Goal: Task Accomplishment & Management: Manage account settings

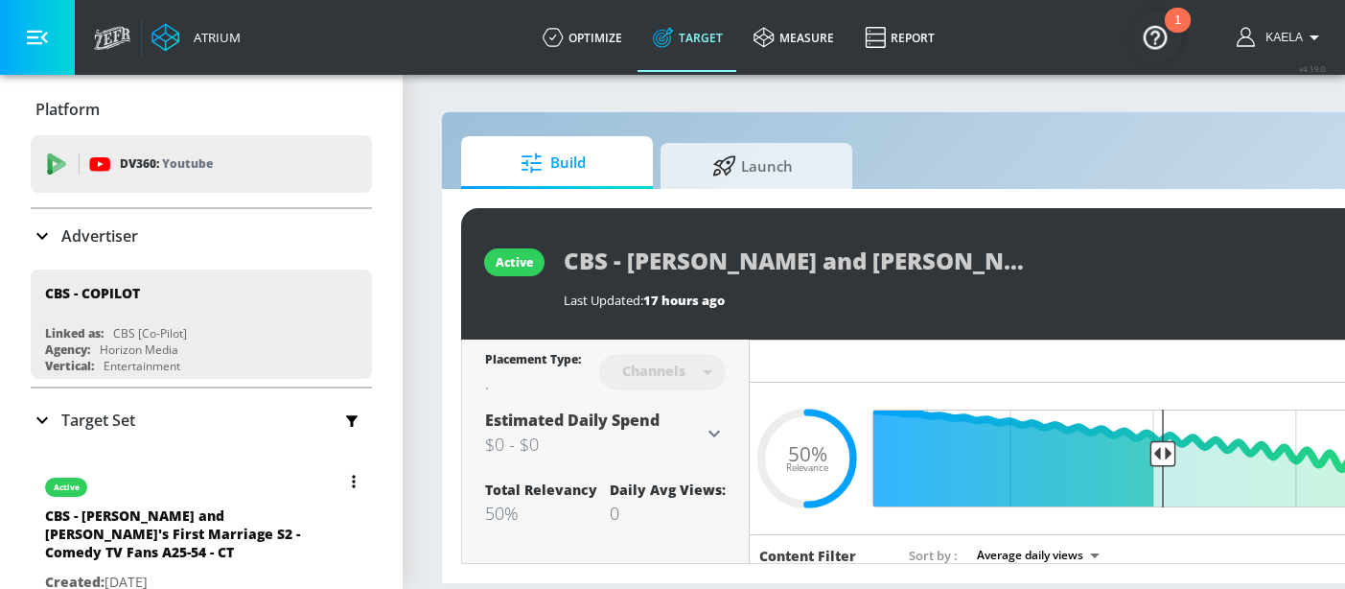
scroll to position [216, 0]
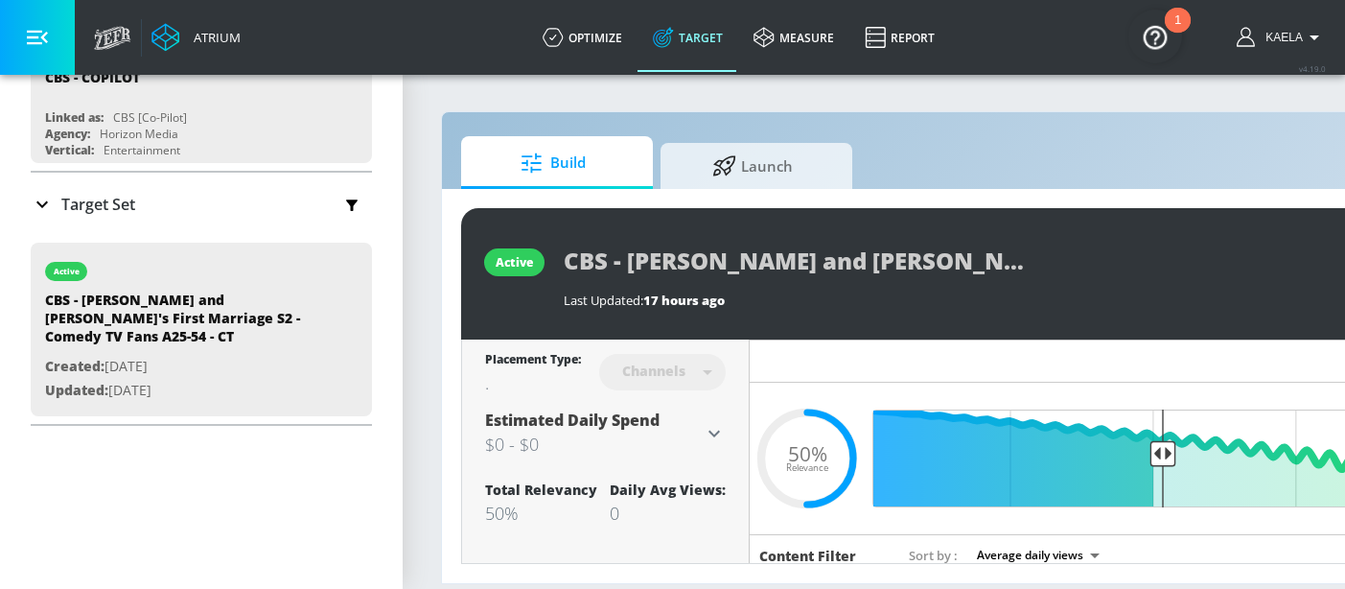
click at [47, 210] on icon at bounding box center [42, 204] width 23 height 23
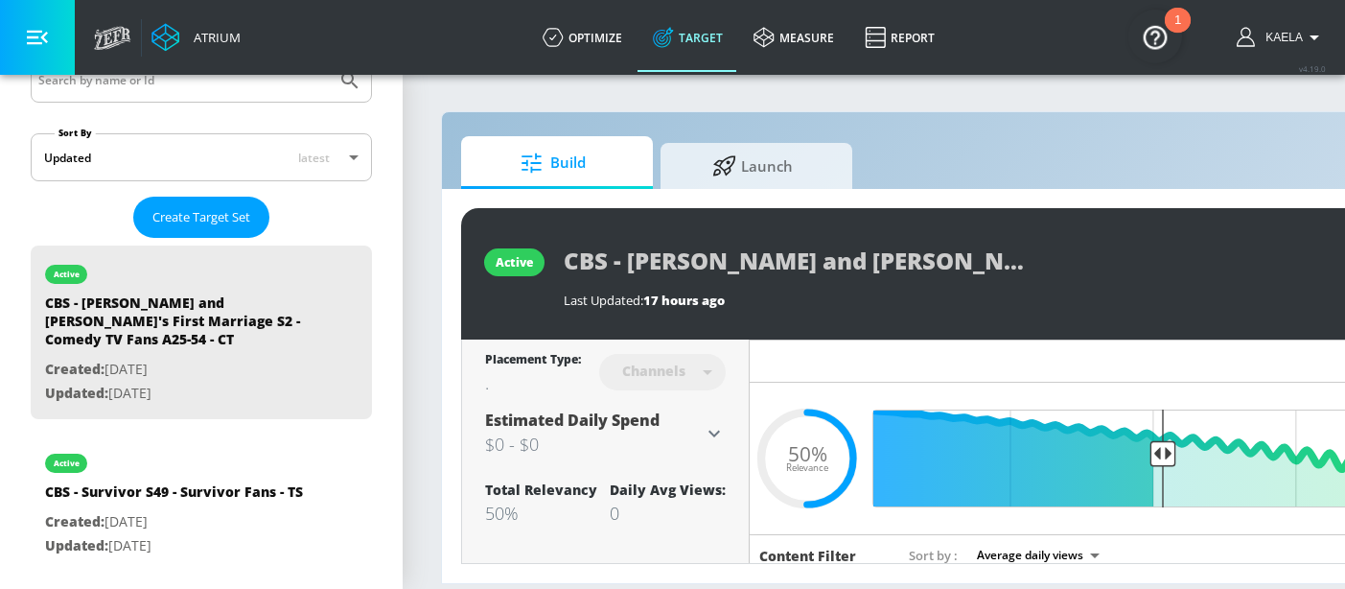
scroll to position [390, 0]
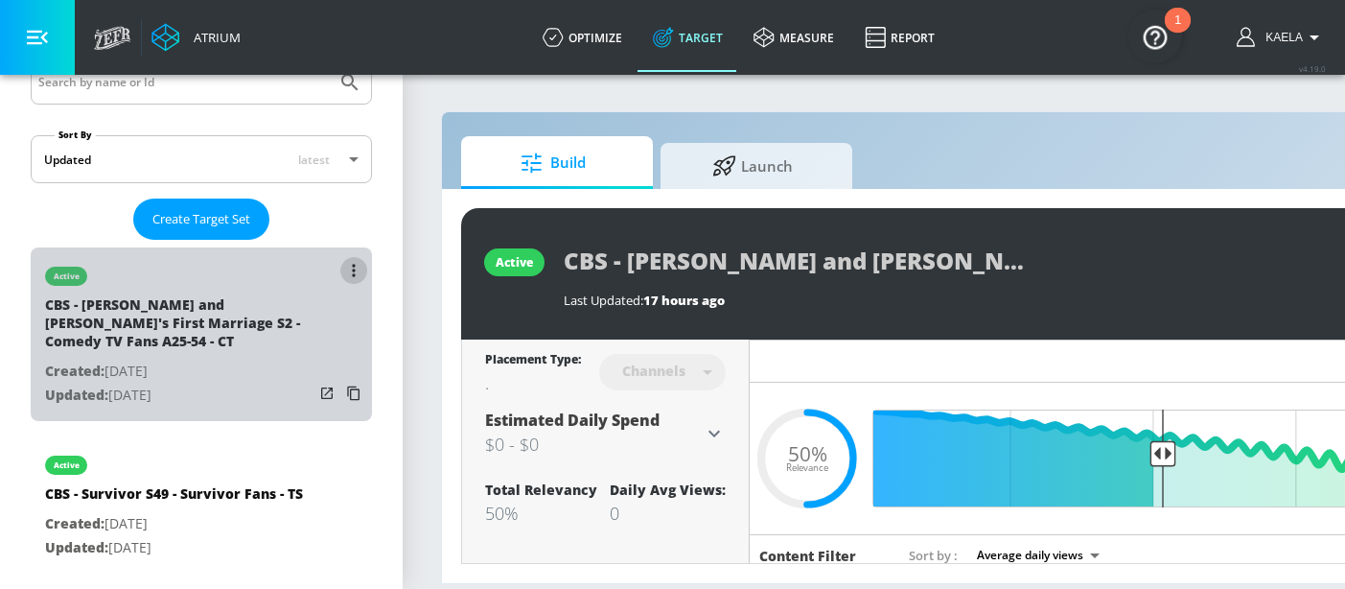
click at [352, 266] on icon "list of Target Set" at bounding box center [354, 270] width 4 height 13
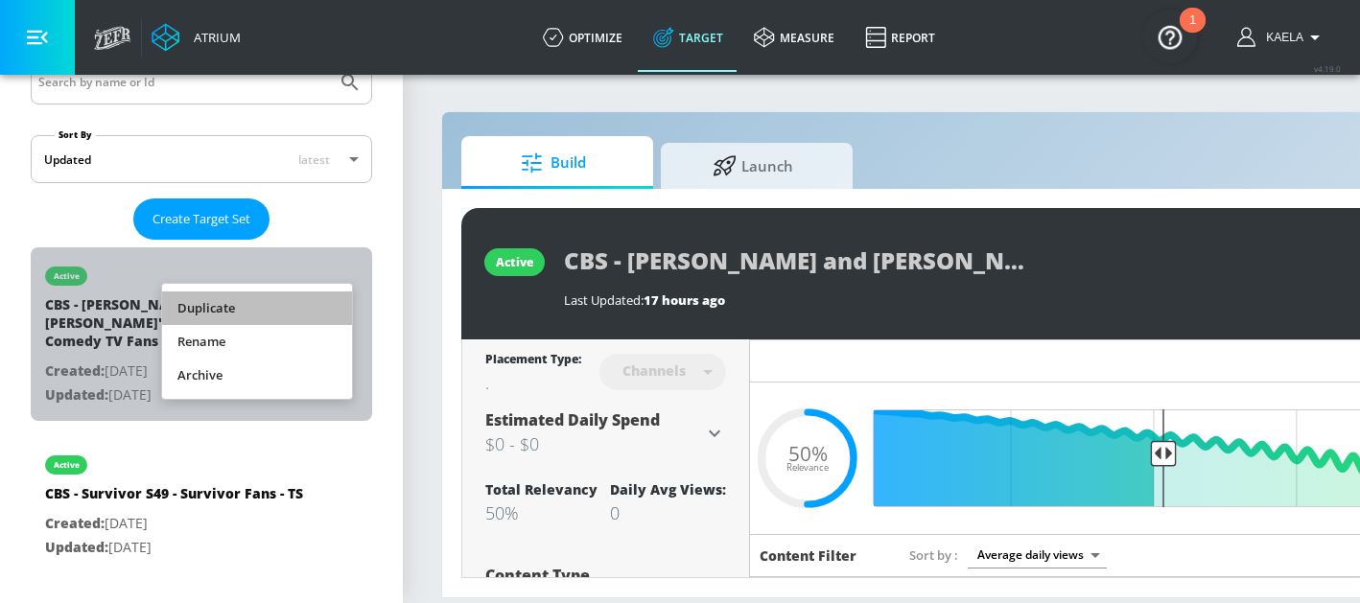
click at [230, 301] on li "Duplicate" at bounding box center [257, 308] width 190 height 34
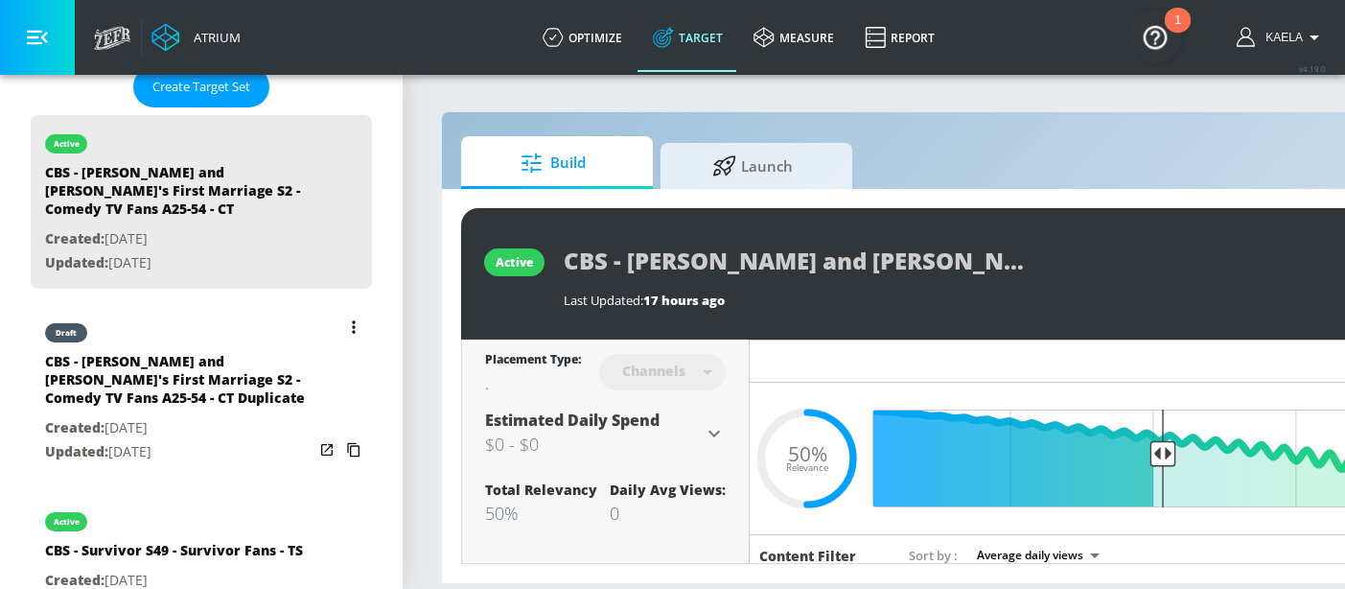
scroll to position [525, 0]
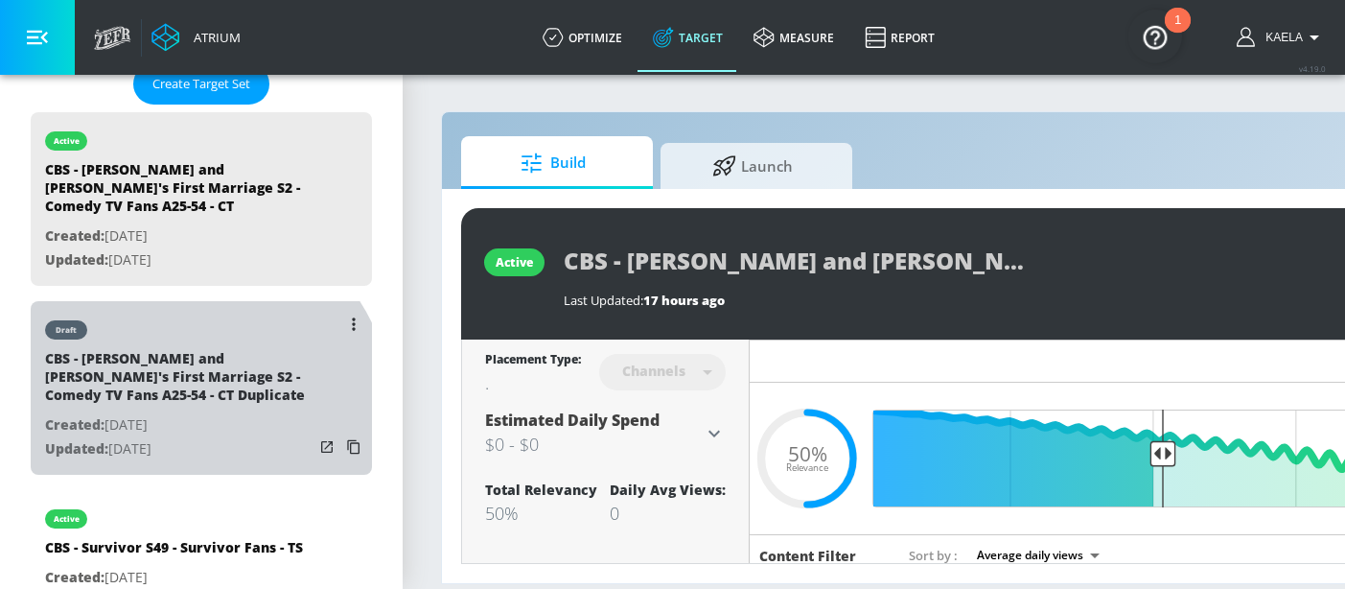
click at [171, 419] on p "Created: [DATE]" at bounding box center [179, 425] width 268 height 24
type input "CBS - Georgie and Mandy's First Marriage S2 - Comedy TV Fans A25-54 - CT Duplic…"
type input "0.05"
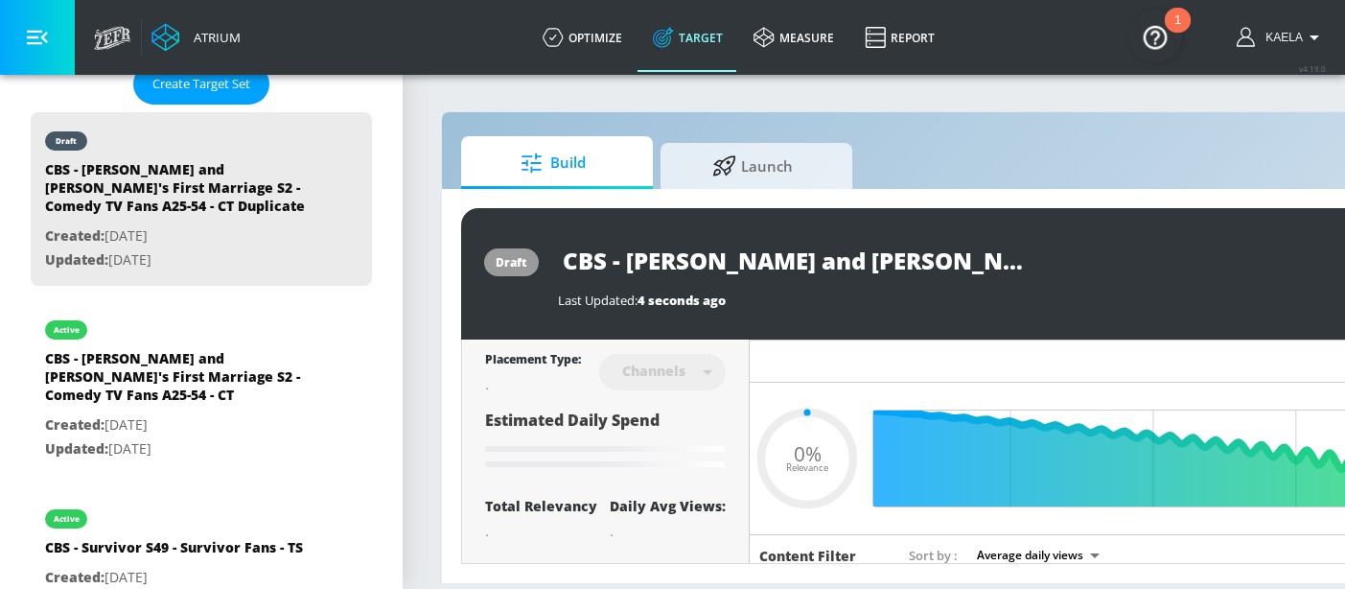
click at [933, 271] on input "CBS - Georgie and Mandy's First Marriage S2 - Comedy TV Fans A25-54 - CT Duplic…" at bounding box center [797, 260] width 479 height 43
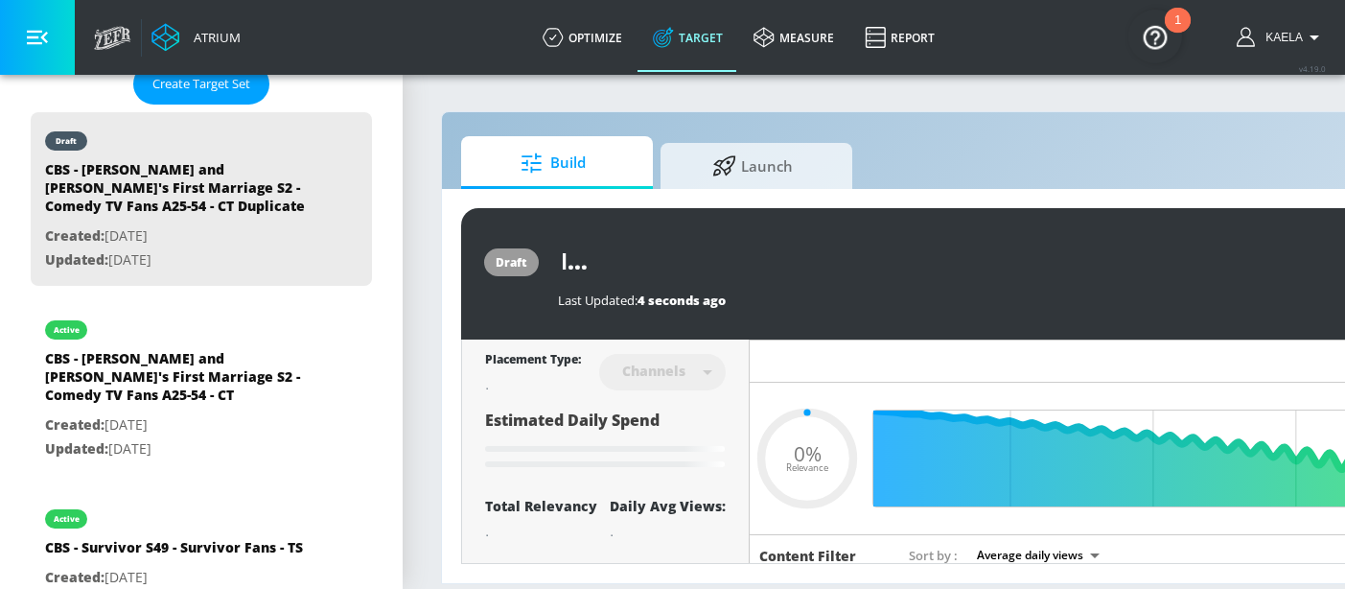
scroll to position [0, 509]
drag, startPoint x: 1007, startPoint y: 259, endPoint x: 1144, endPoint y: 258, distance: 137.1
click at [1144, 258] on div "CBS - Georgie and Mandy's First Marriage S2 - Comedy TV Fans A25-54 - CT Duplic…" at bounding box center [972, 260] width 828 height 43
drag, startPoint x: 882, startPoint y: 262, endPoint x: 1152, endPoint y: 263, distance: 270.4
click at [1152, 263] on div "CBS - Georgie and Mandy's First Marriage S2 - Comedy TV Fans A25-54 - CT Duplic…" at bounding box center [972, 260] width 828 height 43
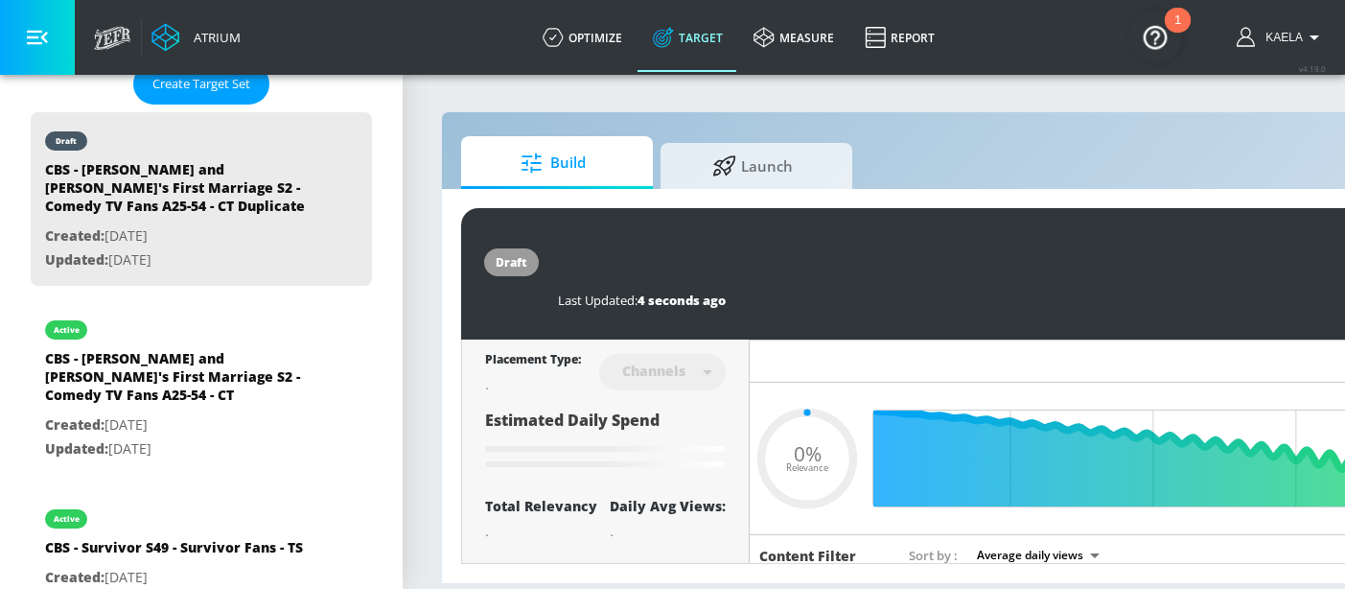
type input "CBS - Georgie and Mandy's First Marriage S2 - Comedy TV Fans A25-54 - T"
type input "0.05"
type input "CBS - [PERSON_NAME] and [PERSON_NAME]'s First Marriage S2 - Comedy TV Fans A25-…"
type input "0.05"
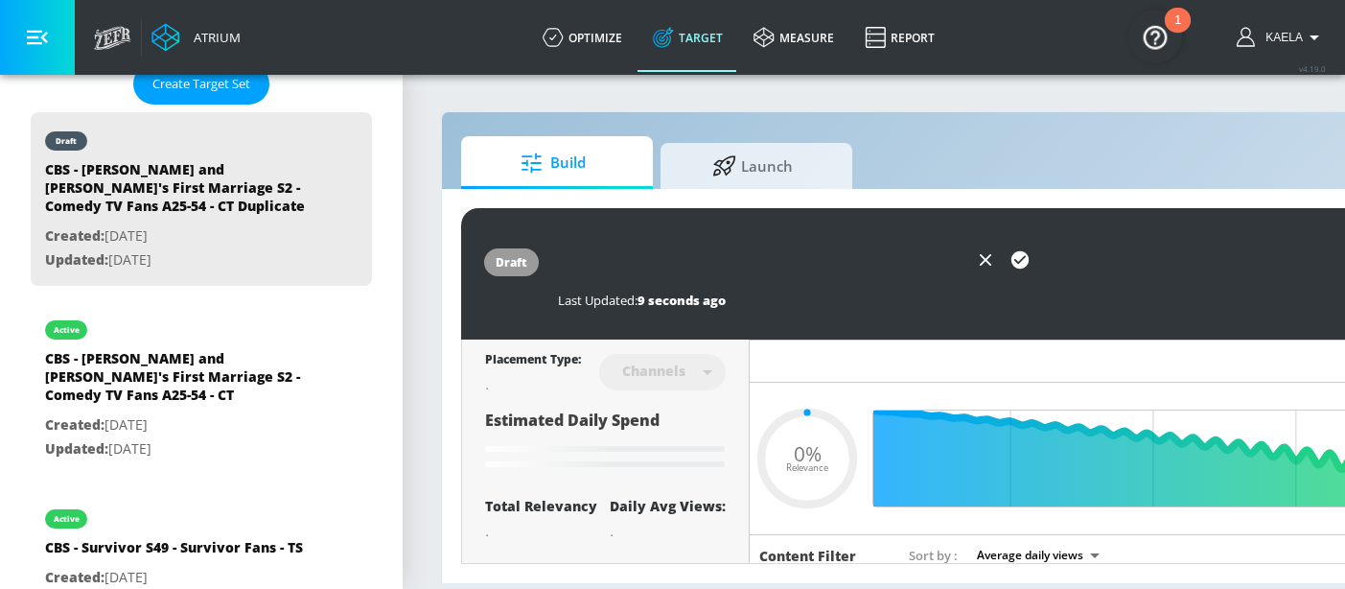
type input "CBS - [PERSON_NAME] and [PERSON_NAME]'s First Marriage S2 - Comedy TV Fans A25-…"
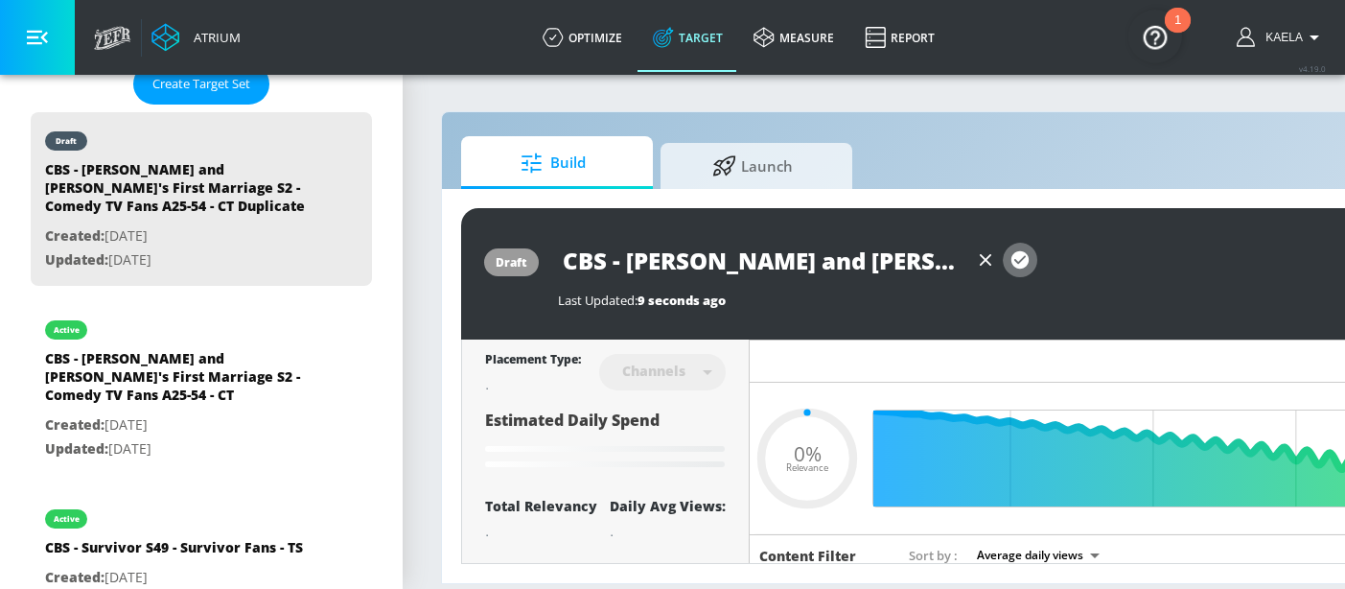
click at [1025, 265] on icon "button" at bounding box center [1019, 259] width 17 height 17
type input "0.05"
click at [812, 342] on div "Hide Relevancy" at bounding box center [1152, 360] width 805 height 43
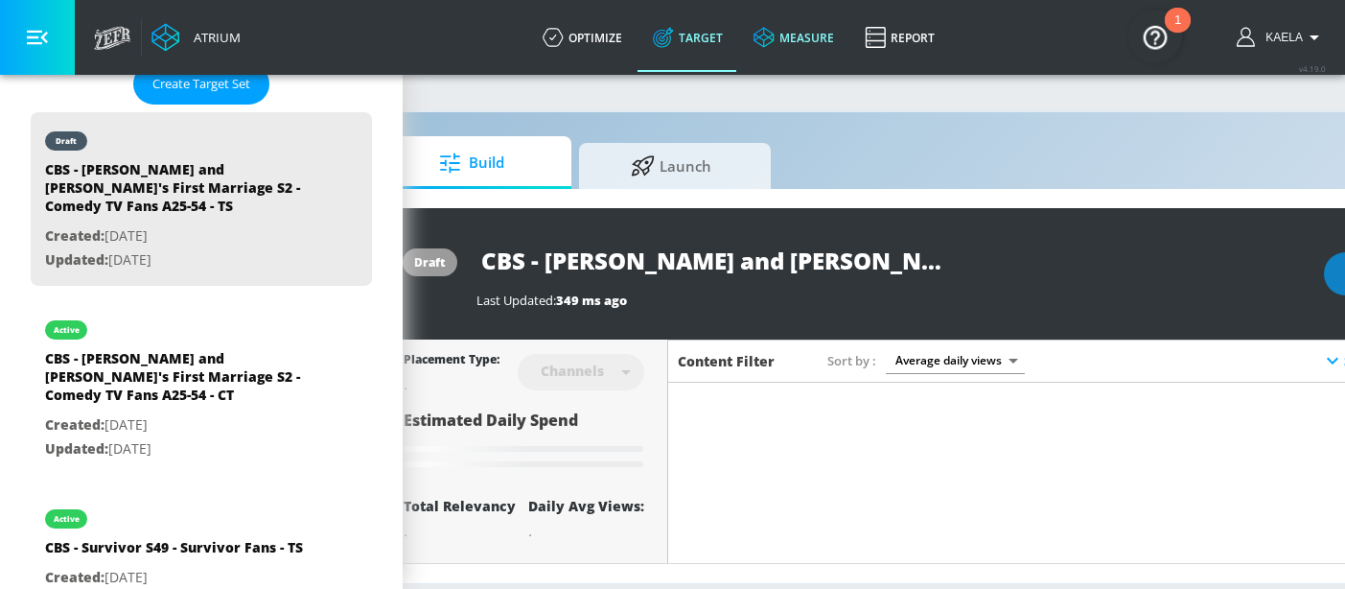
type input "CBS - Georgie and Mandy's First Marriage S2 - Comedy TV Fans A25-54 - CT Duplic…"
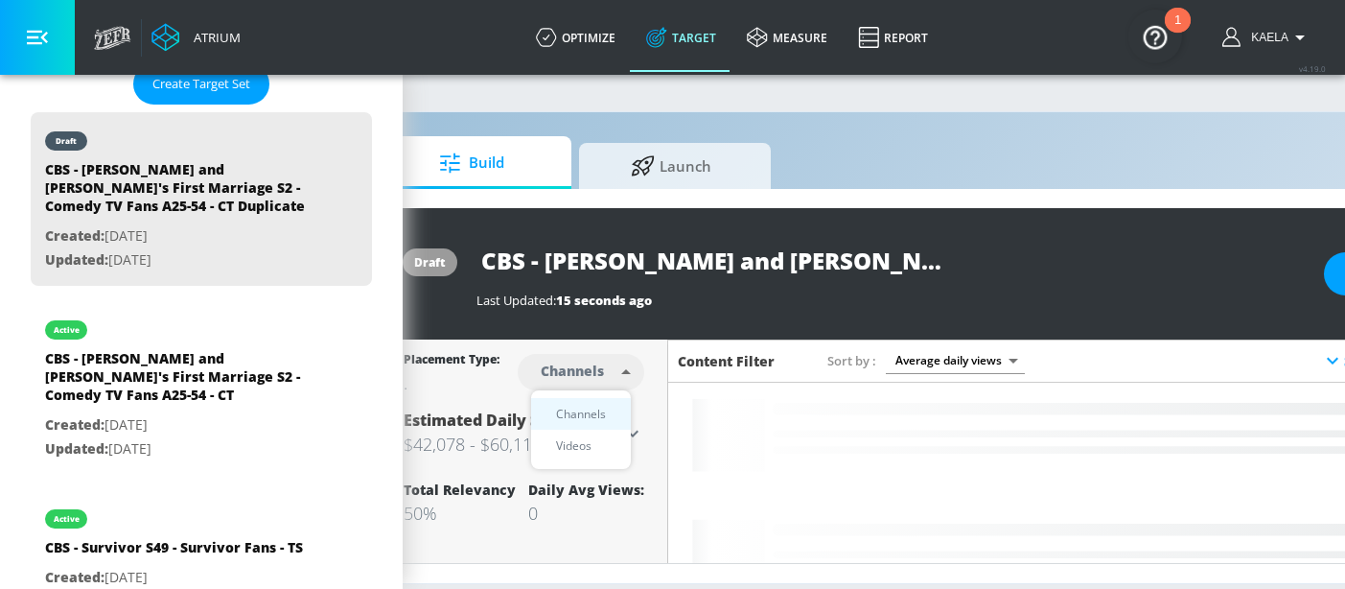
click at [578, 363] on body "Atrium optimize Target measure Report optimize Target measure Report v 4.19.0 K…" at bounding box center [591, 294] width 1345 height 589
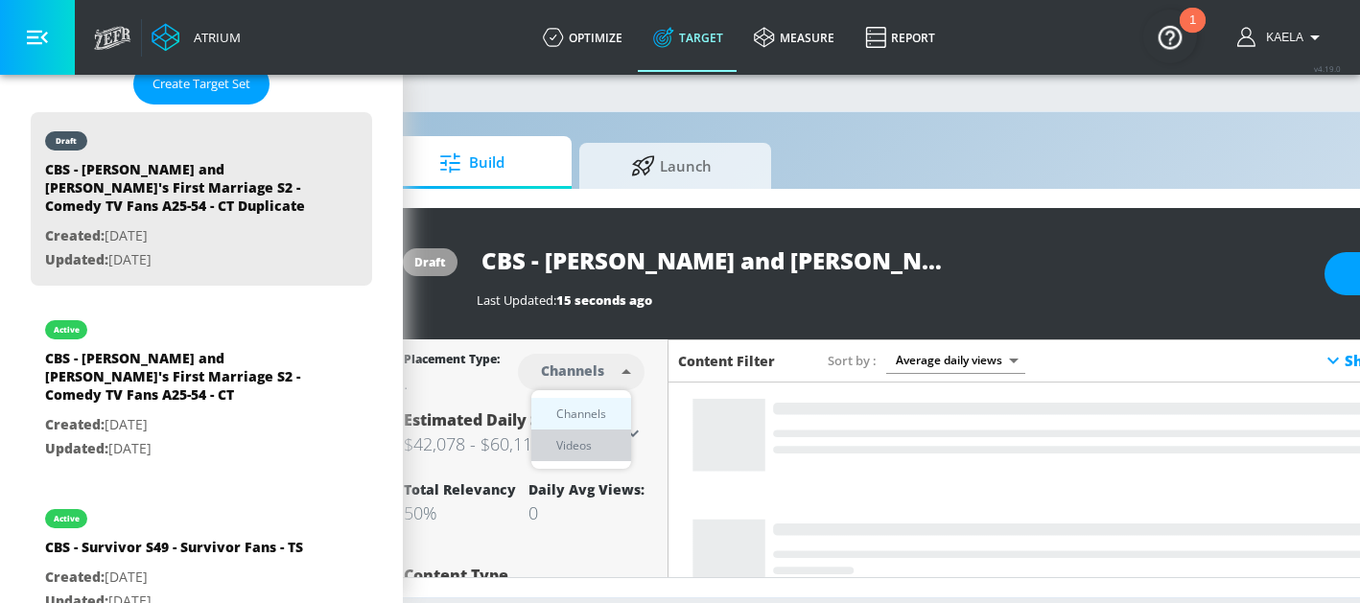
click at [557, 453] on div "Videos" at bounding box center [573, 445] width 55 height 20
type input "videos"
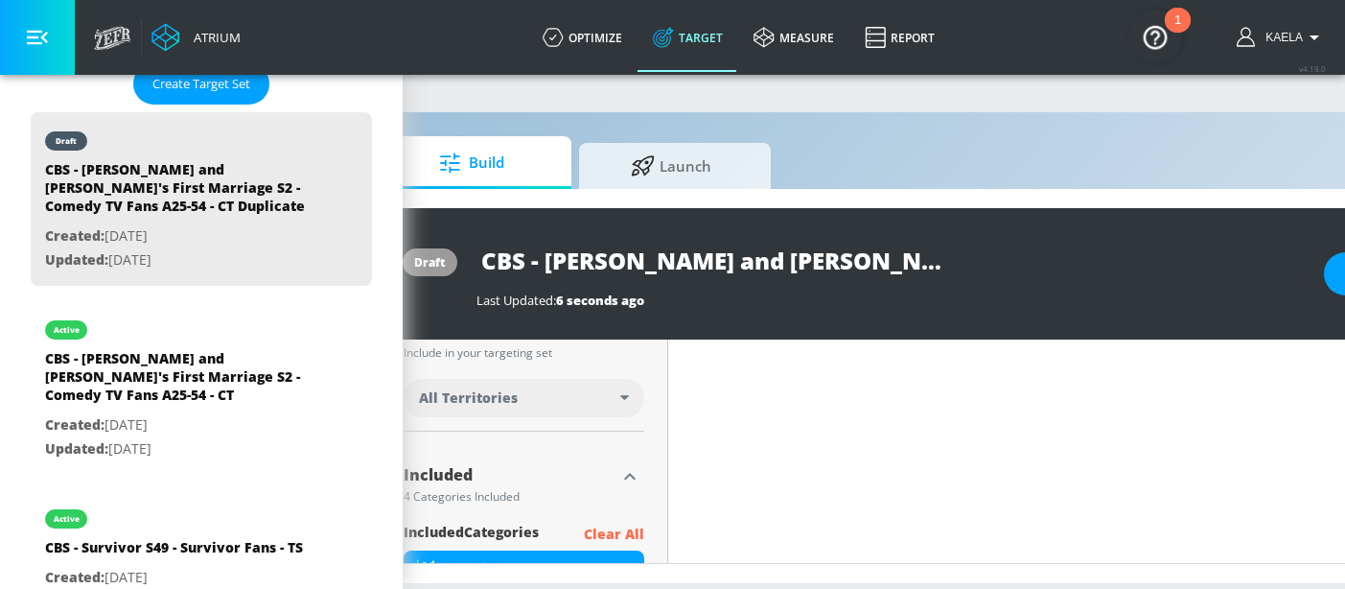
scroll to position [536, 0]
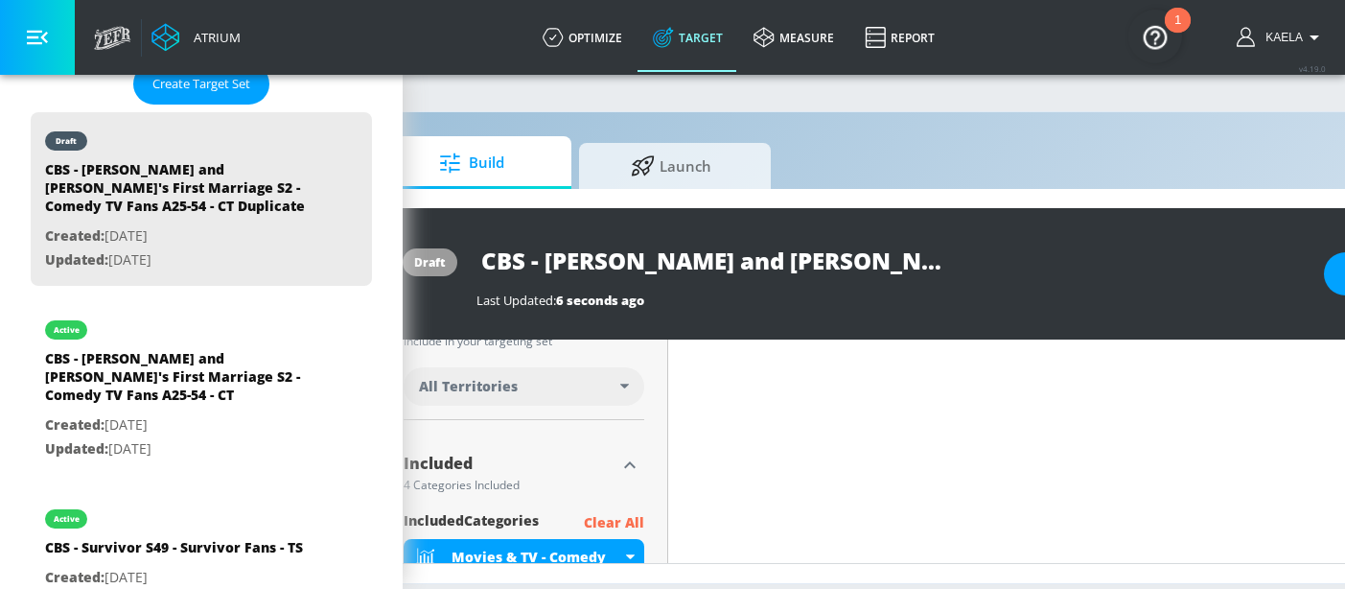
click at [553, 392] on div "All Territories" at bounding box center [519, 386] width 201 height 19
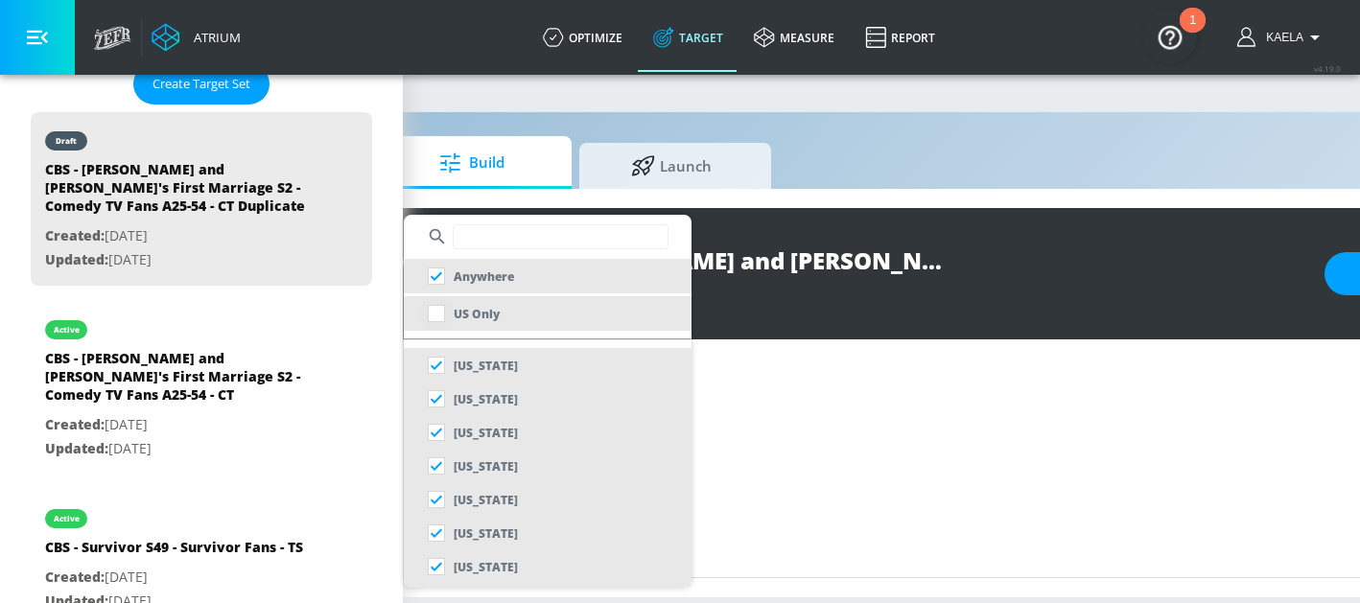
click at [434, 316] on input "checkbox" at bounding box center [436, 313] width 35 height 35
checkbox input "true"
checkbox input "false"
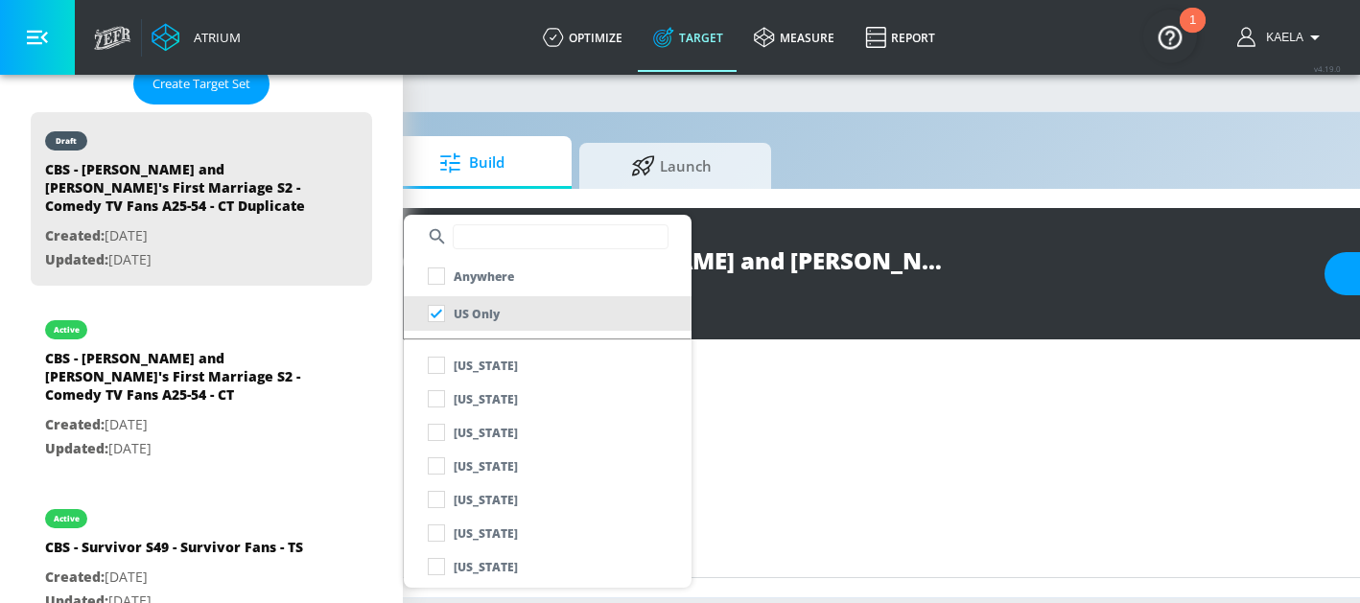
click at [792, 275] on div at bounding box center [680, 301] width 1360 height 603
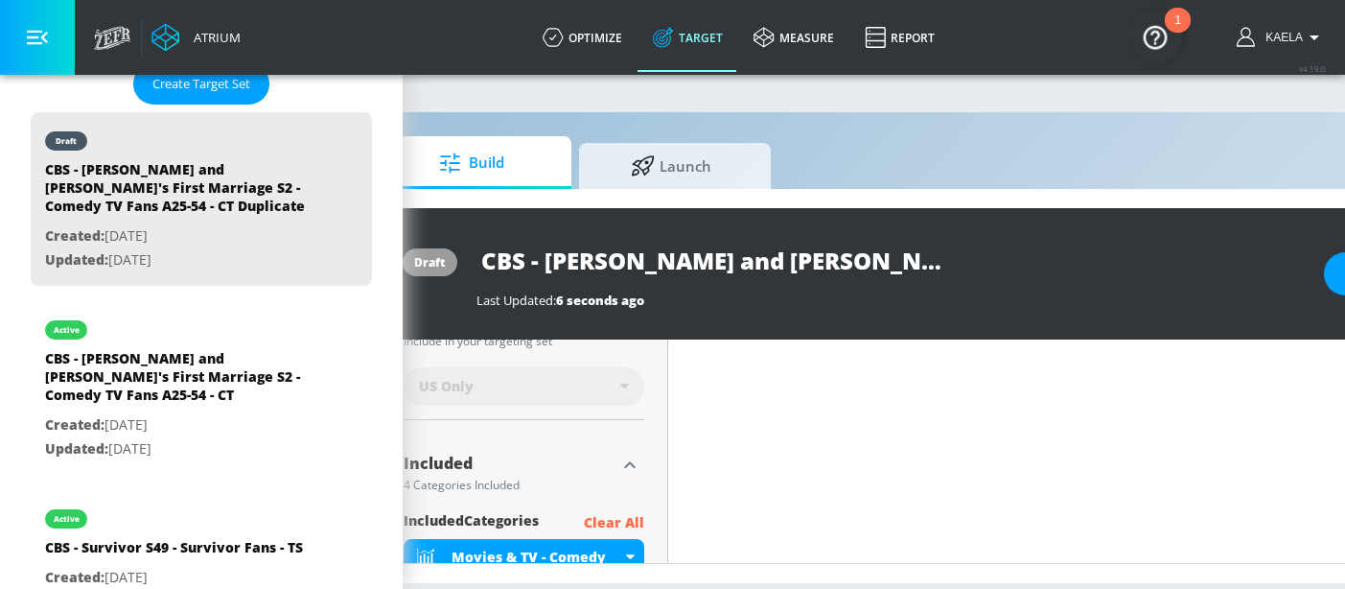
click at [678, 262] on input "CBS - Georgie and Mandy's First Marriage S2 - Comedy TV Fans A25-54 - CT Duplic…" at bounding box center [715, 260] width 479 height 43
click at [859, 270] on input "CBS - Georgie and Mandy's First Marriage S2 - Comedy TV Fans A25-54 - CT Duplic…" at bounding box center [715, 260] width 479 height 43
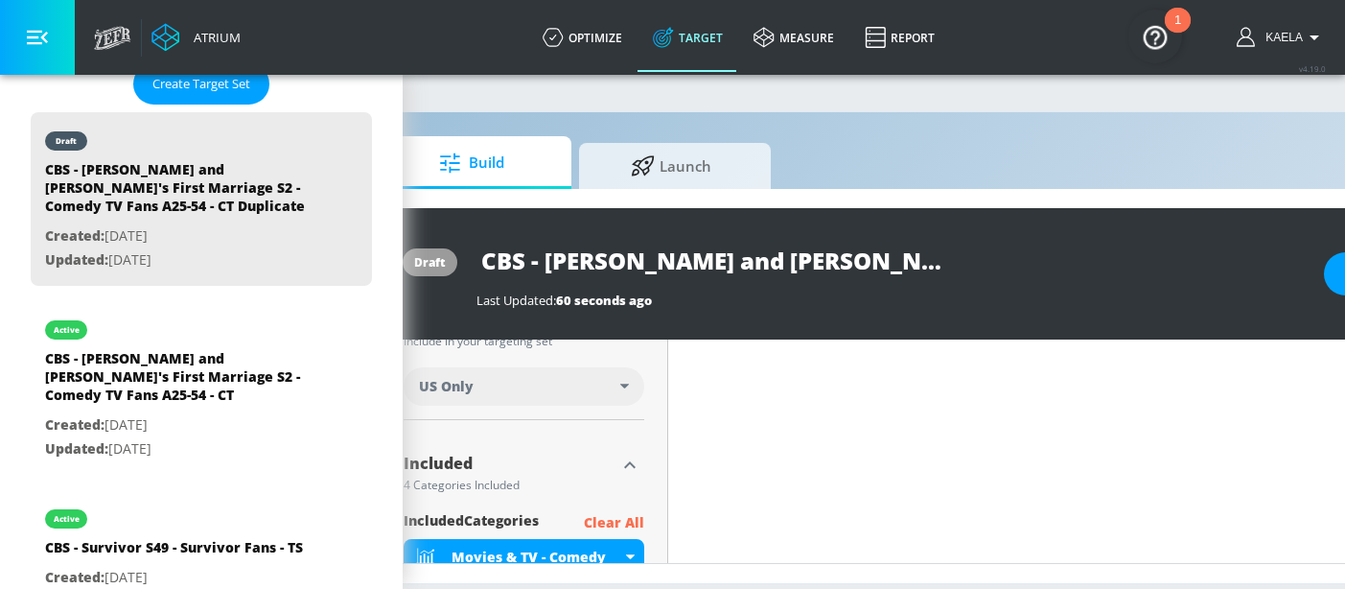
scroll to position [0, 509]
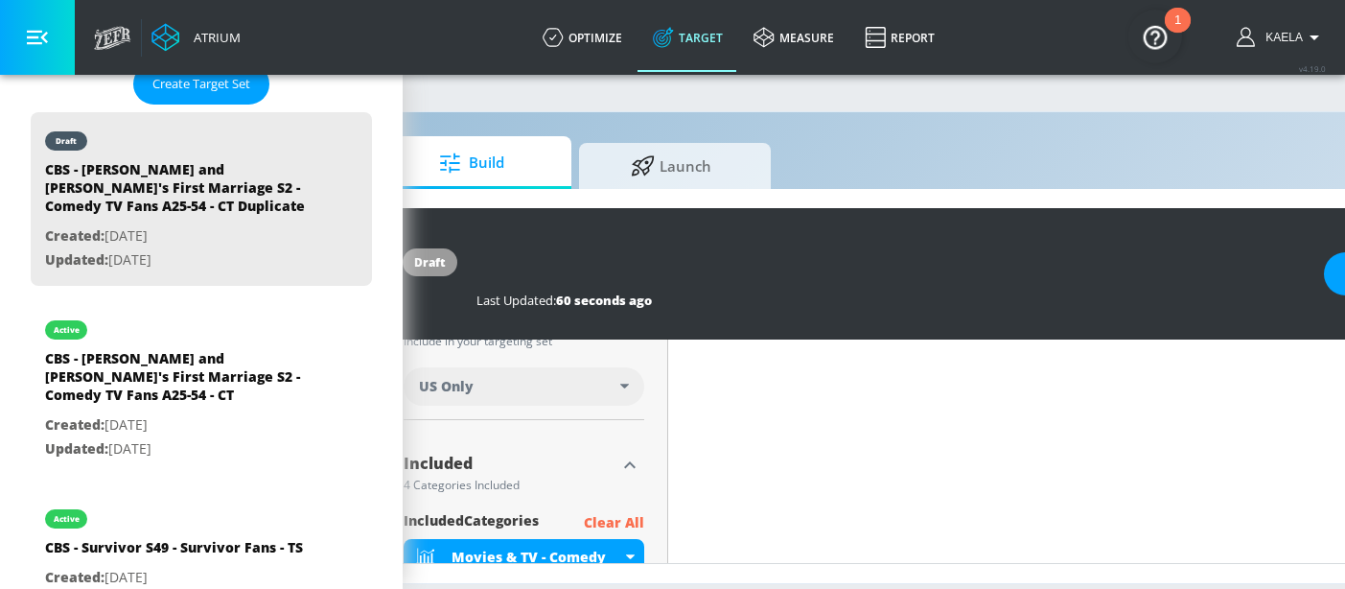
drag, startPoint x: 908, startPoint y: 250, endPoint x: 1011, endPoint y: 250, distance: 102.6
click at [1011, 250] on div "CBS - Georgie and Mandy's First Marriage S2 - Comedy TV Fans A25-54 - CT Duplic…" at bounding box center [890, 260] width 828 height 43
click at [806, 274] on input "CBS - Georgie and Mandy's First Marriage S2 - Comedy TV Fans A25-54 - CT Duplic…" at bounding box center [715, 260] width 479 height 43
drag, startPoint x: 805, startPoint y: 267, endPoint x: 1028, endPoint y: 266, distance: 222.4
click at [1028, 266] on div "CBS - Georgie and Mandy's First Marriage S2 - Comedy TV Fans A25-54 - CT Duplic…" at bounding box center [890, 260] width 828 height 43
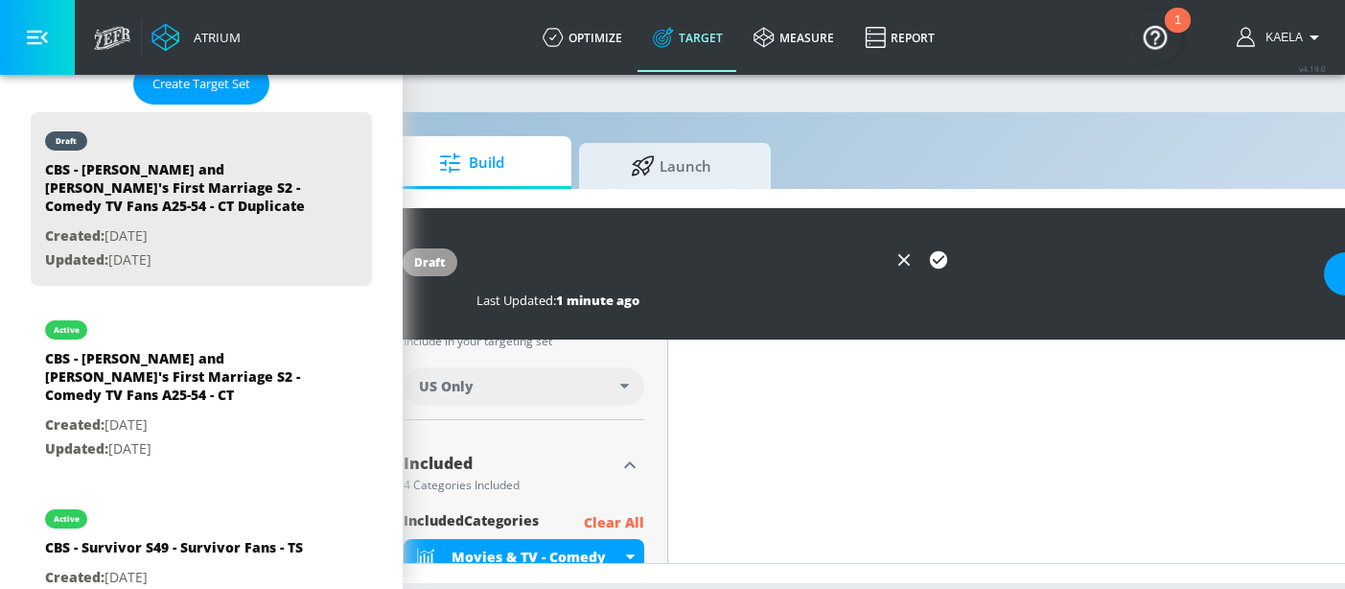
scroll to position [0, 456]
type input "CBS - [PERSON_NAME] and [PERSON_NAME]'s First Marriage S2 - Comedy TV Fans A25-…"
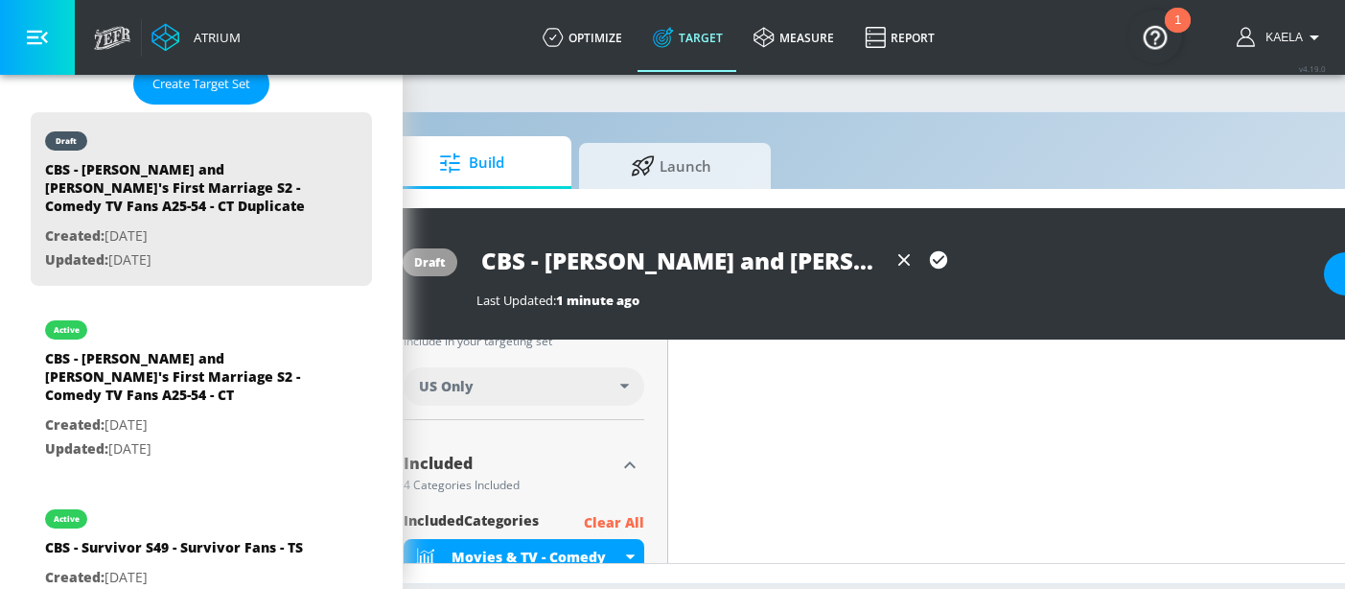
click at [941, 258] on icon "button" at bounding box center [938, 259] width 21 height 21
click at [933, 310] on div "draft CBS - Georgie and Mandy's First Marriage S2 - Comedy TV Fans A25-54 - TS …" at bounding box center [927, 273] width 1095 height 131
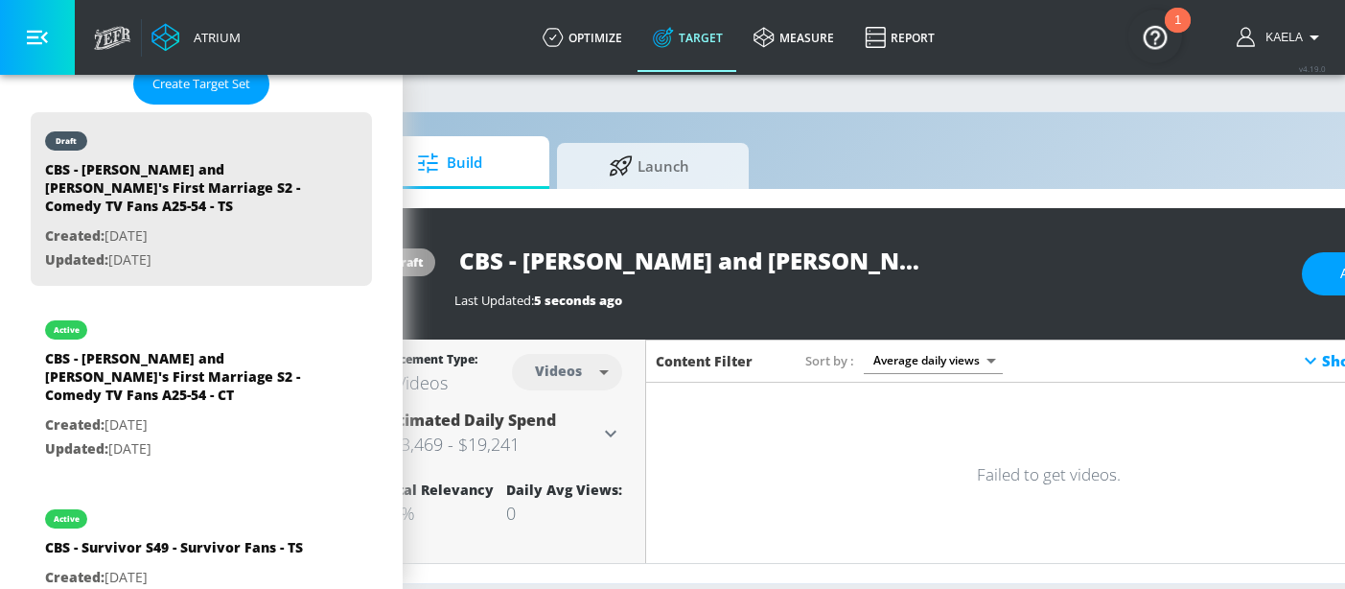
scroll to position [0, 101]
click at [581, 364] on body "Atrium optimize Target measure Report optimize Target measure Report v 4.19.0 K…" at bounding box center [571, 294] width 1345 height 589
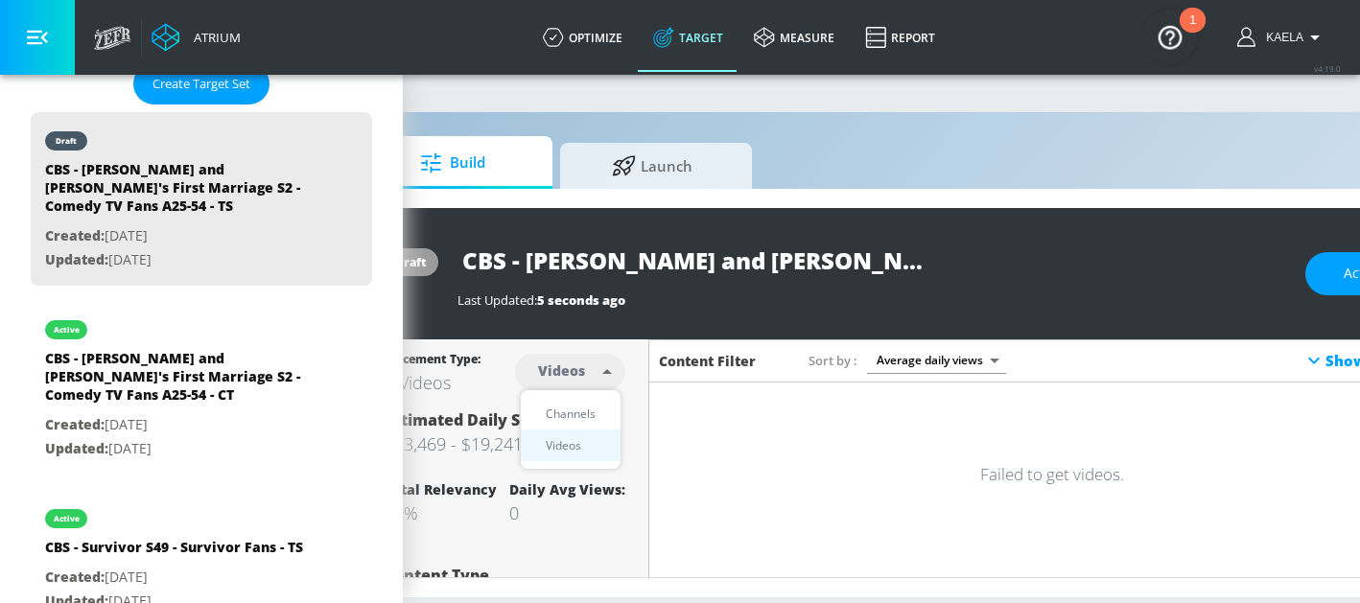
click at [559, 444] on div "Videos" at bounding box center [563, 445] width 55 height 20
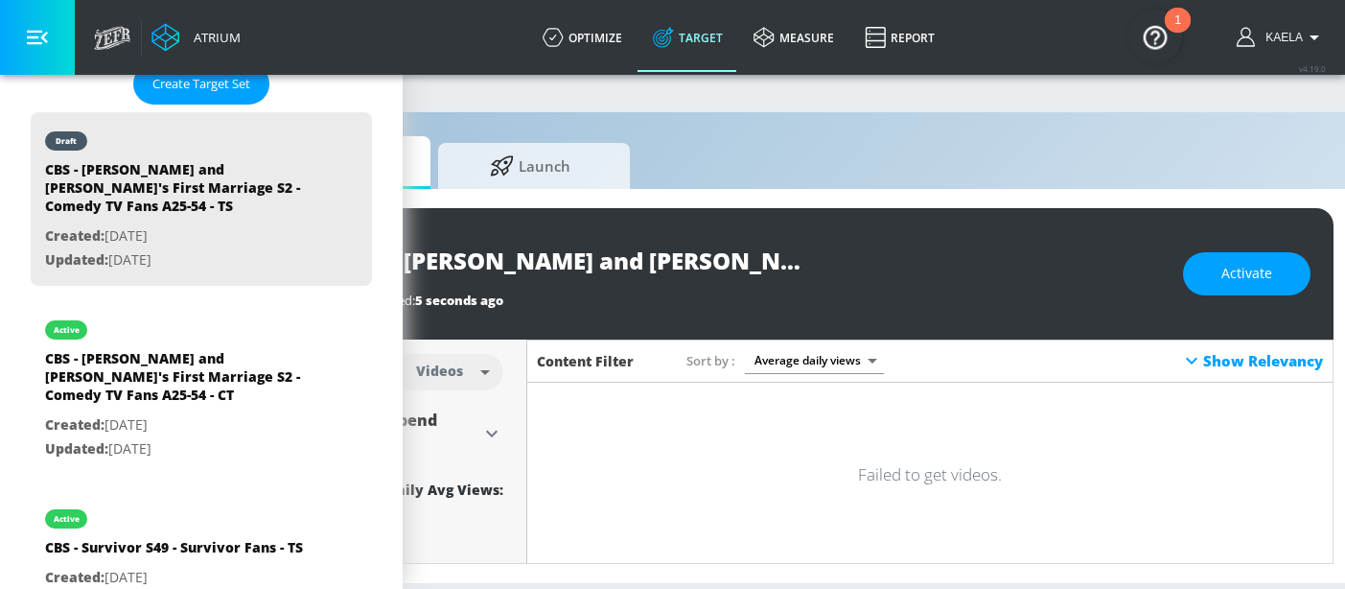
scroll to position [0, 284]
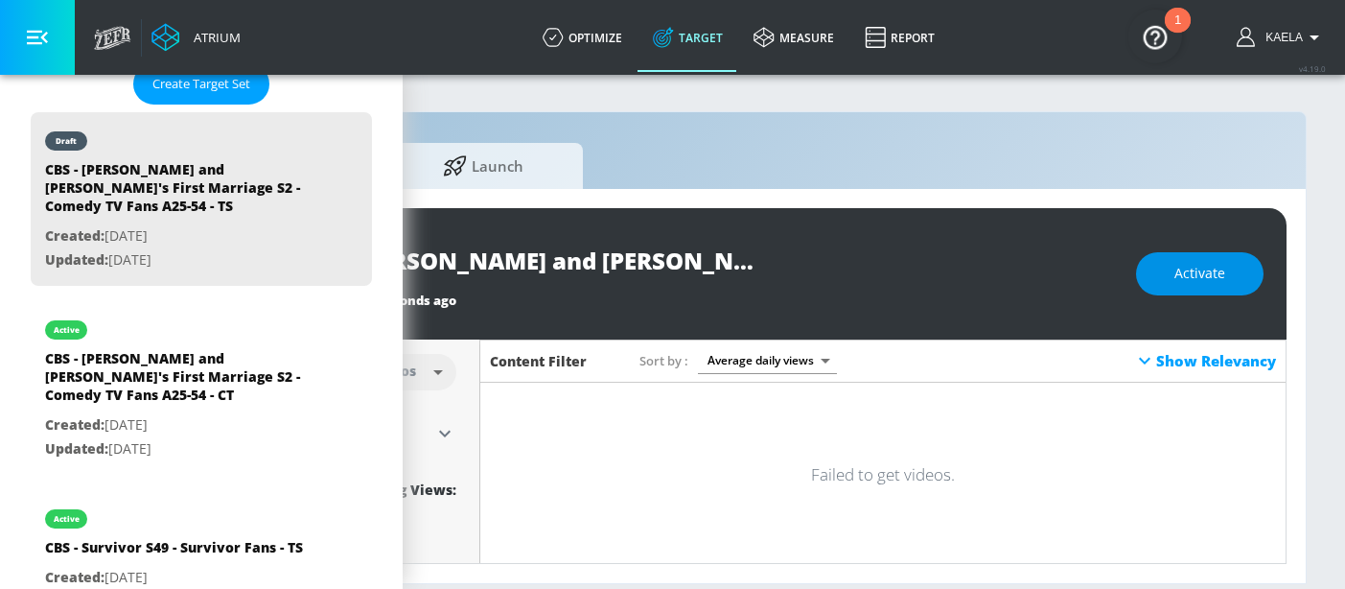
click at [1215, 254] on button "Activate" at bounding box center [1200, 273] width 128 height 43
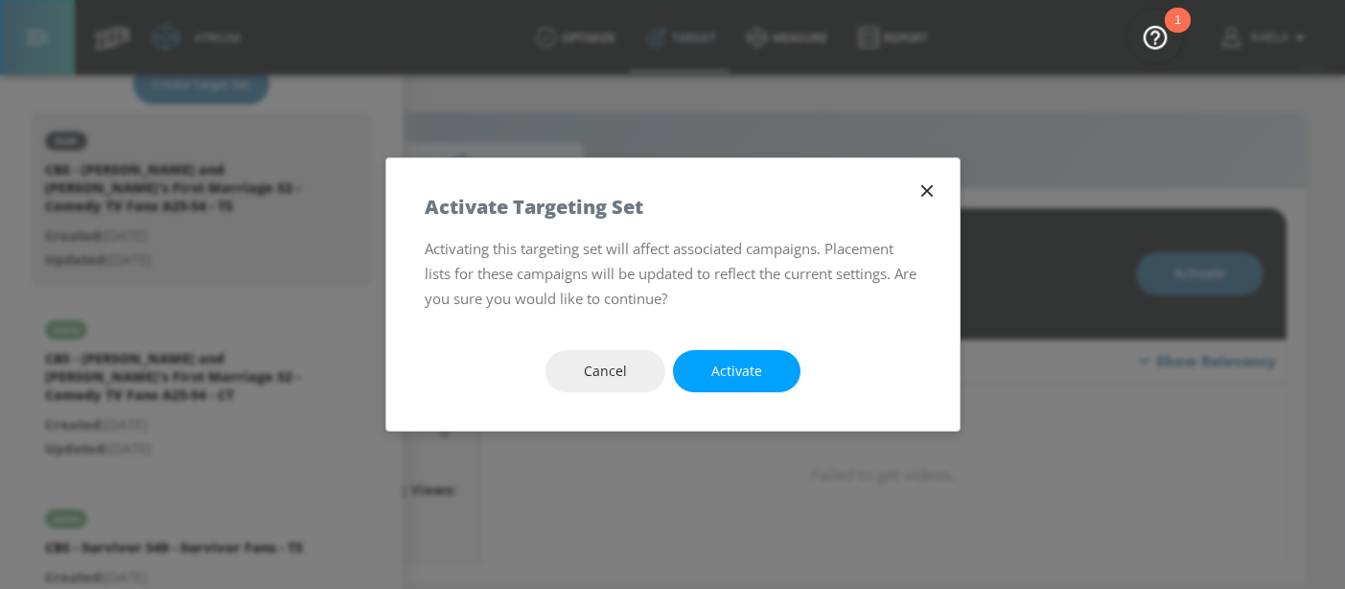
scroll to position [0, 269]
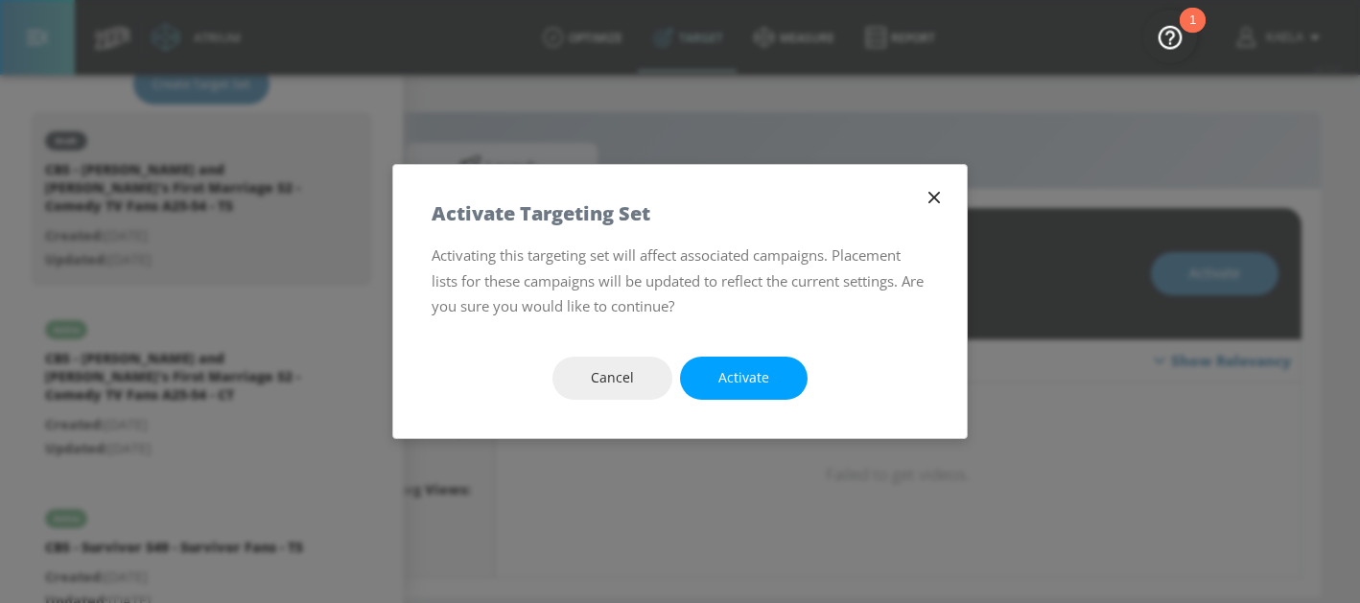
click at [936, 196] on icon "button" at bounding box center [934, 198] width 12 height 12
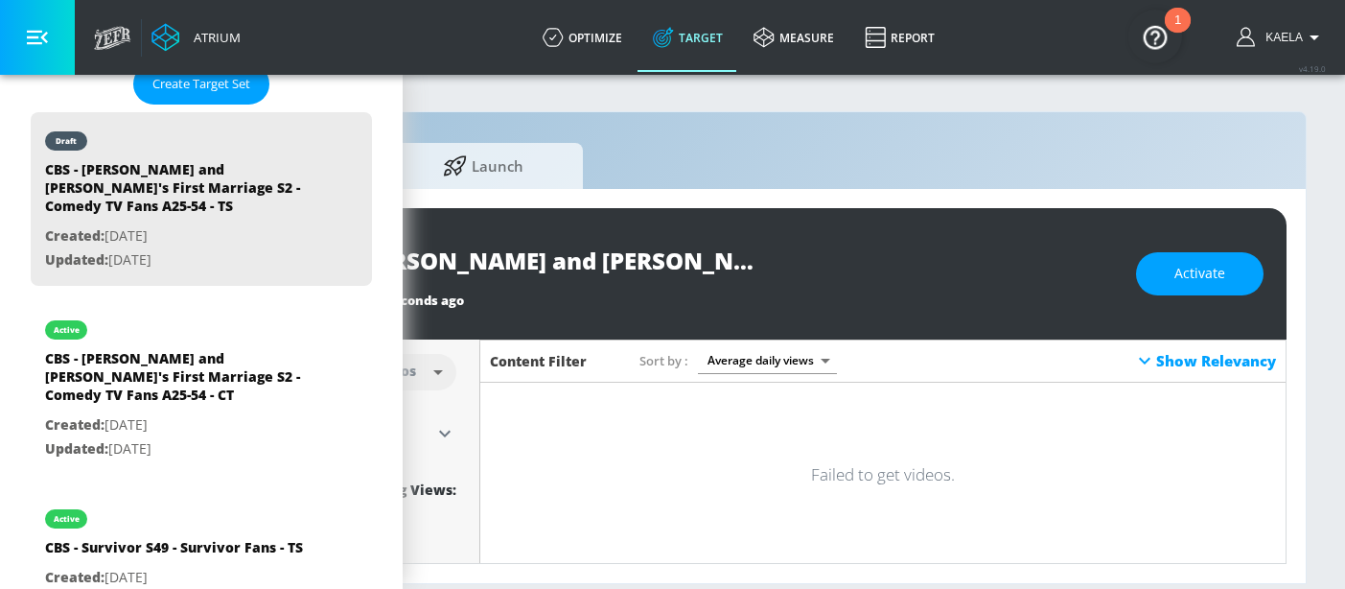
click at [1177, 345] on div "Content Filter Sort by Average daily views avg_daily_views_last_7_days Show Rel…" at bounding box center [882, 360] width 805 height 43
click at [1176, 354] on div "Show Relevancy" at bounding box center [1204, 360] width 143 height 23
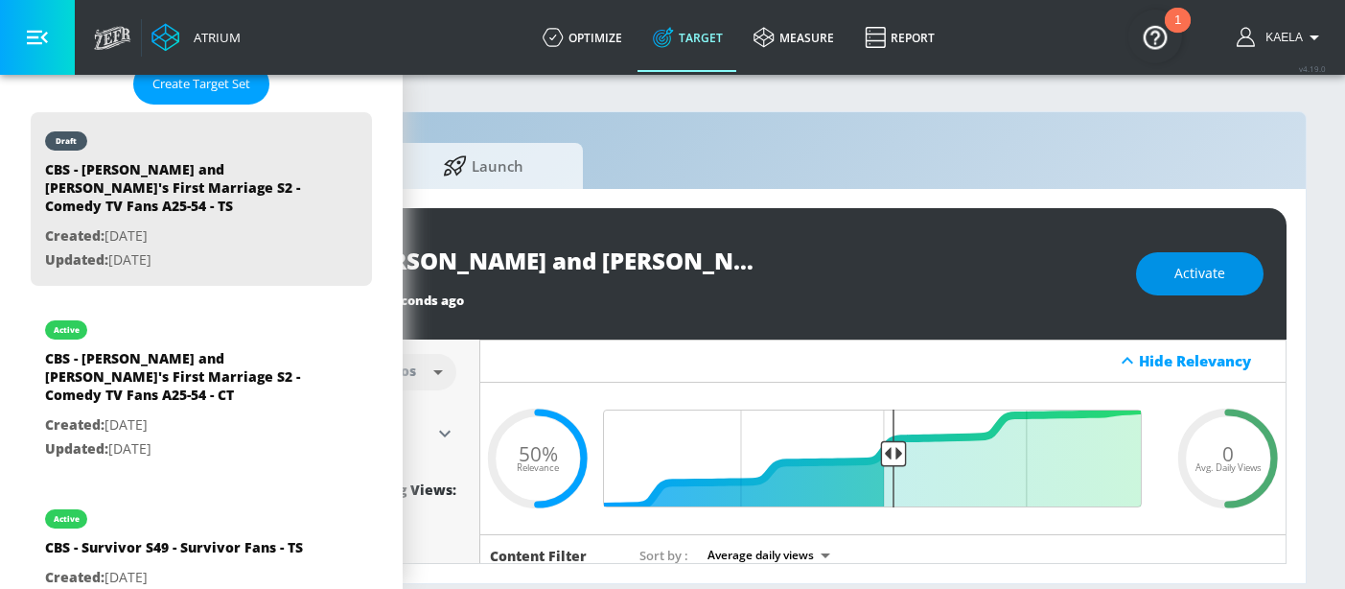
click at [1216, 275] on span "Activate" at bounding box center [1199, 274] width 51 height 24
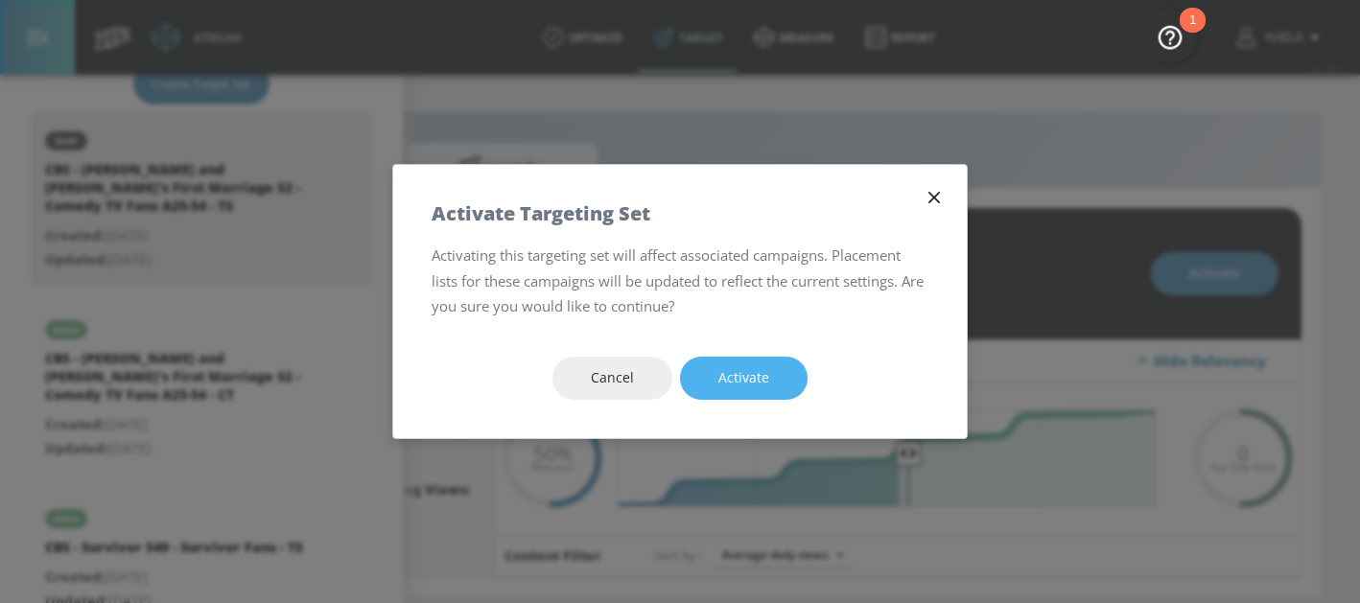
click at [777, 380] on button "Activate" at bounding box center [744, 378] width 128 height 43
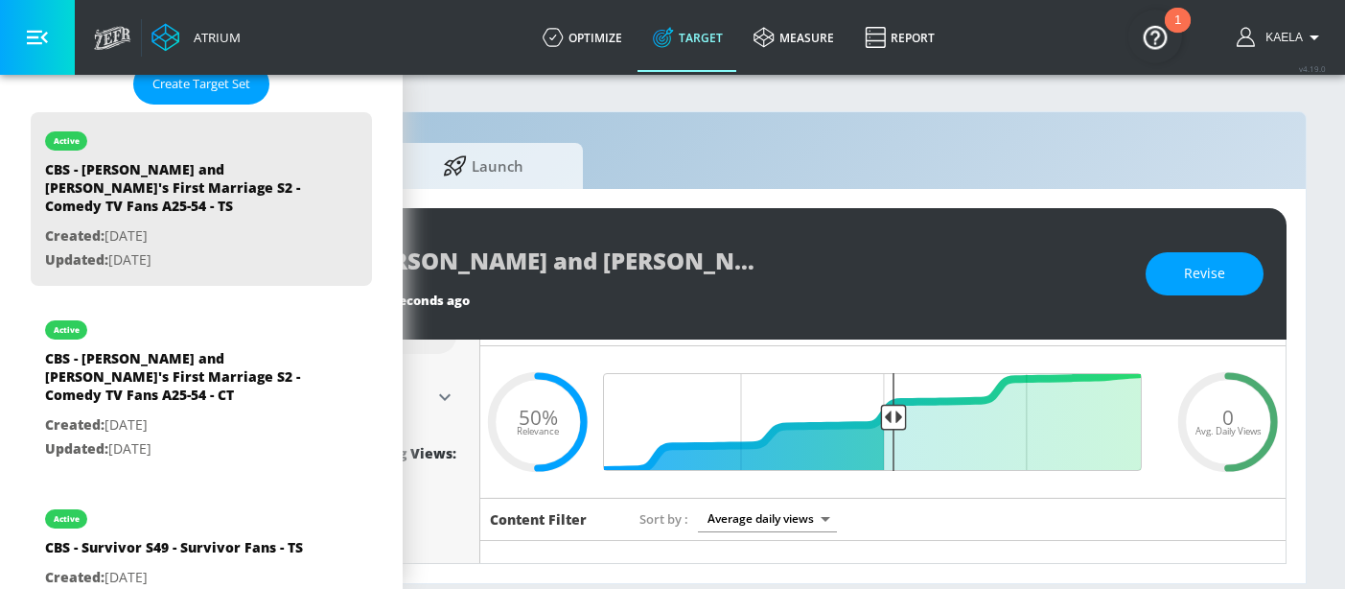
scroll to position [37, 0]
type input "0.5"
click at [815, 406] on input "Final Threshold" at bounding box center [883, 421] width 537 height 98
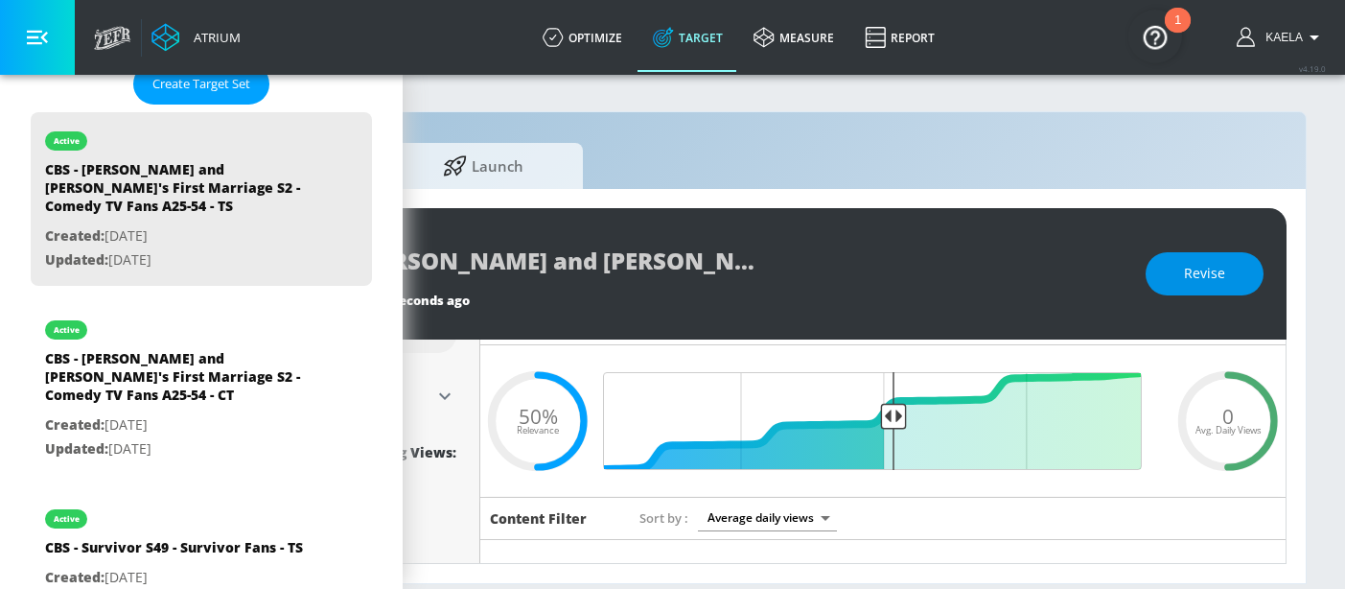
click at [1223, 277] on span "Revise" at bounding box center [1204, 274] width 41 height 24
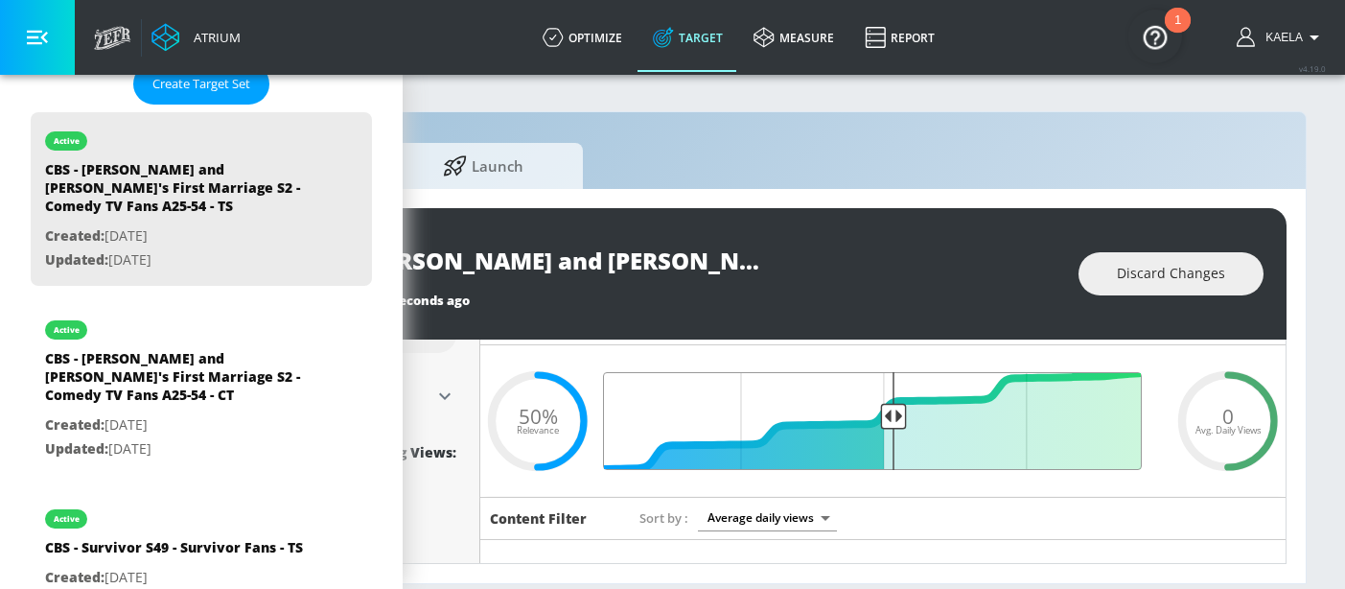
click at [877, 414] on input "Final Threshold" at bounding box center [883, 421] width 537 height 98
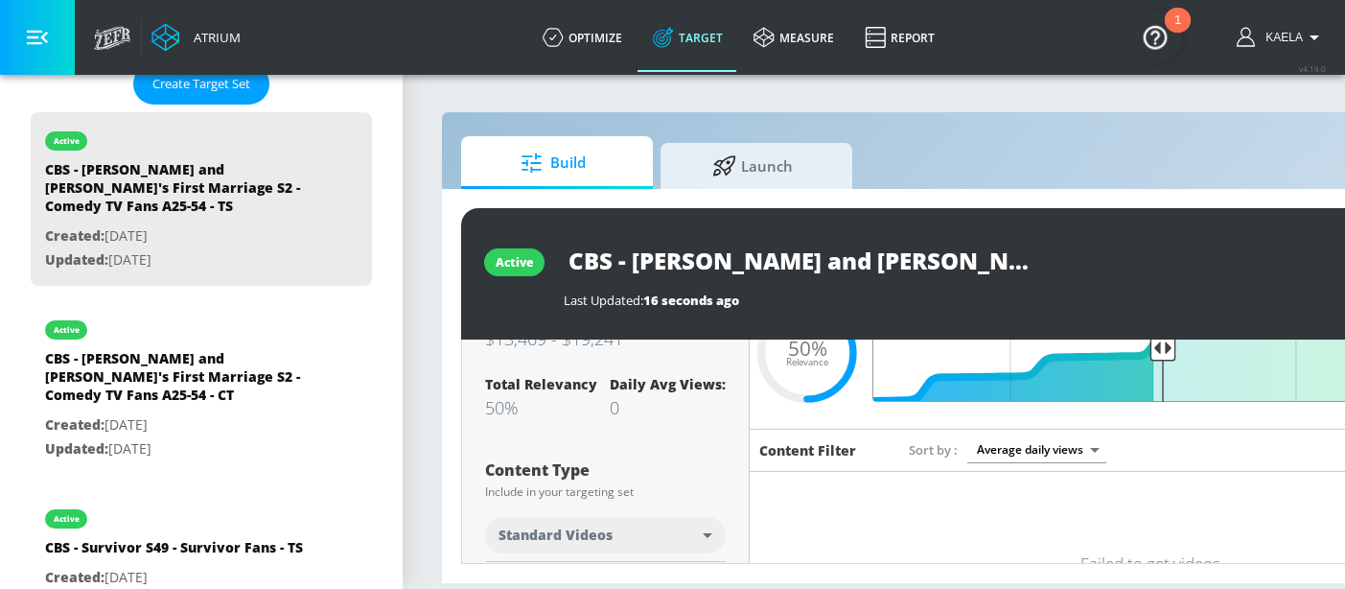
scroll to position [0, 0]
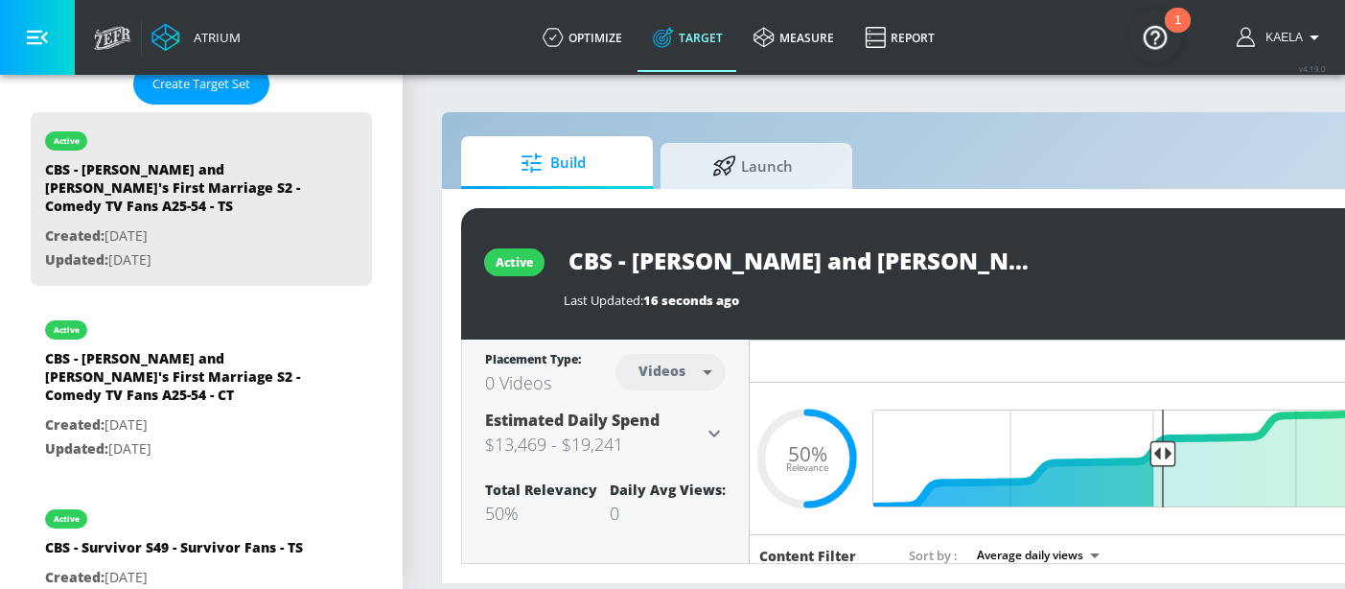
click at [701, 371] on body "Atrium optimize Target measure Report optimize Target measure Report v 4.19.0 K…" at bounding box center [672, 294] width 1345 height 589
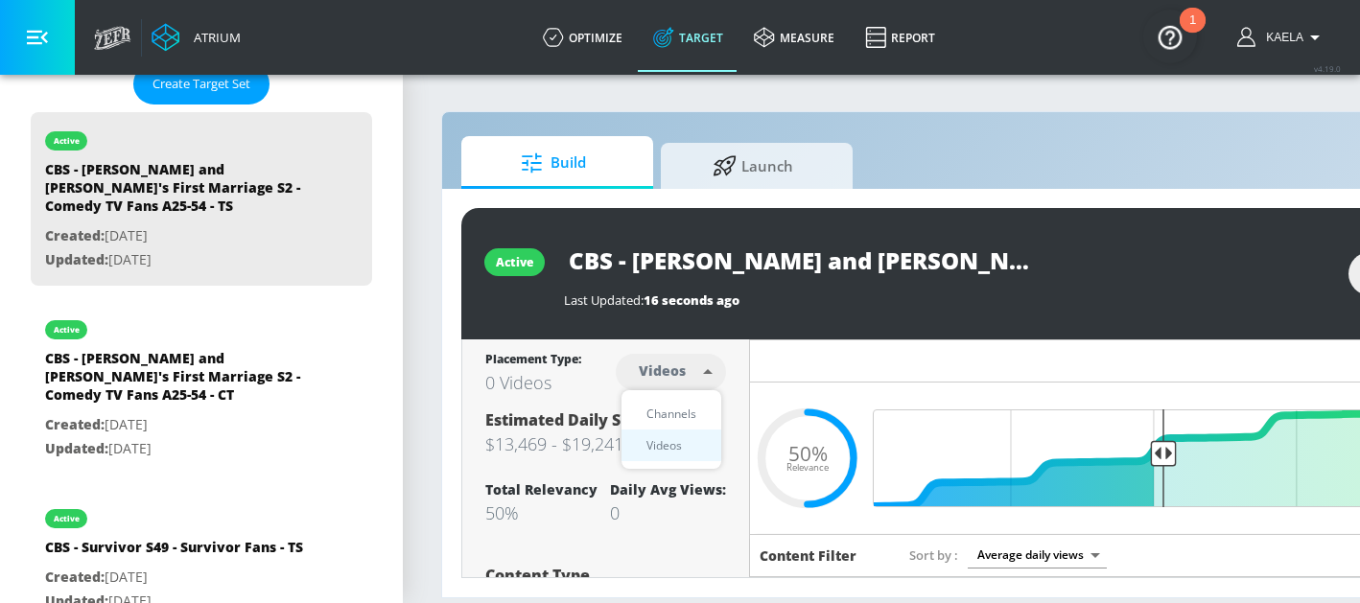
click at [671, 415] on div "Channels" at bounding box center [671, 414] width 69 height 20
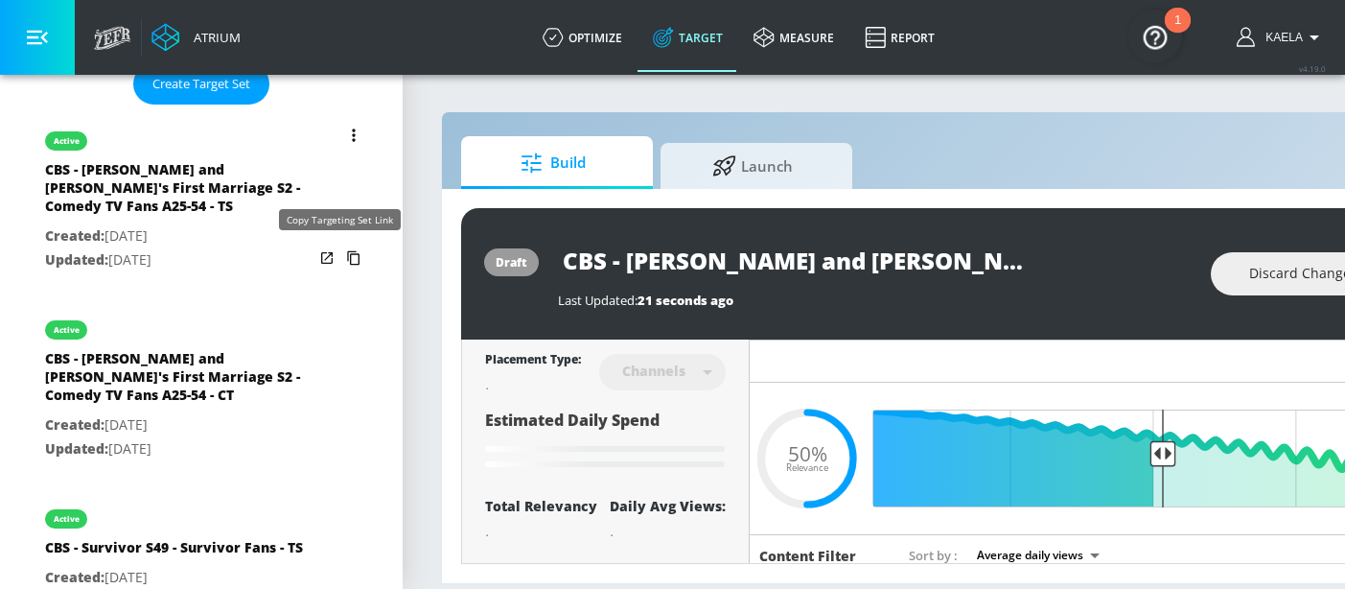
click at [338, 260] on icon "list of Target Set" at bounding box center [353, 258] width 31 height 31
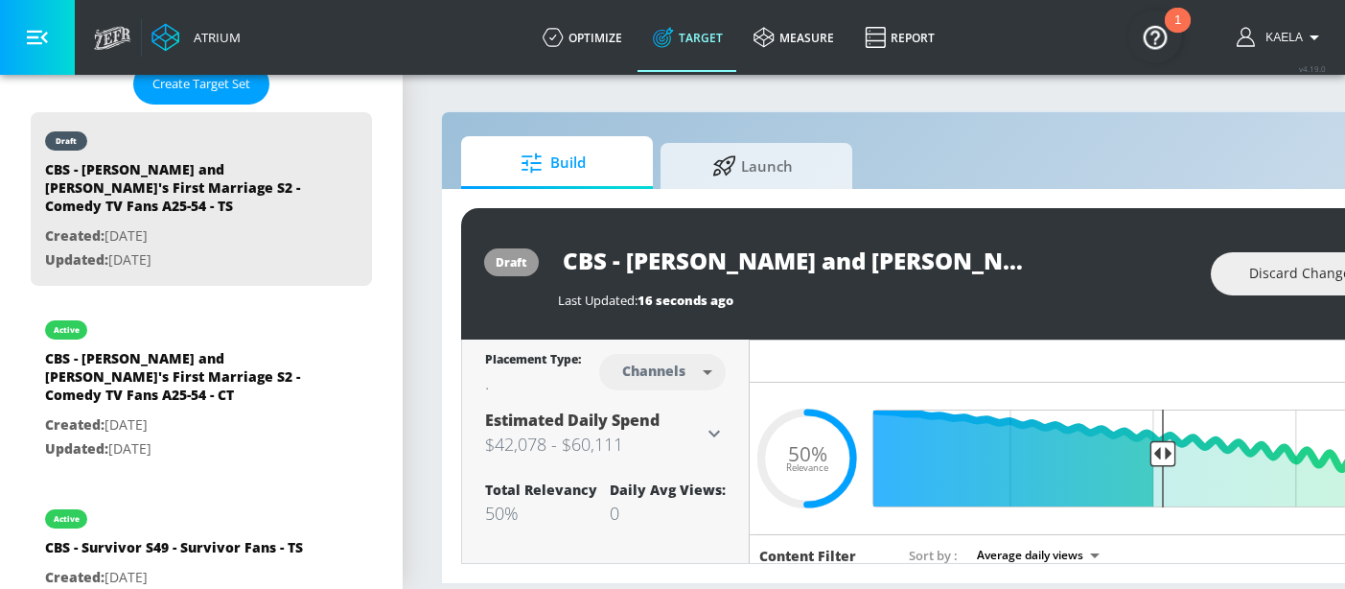
scroll to position [0, 284]
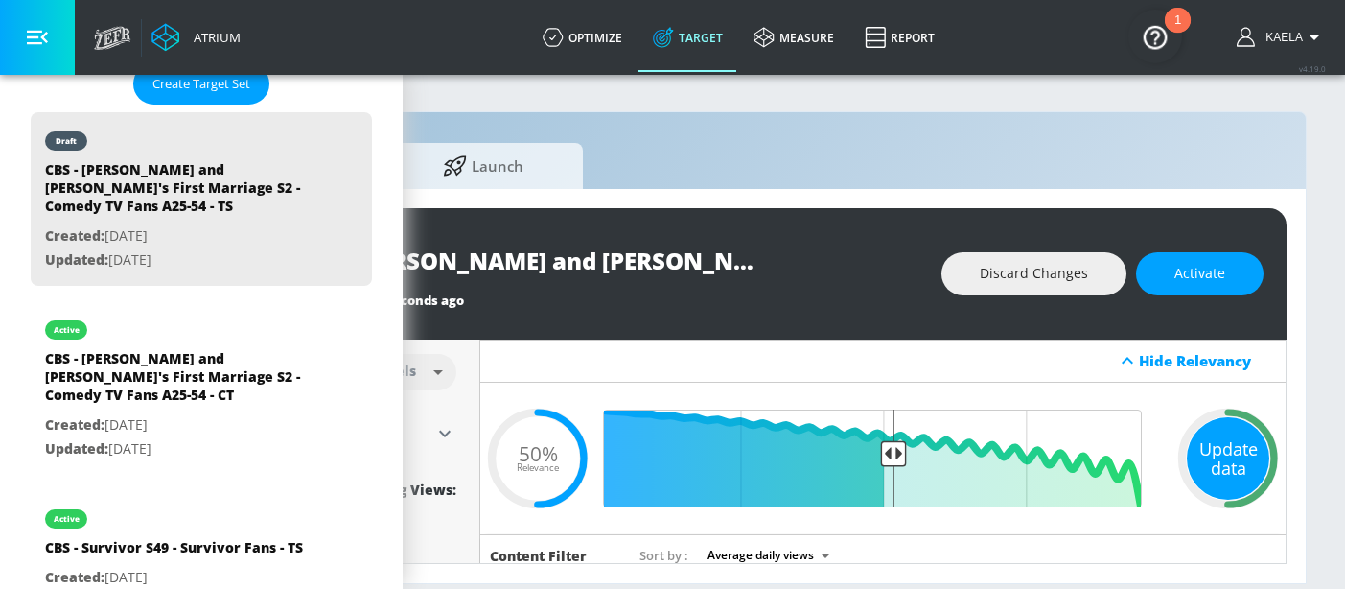
click at [1187, 458] on div "Update data" at bounding box center [1228, 458] width 82 height 82
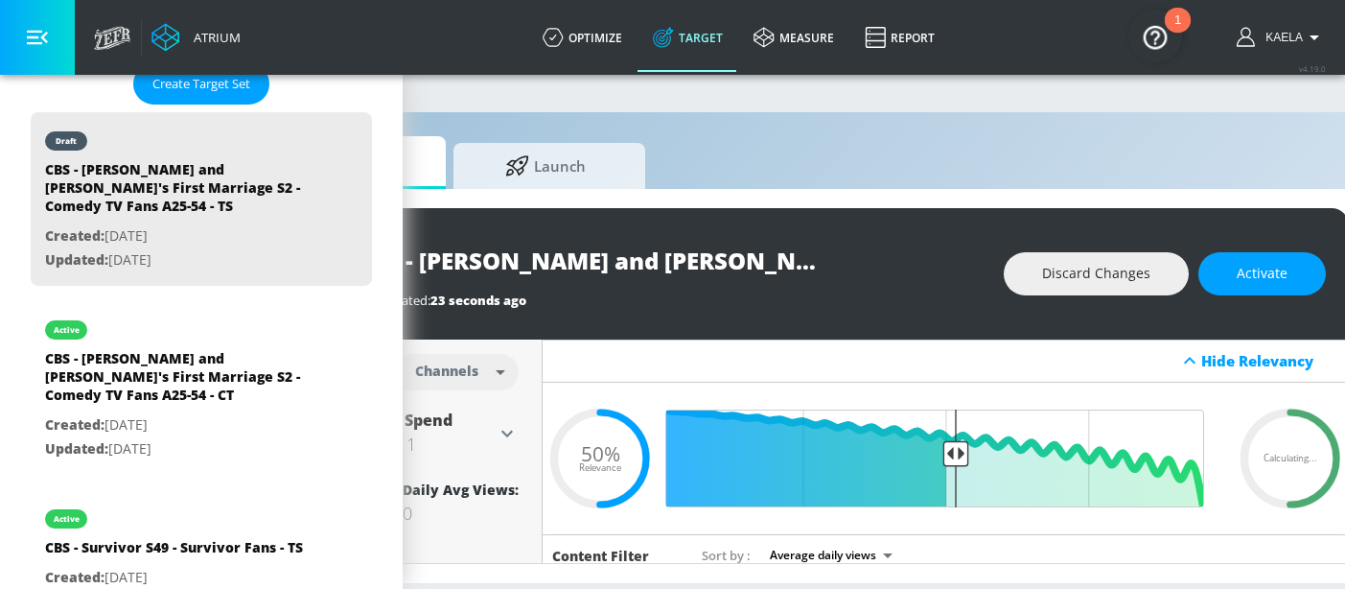
scroll to position [0, 205]
click at [480, 370] on body "Atrium optimize Target measure Report optimize Target measure Report v 4.19.0 K…" at bounding box center [467, 294] width 1345 height 589
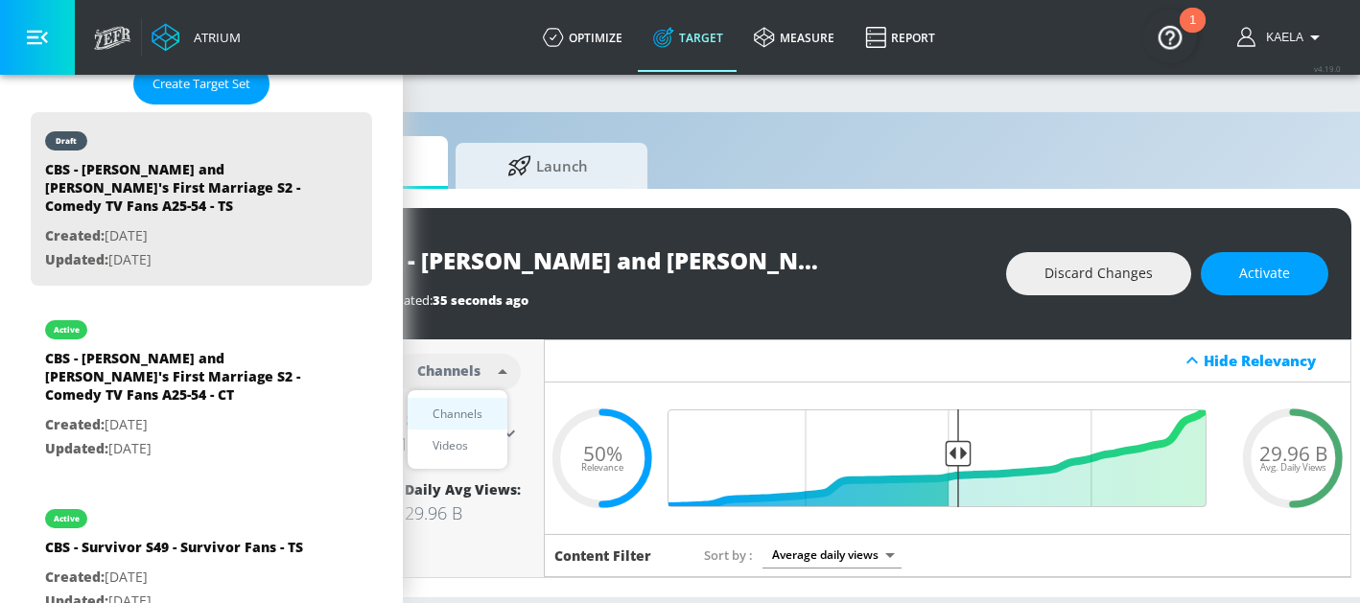
click at [459, 442] on div "Videos" at bounding box center [450, 445] width 55 height 20
type input "videos"
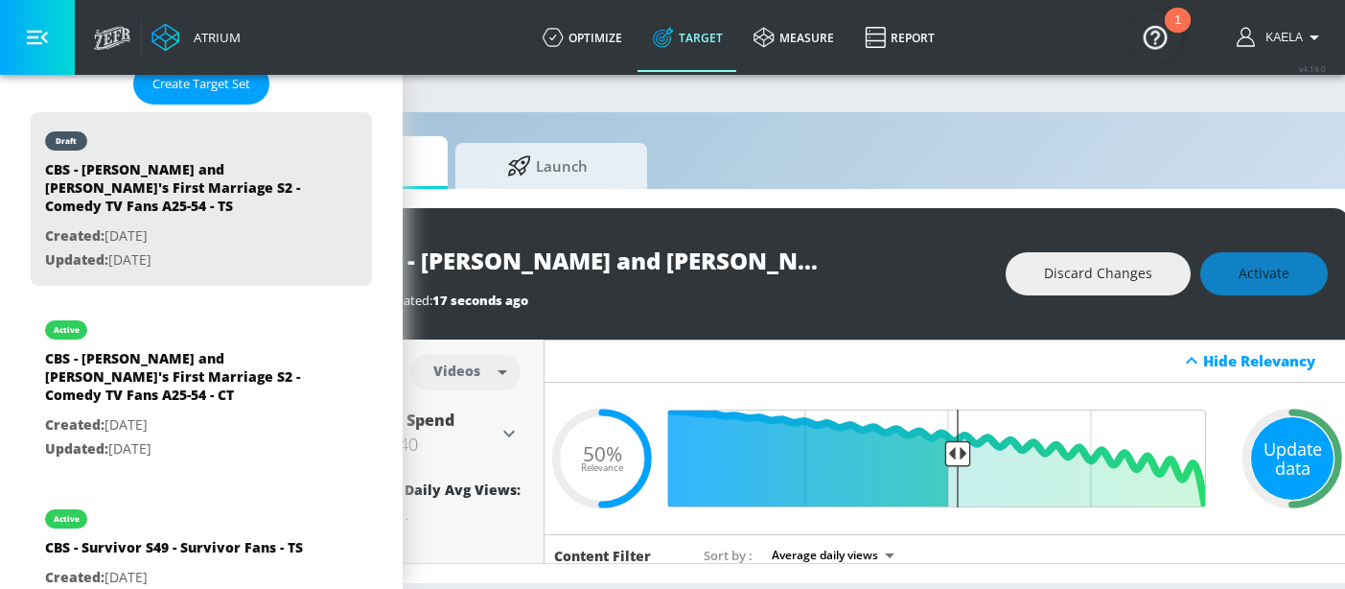
click at [1289, 455] on div "Update data" at bounding box center [1292, 458] width 82 height 82
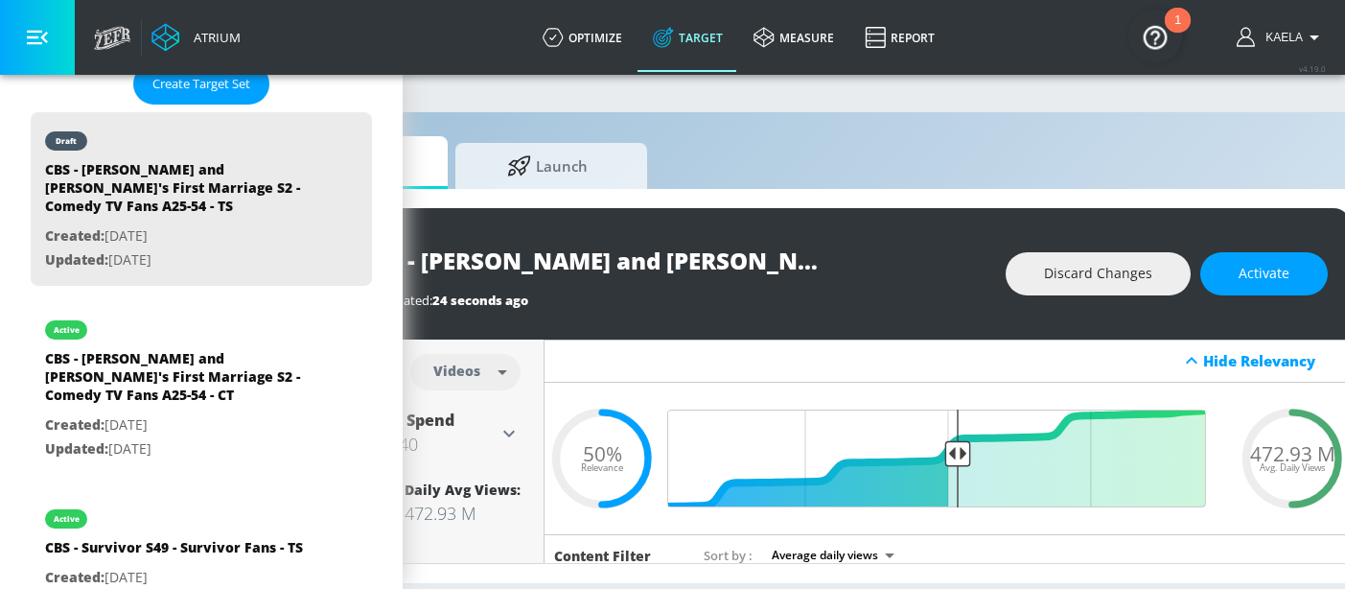
click at [1272, 454] on span "472.93 M" at bounding box center [1292, 453] width 85 height 20
copy span "472.93 M"
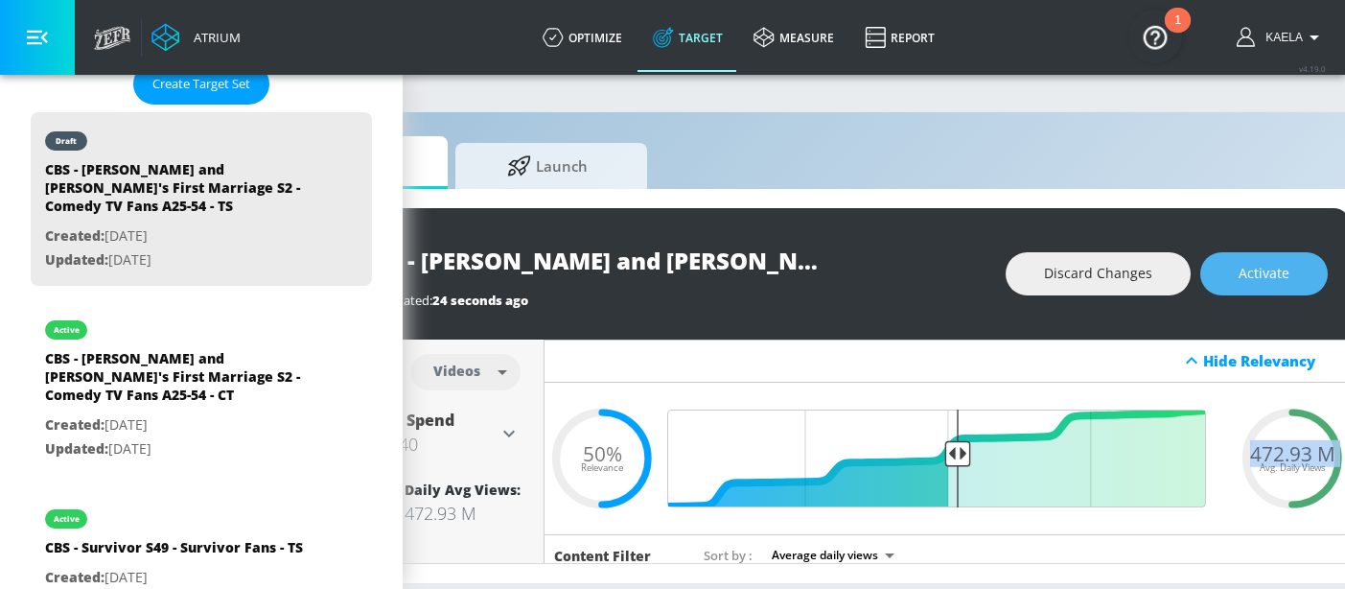
click at [1272, 267] on span "Activate" at bounding box center [1264, 274] width 51 height 24
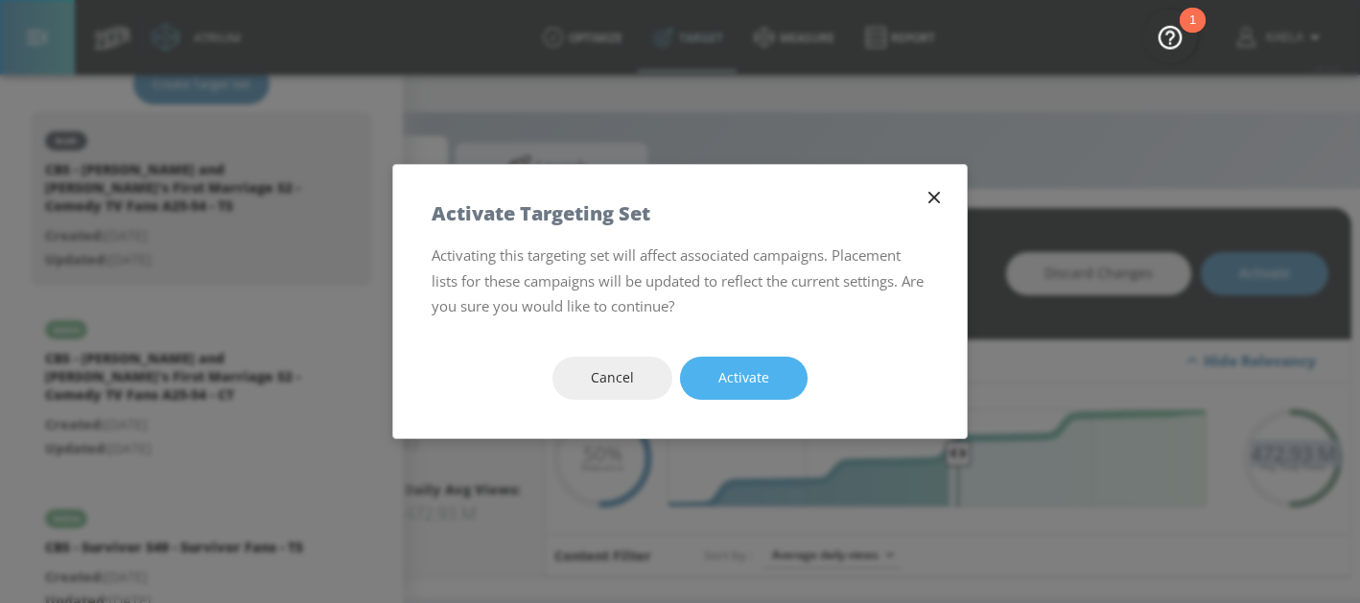
click at [755, 382] on span "Activate" at bounding box center [743, 378] width 51 height 24
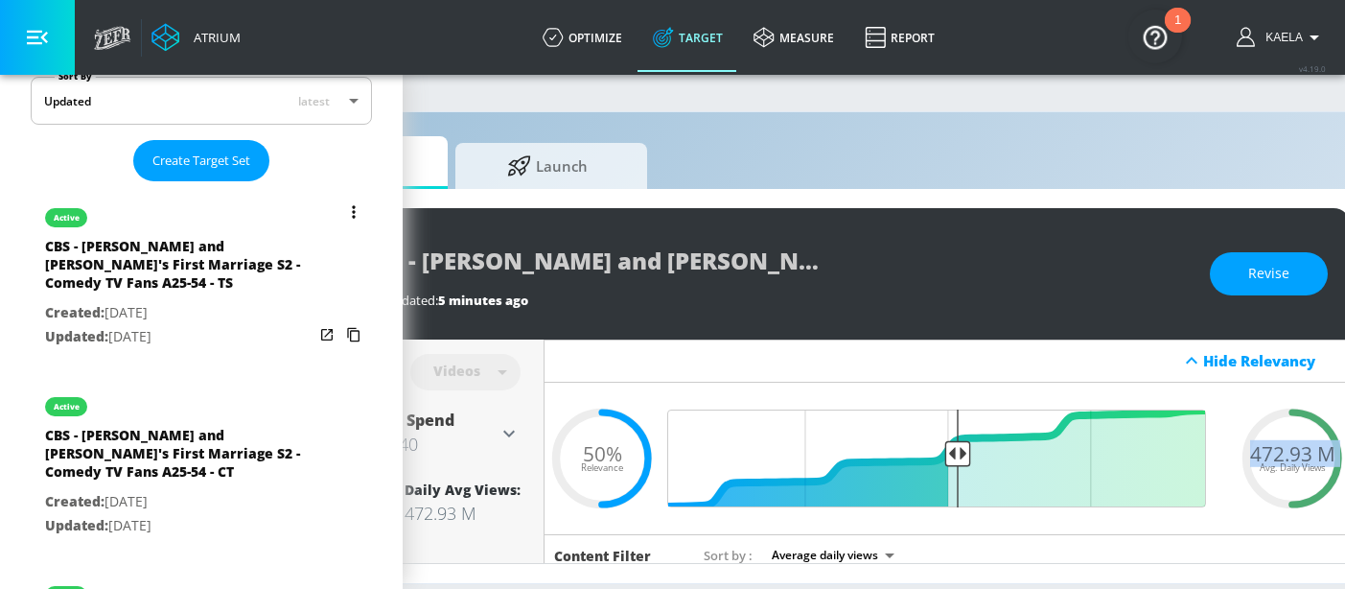
scroll to position [440, 0]
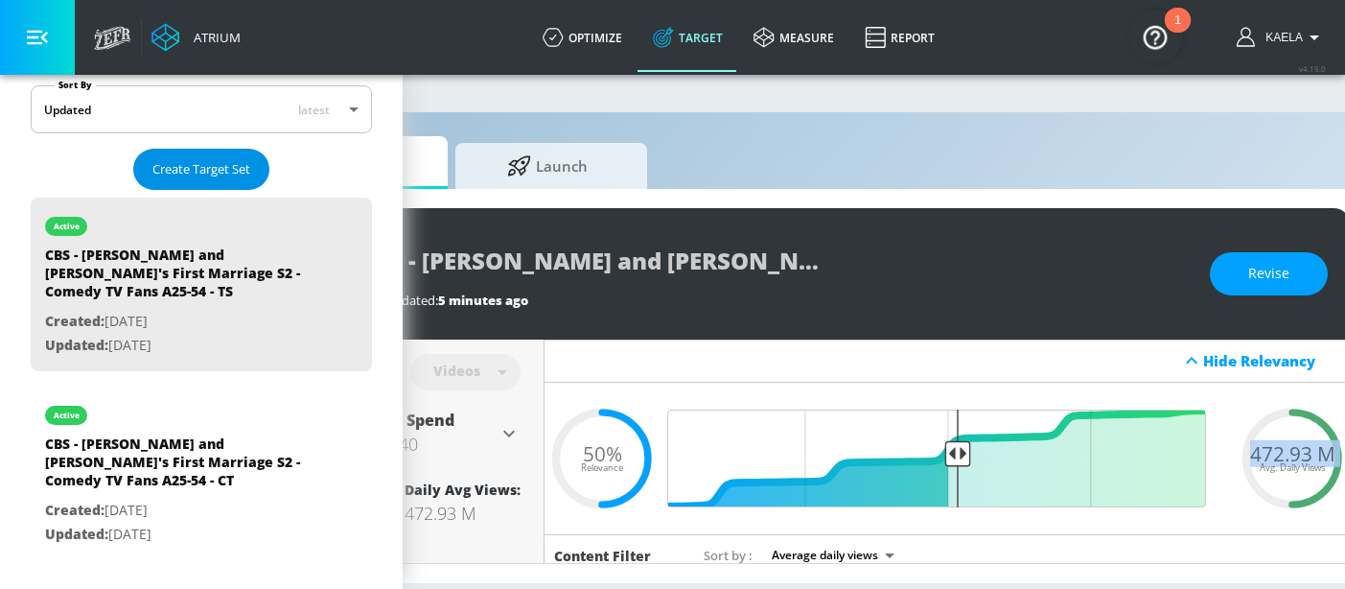
click at [198, 176] on span "Create Target Set" at bounding box center [201, 169] width 98 height 22
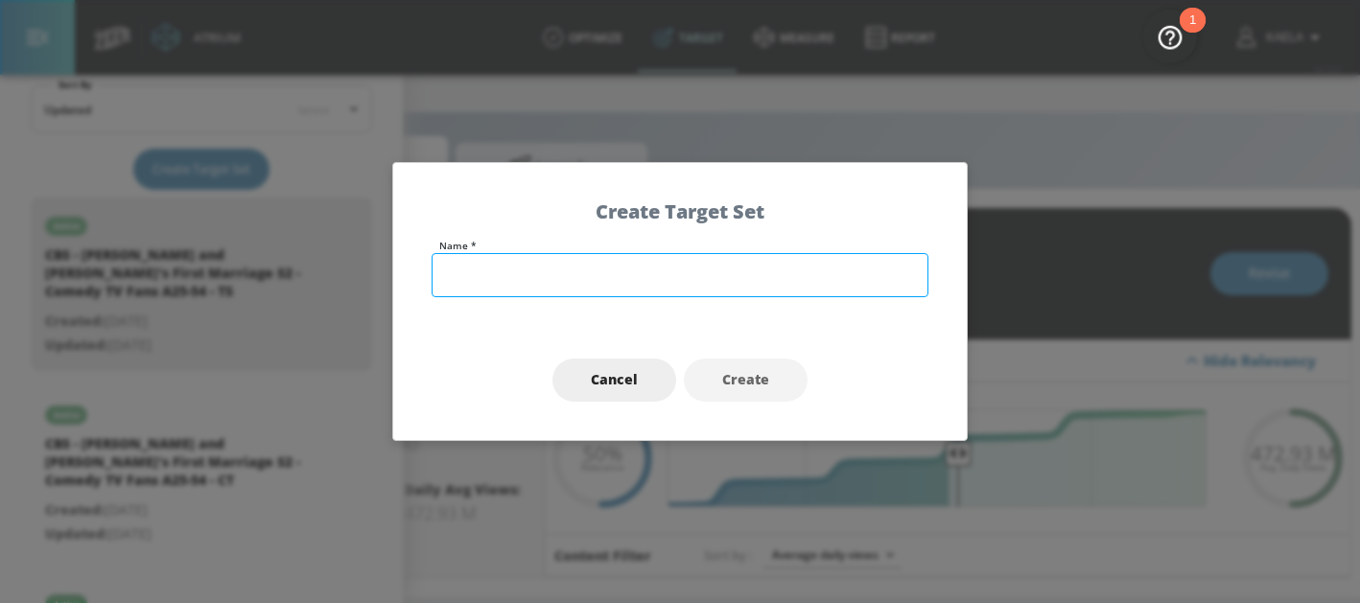
click at [524, 269] on input "text" at bounding box center [679, 275] width 497 height 44
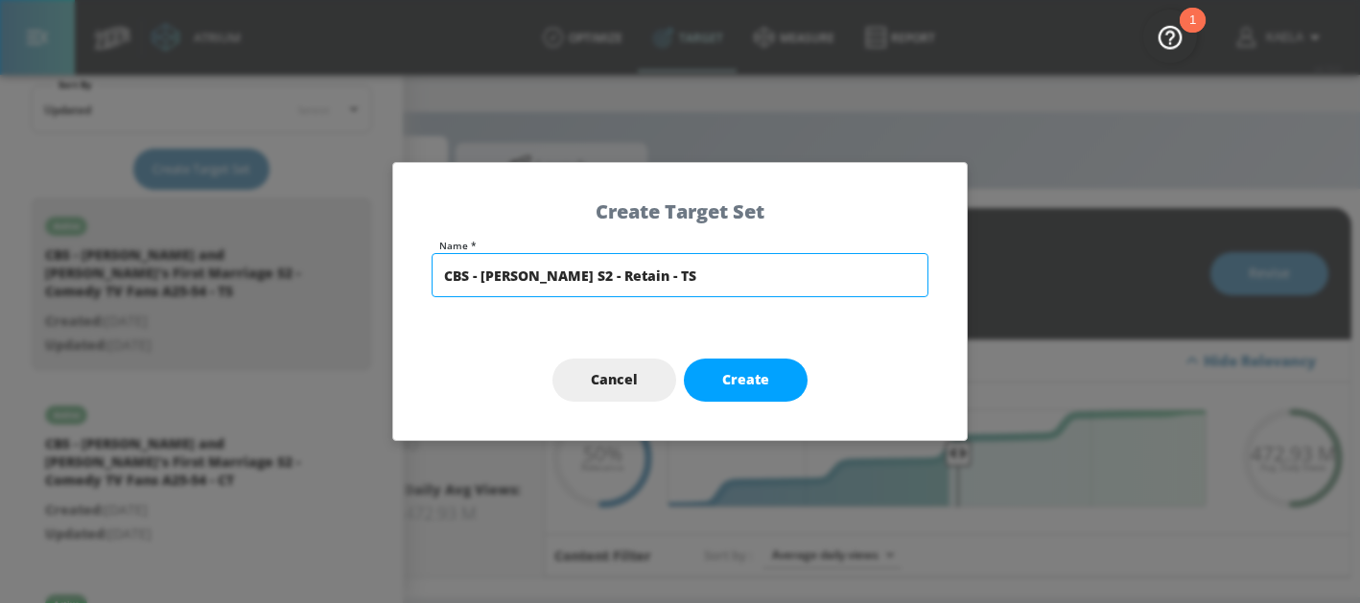
drag, startPoint x: 658, startPoint y: 273, endPoint x: 352, endPoint y: 266, distance: 305.9
click at [352, 266] on div "Create Target Set Name * CBS - Matlock S2 - Retain - TS Cancel Create" at bounding box center [680, 301] width 1360 height 603
type input "CBS - [PERSON_NAME] S2 - Retain - TS"
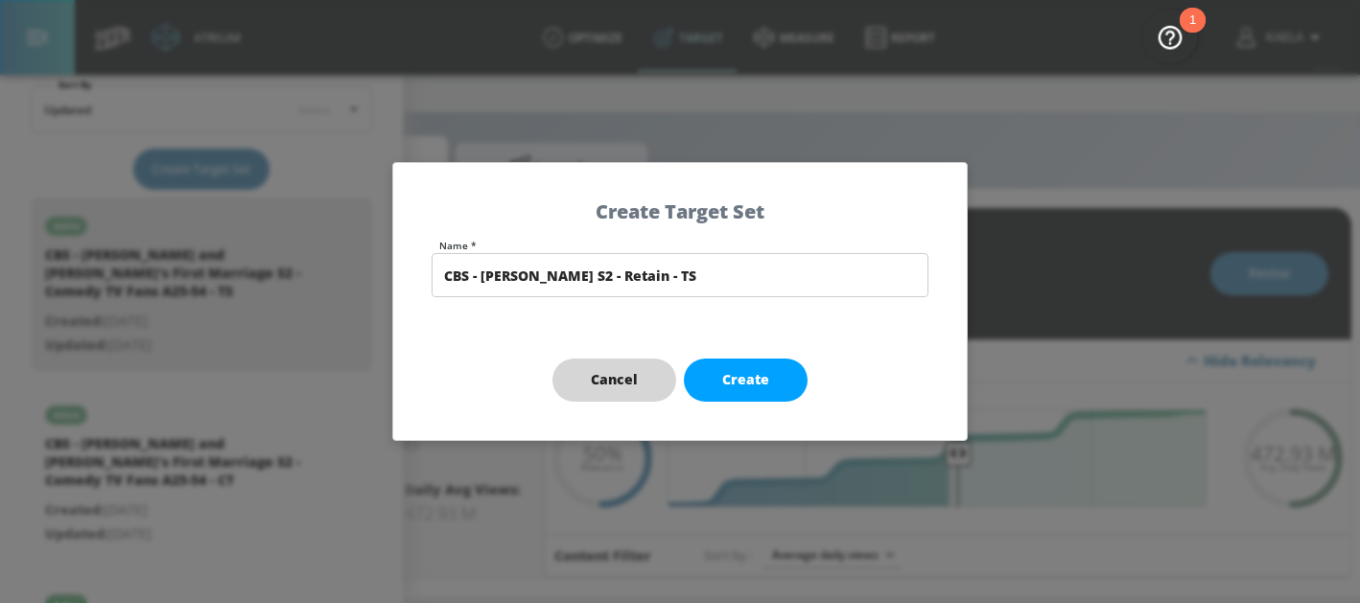
click at [589, 381] on button "Cancel" at bounding box center [614, 380] width 124 height 43
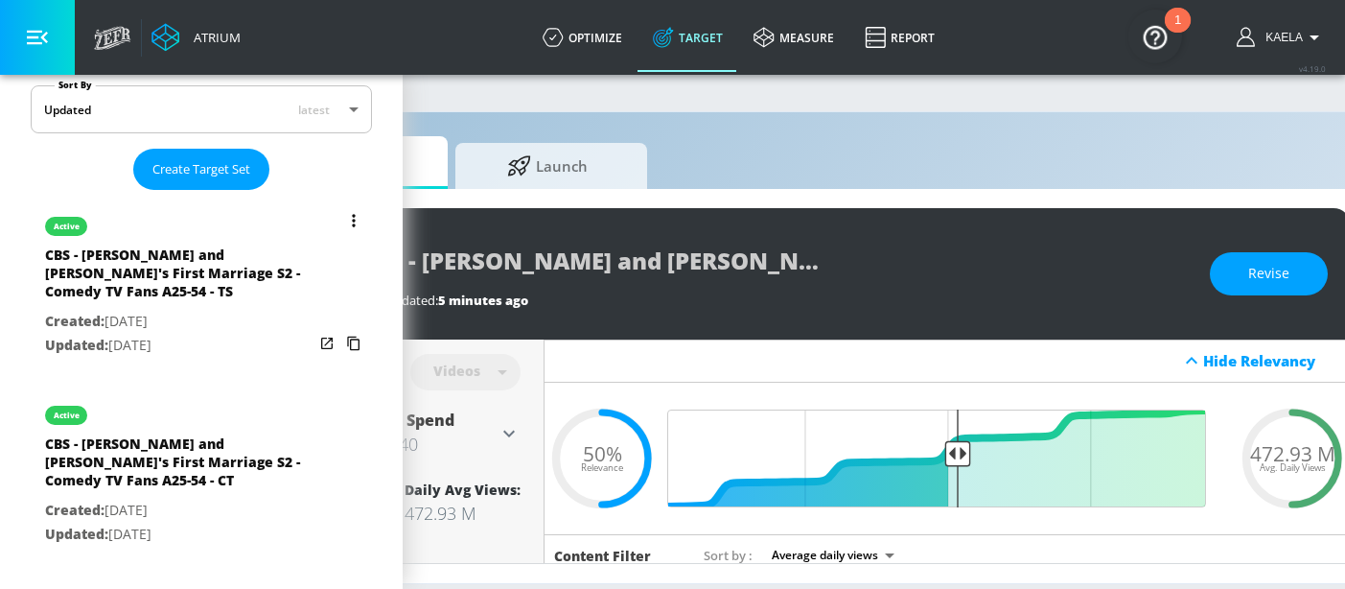
click at [340, 223] on button "list of Target Set" at bounding box center [353, 220] width 27 height 27
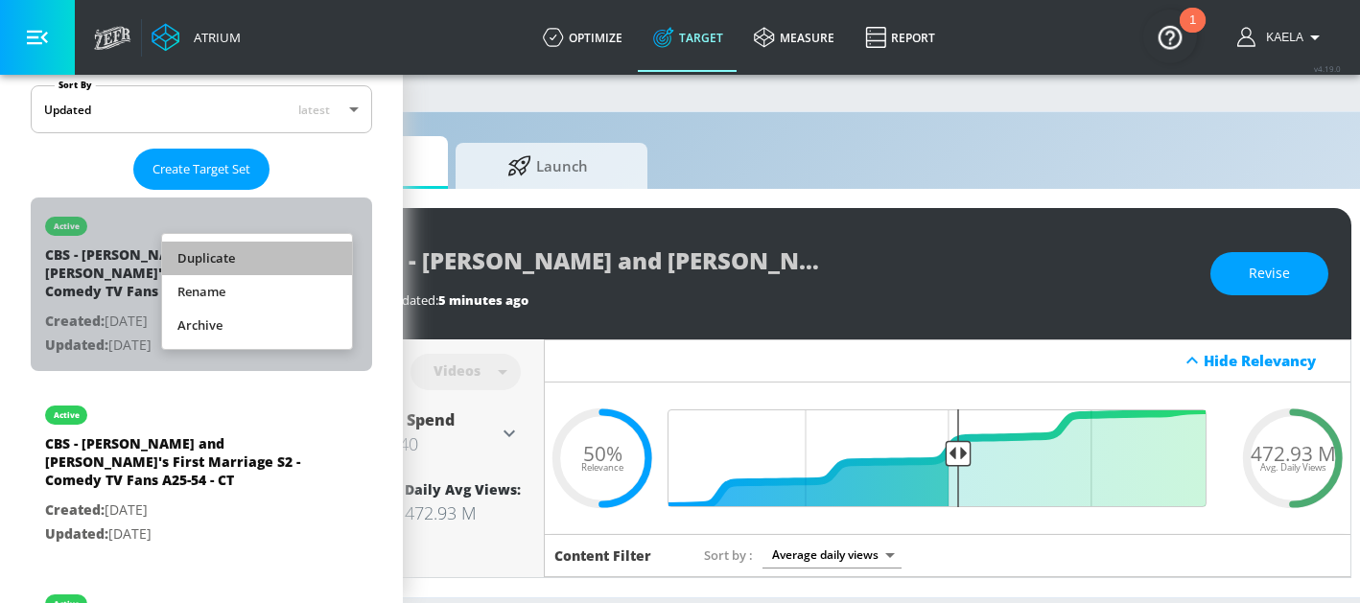
click at [244, 250] on li "Duplicate" at bounding box center [257, 259] width 190 height 34
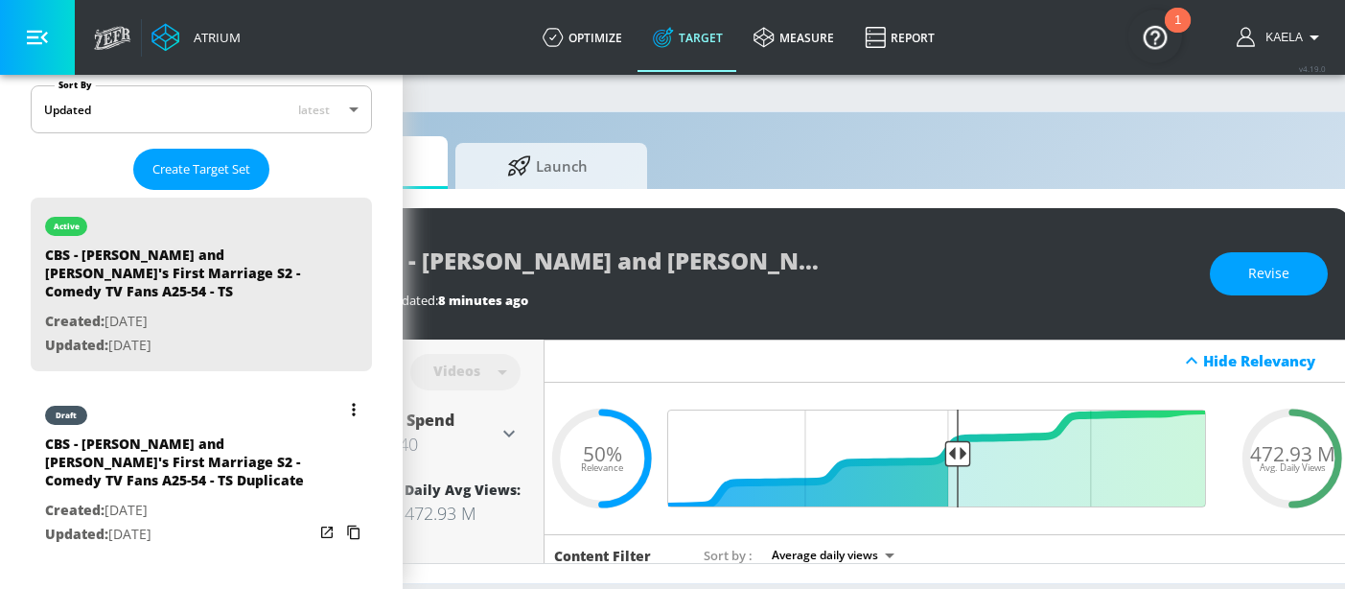
click at [159, 527] on p "Updated: [DATE]" at bounding box center [179, 535] width 268 height 24
type input "CBS - Georgie and Mandy's First Marriage S2 - Comedy TV Fans A25-54 - TS Duplic…"
type input "0.05"
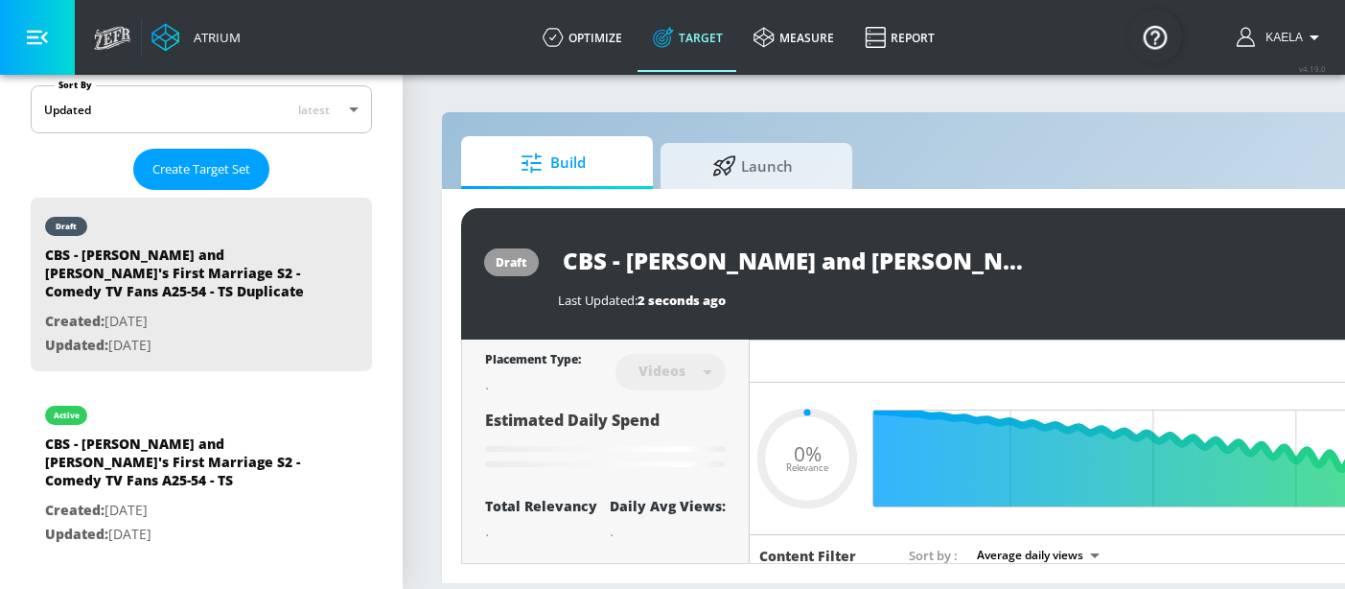
click at [668, 272] on input "CBS - Georgie and Mandy's First Marriage S2 - Comedy TV Fans A25-54 - TS Duplic…" at bounding box center [797, 260] width 479 height 43
paste input "Matlock S2 - Retain - TS"
type input "CBS - [PERSON_NAME] S2 - Retain - TS"
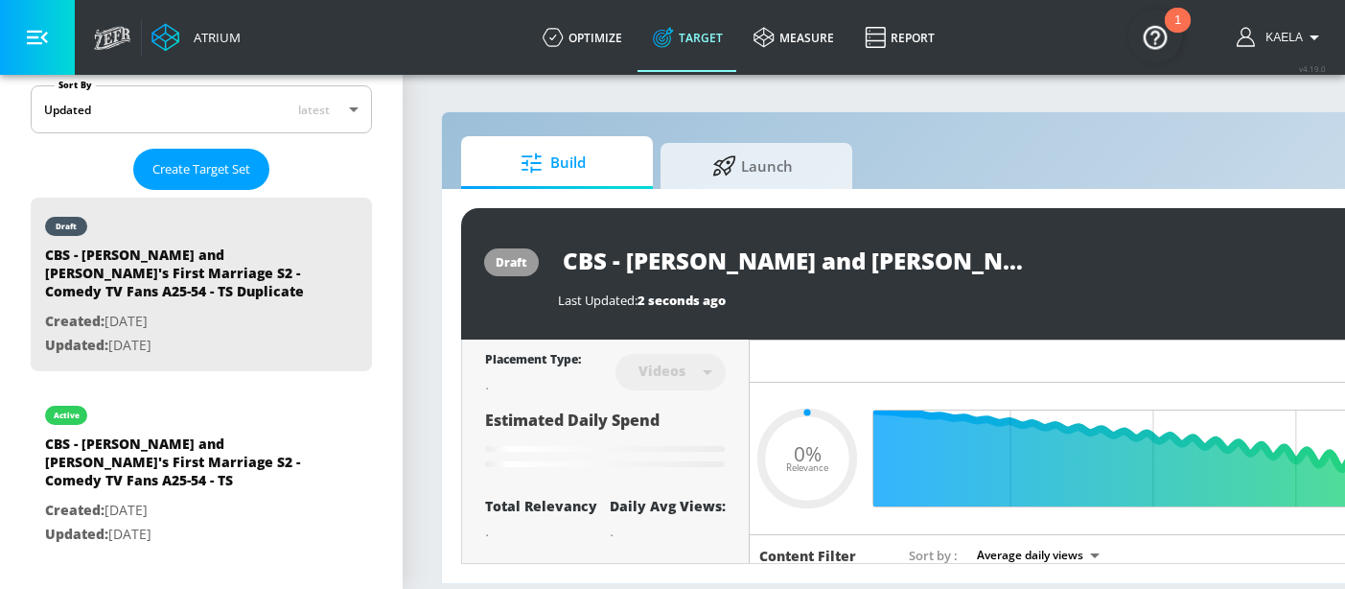
type input "0.05"
type input "CBS - [PERSON_NAME] S2 - Retain - TS"
click at [1023, 257] on icon "button" at bounding box center [1020, 259] width 21 height 21
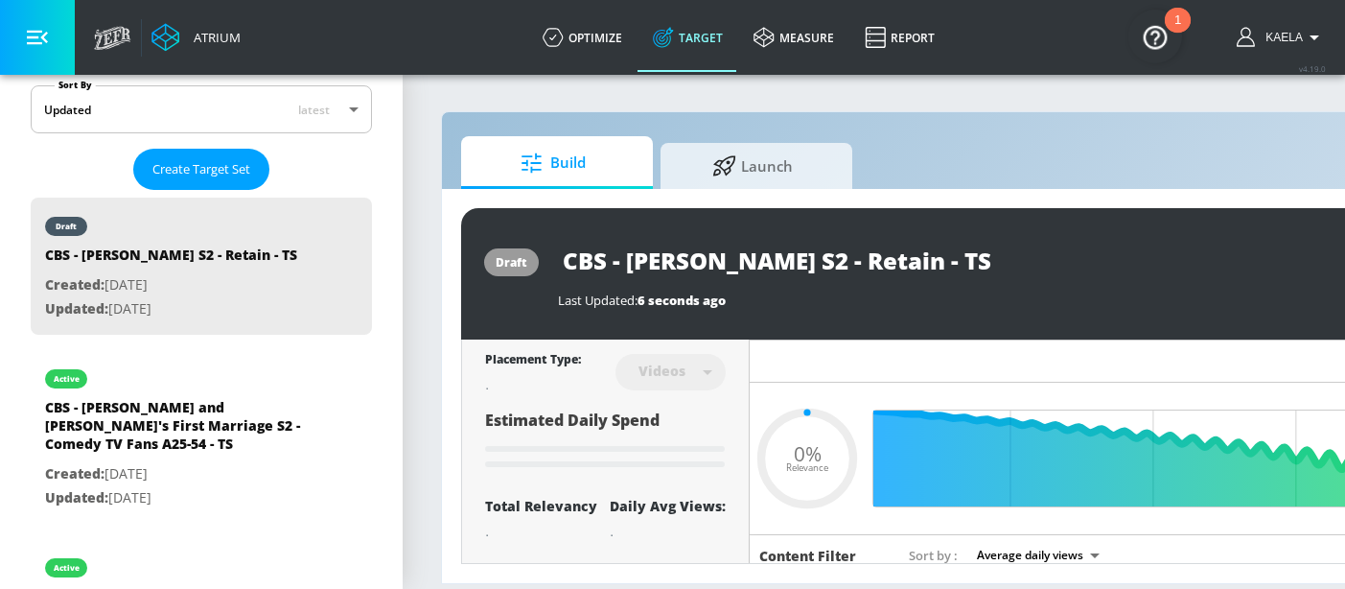
type input "0.05"
click at [909, 166] on div "Build Launch" at bounding box center [1008, 162] width 1095 height 53
type input "CBS - Georgie and Mandy's First Marriage S2 - Comedy TV Fans A25-54 - TS Duplic…"
type input "0.5"
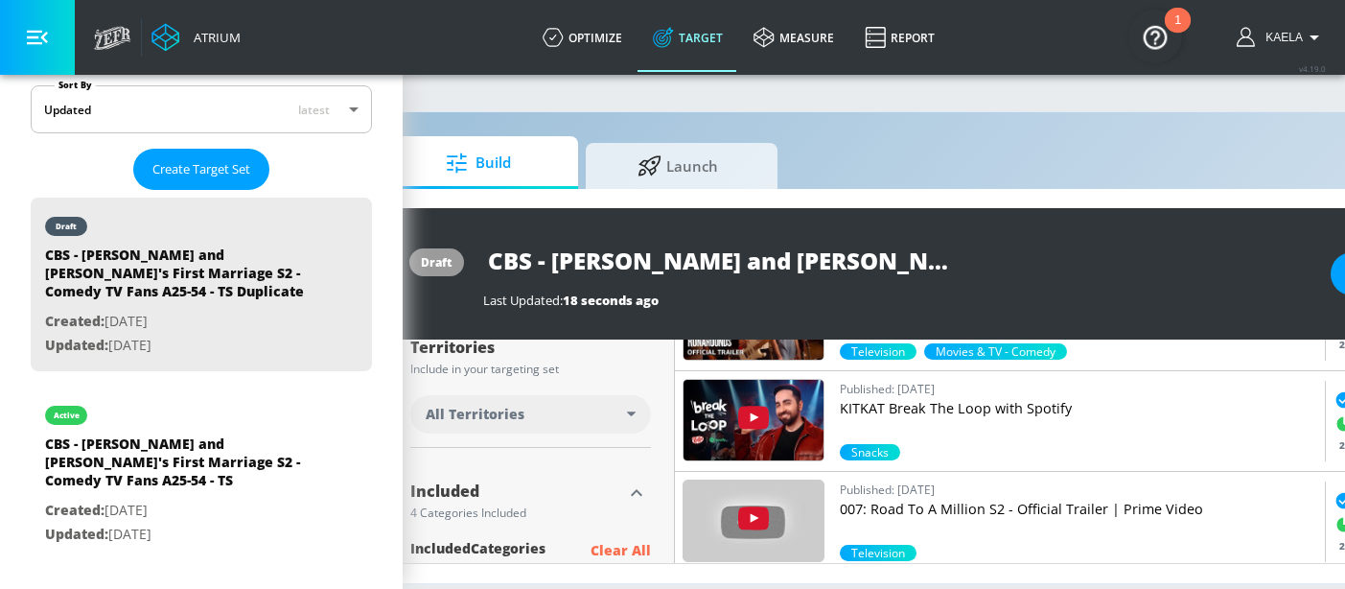
scroll to position [516, 0]
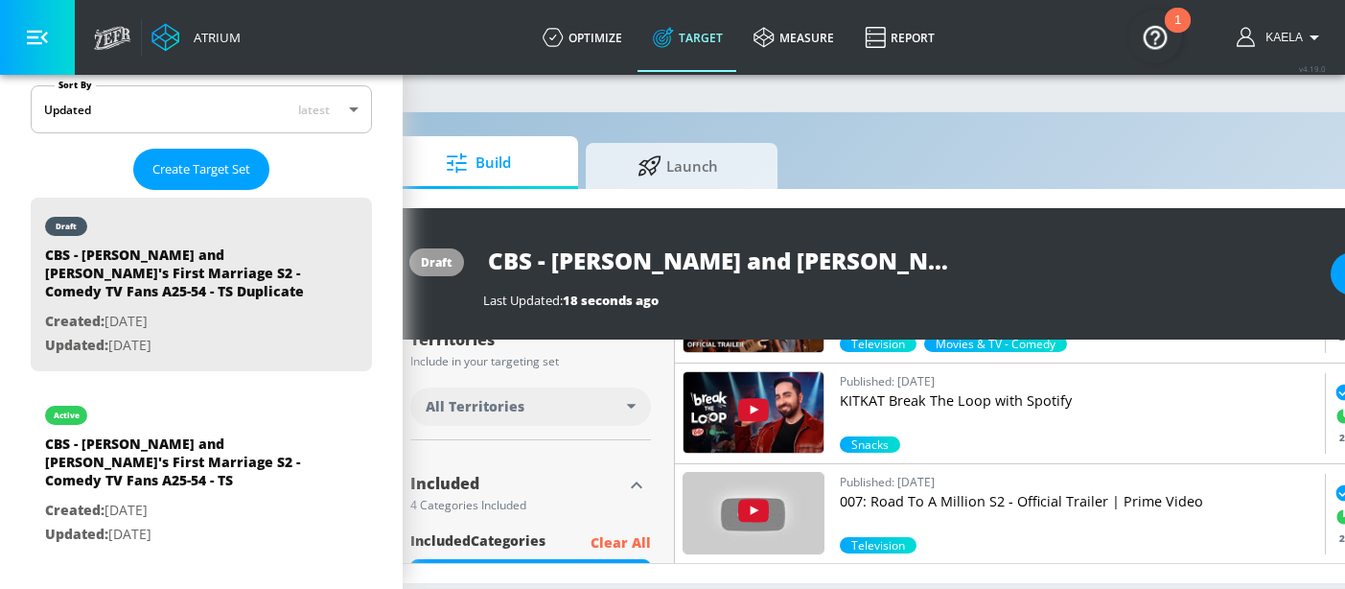
click at [615, 397] on div "All Territories" at bounding box center [526, 406] width 201 height 19
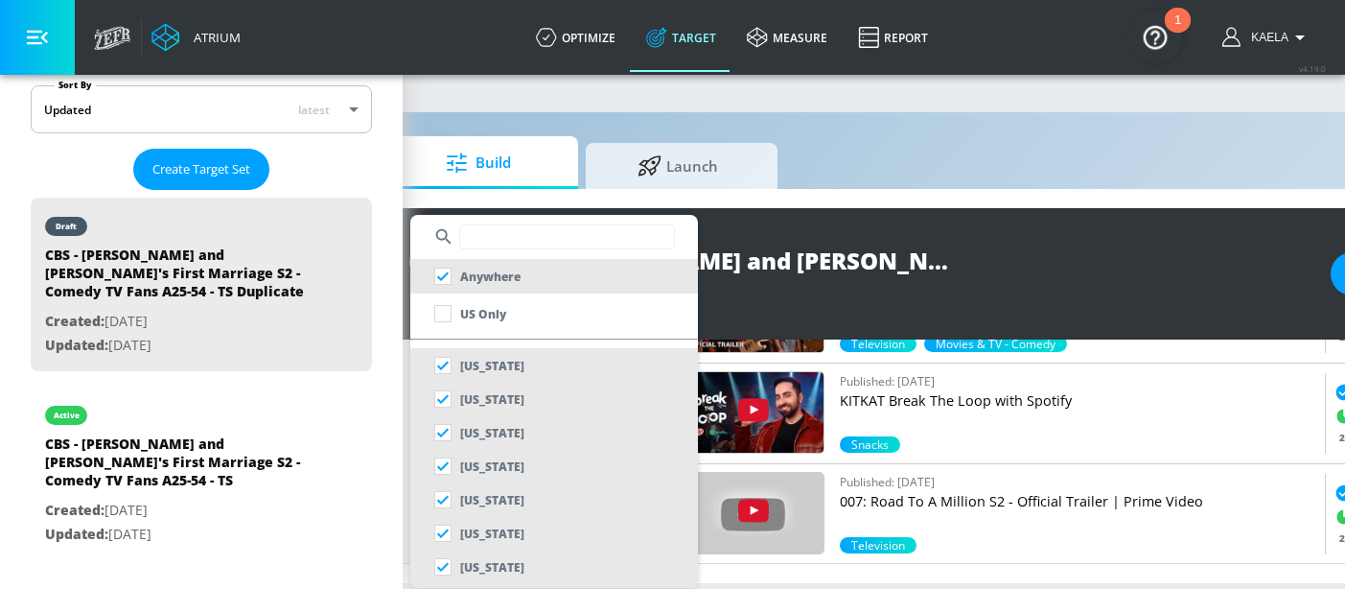
scroll to position [0, 75]
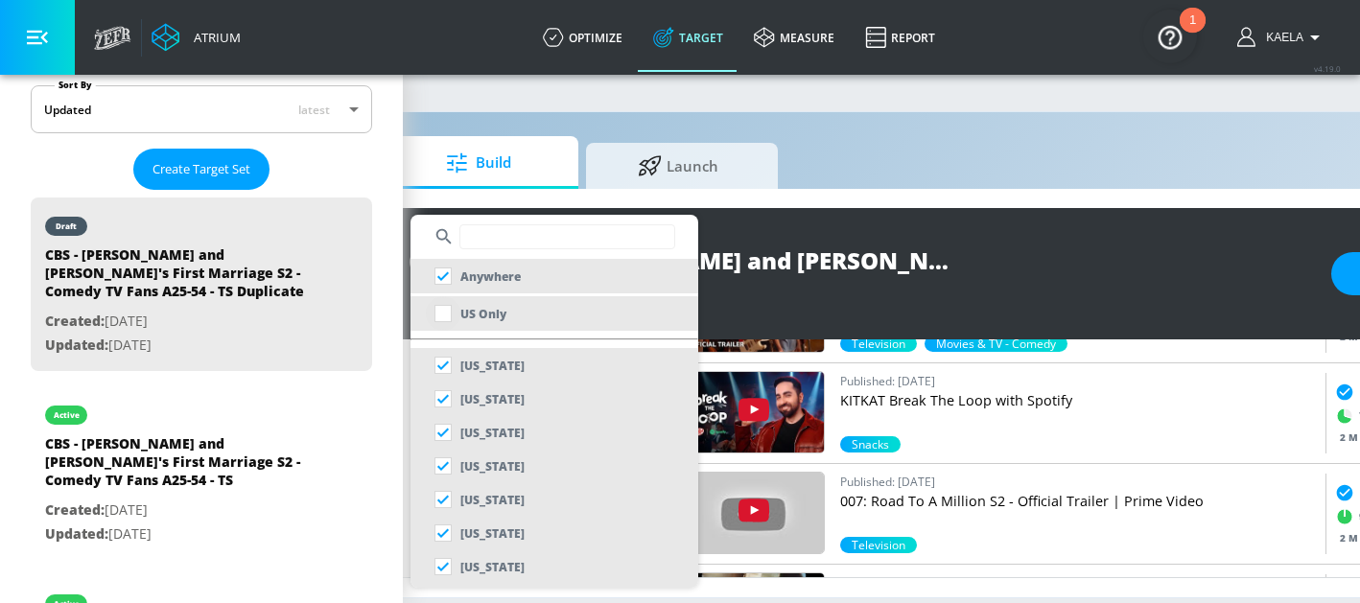
click at [444, 309] on input "checkbox" at bounding box center [443, 313] width 35 height 35
checkbox input "true"
checkbox input "false"
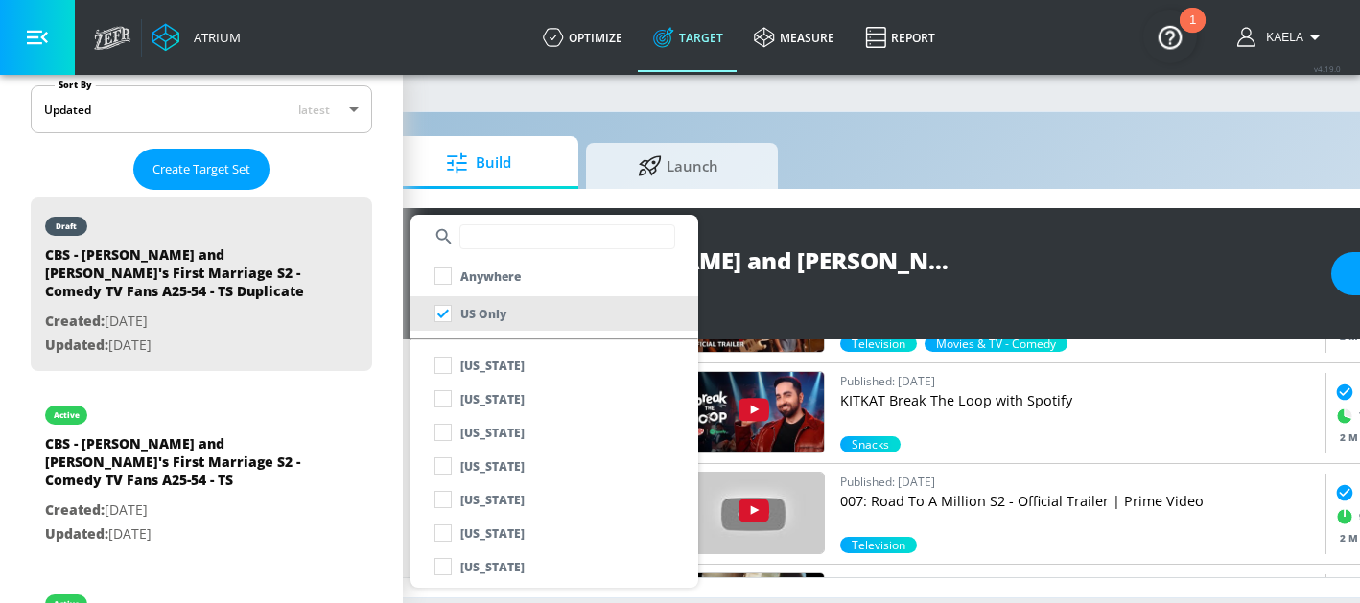
click at [809, 307] on div at bounding box center [680, 301] width 1360 height 603
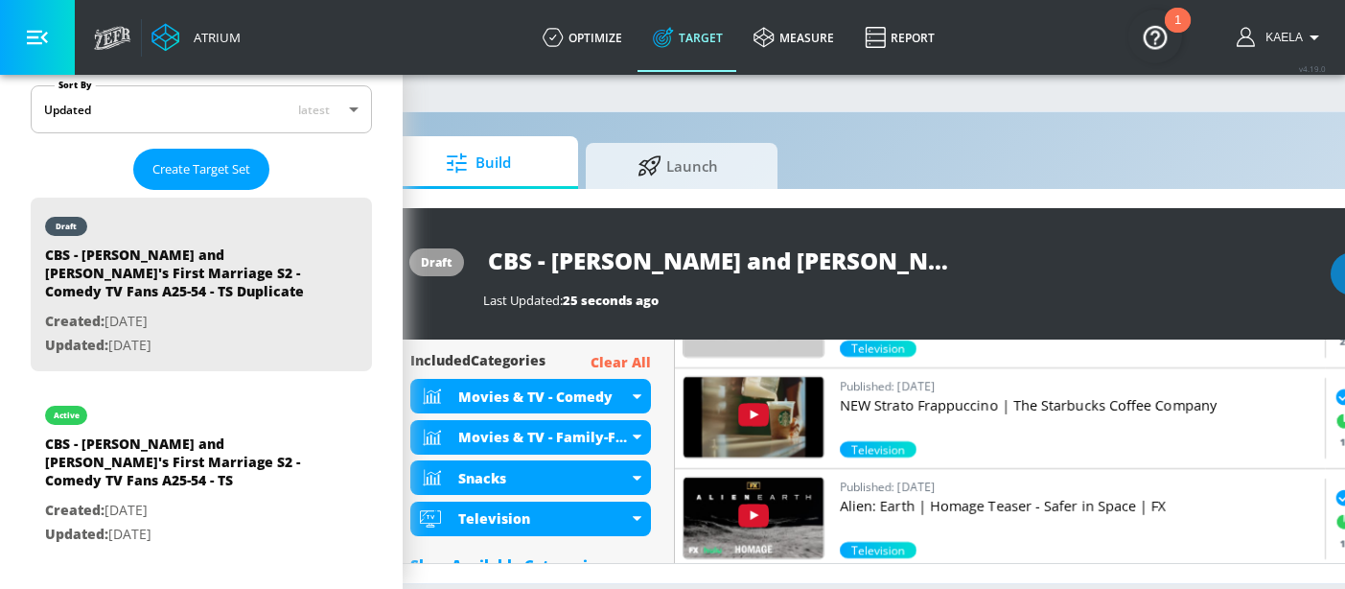
scroll to position [715, 0]
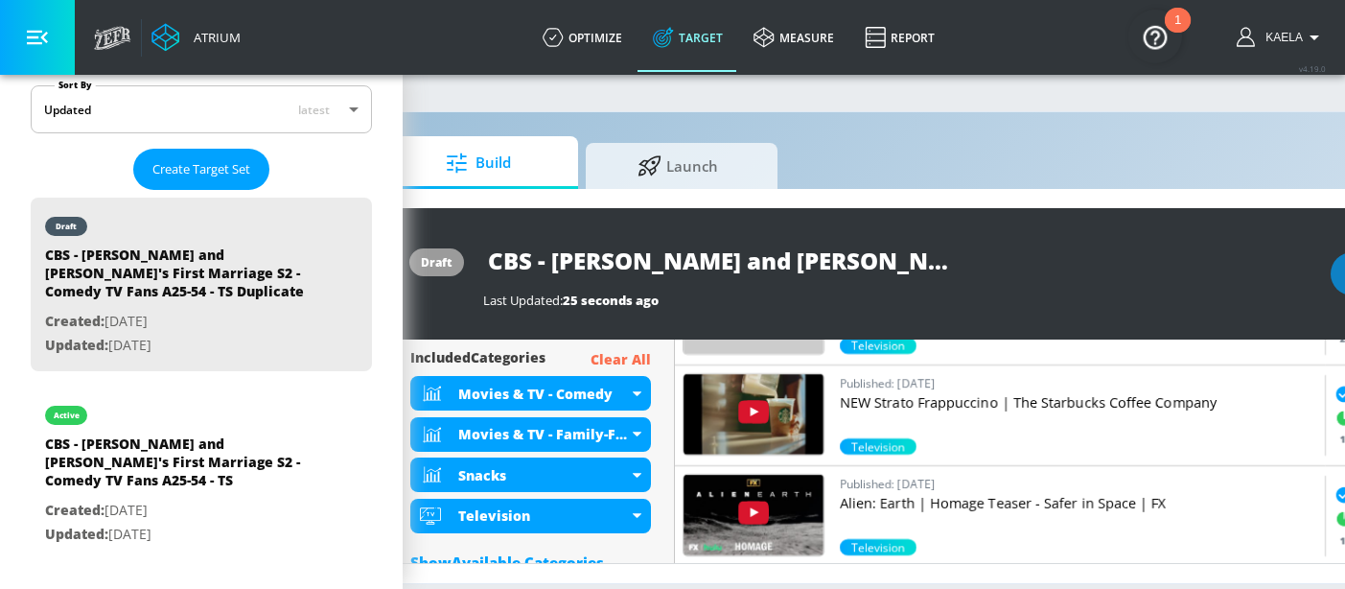
type input "CBS - [PERSON_NAME] S2 - Retain - TS"
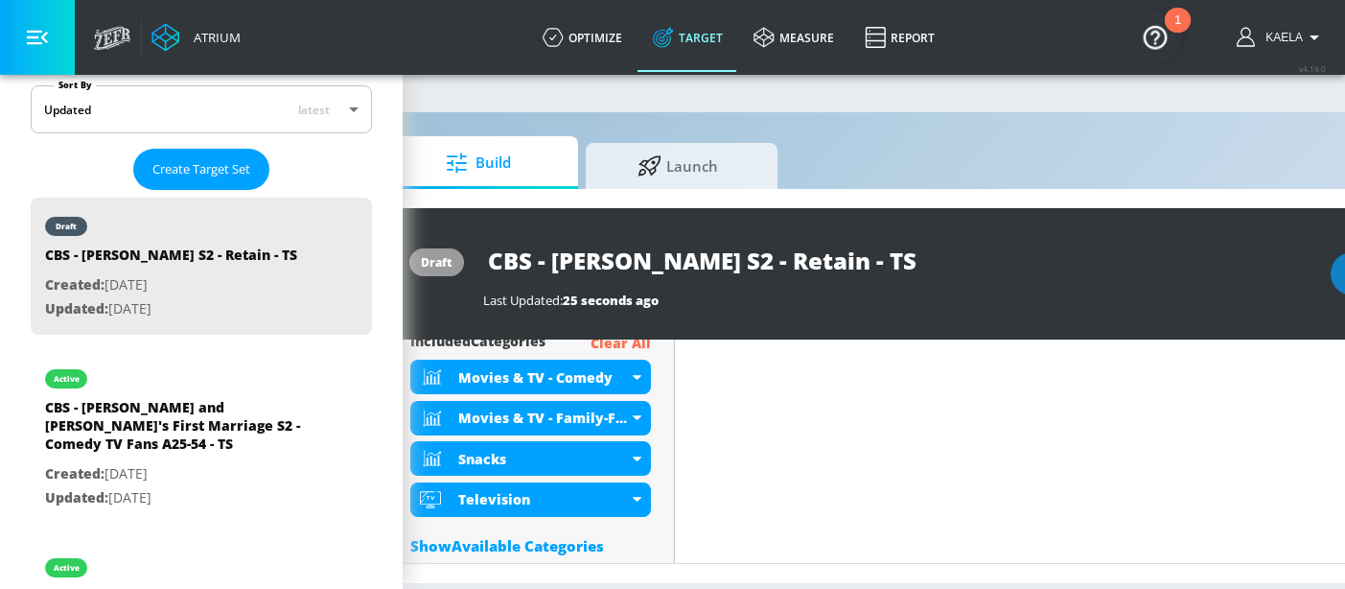
scroll to position [700, 0]
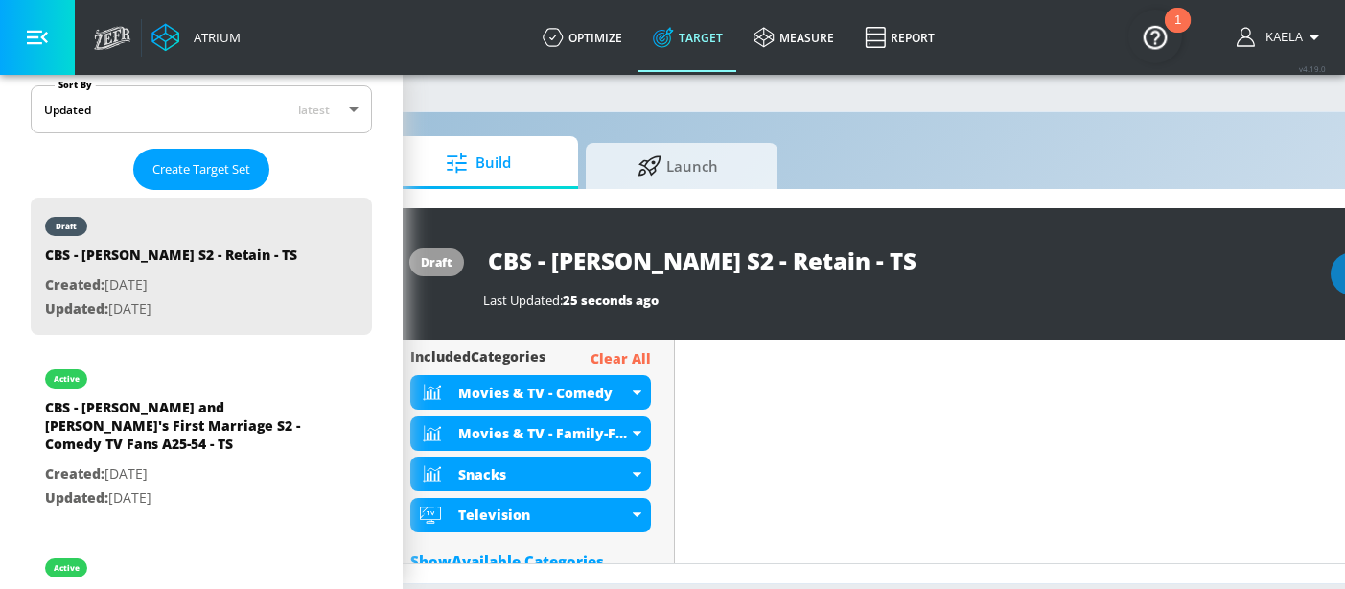
click at [617, 358] on p "Clear All" at bounding box center [621, 359] width 60 height 24
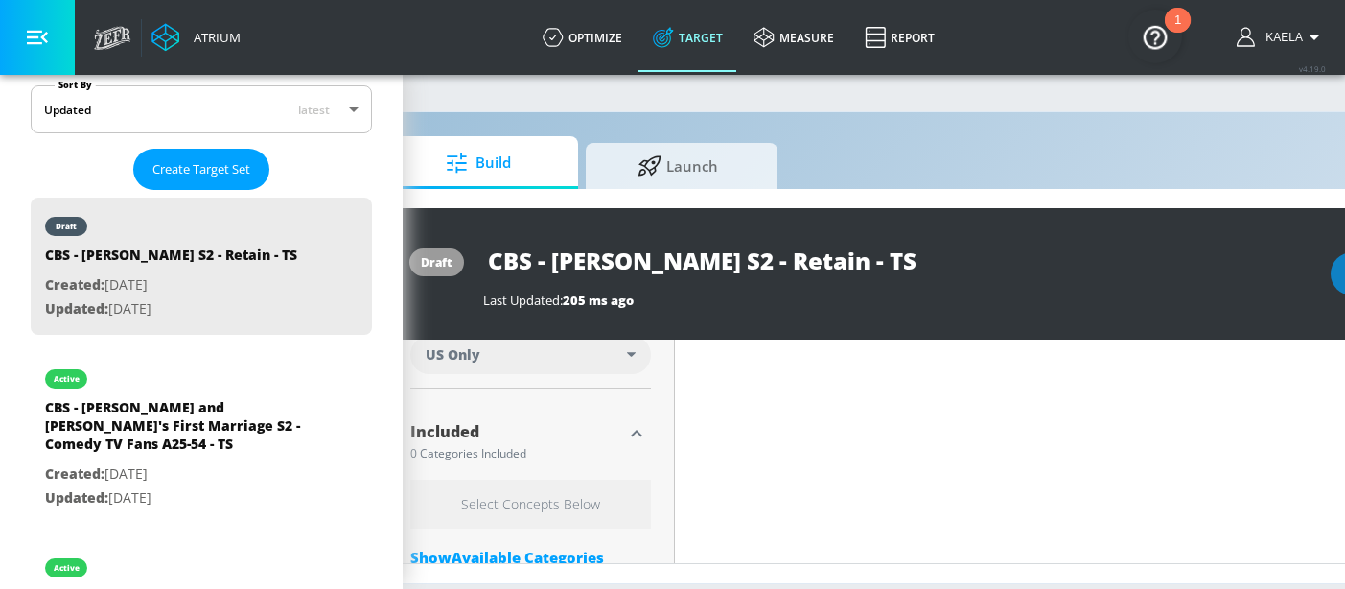
scroll to position [621, 0]
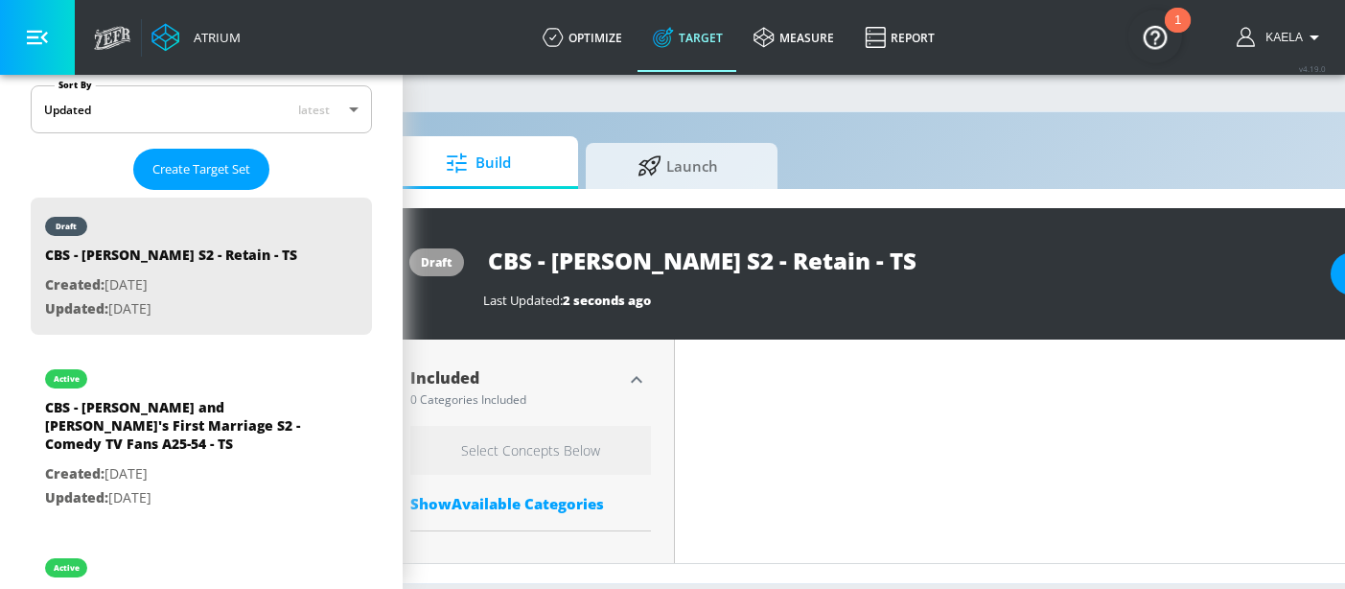
click at [544, 507] on div "Show Available Categories" at bounding box center [530, 503] width 241 height 19
click at [507, 546] on input "Sort By" at bounding box center [517, 542] width 215 height 38
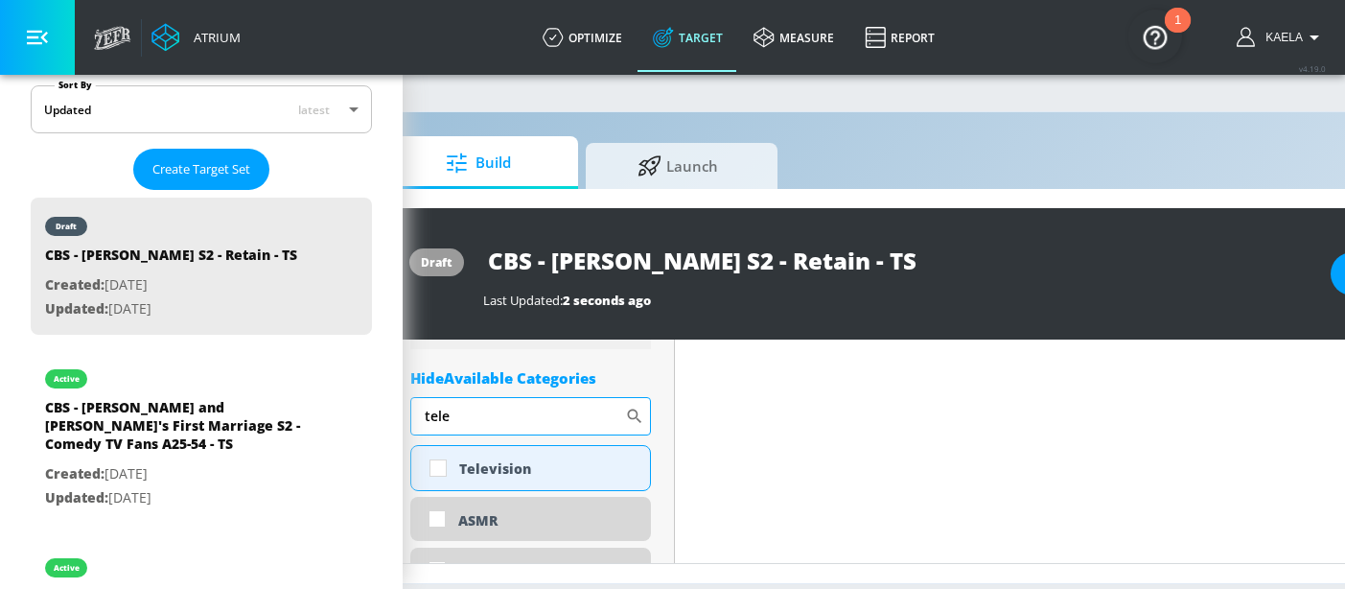
scroll to position [749, 0]
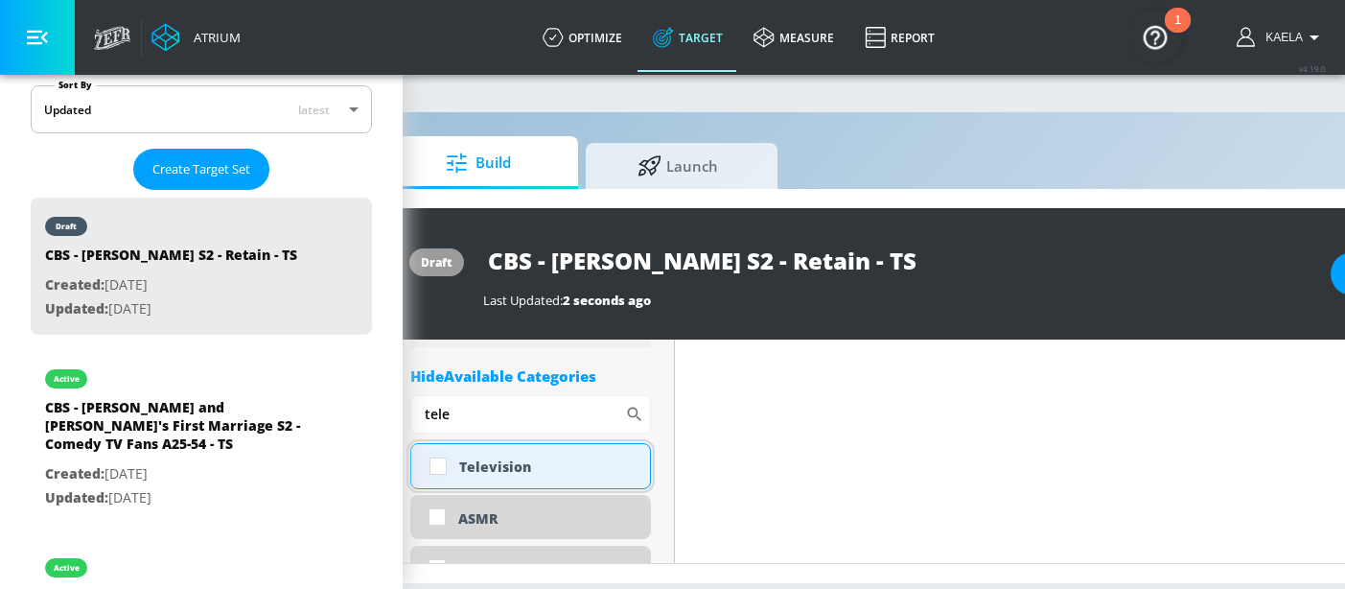
type input "tele"
click at [432, 469] on input "checkbox" at bounding box center [438, 466] width 35 height 35
checkbox input "true"
click at [491, 428] on input "tele" at bounding box center [517, 414] width 215 height 38
type input "t"
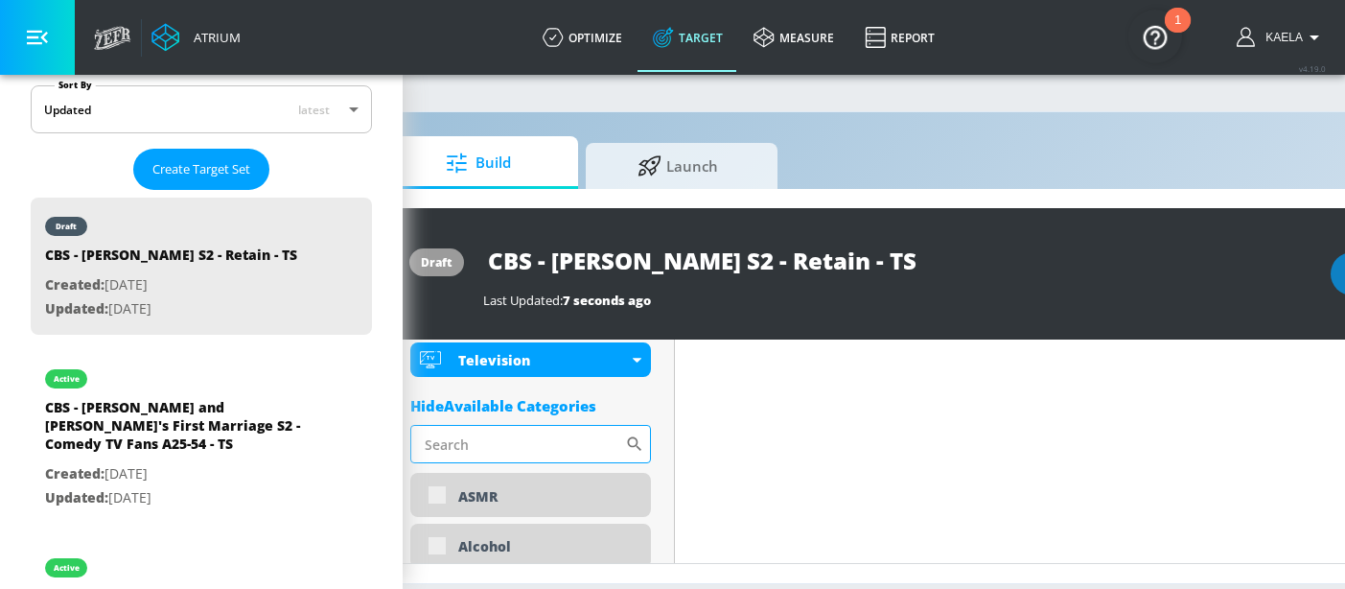
scroll to position [764, 0]
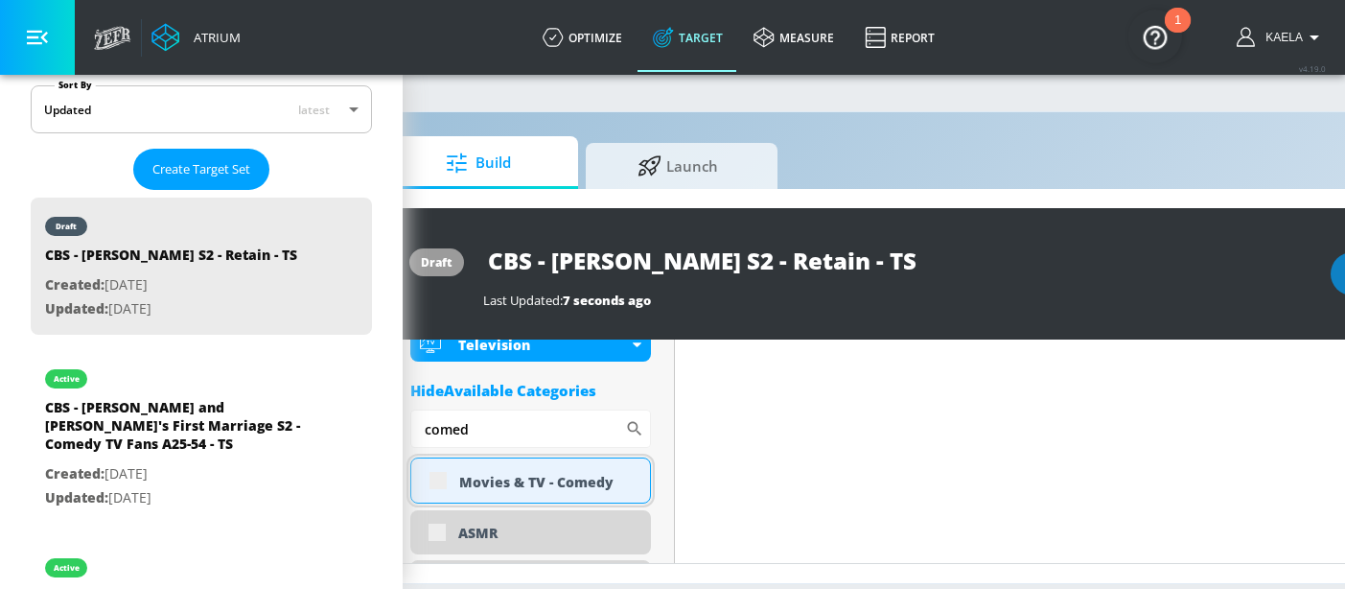
type input "comed"
click at [442, 484] on div "Movies & TV - Comedy" at bounding box center [530, 480] width 241 height 46
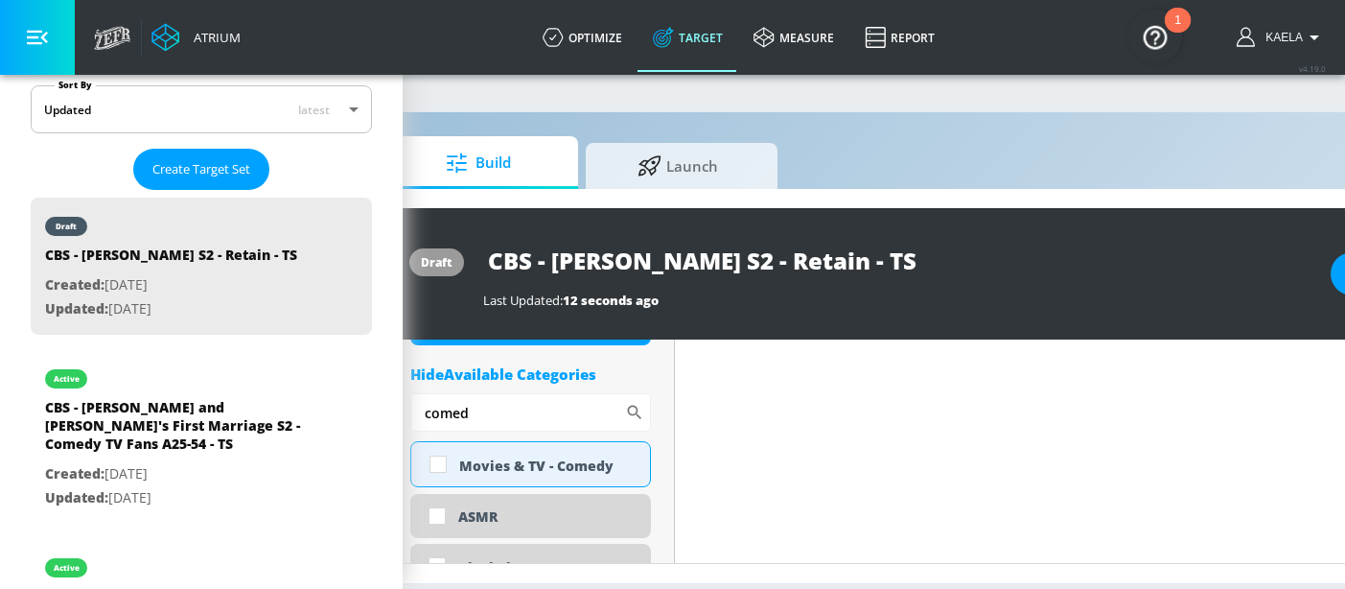
scroll to position [749, 0]
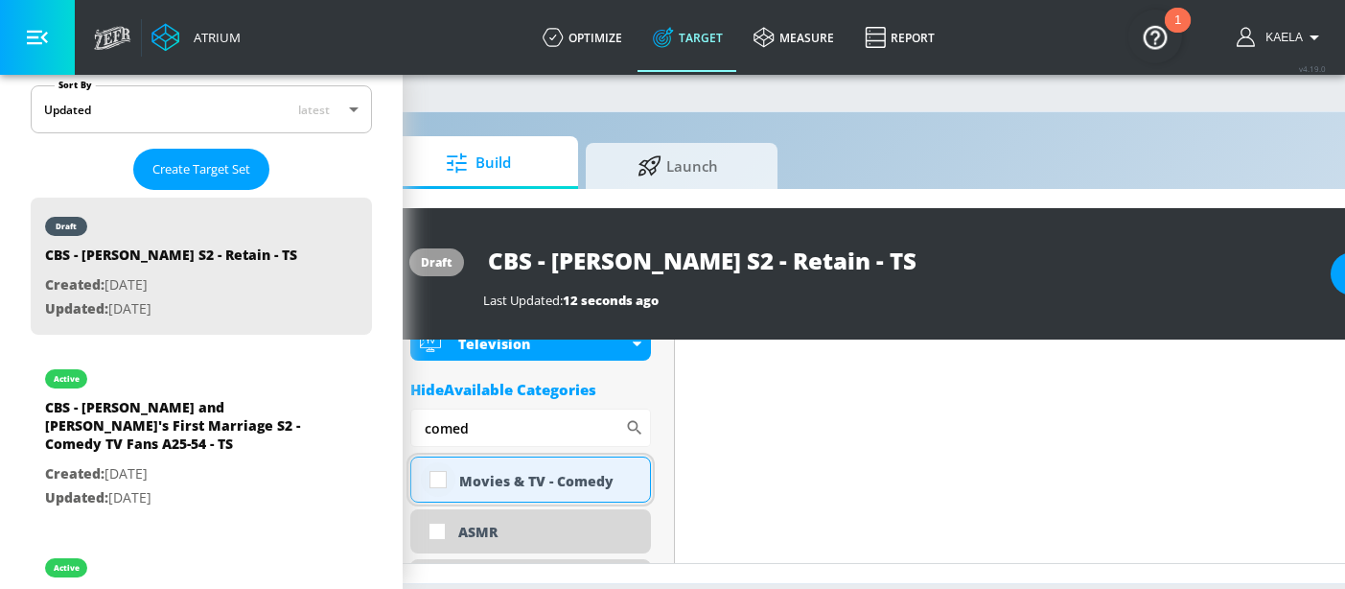
click at [436, 483] on input "checkbox" at bounding box center [438, 479] width 35 height 35
checkbox input "true"
click at [485, 427] on input "comed" at bounding box center [517, 427] width 215 height 38
type input "c"
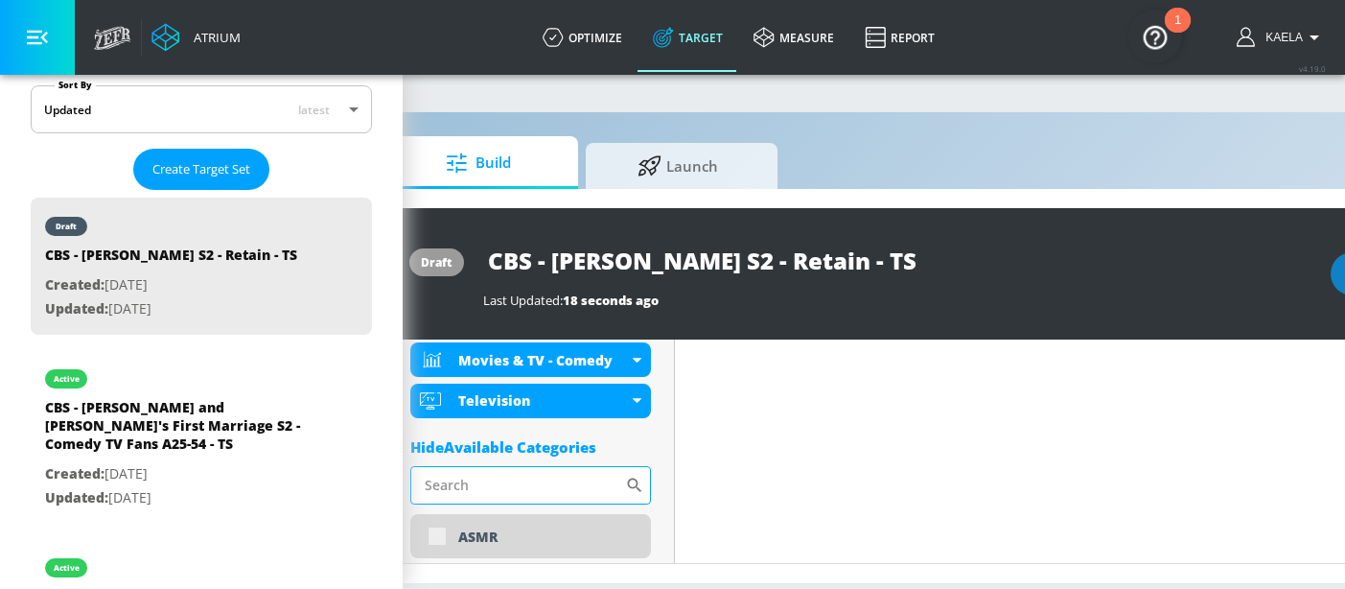
scroll to position [764, 0]
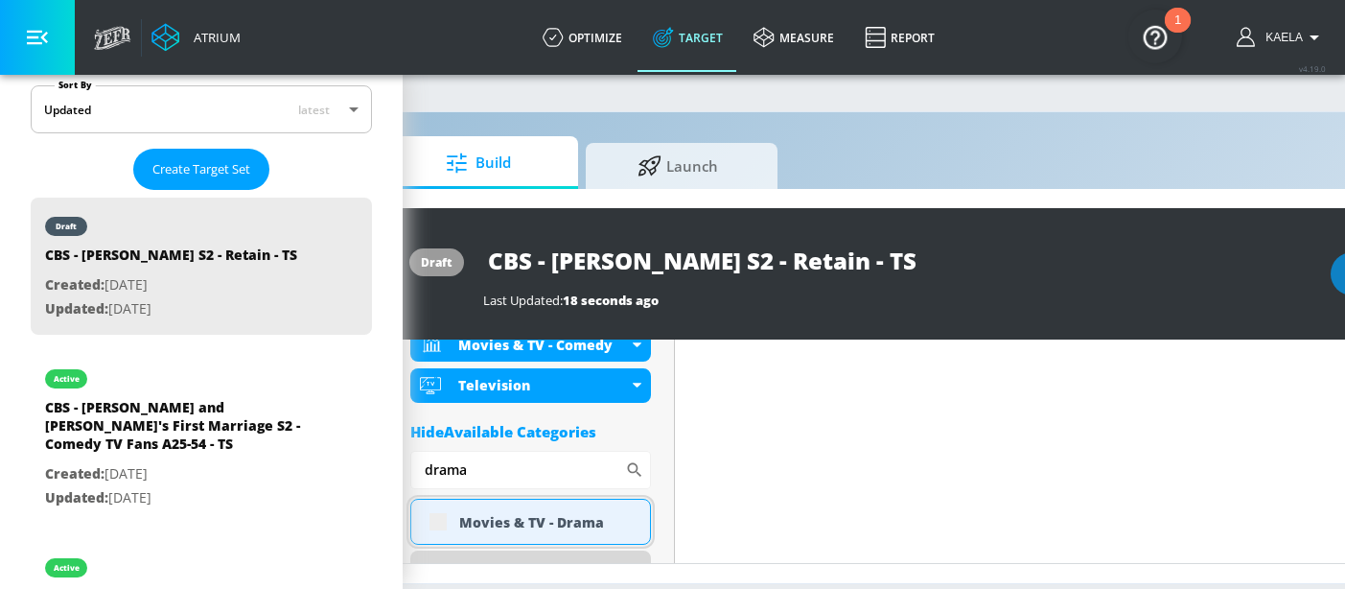
type input "drama"
click at [452, 520] on div "Movies & TV - Drama" at bounding box center [530, 522] width 241 height 46
click at [434, 520] on div "Movies & TV - Drama" at bounding box center [530, 522] width 241 height 46
click at [427, 533] on div "Movies & TV - Drama" at bounding box center [530, 522] width 241 height 46
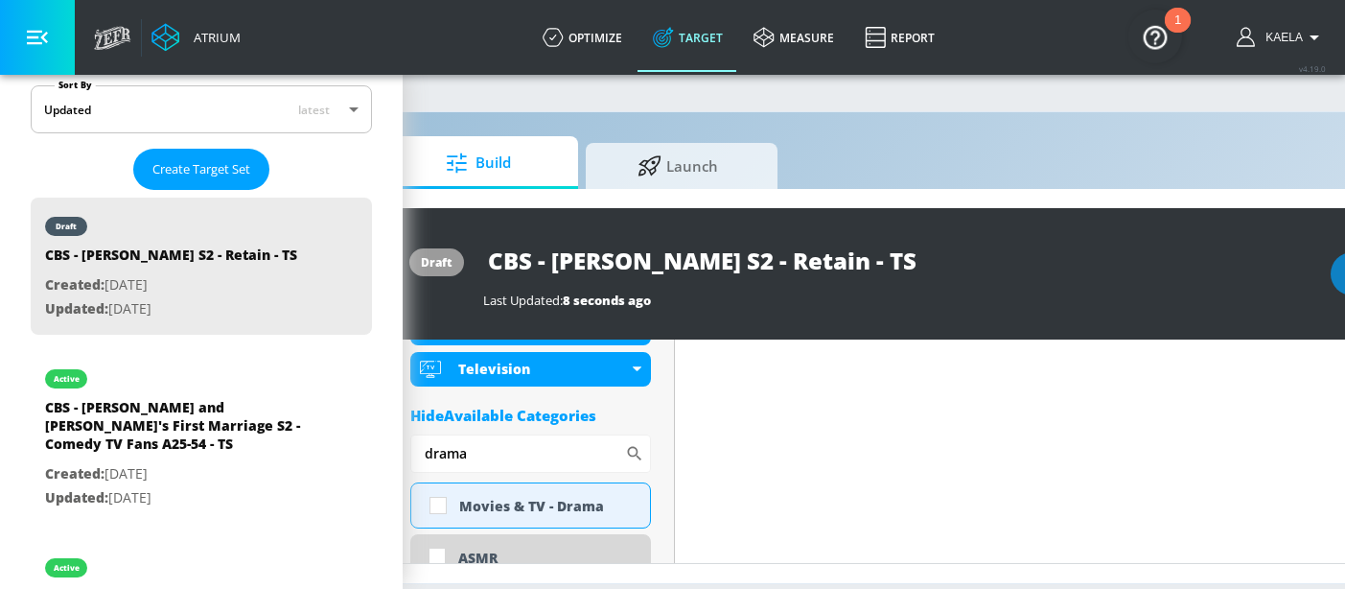
scroll to position [749, 0]
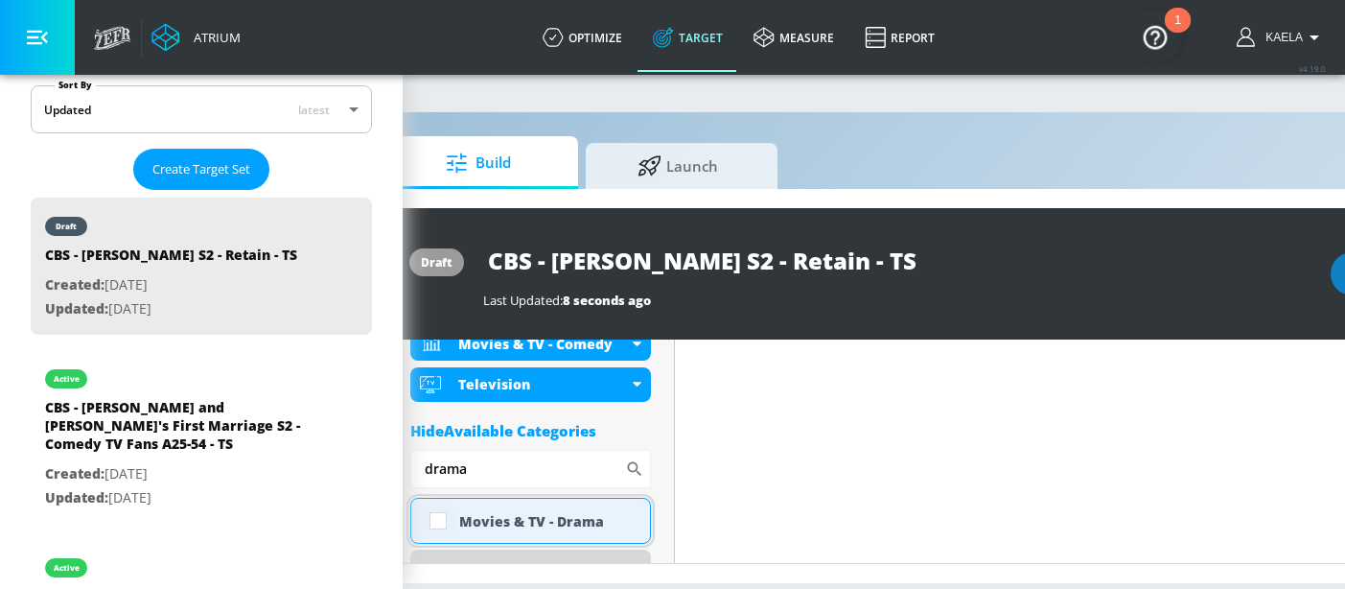
click at [439, 529] on input "checkbox" at bounding box center [438, 520] width 35 height 35
checkbox input "true"
click at [466, 474] on input "drama" at bounding box center [517, 469] width 215 height 38
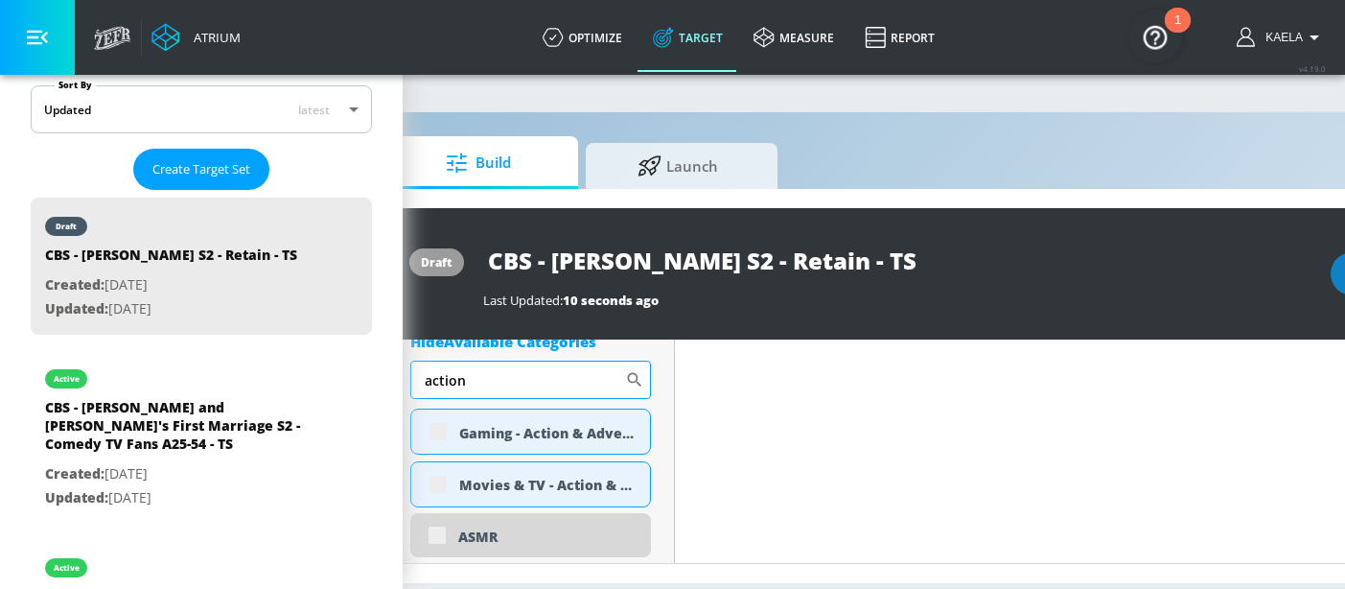
scroll to position [895, 0]
type input "action"
click at [431, 487] on div "Movies & TV - Action & Adventure" at bounding box center [530, 483] width 241 height 46
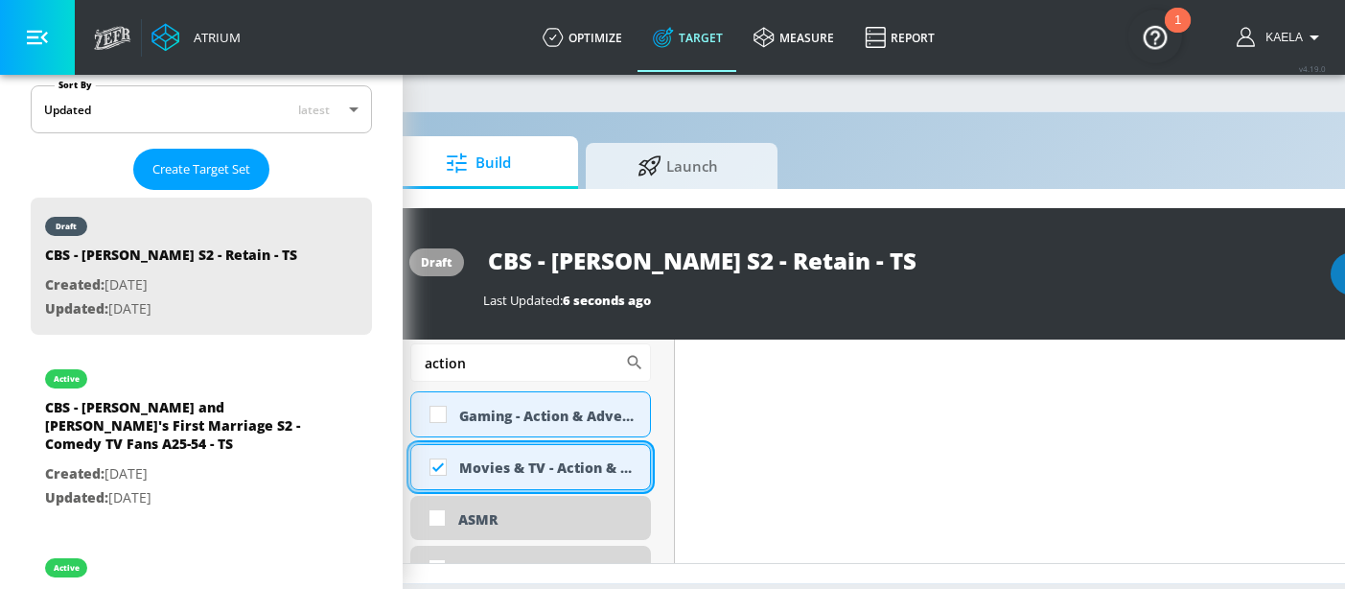
checkbox input "true"
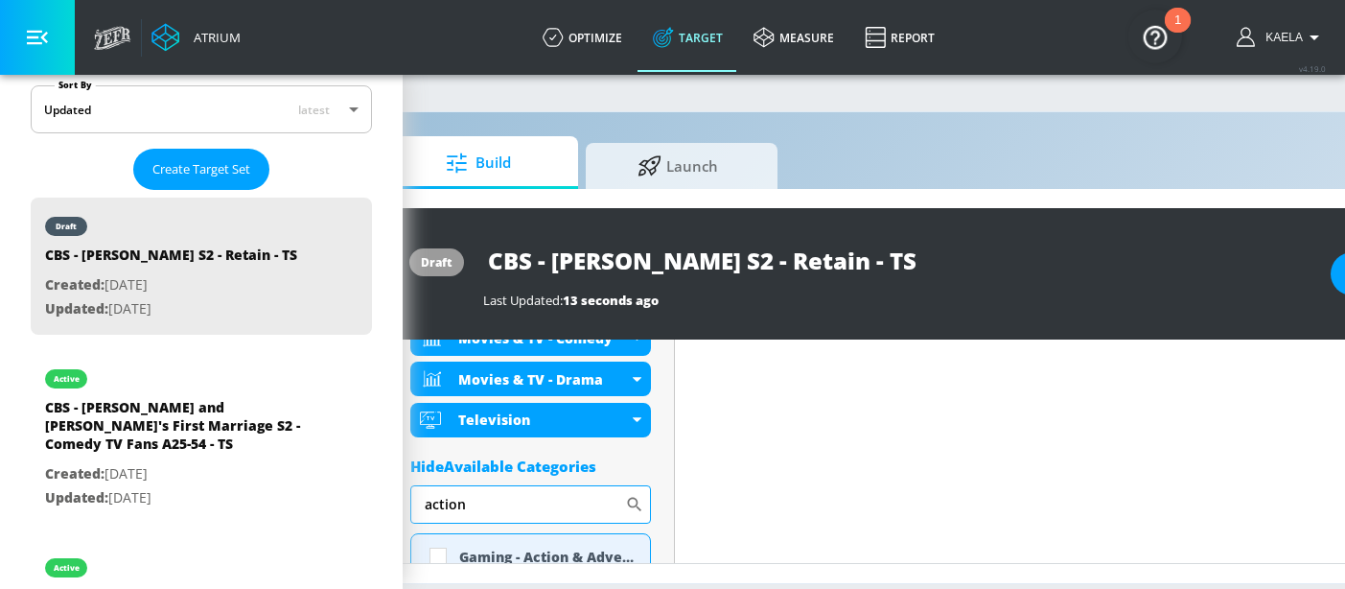
scroll to position [807, 0]
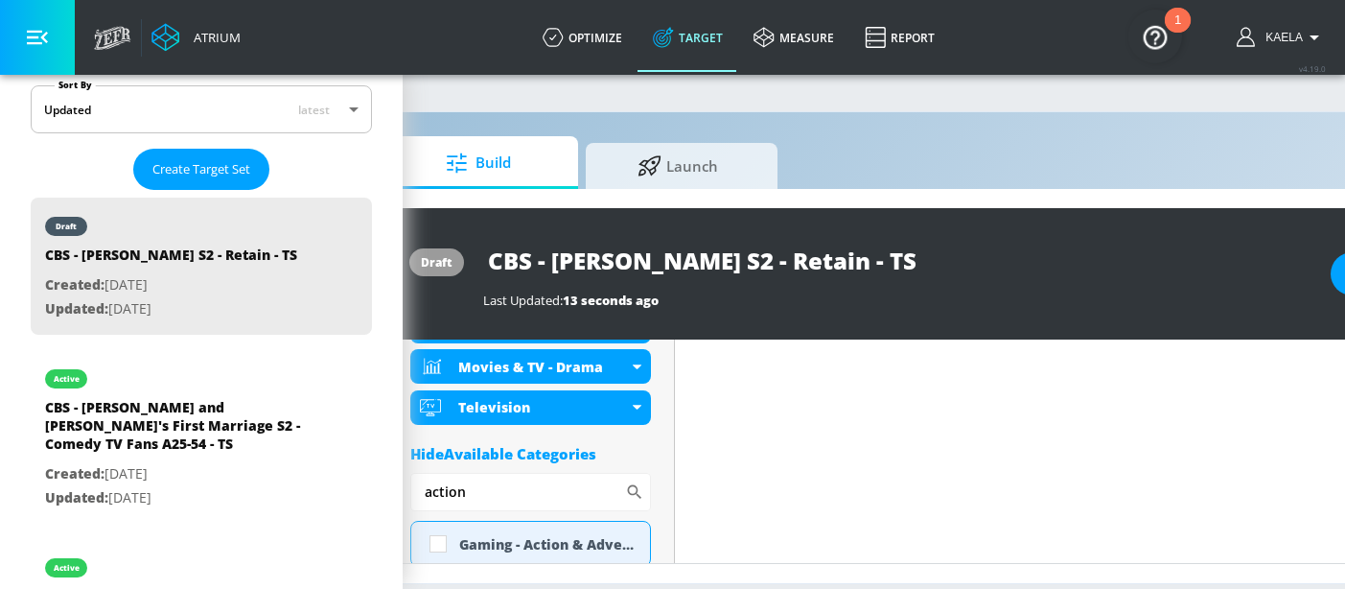
click at [582, 453] on div "Hide Available Categories" at bounding box center [530, 453] width 241 height 19
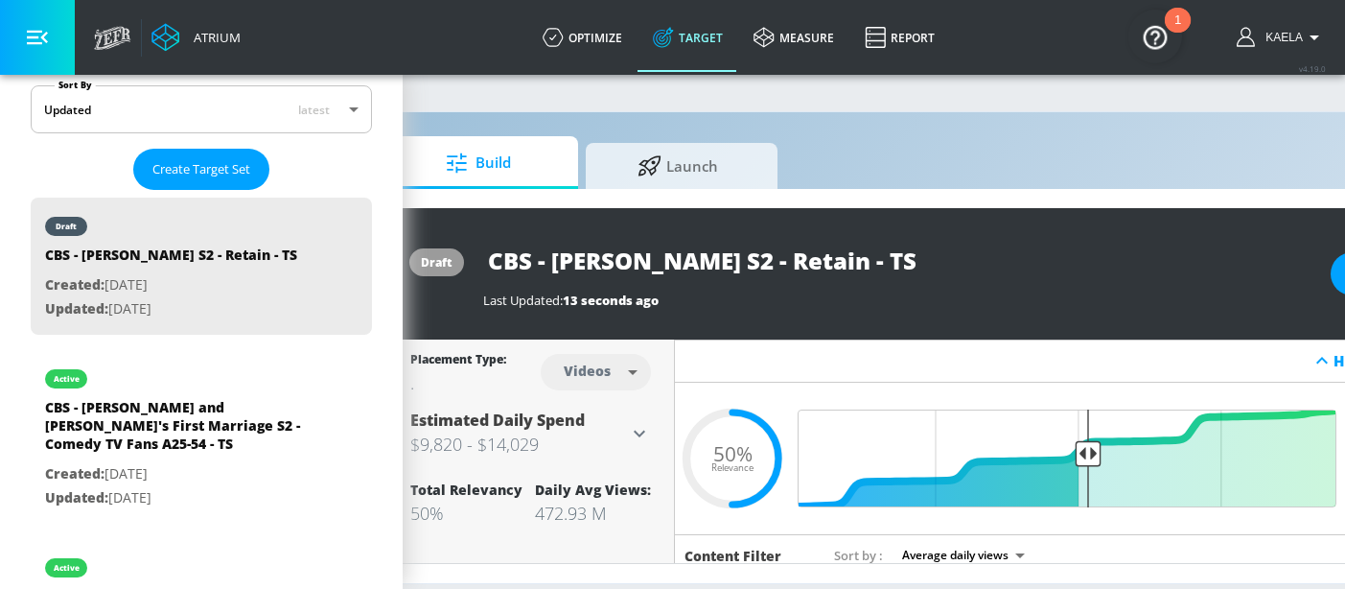
scroll to position [14, 284]
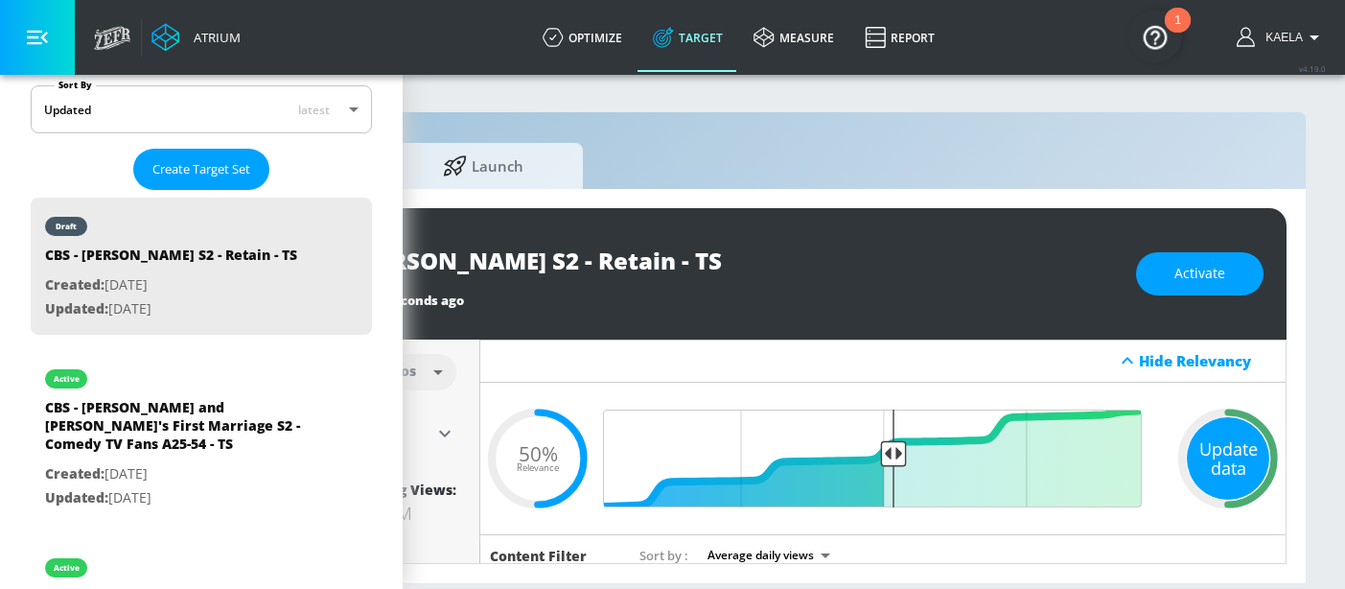
click at [1206, 436] on div "Update data" at bounding box center [1228, 458] width 82 height 82
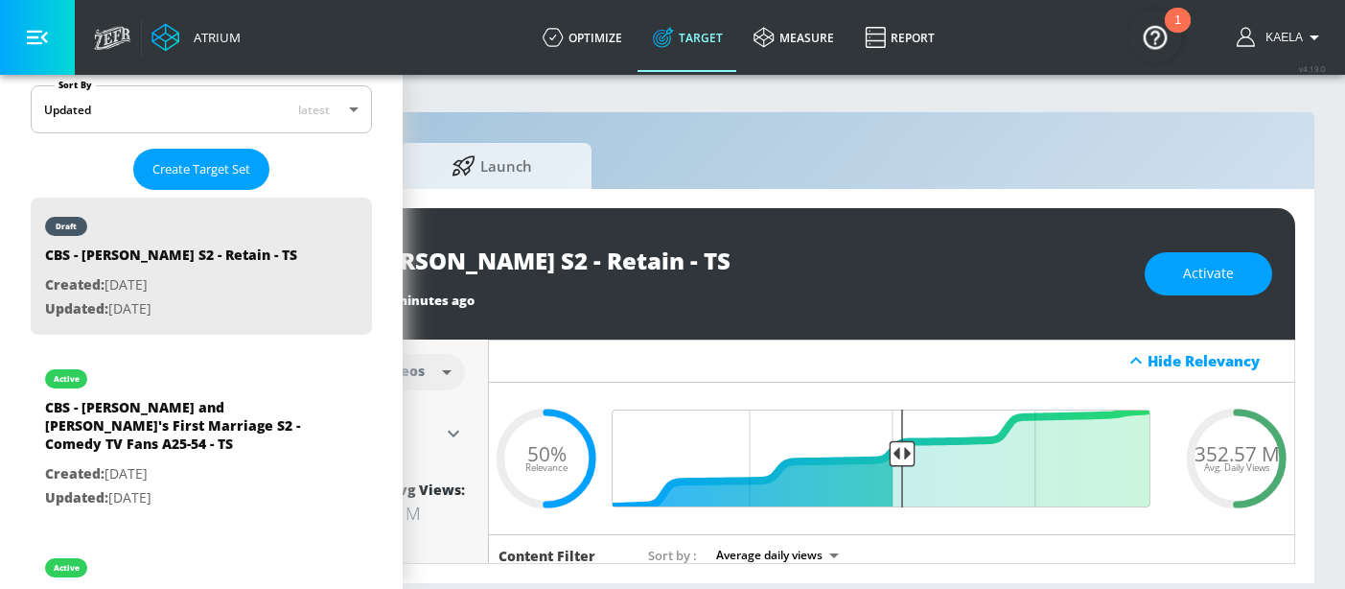
scroll to position [2, 263]
click at [1224, 453] on span "352.57 M" at bounding box center [1235, 453] width 85 height 20
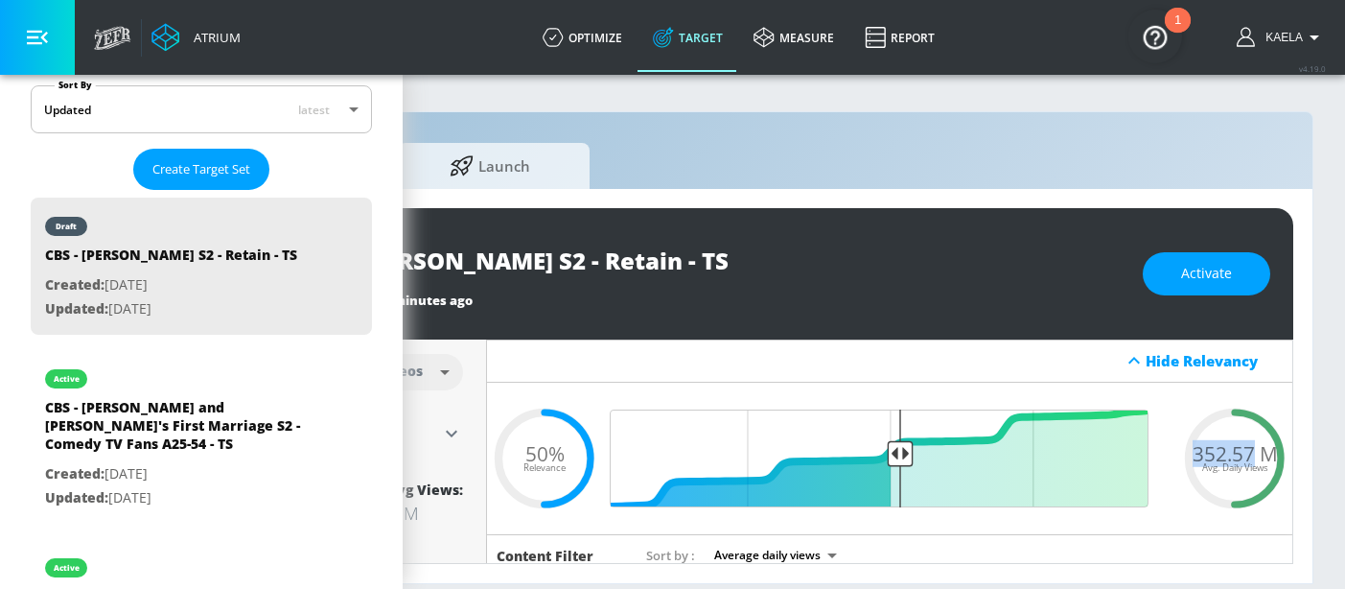
click at [1224, 453] on span "352.57 M" at bounding box center [1235, 453] width 85 height 20
copy span "352.57 M"
click at [1232, 277] on span "Activate" at bounding box center [1206, 274] width 51 height 24
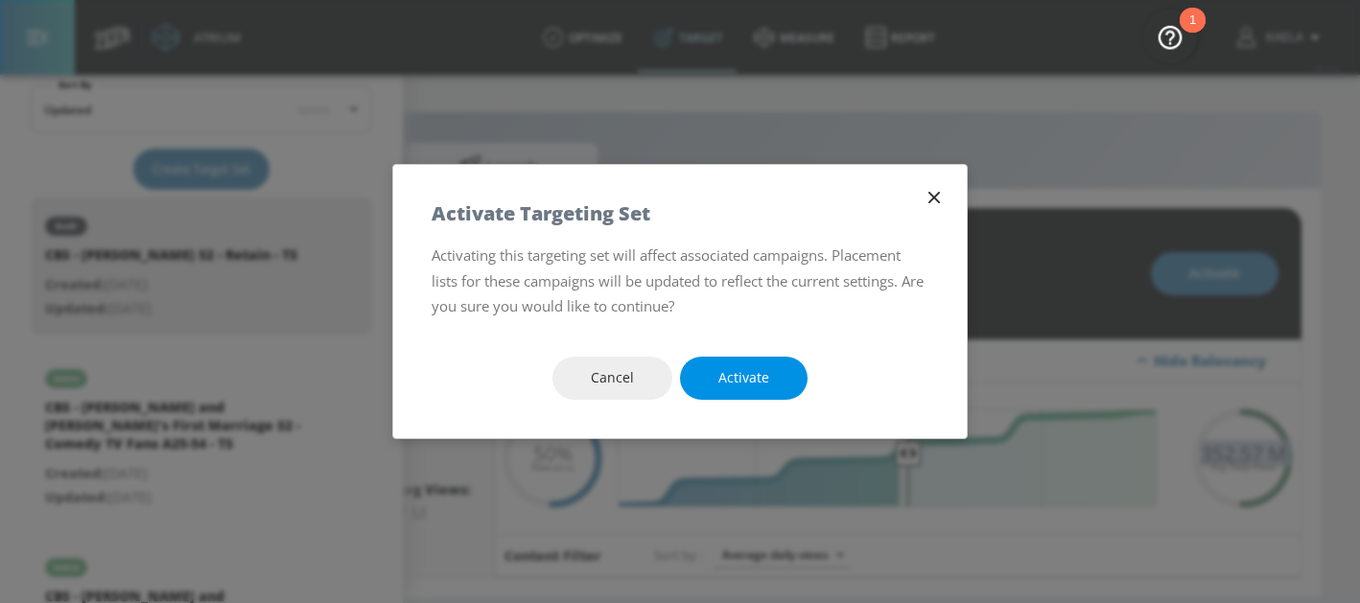
click at [749, 367] on span "Activate" at bounding box center [743, 378] width 51 height 24
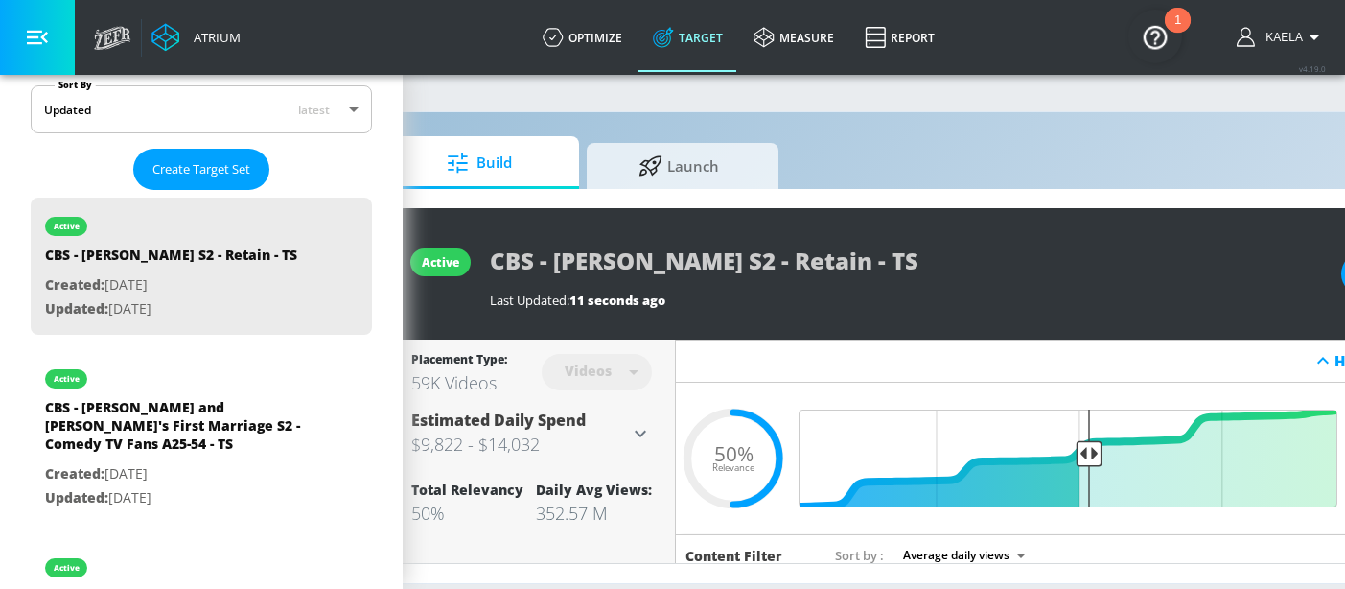
scroll to position [0, 0]
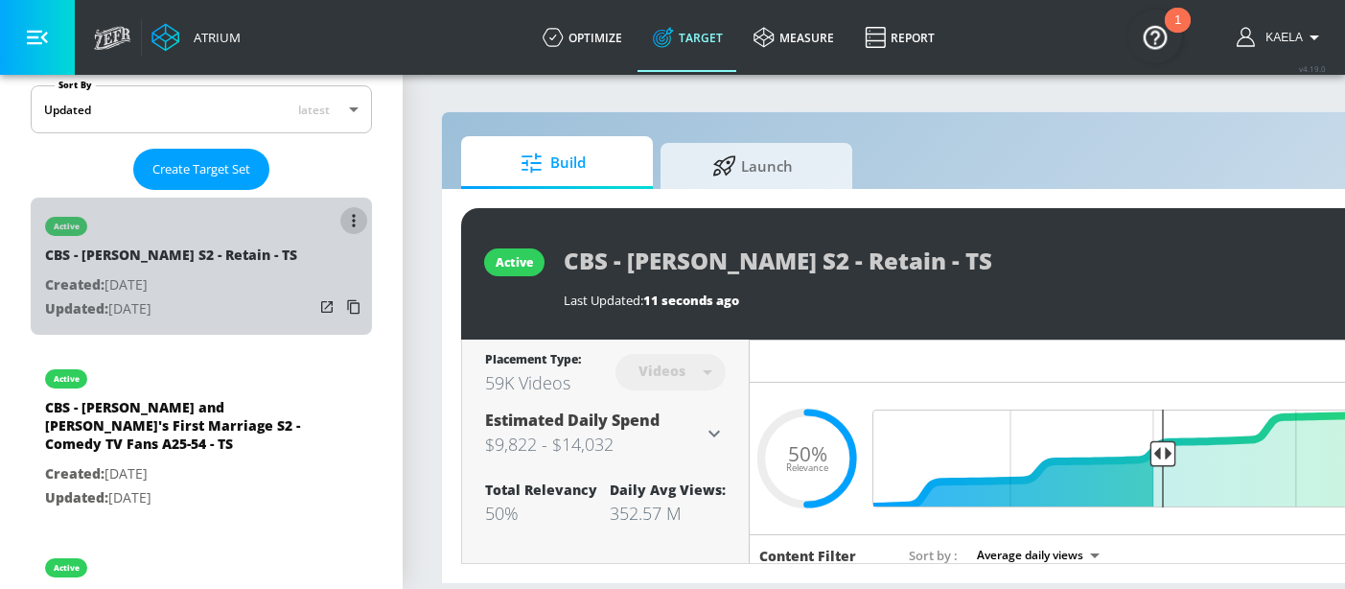
click at [340, 214] on button "list of Target Set" at bounding box center [353, 220] width 27 height 27
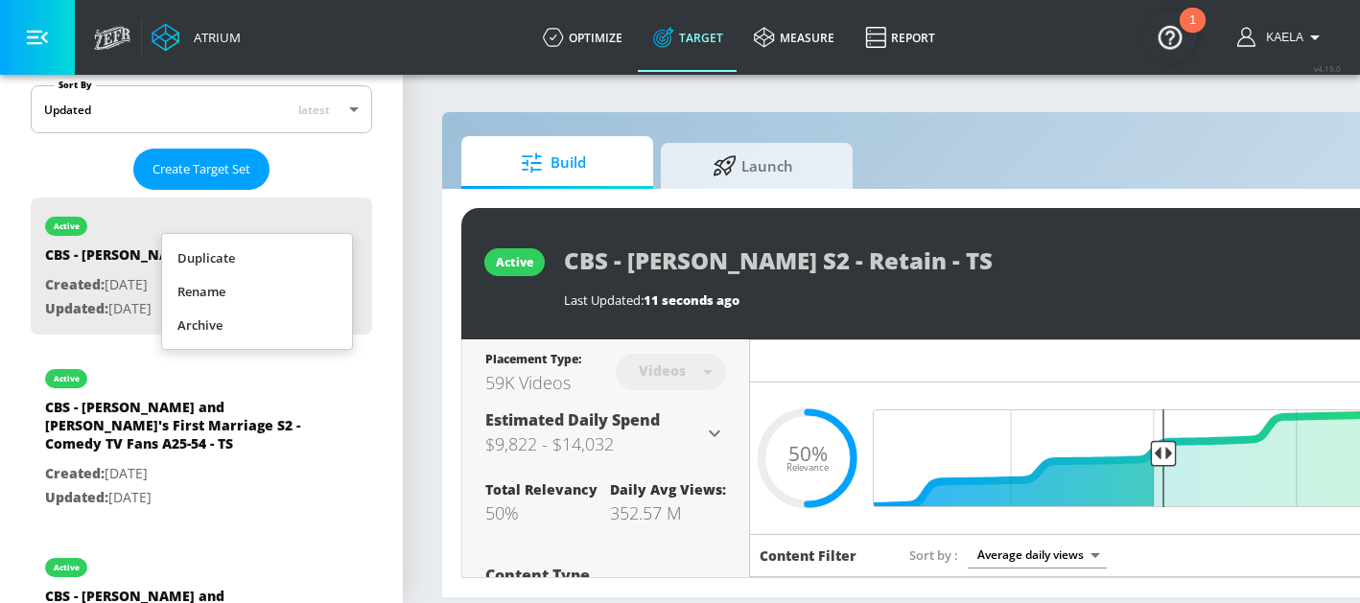
click at [220, 257] on li "Duplicate" at bounding box center [257, 259] width 190 height 34
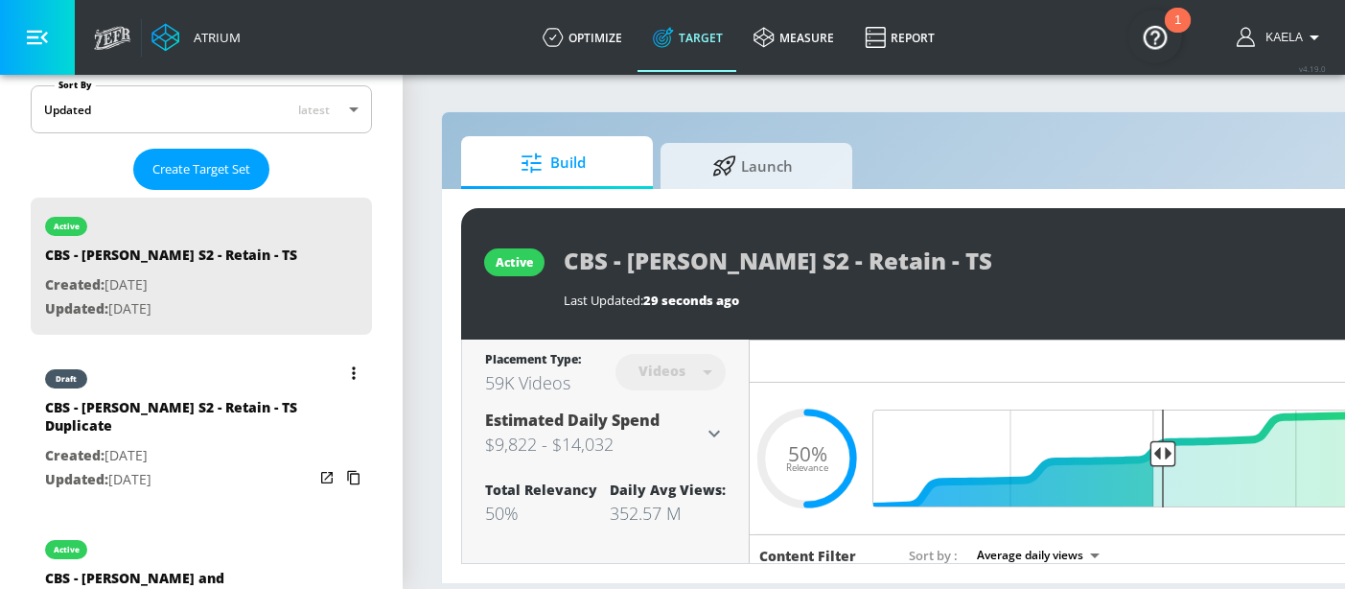
click at [233, 430] on div "CBS - Matlock S2 - Retain - TS Duplicate" at bounding box center [179, 421] width 268 height 46
type input "CBS - Matlock S2 - Retain - TS Duplicate"
type input "0.05"
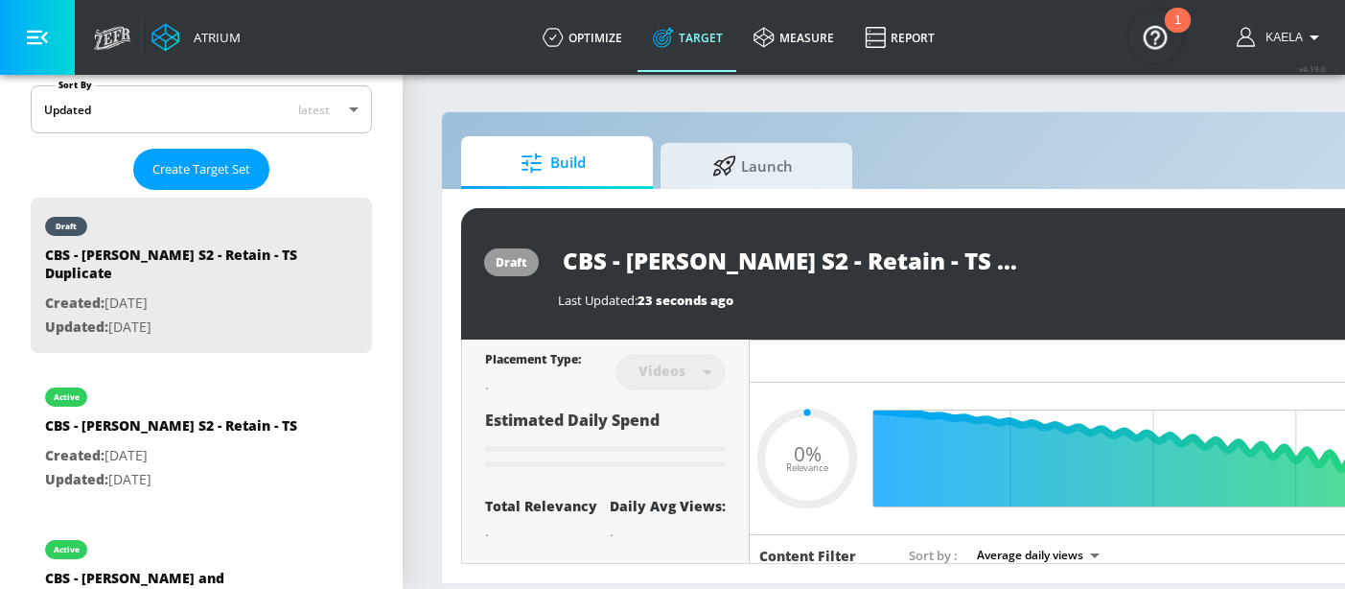
scroll to position [43, 0]
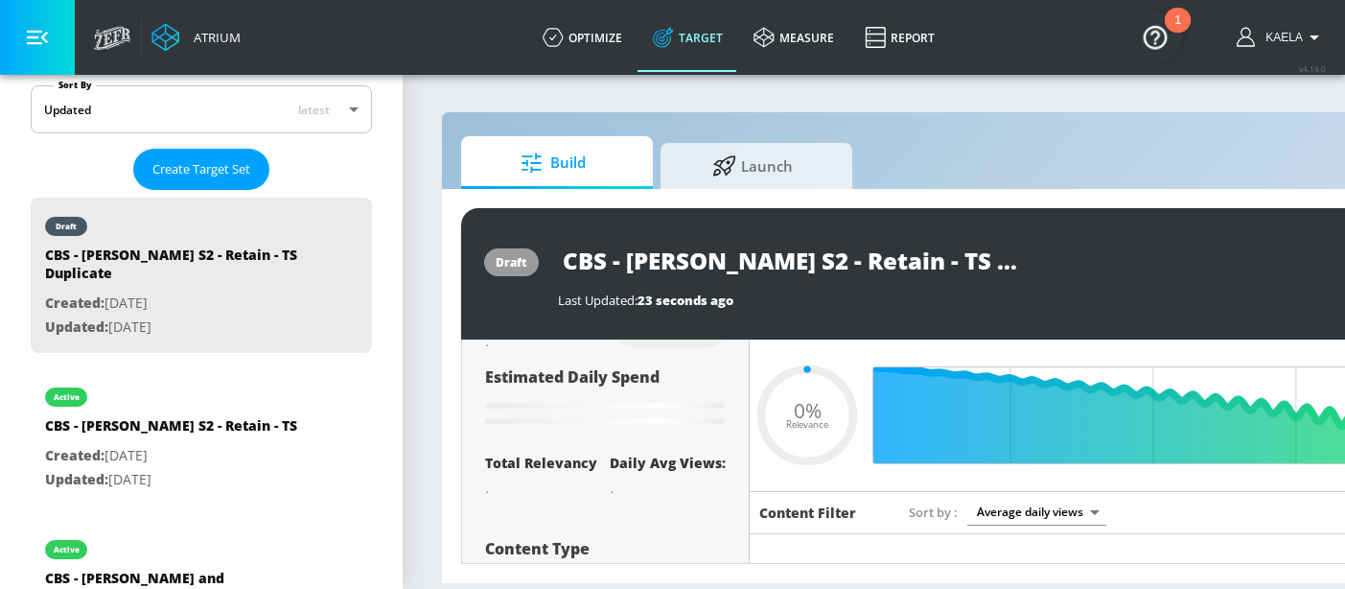
click at [876, 266] on input "CBS - Matlock S2 - Retain - TS Duplicate" at bounding box center [797, 260] width 479 height 43
drag, startPoint x: 874, startPoint y: 265, endPoint x: 1113, endPoint y: 265, distance: 238.7
click at [1113, 265] on div "CBS - Matlock S2 - Retain - TS Duplicate" at bounding box center [972, 260] width 828 height 43
type input "CBS - Matlock S2 - Retain - C"
type input "0.05"
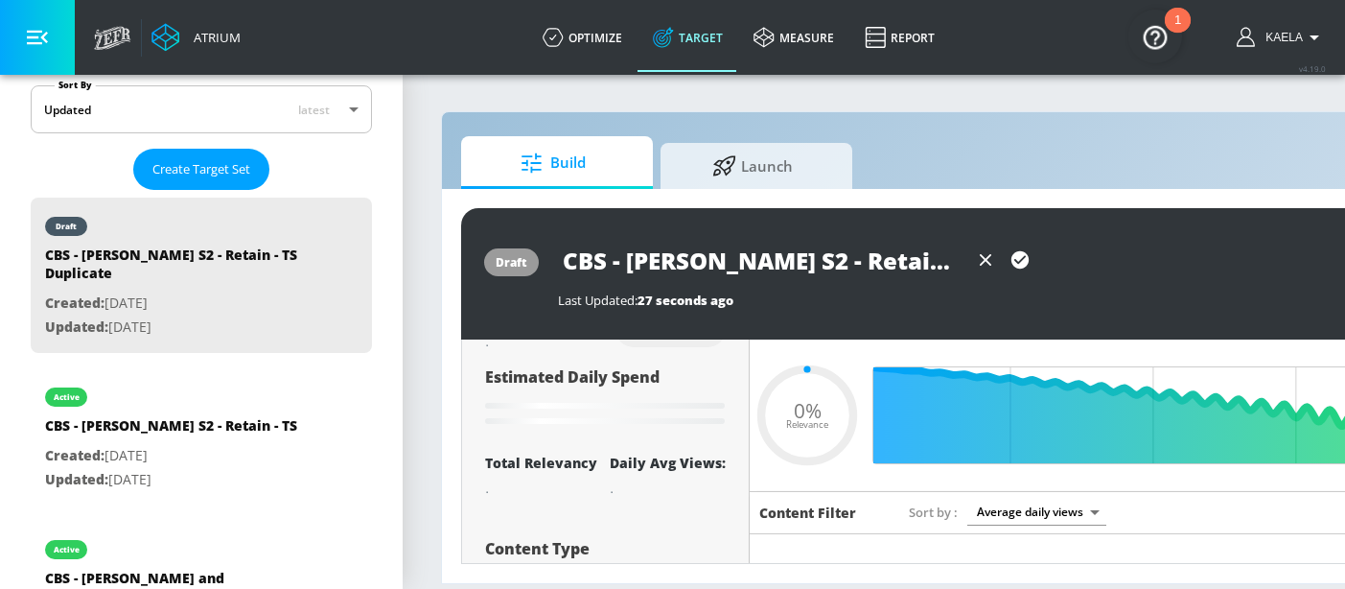
type input "CBS - [PERSON_NAME] S2 - Retain - CT"
type input "0.05"
type input "CBS - [PERSON_NAME] S2 - Retain - CT"
click at [1018, 255] on icon "button" at bounding box center [1019, 259] width 17 height 17
type input "0.5"
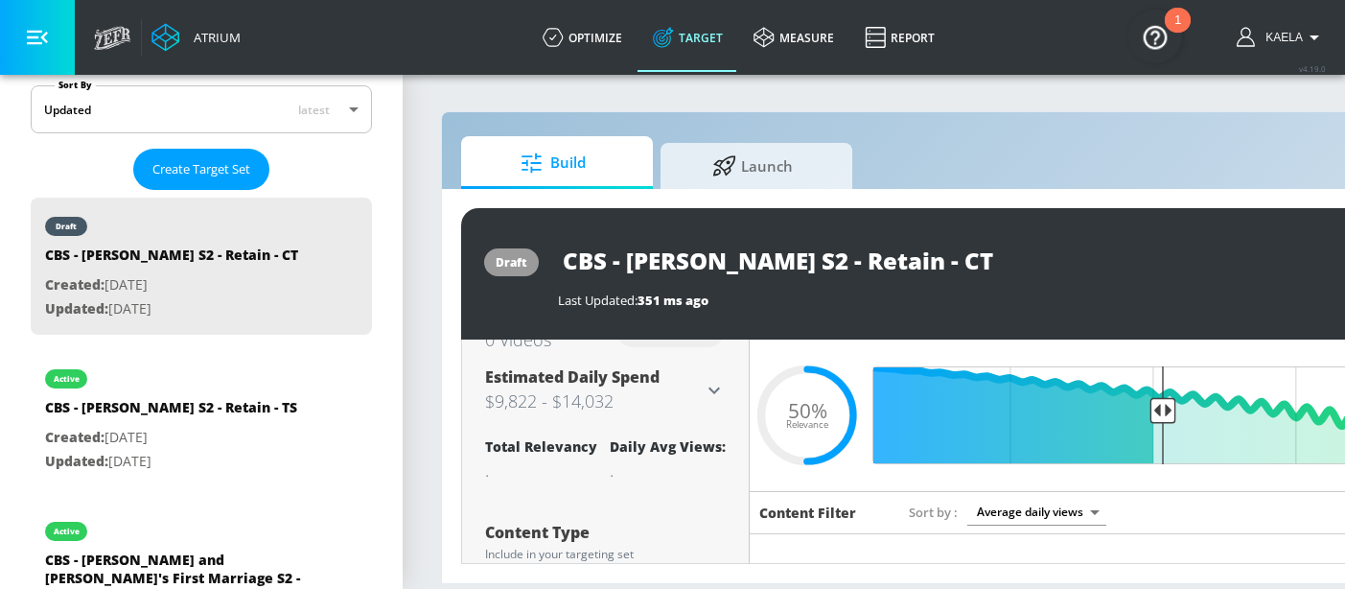
scroll to position [0, 0]
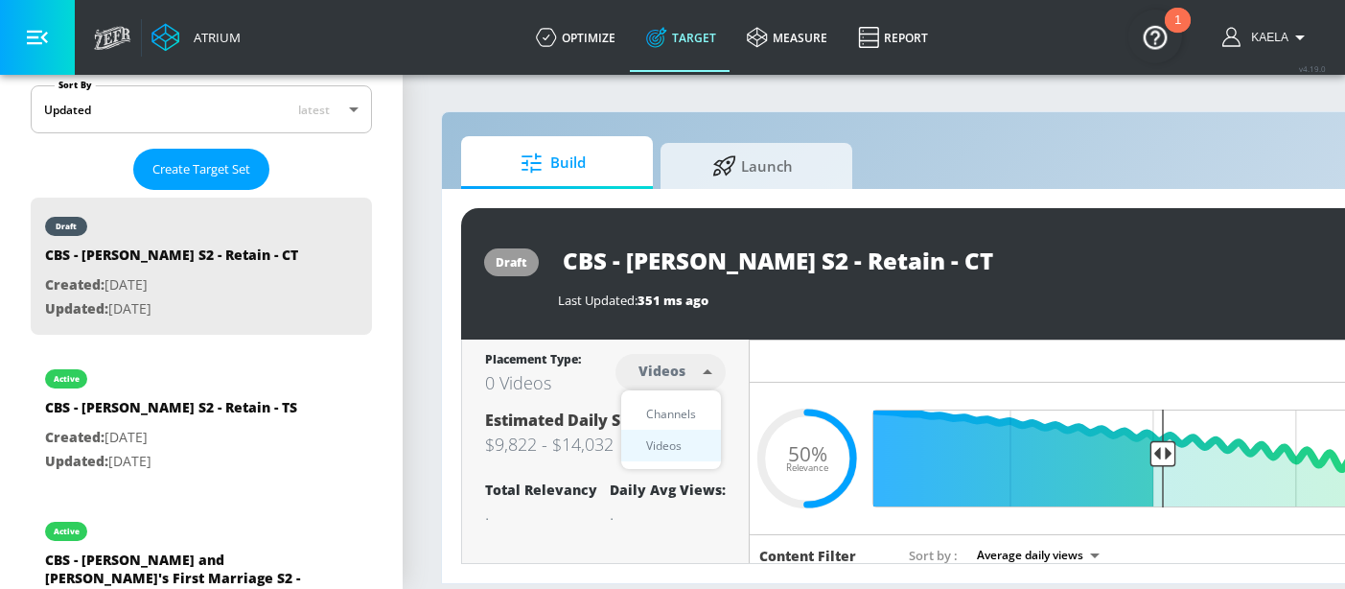
click at [693, 376] on body "Atrium optimize Target measure Report optimize Target measure Report v 4.19.0 K…" at bounding box center [672, 294] width 1345 height 589
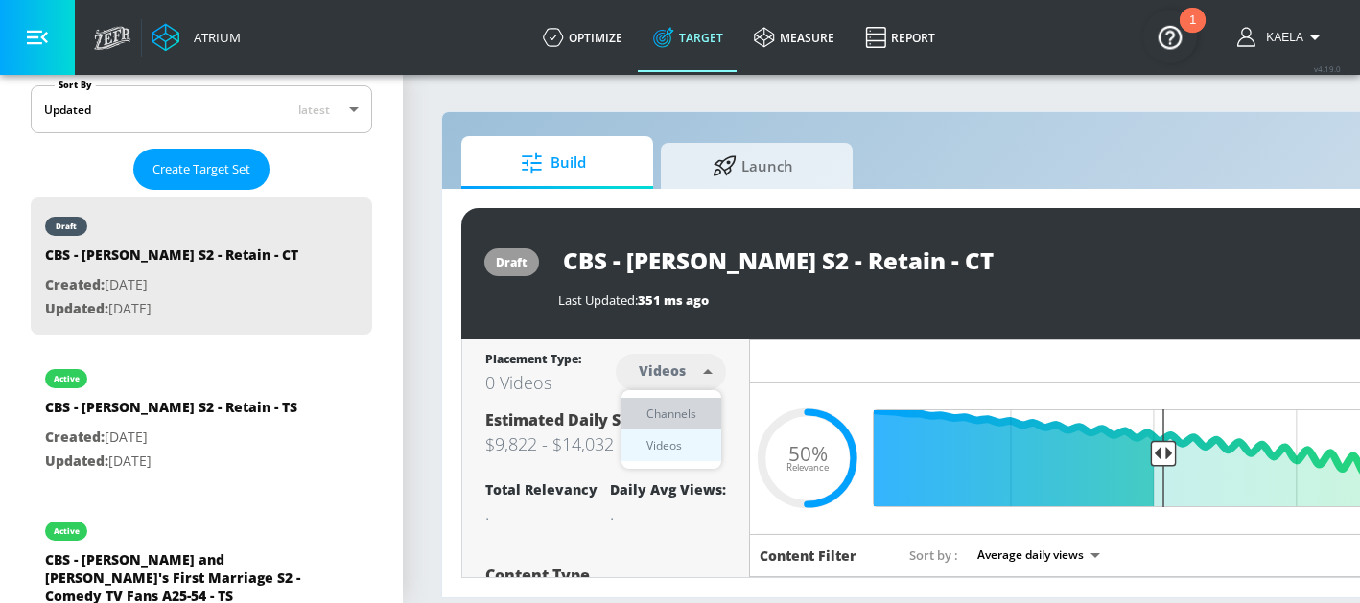
click at [691, 406] on div "Channels" at bounding box center [671, 414] width 69 height 20
type input "channels"
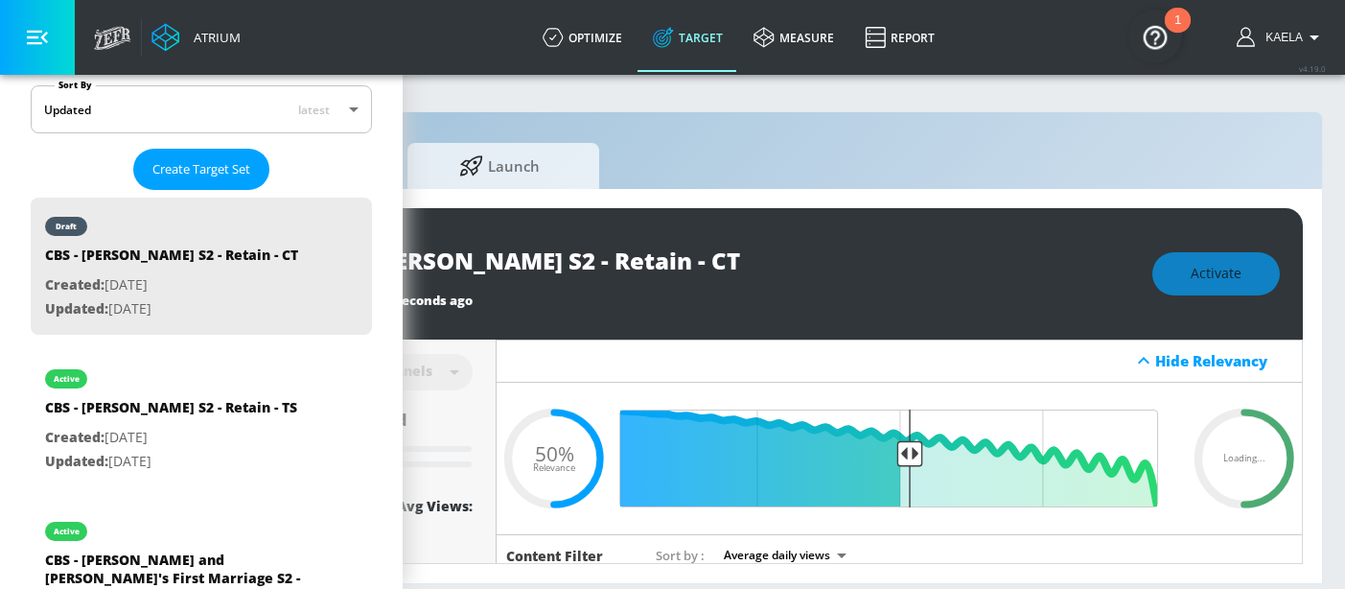
scroll to position [0, 284]
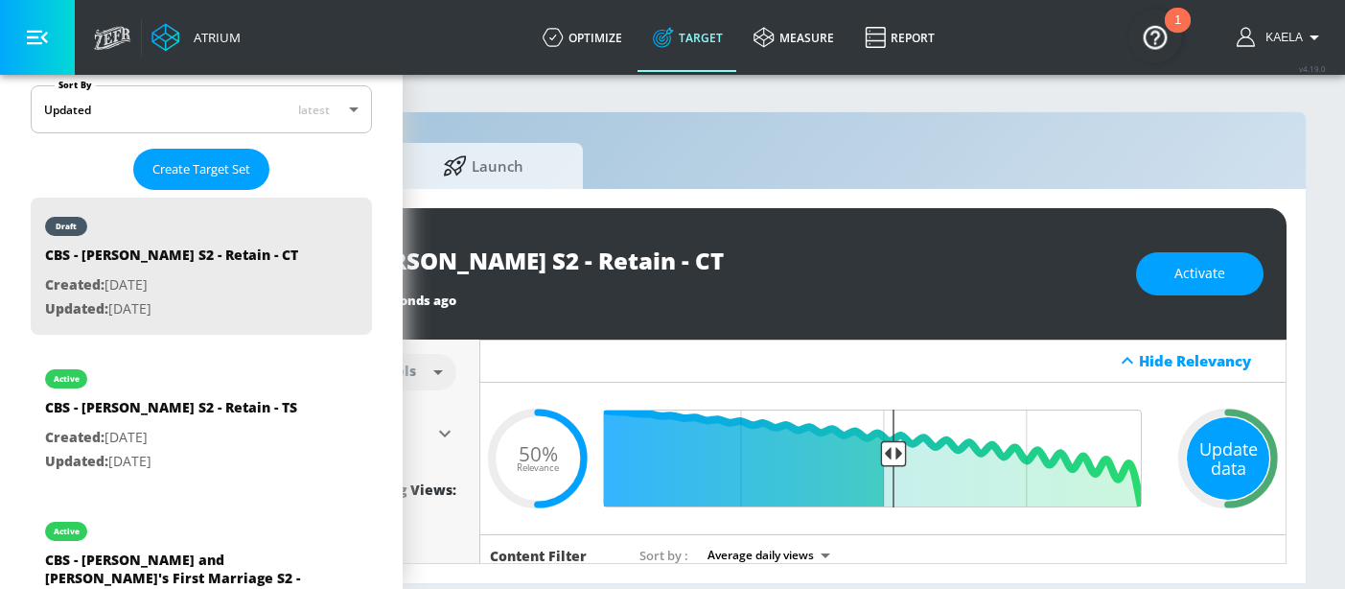
click at [1202, 456] on div "Update data" at bounding box center [1228, 458] width 82 height 82
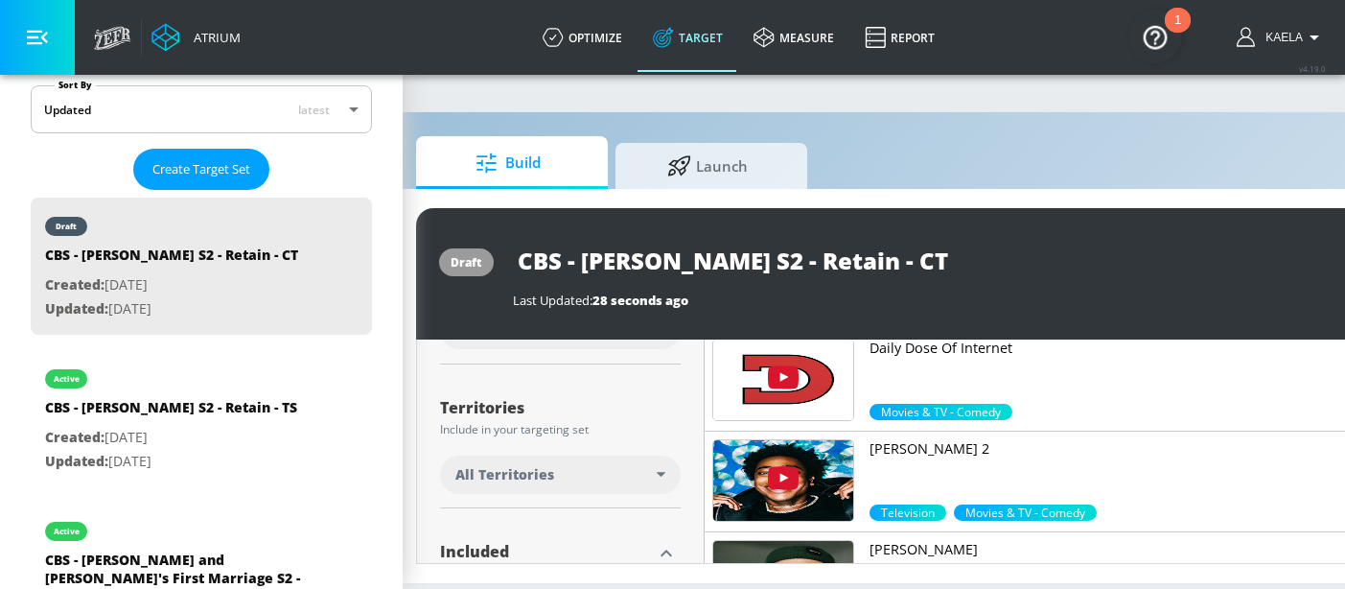
scroll to position [470, 0]
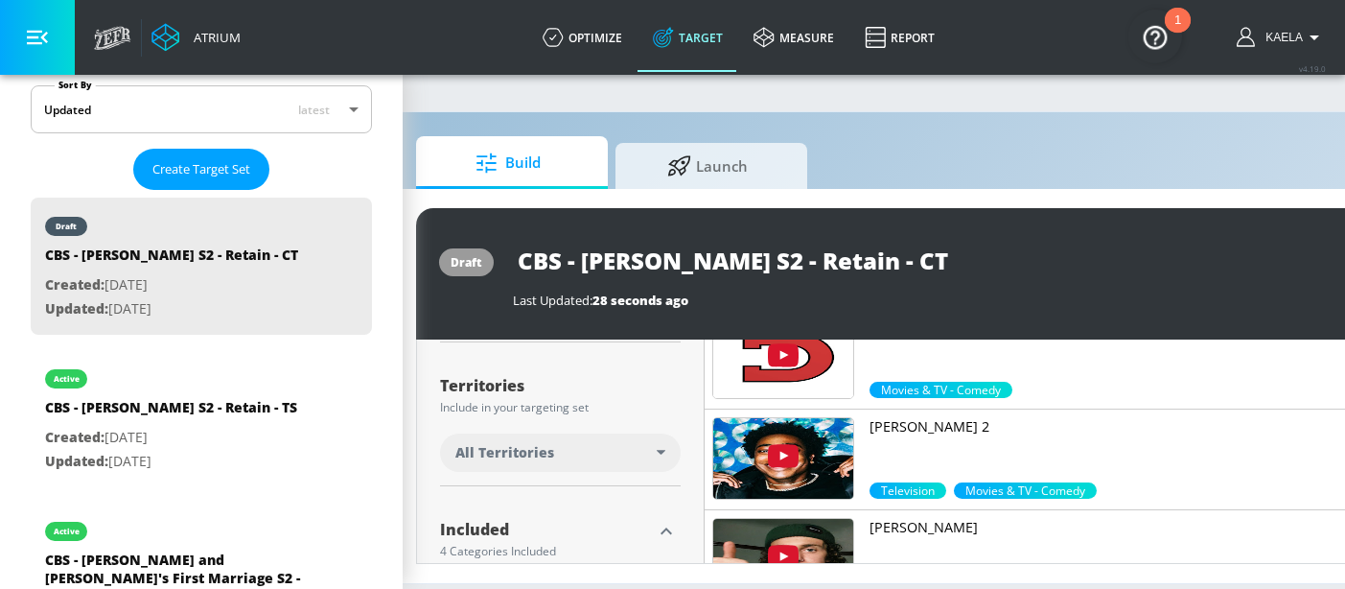
click at [596, 456] on div "All Territories" at bounding box center [555, 452] width 201 height 19
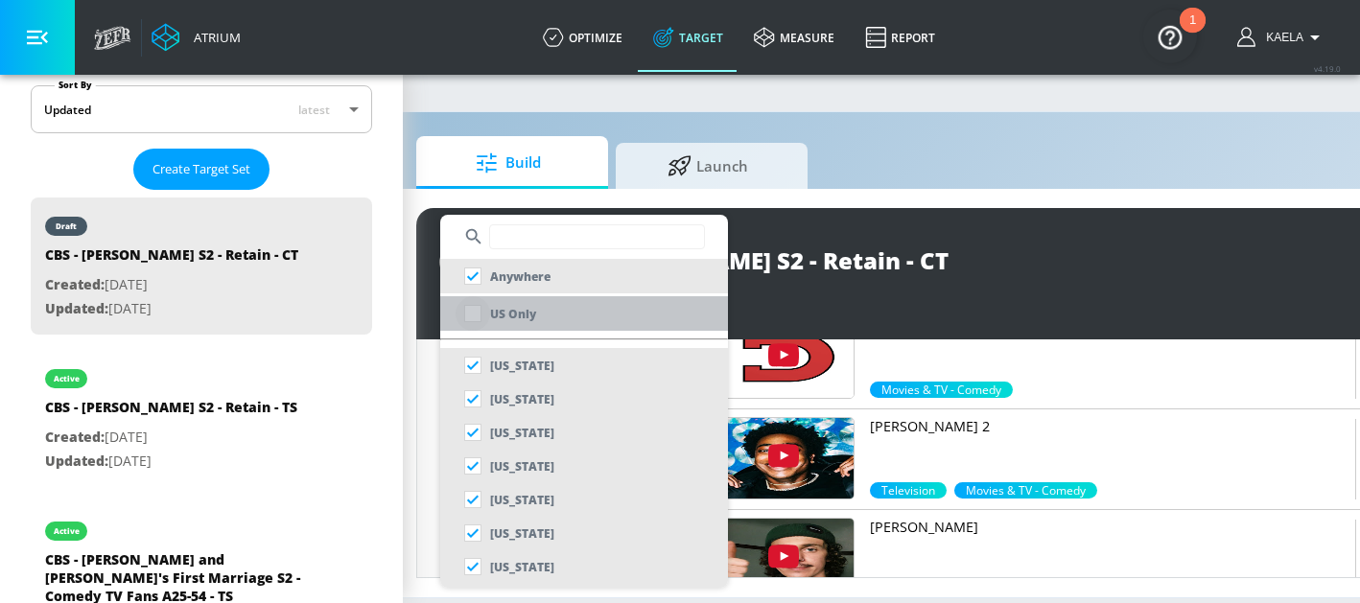
click at [465, 316] on input "checkbox" at bounding box center [472, 313] width 35 height 35
checkbox input "true"
checkbox input "false"
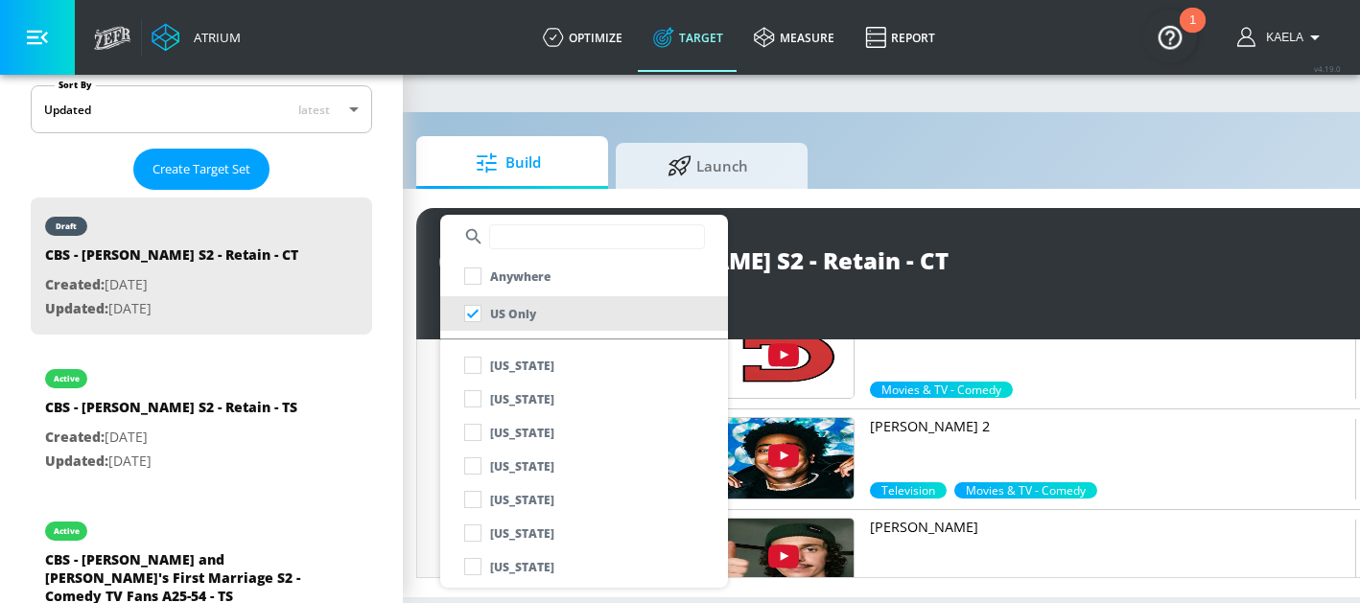
click at [857, 231] on div at bounding box center [680, 301] width 1360 height 603
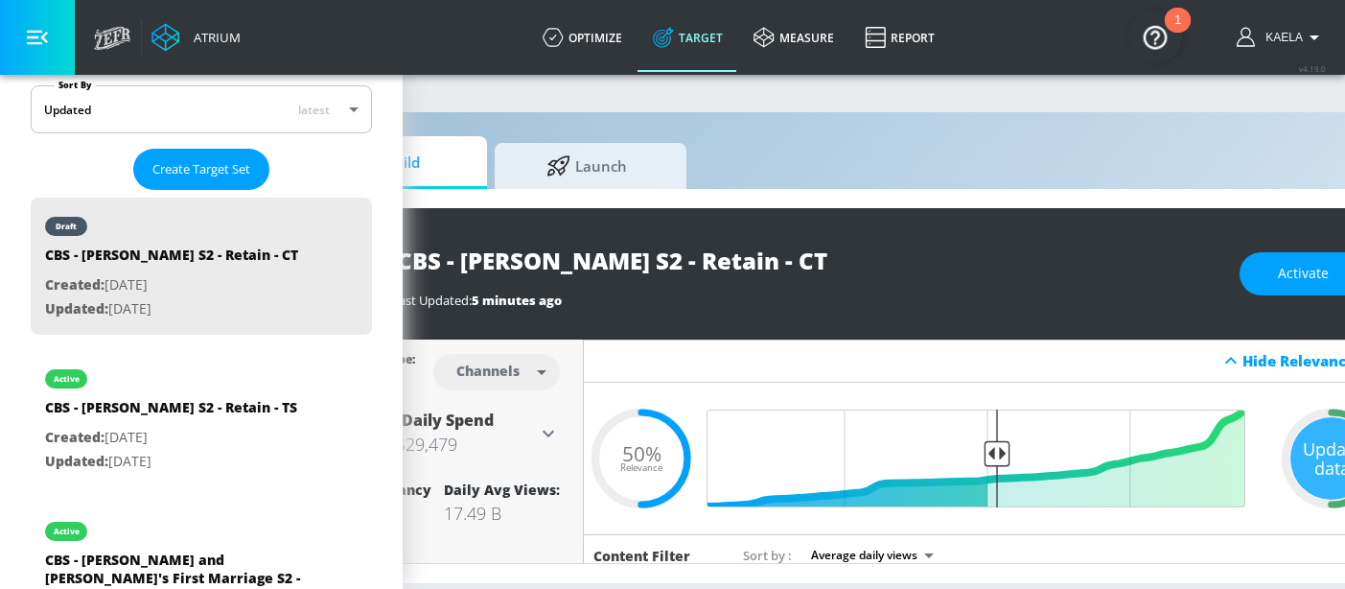
scroll to position [0, 284]
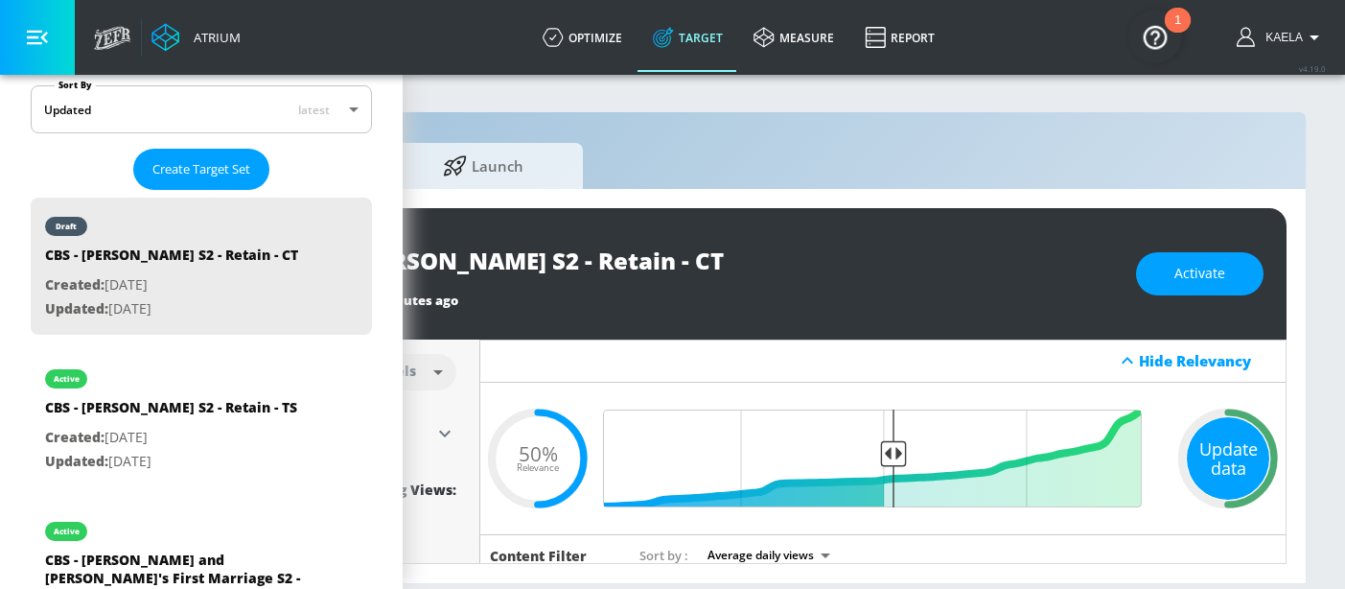
click at [1208, 467] on div "Update data" at bounding box center [1228, 458] width 82 height 82
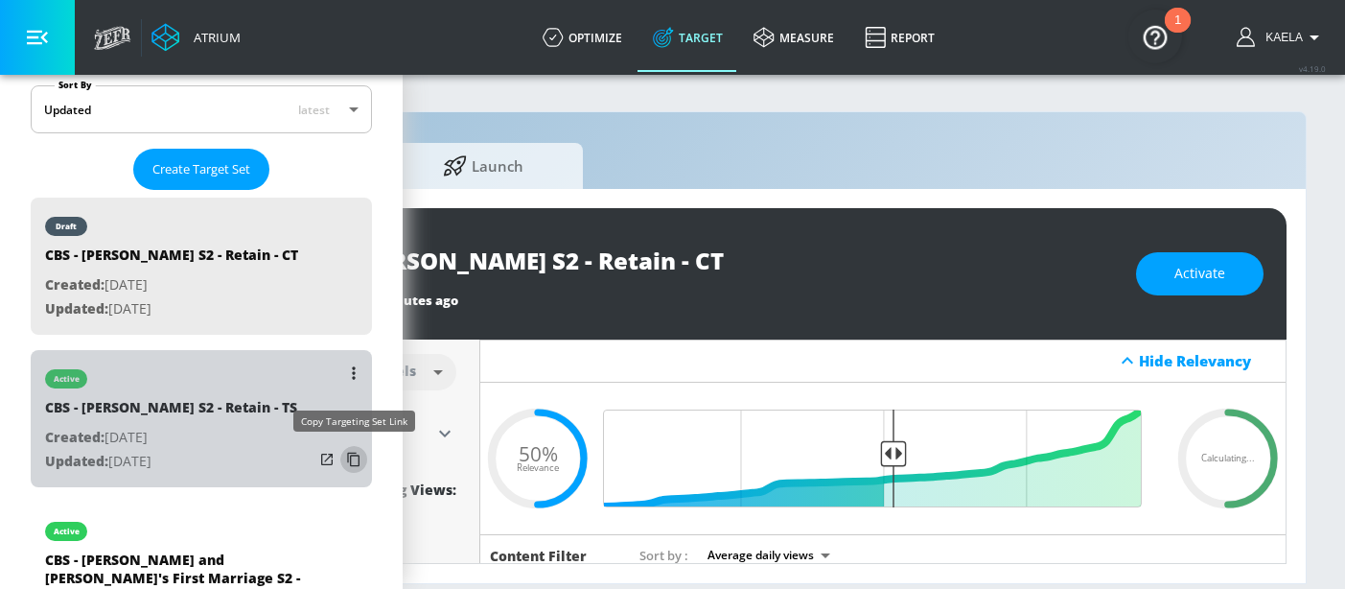
click at [338, 461] on icon "list of Target Set" at bounding box center [353, 459] width 31 height 31
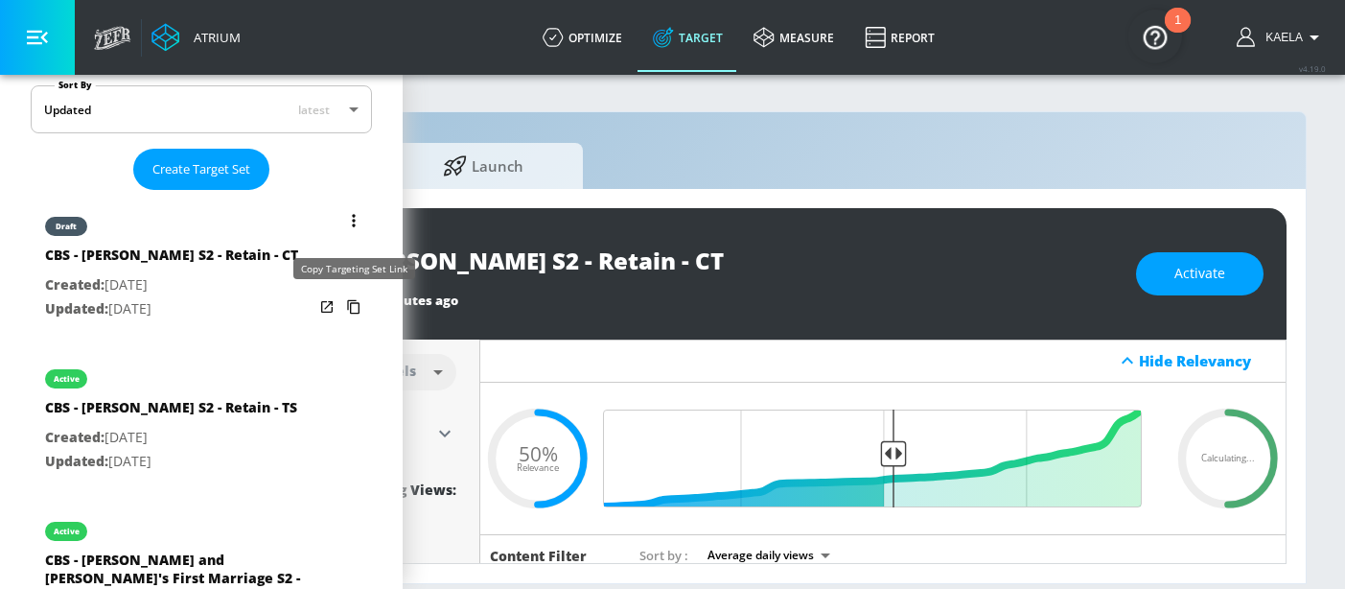
click at [347, 309] on icon "list of Target Set" at bounding box center [353, 307] width 12 height 14
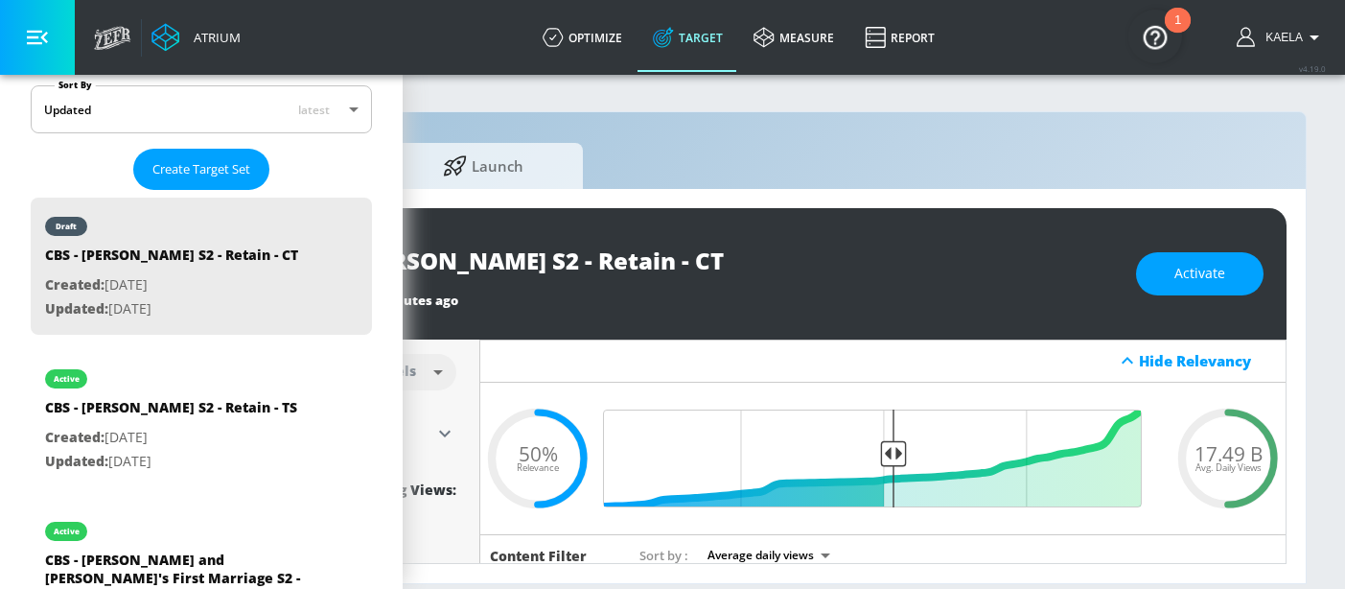
click at [1248, 453] on div "17.49 B Avg. Daily Views" at bounding box center [1228, 457] width 115 height 29
drag, startPoint x: 1246, startPoint y: 454, endPoint x: 1171, endPoint y: 454, distance: 75.7
click at [1171, 454] on div "17.49 B Avg. Daily Views" at bounding box center [1228, 457] width 115 height 29
copy span "17.49 B"
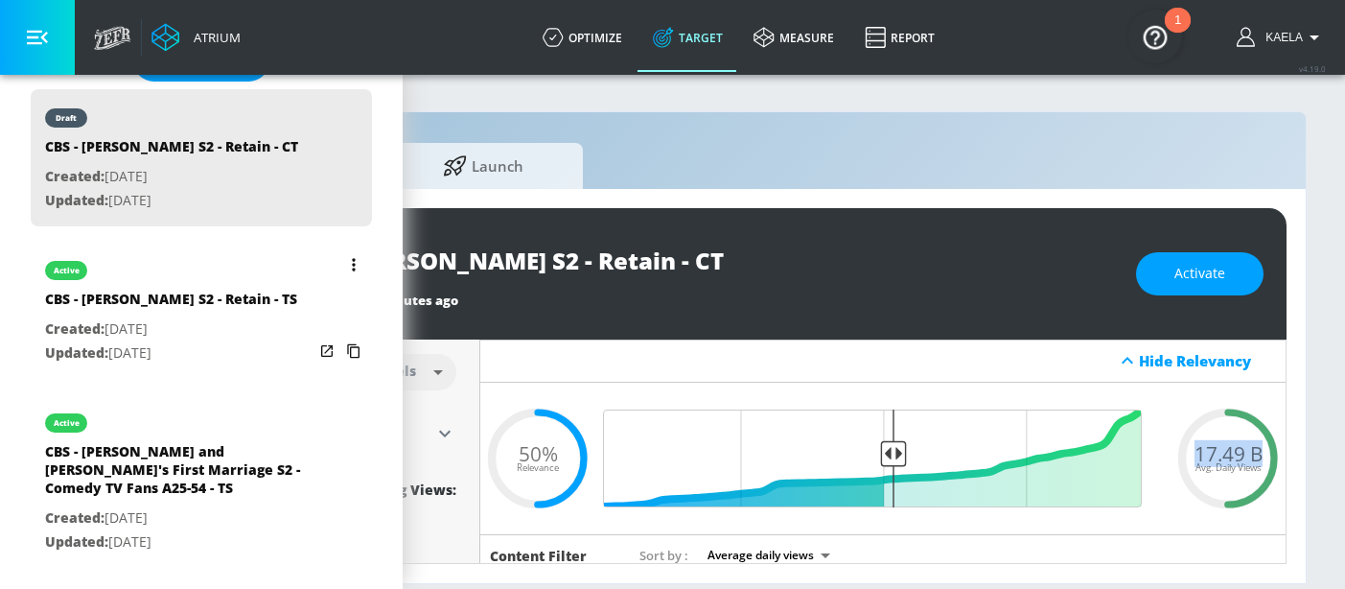
scroll to position [533, 0]
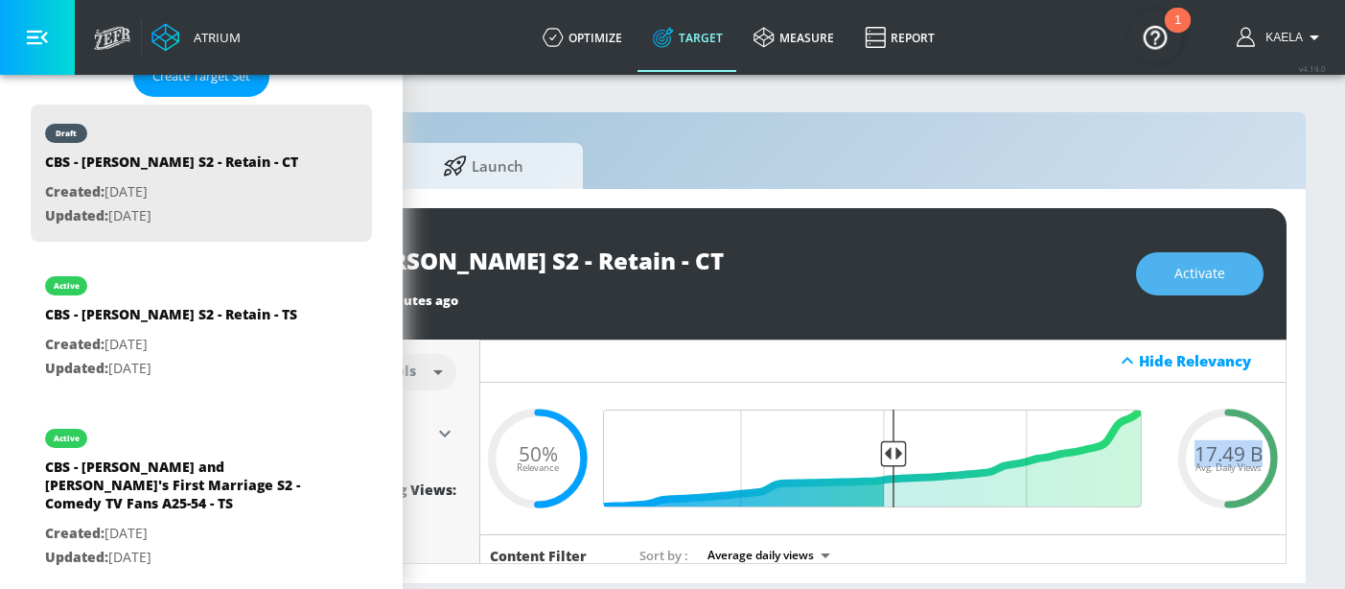
click at [1170, 280] on button "Activate" at bounding box center [1200, 273] width 128 height 43
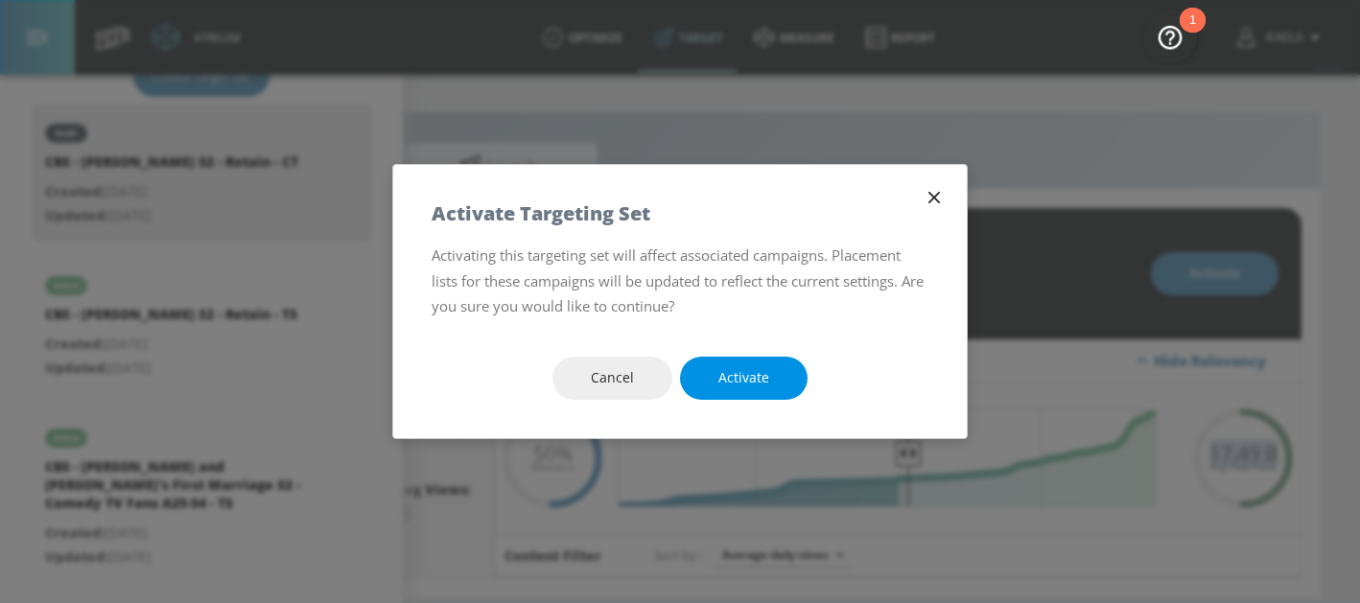
click at [788, 388] on button "Activate" at bounding box center [744, 378] width 128 height 43
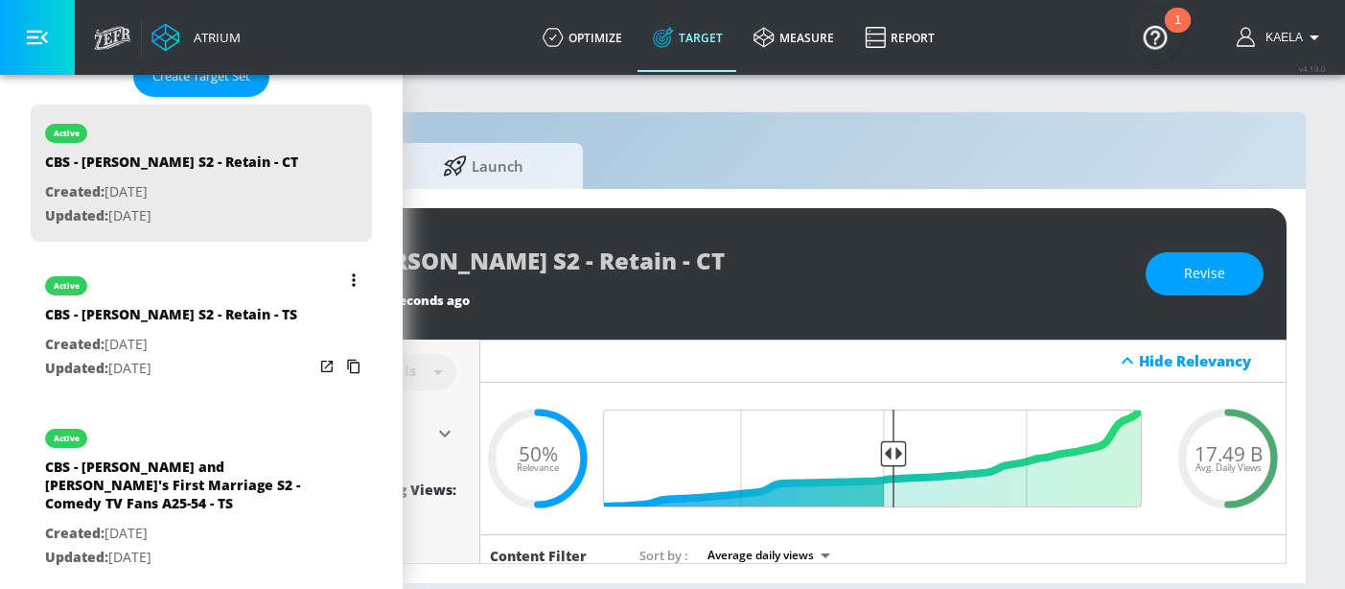
click at [340, 284] on button "list of Target Set" at bounding box center [353, 280] width 27 height 27
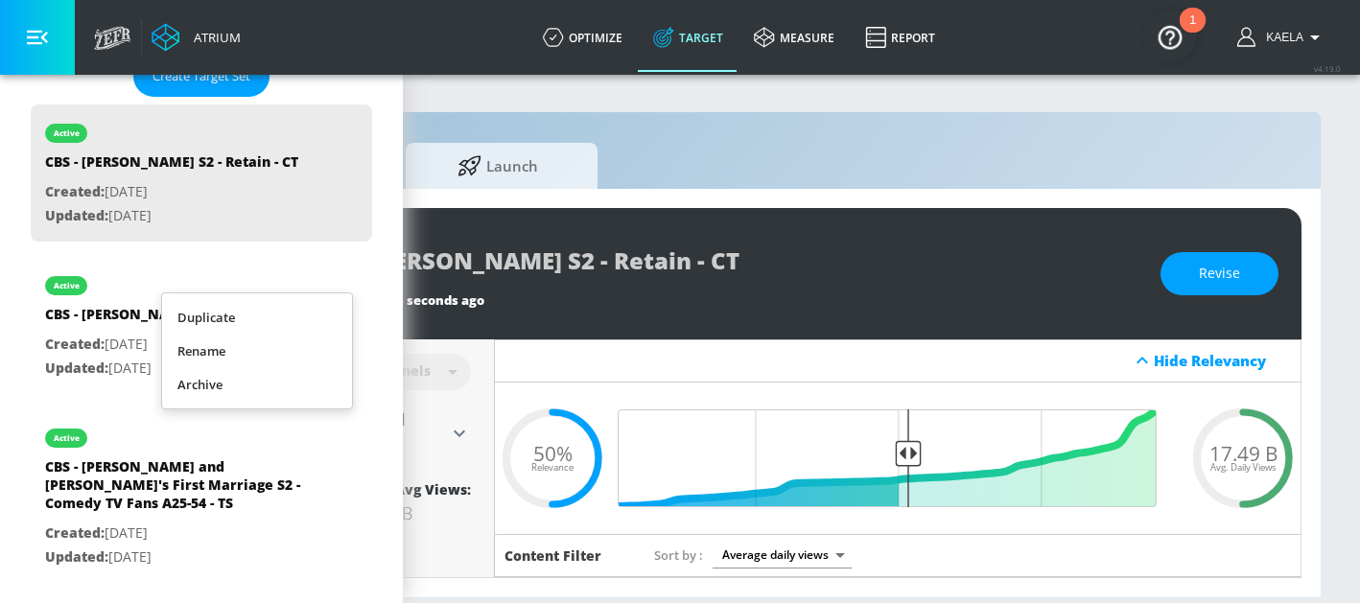
click at [230, 319] on li "Duplicate" at bounding box center [257, 318] width 190 height 34
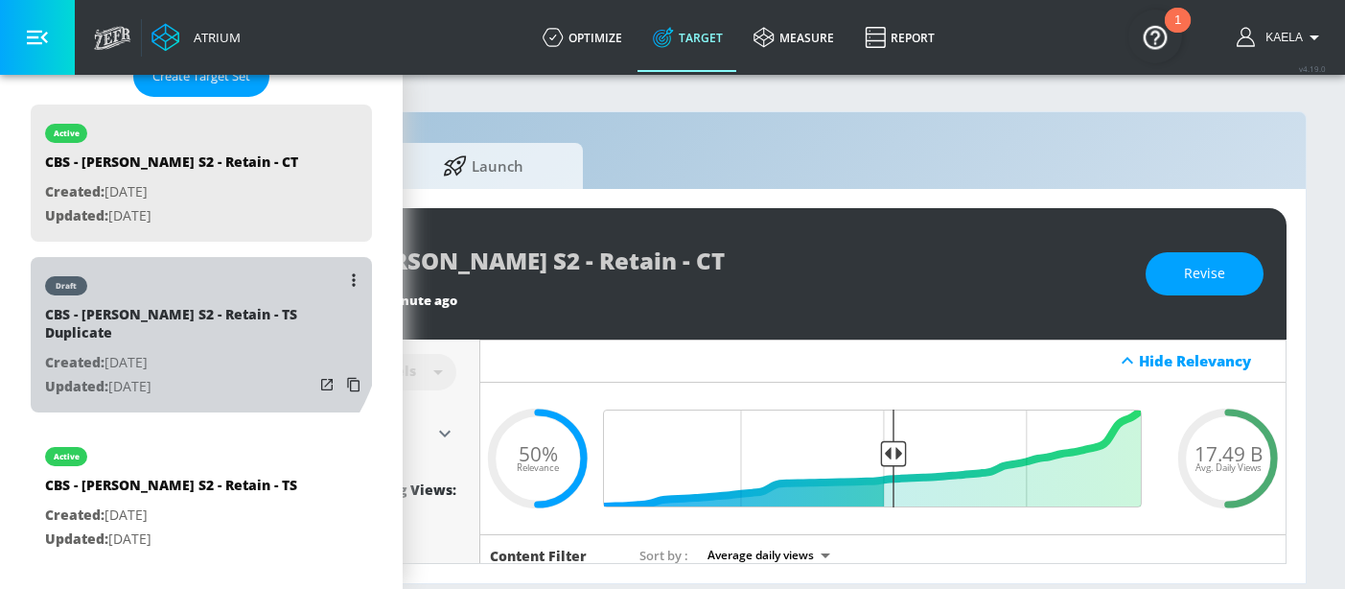
click at [188, 314] on div "CBS - Matlock S2 - Retain - TS Duplicate" at bounding box center [179, 328] width 268 height 46
type input "CBS - Matlock S2 - Retain - TS Duplicate"
type input "videos"
type input "0.05"
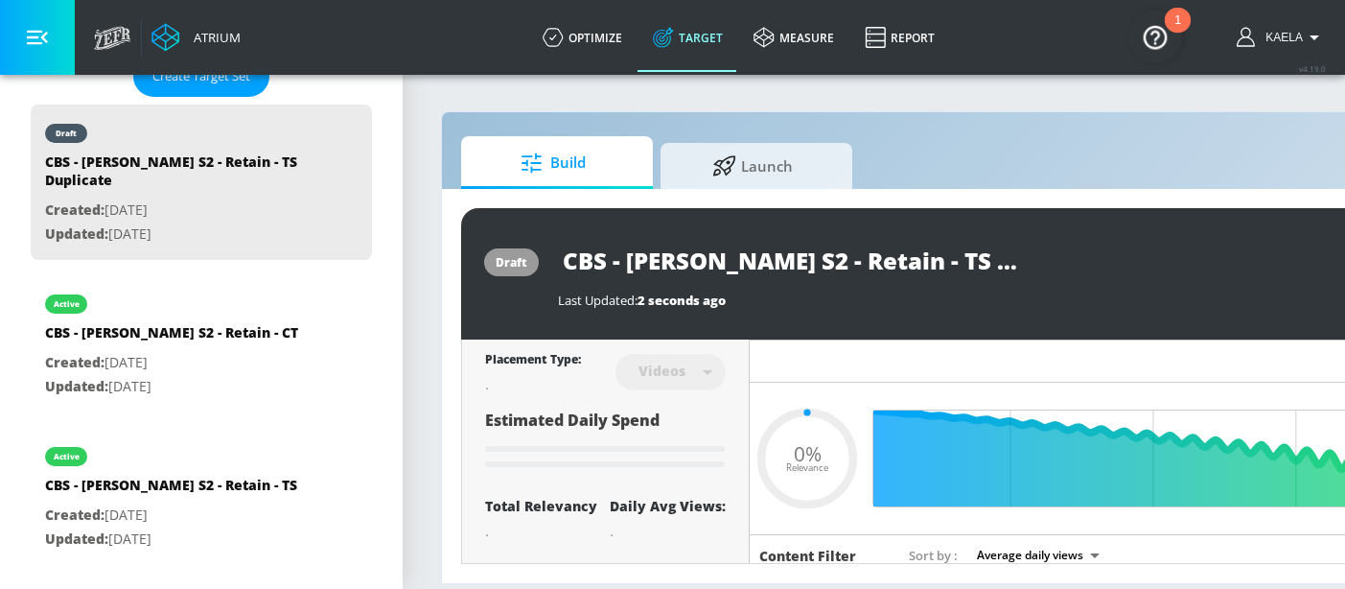
click at [795, 262] on input "CBS - Matlock S2 - Retain - TS Duplicate" at bounding box center [797, 260] width 479 height 43
type input "CBS - Matlock S2 - G - TS Duplicate"
type input "0.05"
type input "CBS - Matlock S2 - Gr - TS Duplicate"
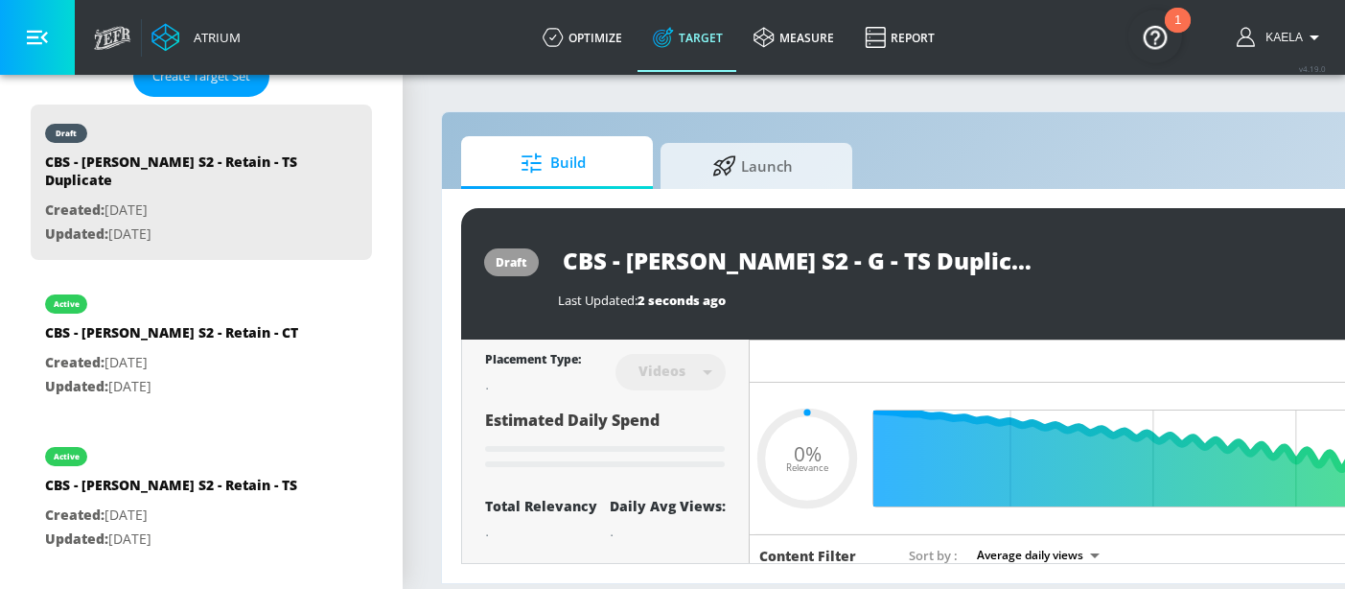
type input "0.05"
type input "CBS - Matlock S2 - Gro - TS Duplicate"
type input "0.05"
type input "CBS - [PERSON_NAME] S2 - Grow - TS Duplicate"
type input "0.05"
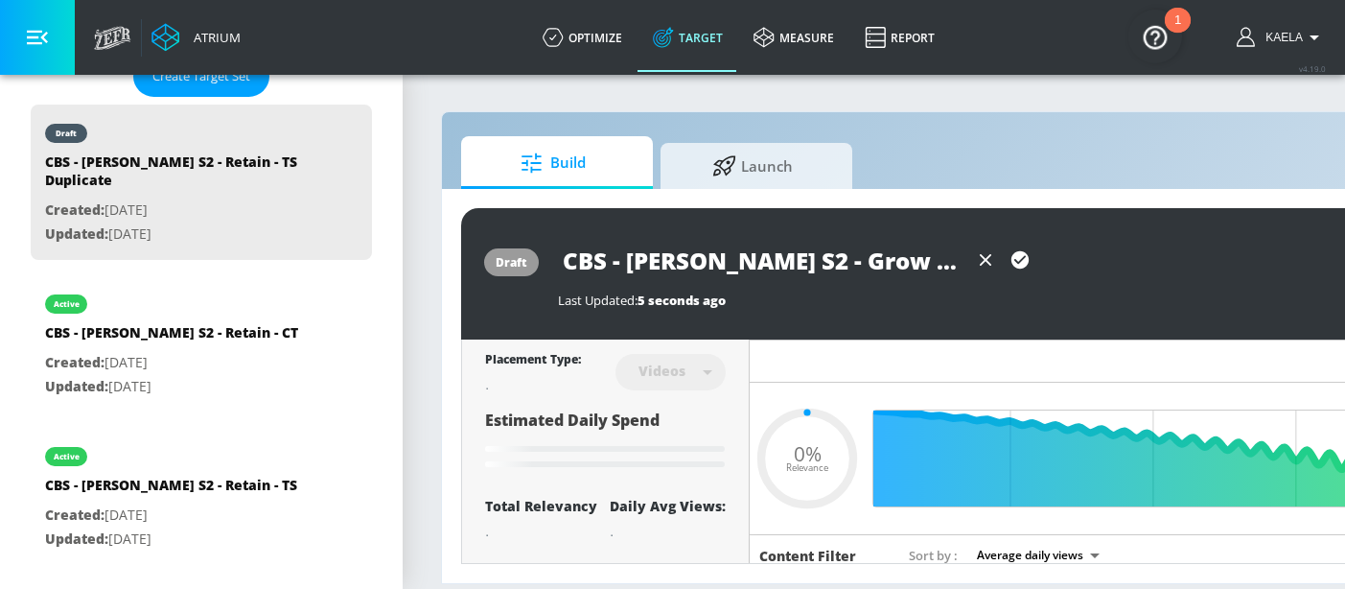
scroll to position [0, 40]
drag, startPoint x: 885, startPoint y: 266, endPoint x: 1008, endPoint y: 267, distance: 122.7
click at [1008, 267] on div "CBS - [PERSON_NAME] S2 - Grow - TS Duplicate" at bounding box center [797, 260] width 479 height 43
type input "CBS - [PERSON_NAME] S2 - Grow - TS"
type input "0.05"
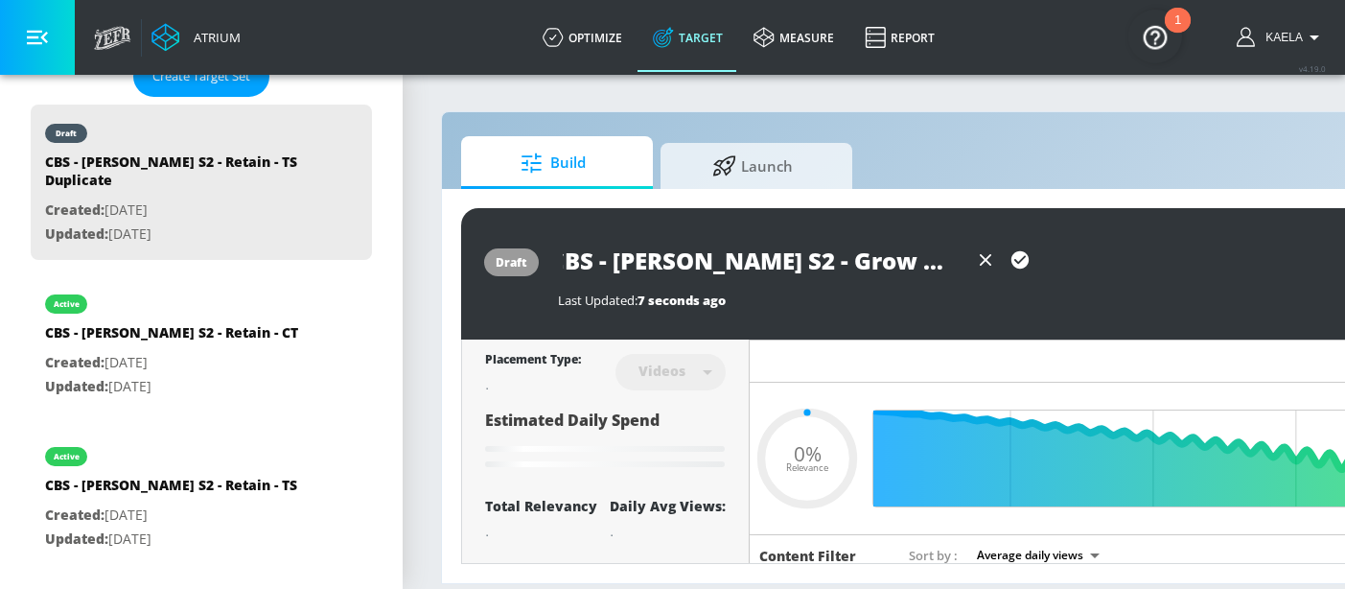
scroll to position [0, 0]
type input "CBS - [PERSON_NAME] S2 - Grow - TS"
click at [1018, 258] on icon "button" at bounding box center [1019, 259] width 17 height 17
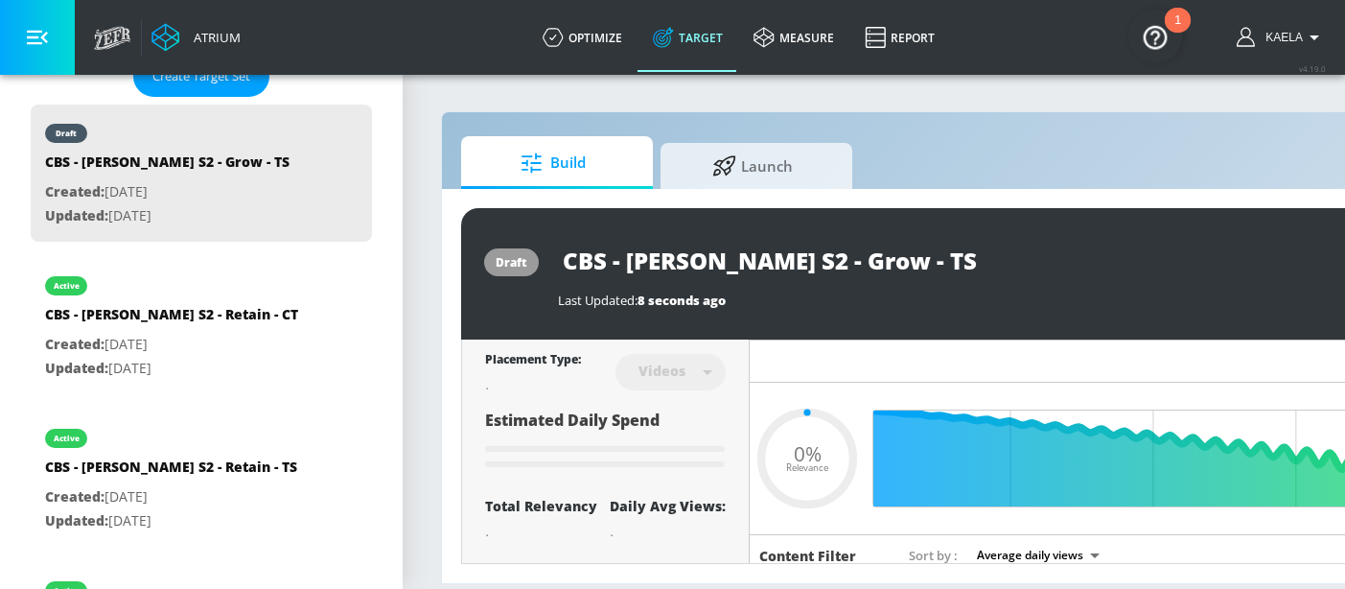
type input "0.05"
click at [867, 341] on div "Hide Relevancy" at bounding box center [1152, 360] width 805 height 43
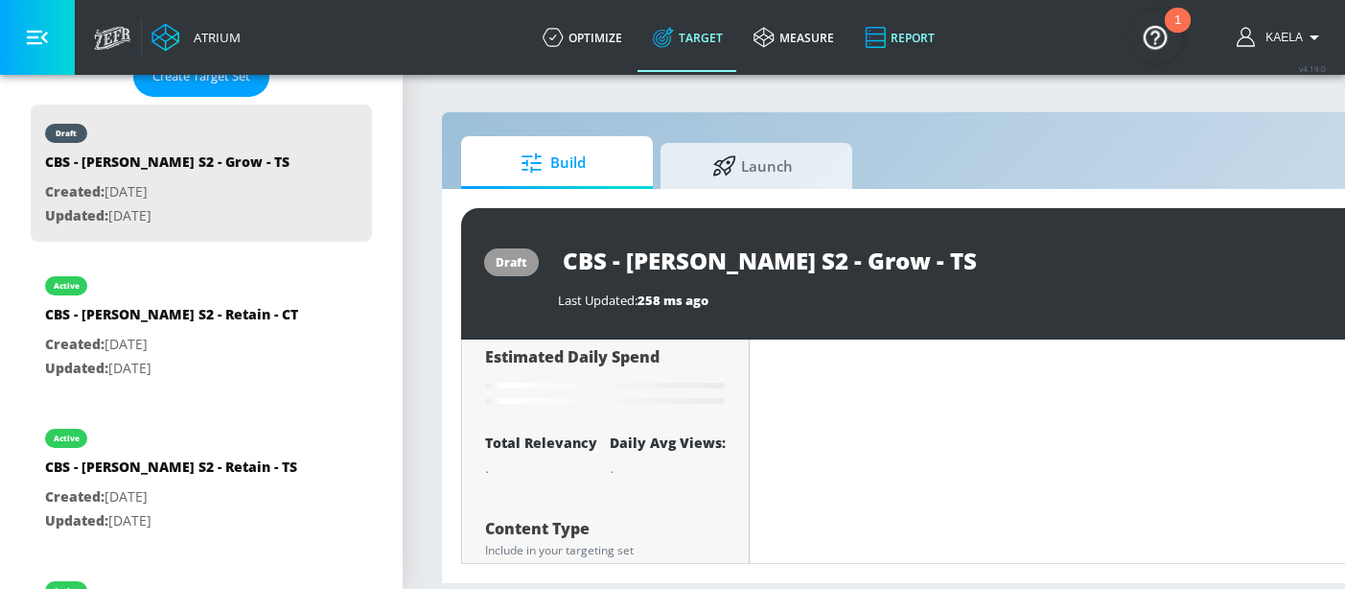
scroll to position [45, 0]
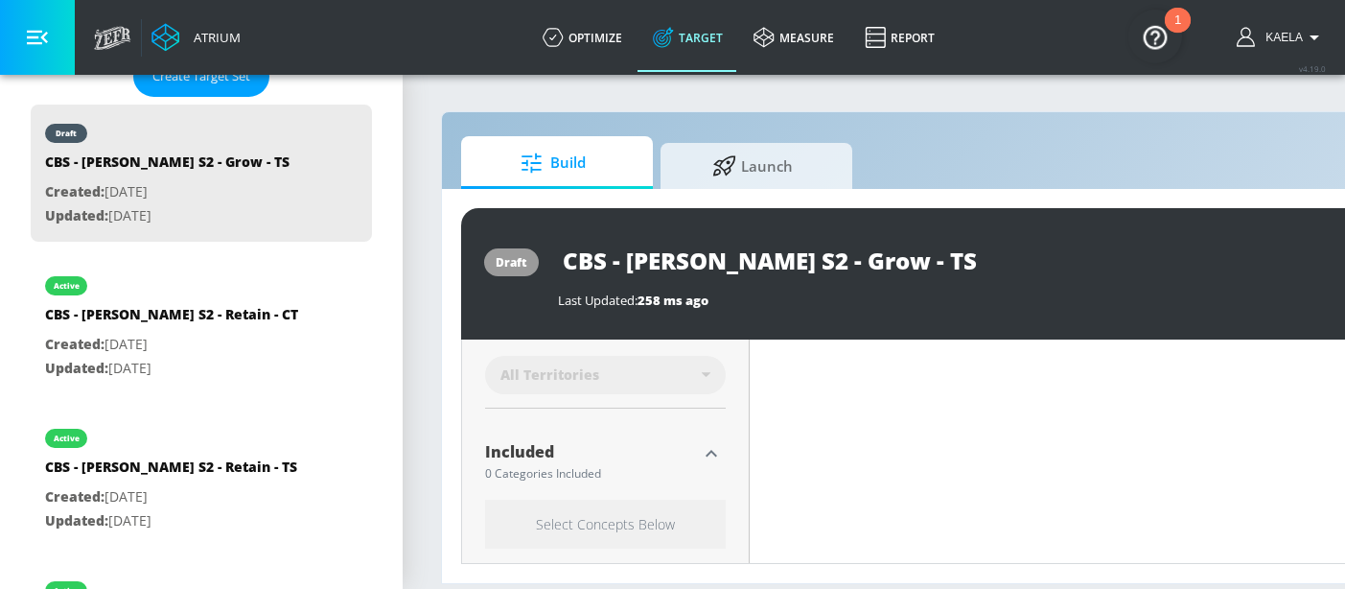
type input "CBS - Matlock S2 - Retain - TS Duplicate"
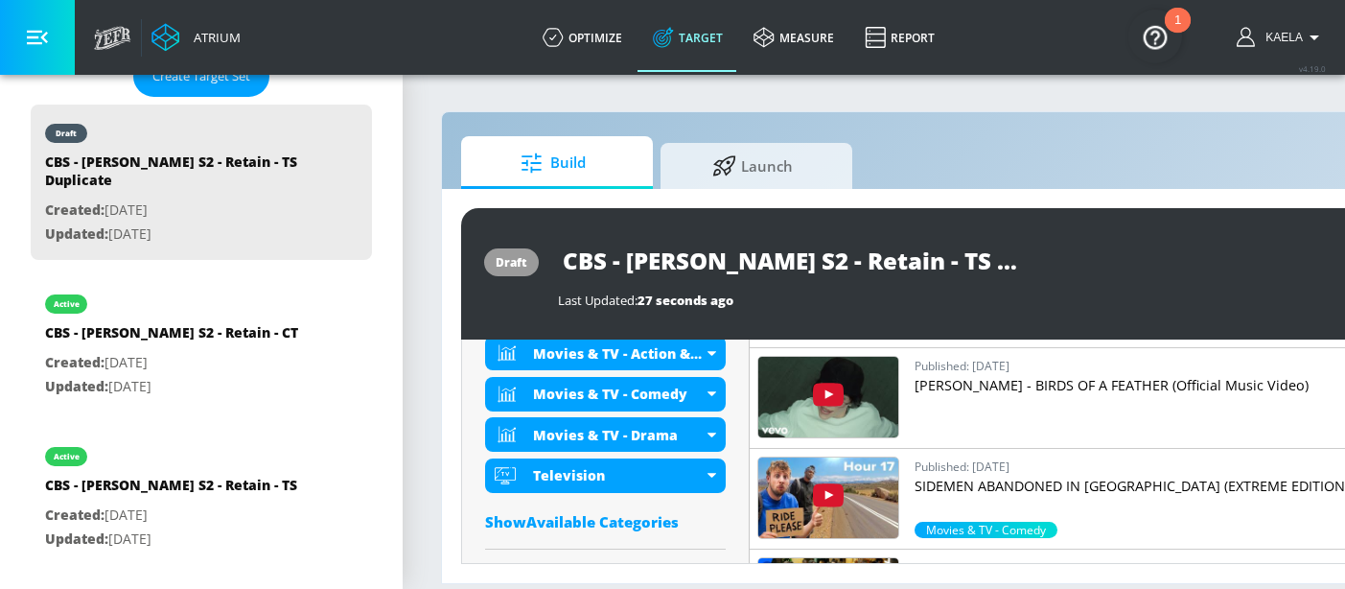
scroll to position [732, 0]
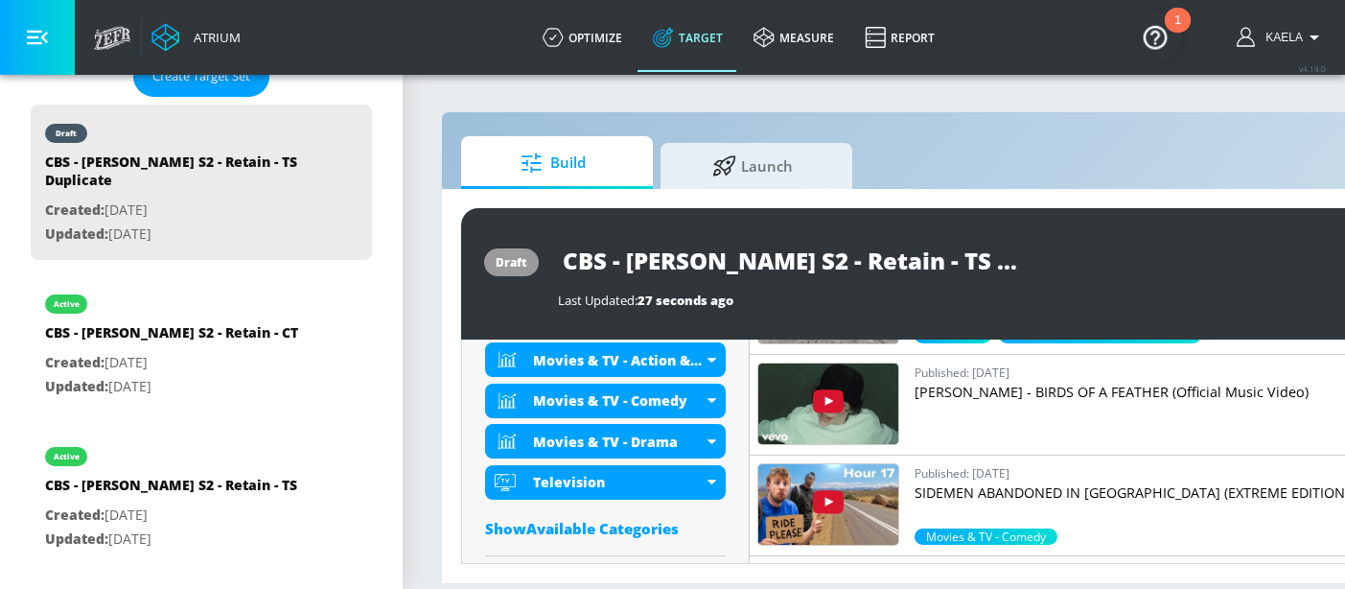
click at [589, 528] on div "Show Available Categories" at bounding box center [605, 528] width 241 height 19
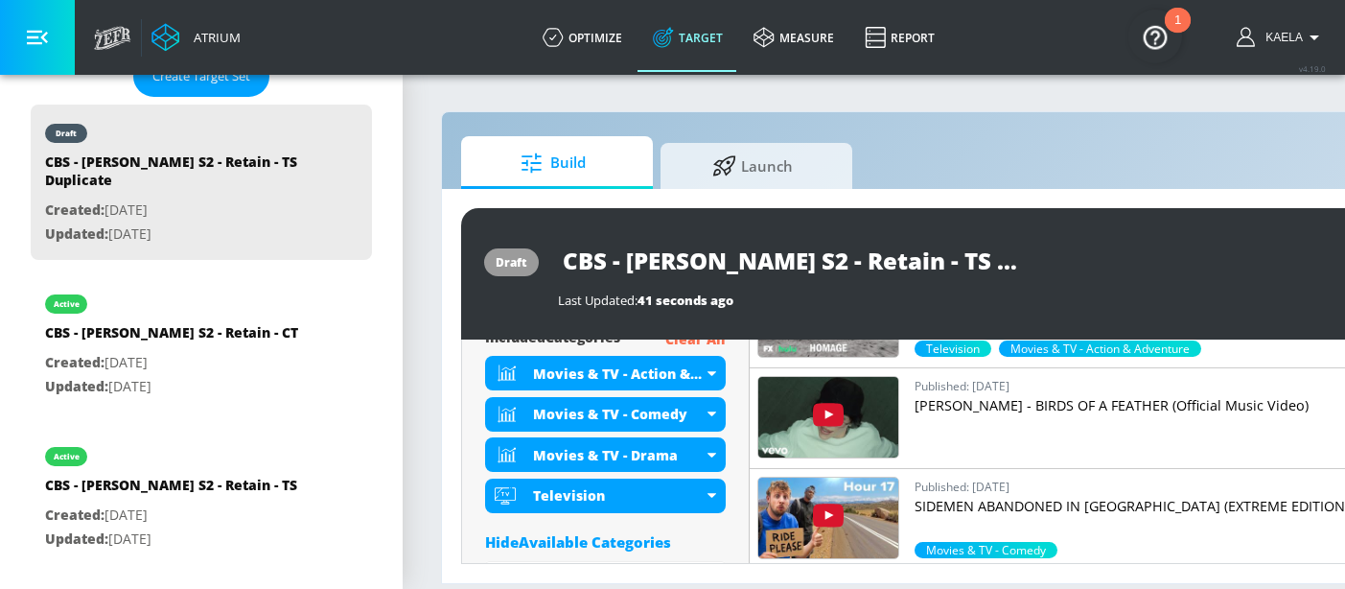
scroll to position [716, 0]
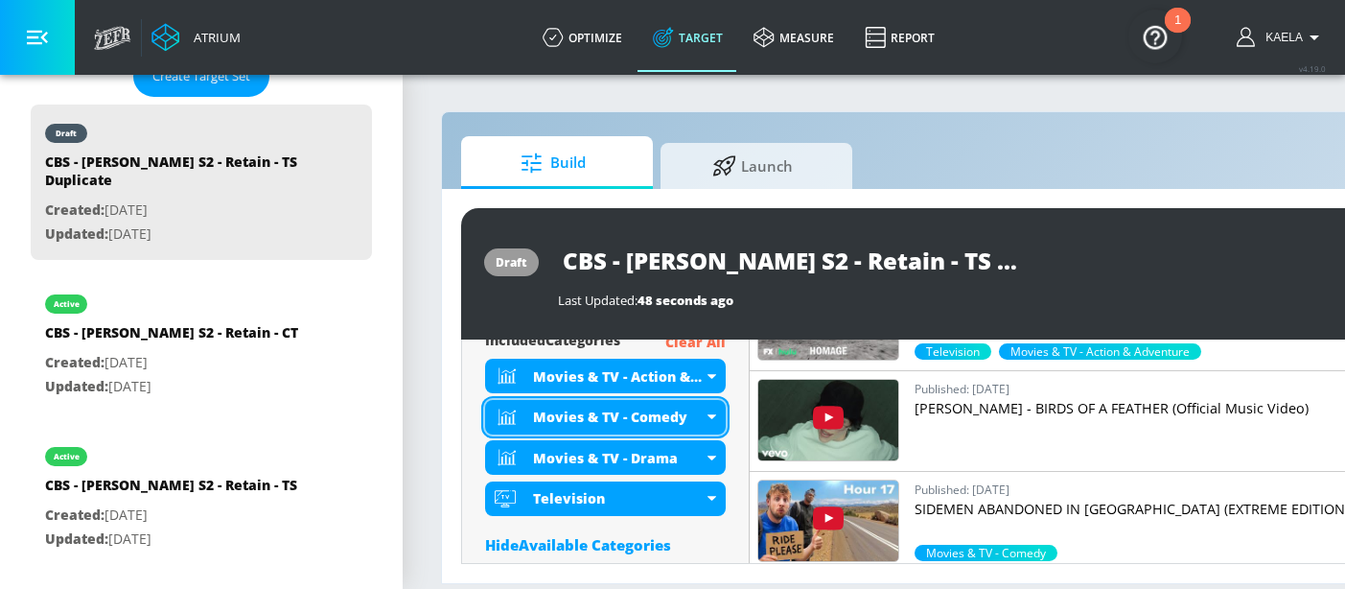
click at [693, 421] on div "Movies & TV - Comedy" at bounding box center [618, 416] width 170 height 18
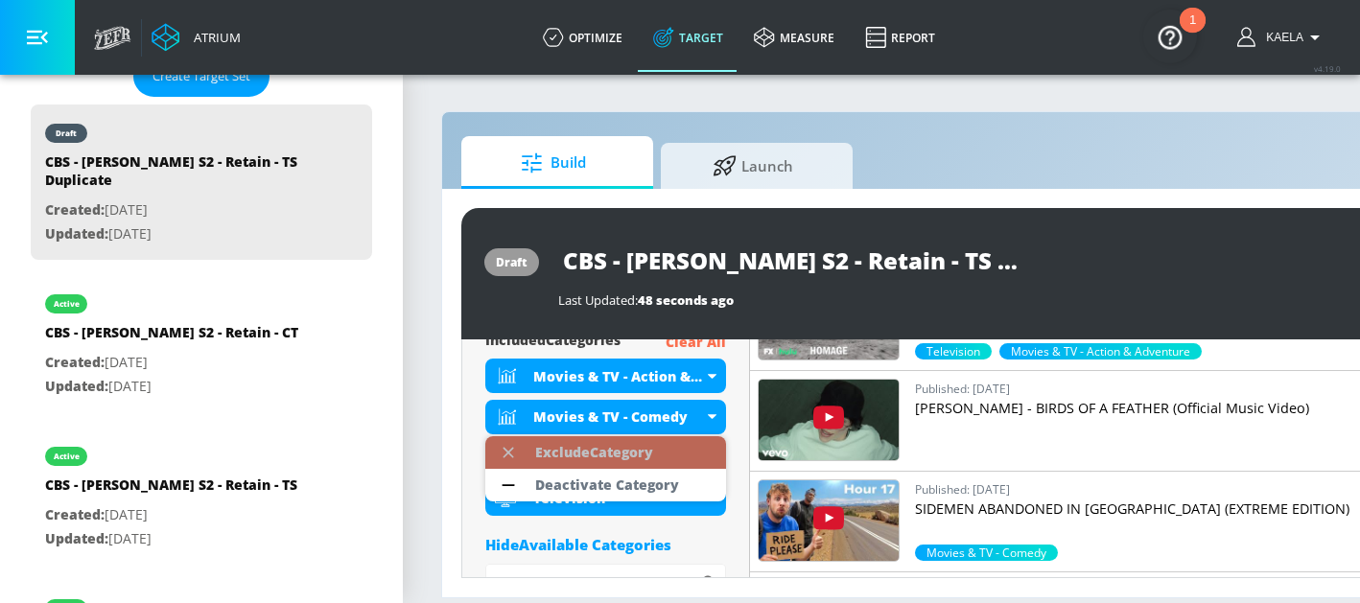
click at [589, 454] on div "Exclude Category" at bounding box center [594, 452] width 118 height 13
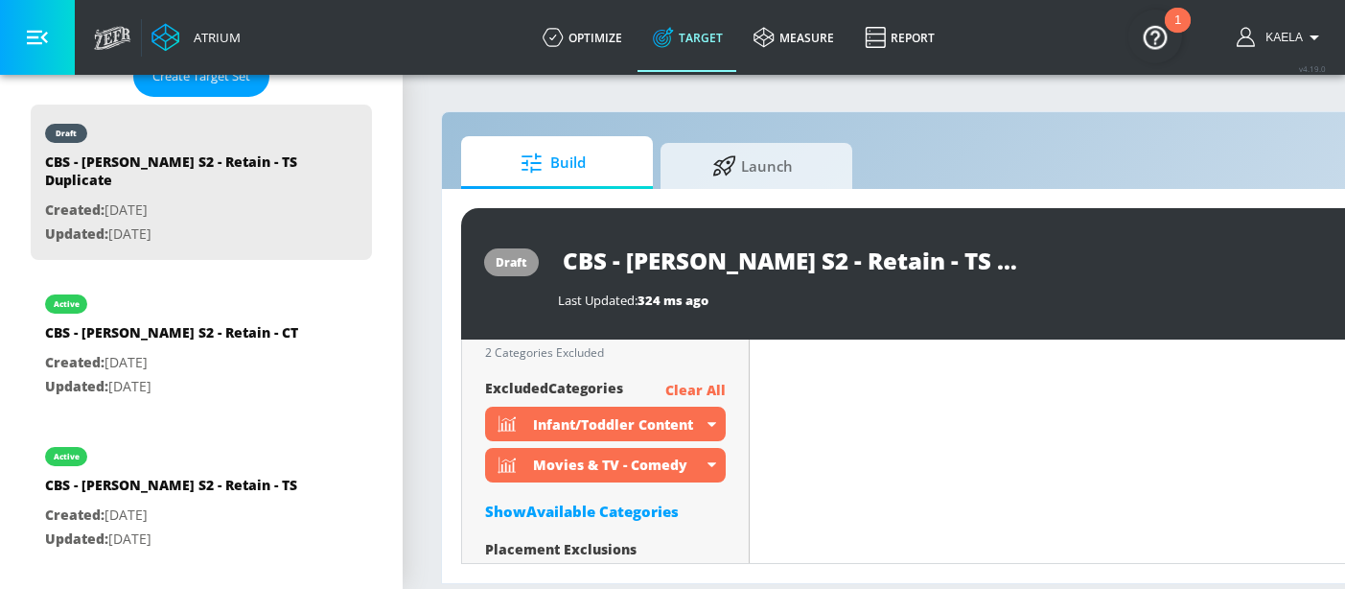
scroll to position [6231, 0]
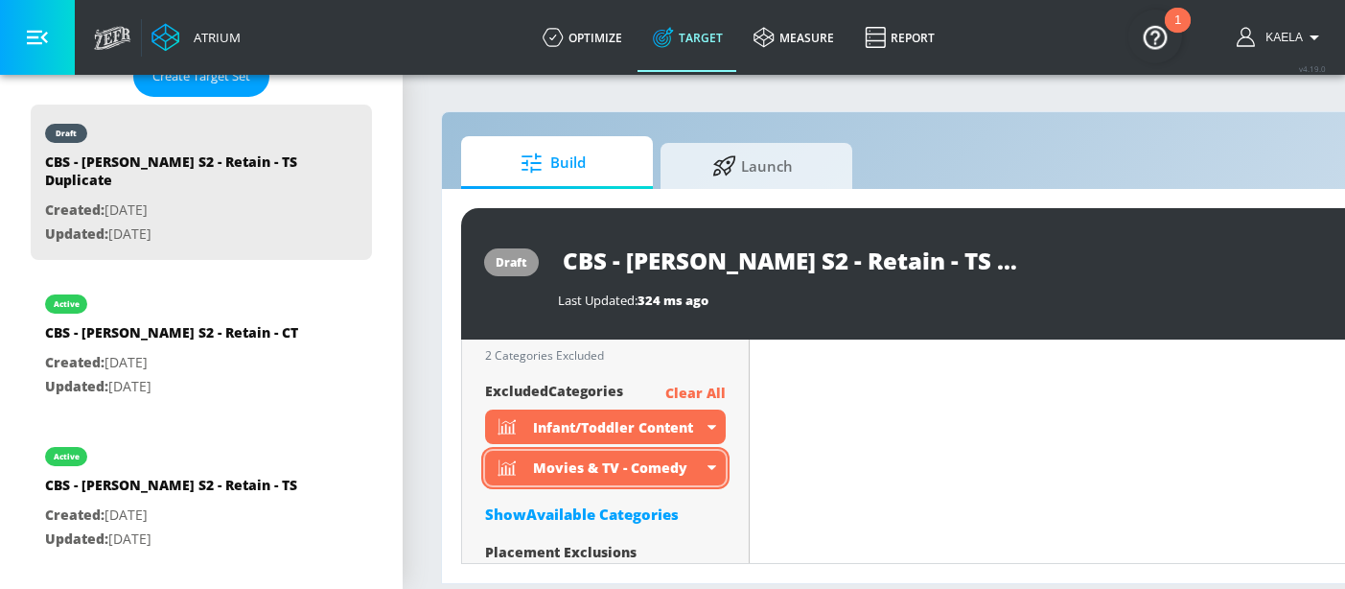
click at [710, 457] on div "Movies & TV - Comedy" at bounding box center [605, 468] width 241 height 35
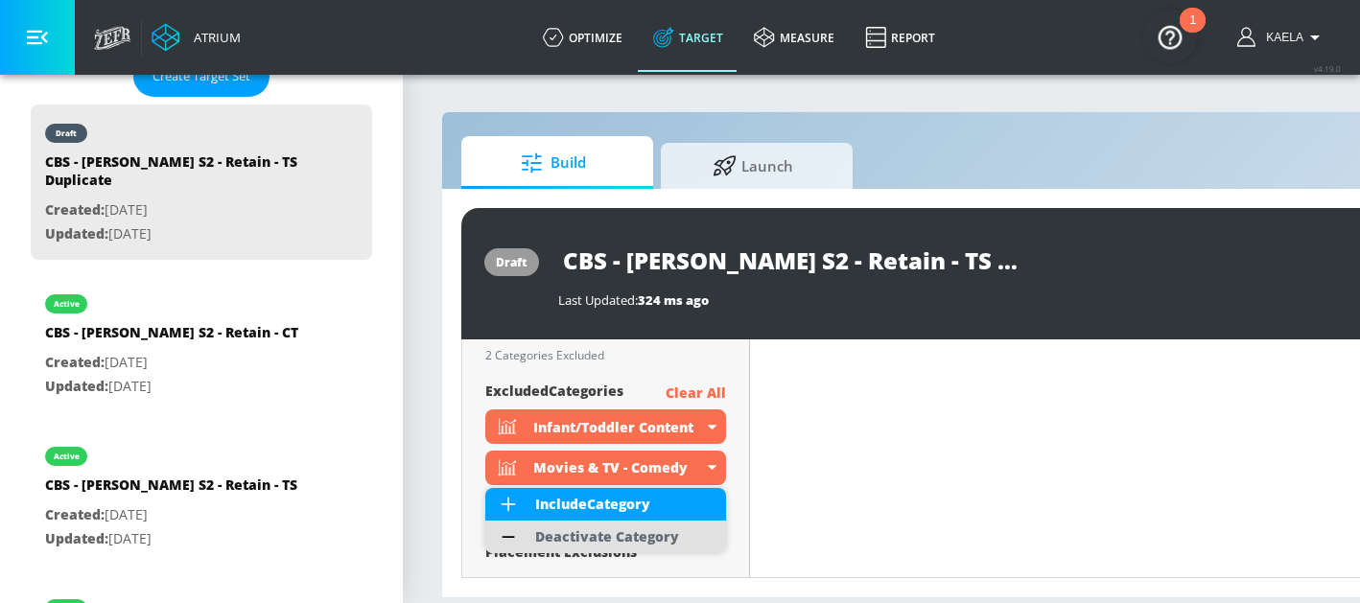
click at [647, 538] on div "Deactivate Category" at bounding box center [607, 536] width 144 height 13
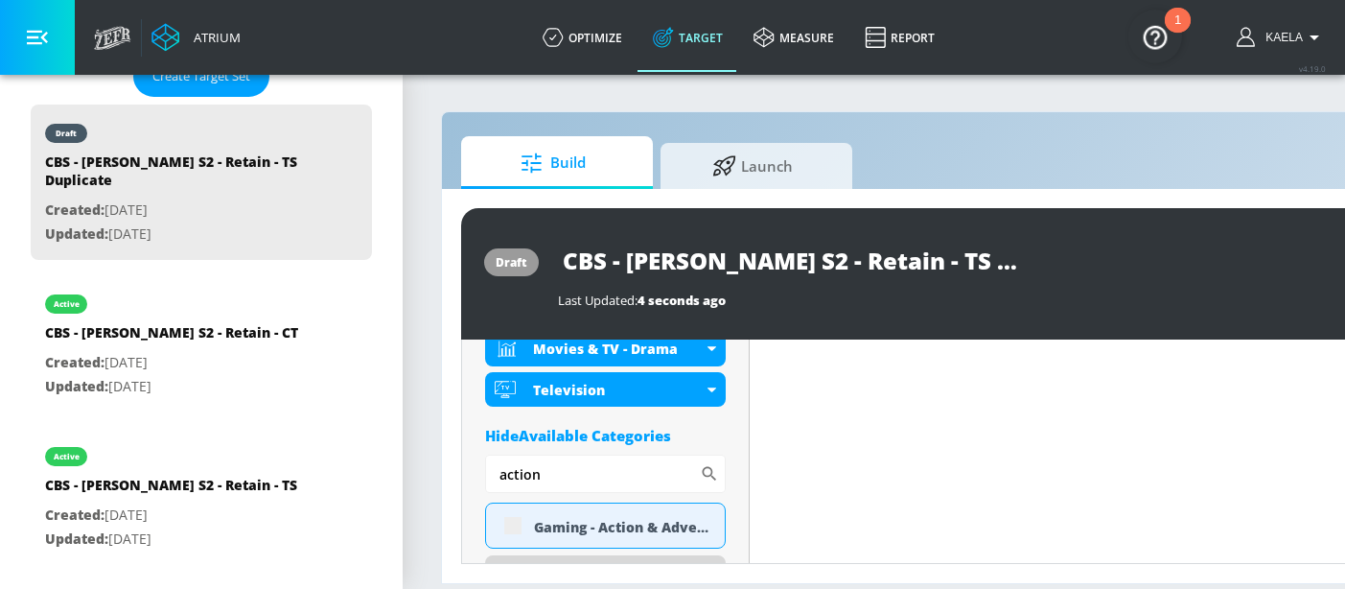
scroll to position [795, 0]
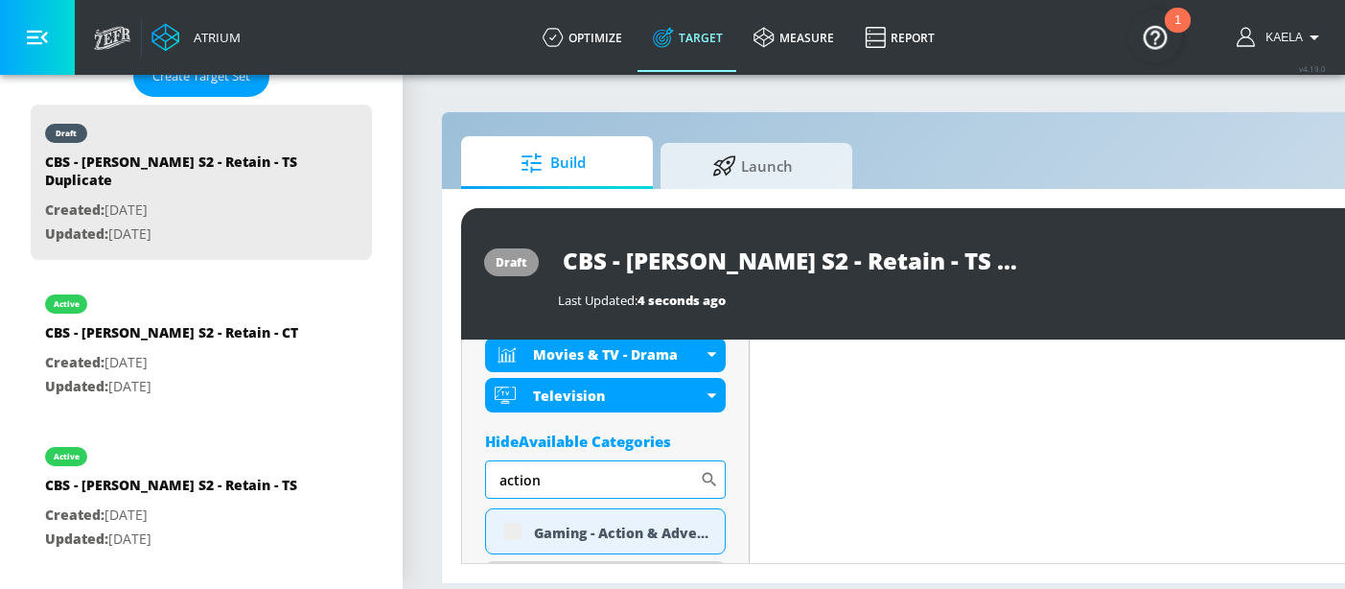
click at [571, 476] on input "action" at bounding box center [592, 479] width 215 height 38
type input "a"
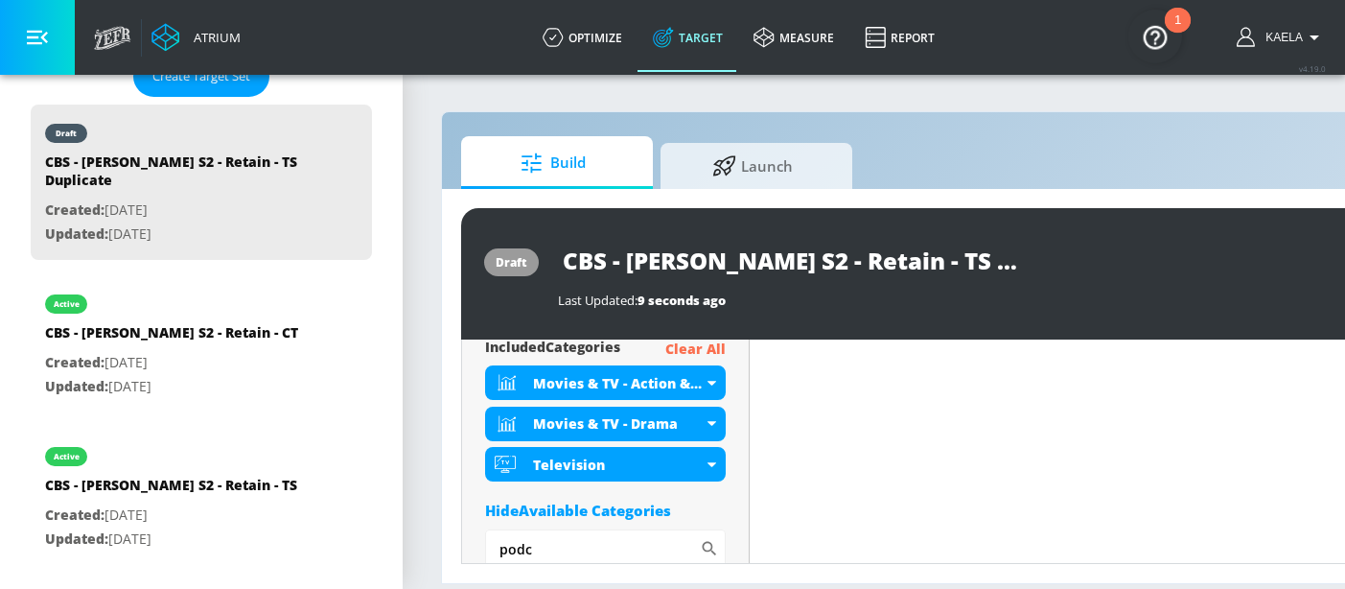
scroll to position [697, 0]
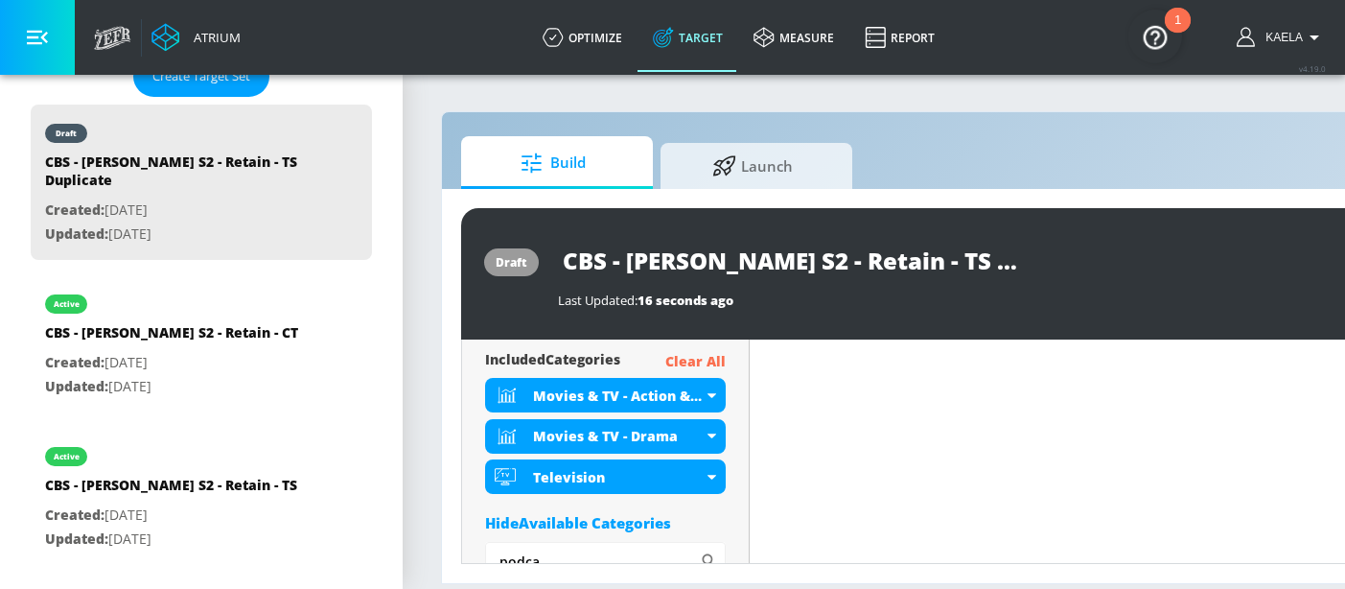
drag, startPoint x: 569, startPoint y: 556, endPoint x: 466, endPoint y: 556, distance: 102.6
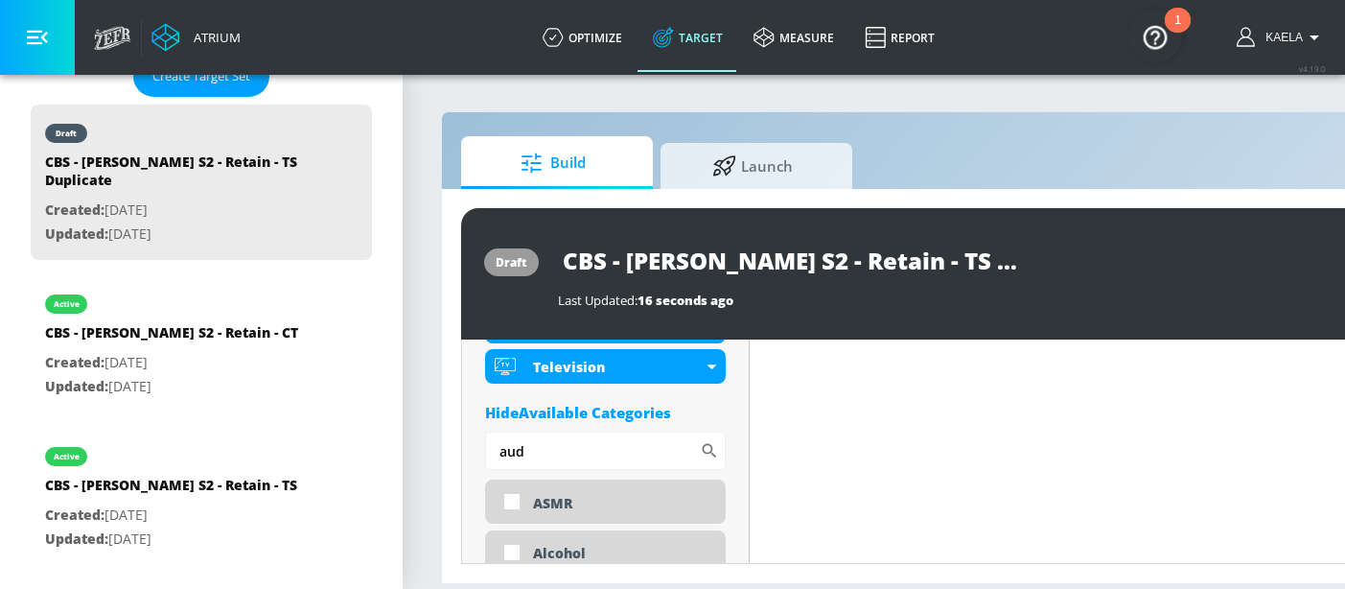
scroll to position [809, 0]
type input "a"
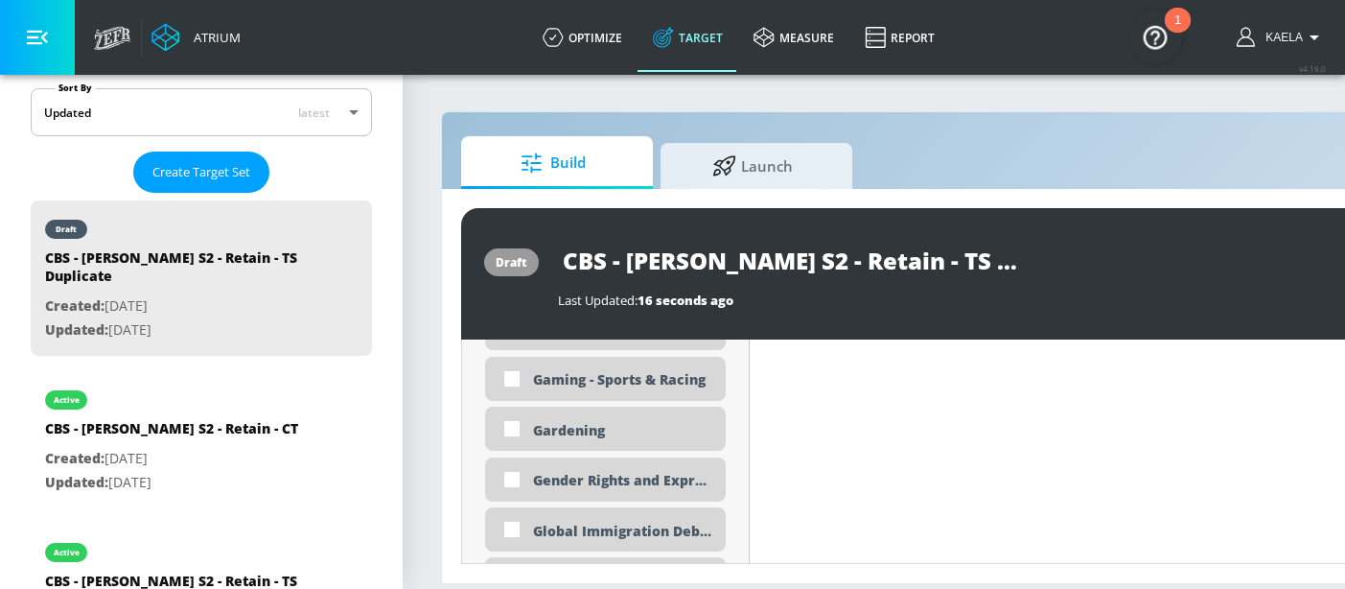
scroll to position [470, 0]
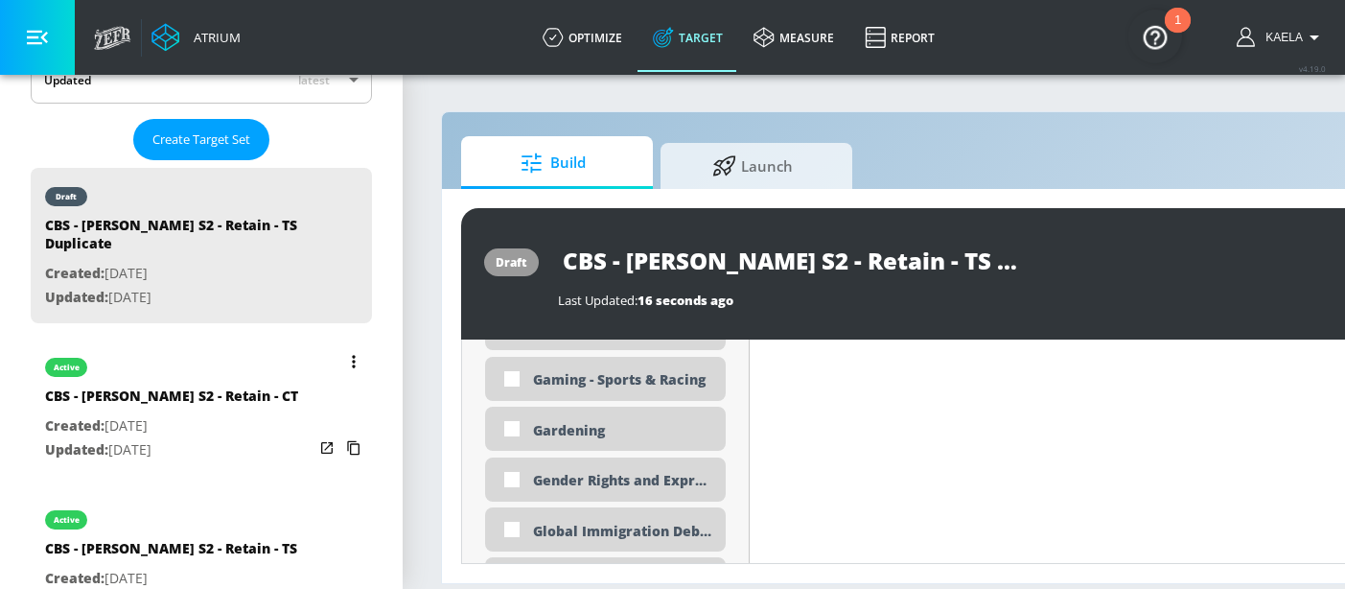
click at [144, 452] on p "Updated: [DATE]" at bounding box center [171, 450] width 253 height 24
type input "CBS - [PERSON_NAME] S2 - Retain - CT"
type input "channels"
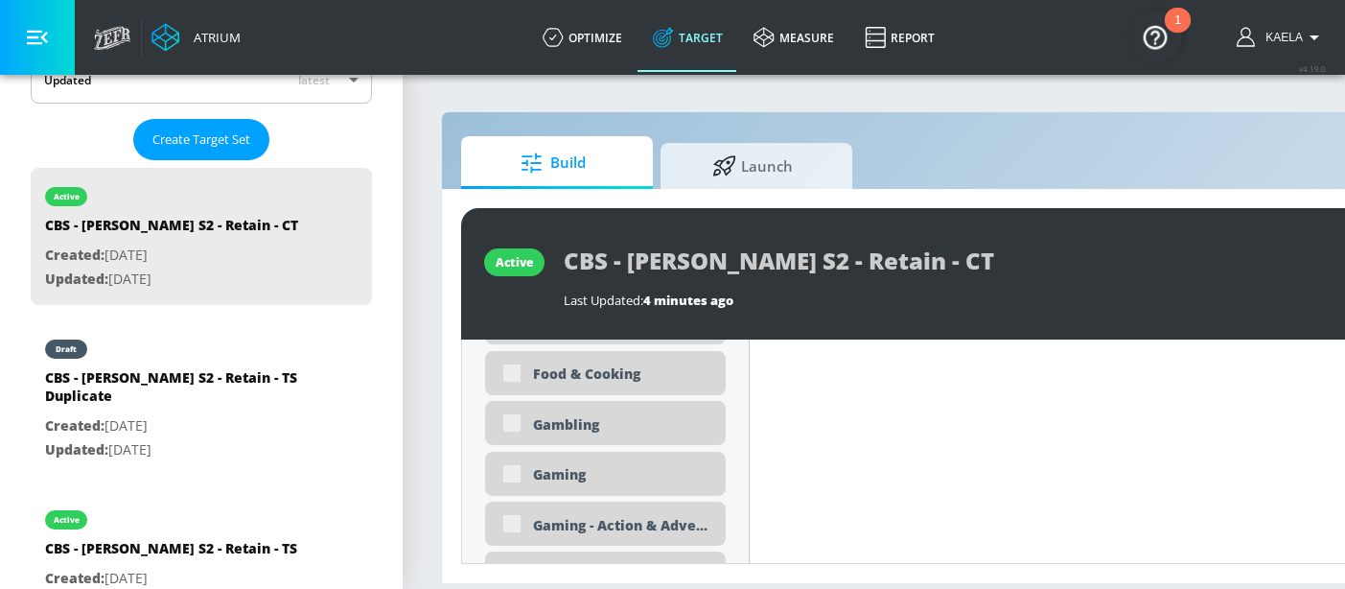
scroll to position [2520, 0]
click at [509, 526] on div "Gaming - Action & Adventure" at bounding box center [605, 525] width 241 height 44
click at [514, 529] on div "Gaming - Action & Adventure" at bounding box center [605, 525] width 241 height 44
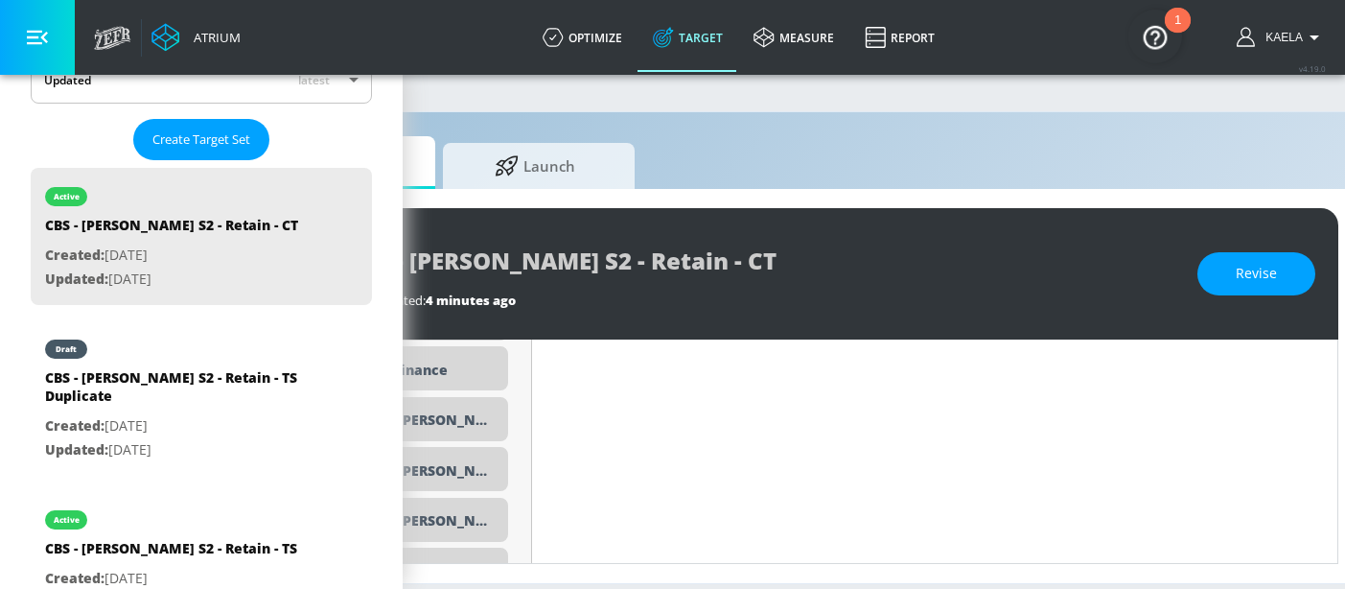
scroll to position [0, 238]
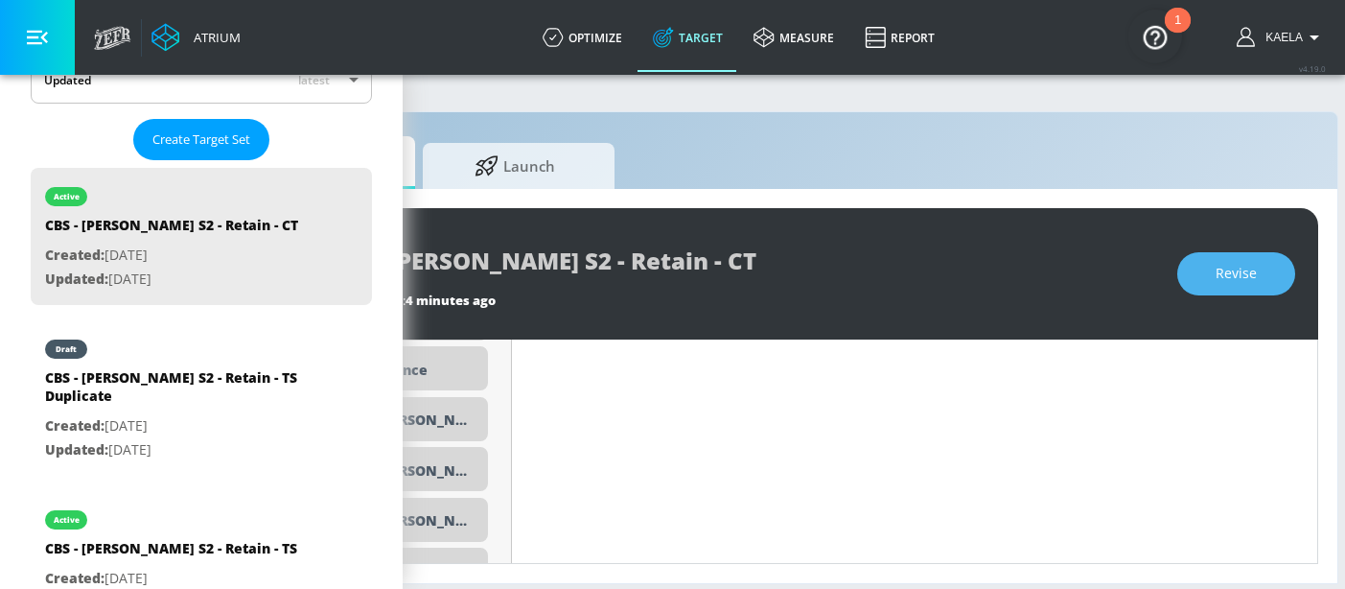
click at [1257, 264] on span "Revise" at bounding box center [1236, 274] width 41 height 24
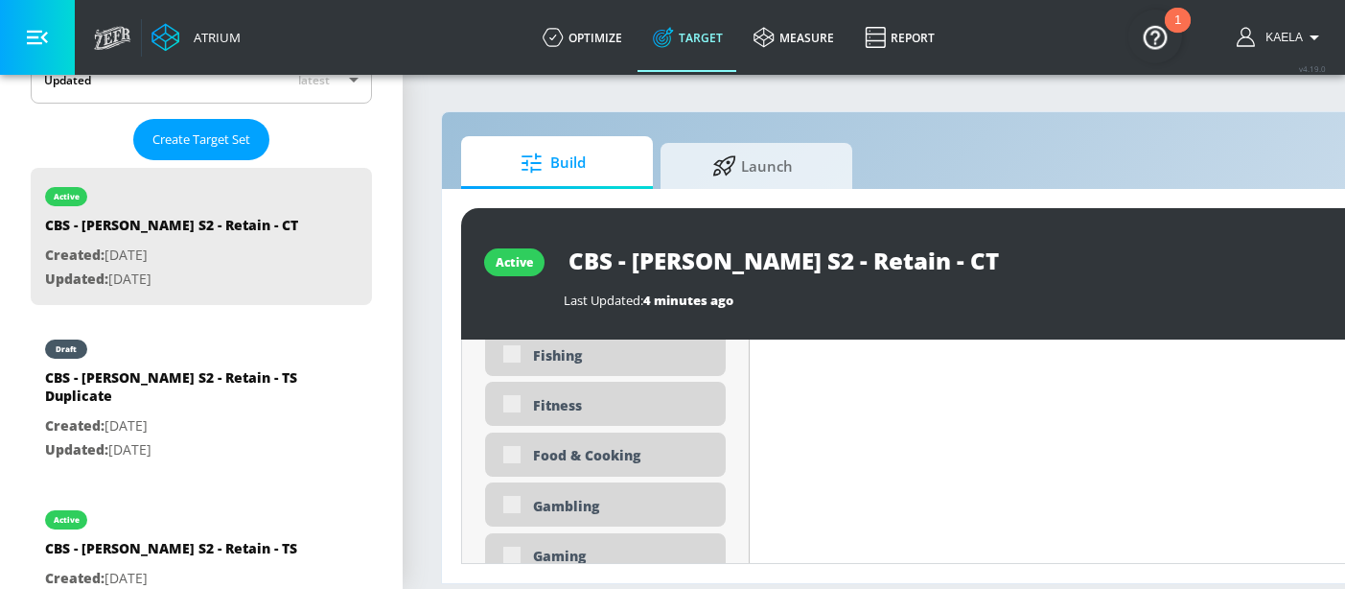
scroll to position [2605, 0]
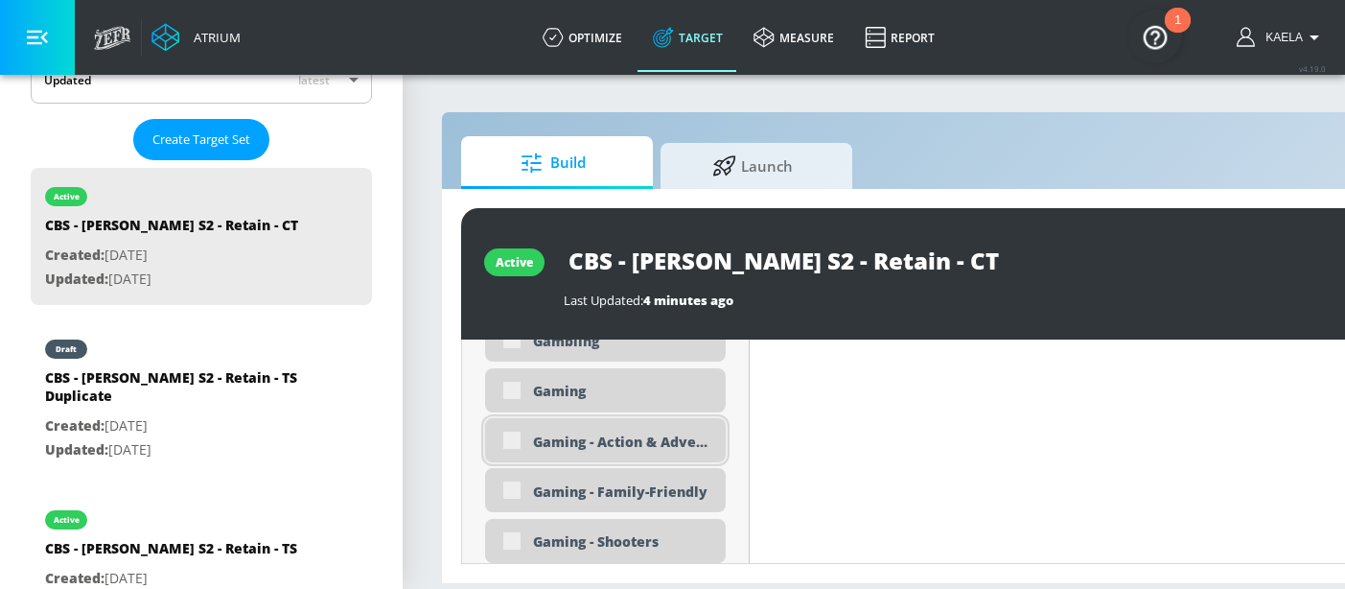
click at [513, 440] on div "Gaming - Action & Adventure" at bounding box center [605, 440] width 241 height 44
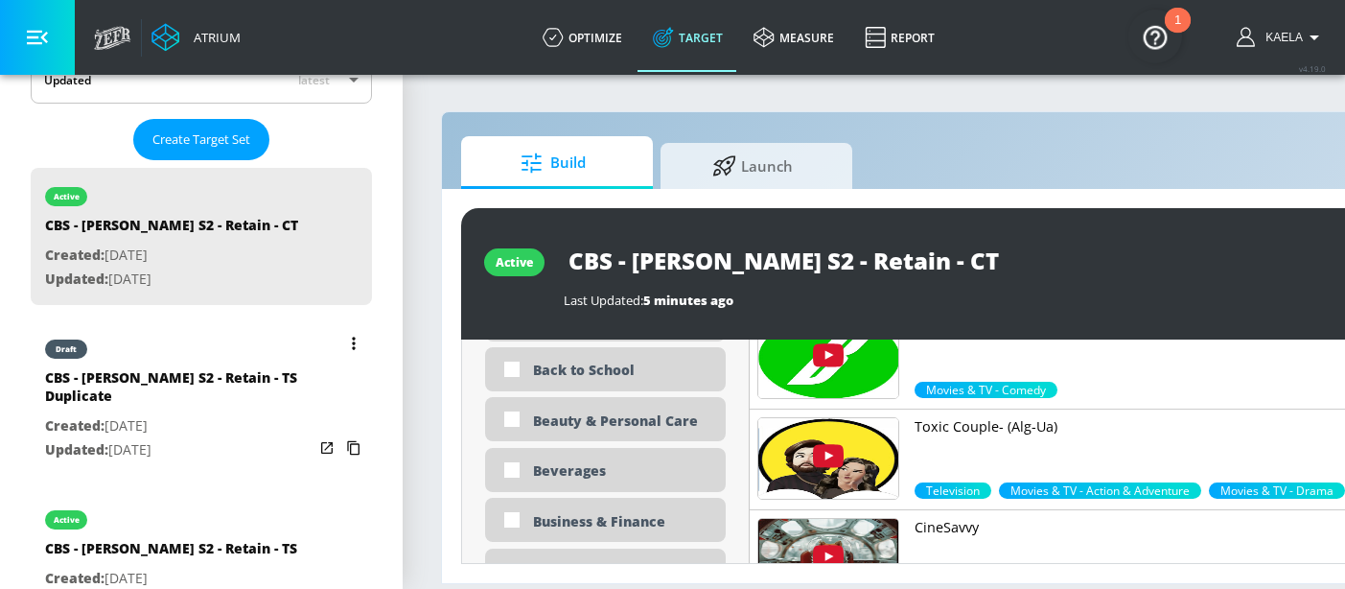
scroll to position [1231, 0]
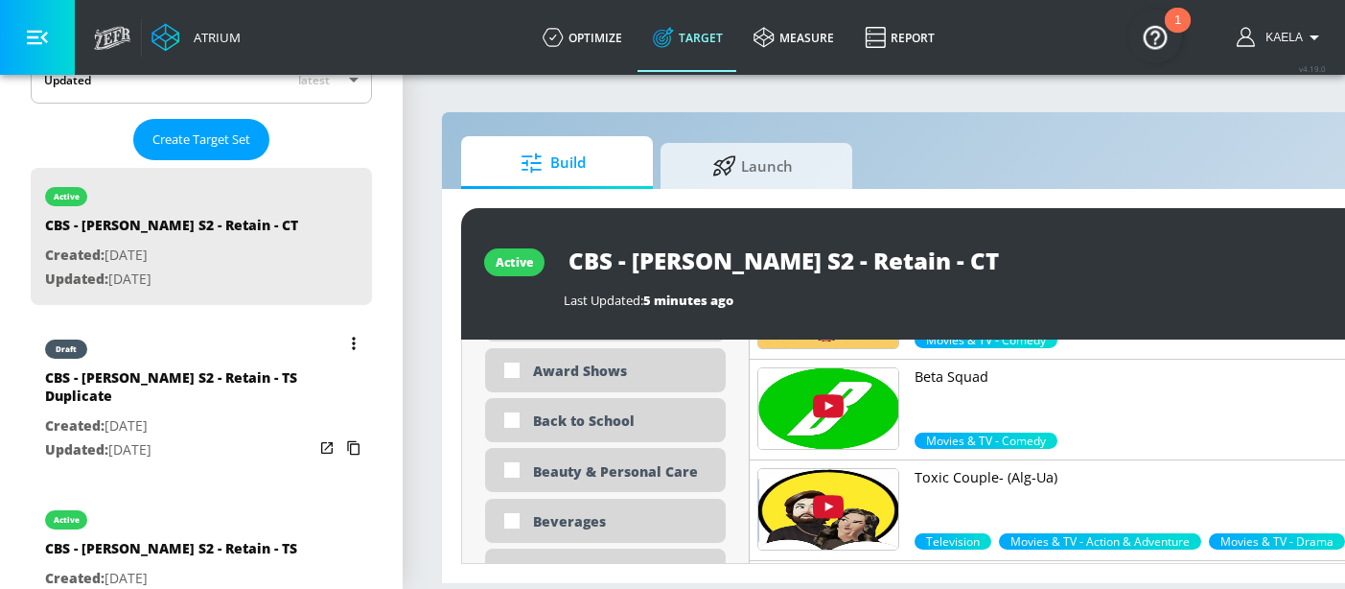
click at [178, 375] on div "CBS - Matlock S2 - Retain - TS Duplicate" at bounding box center [179, 391] width 268 height 46
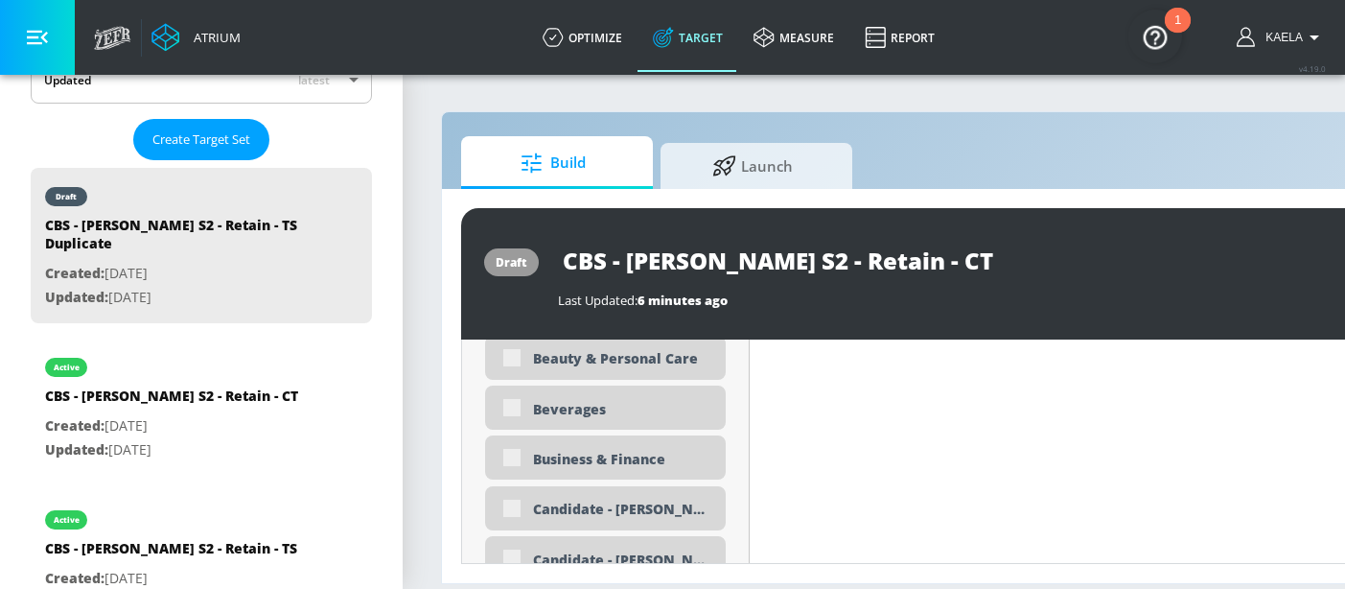
type input "CBS - Matlock S2 - Retain - TS Duplicate"
type input "videos"
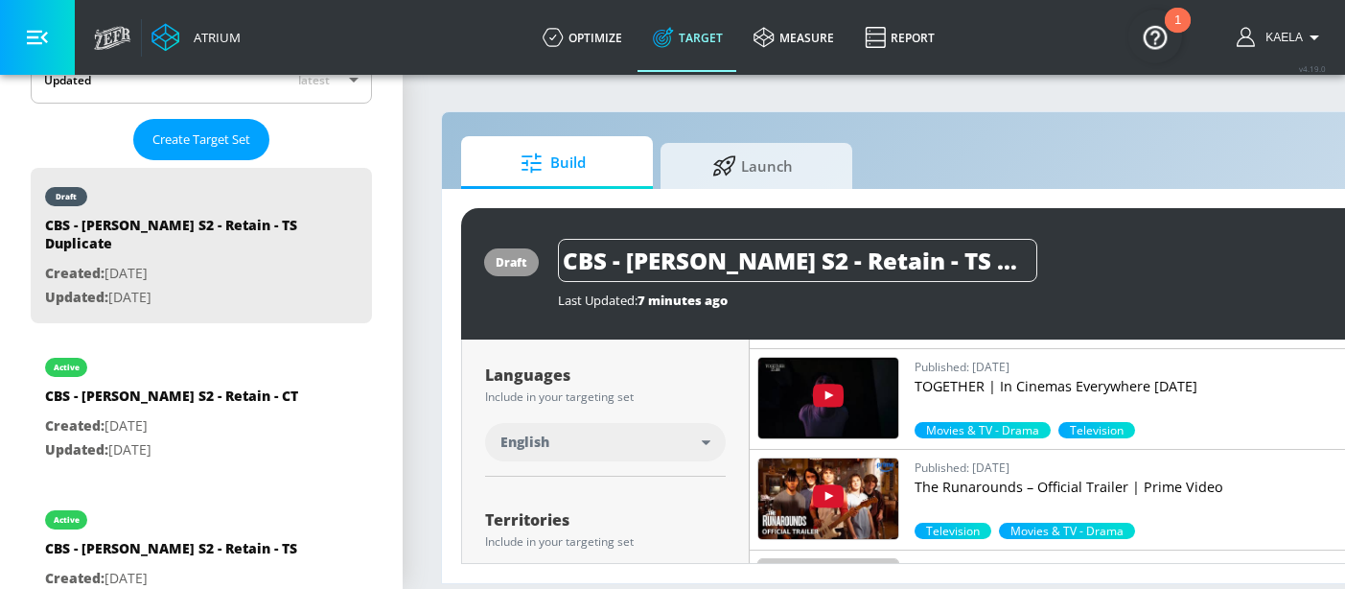
scroll to position [337, 0]
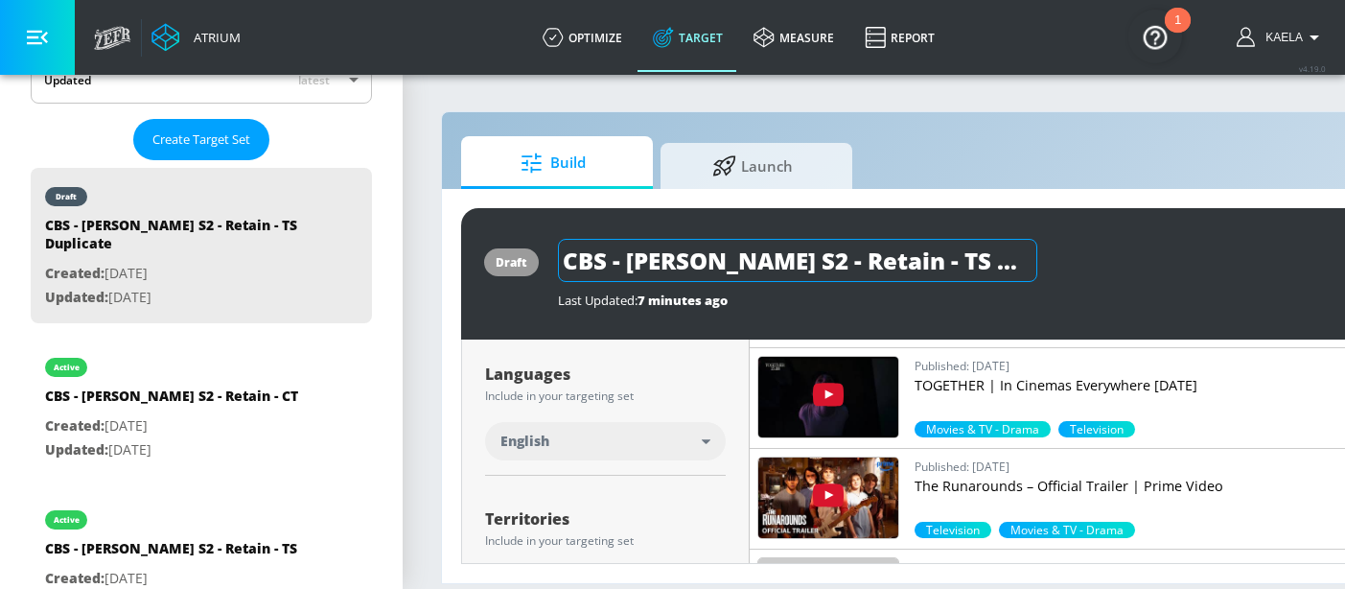
click at [895, 257] on input "CBS - Matlock S2 - Retain - TS Duplicate" at bounding box center [797, 260] width 479 height 43
drag, startPoint x: 905, startPoint y: 258, endPoint x: 1072, endPoint y: 259, distance: 166.8
click at [1072, 259] on div "CBS - Matlock S2 - Retain - TS Duplicate" at bounding box center [972, 260] width 828 height 43
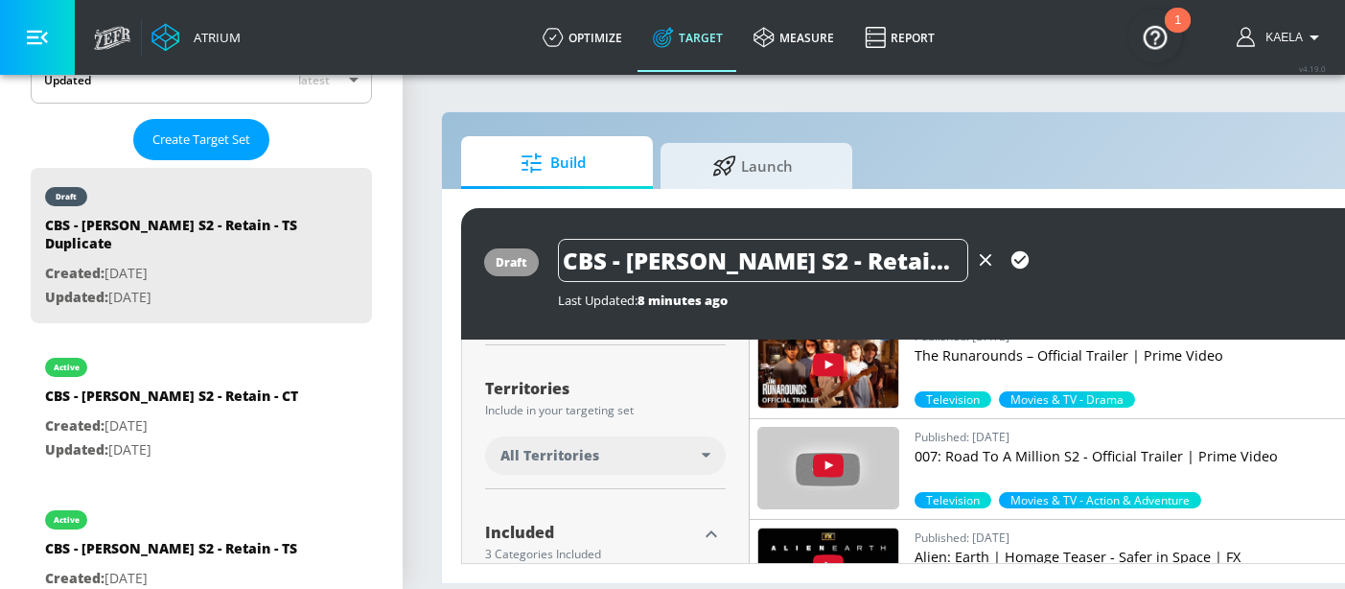
scroll to position [468, 0]
type input "CBS - [PERSON_NAME] S2 - Retain - TS"
click at [640, 444] on div "All Territories" at bounding box center [605, 454] width 241 height 38
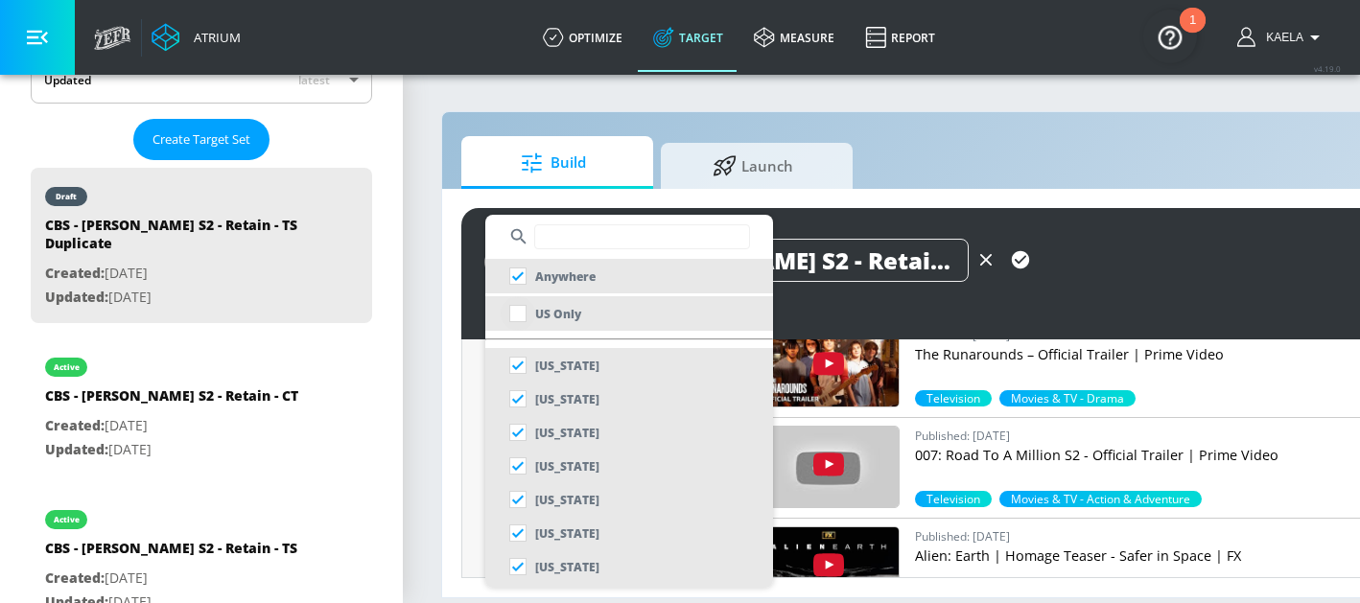
click at [511, 315] on input "checkbox" at bounding box center [517, 313] width 35 height 35
checkbox input "true"
checkbox input "false"
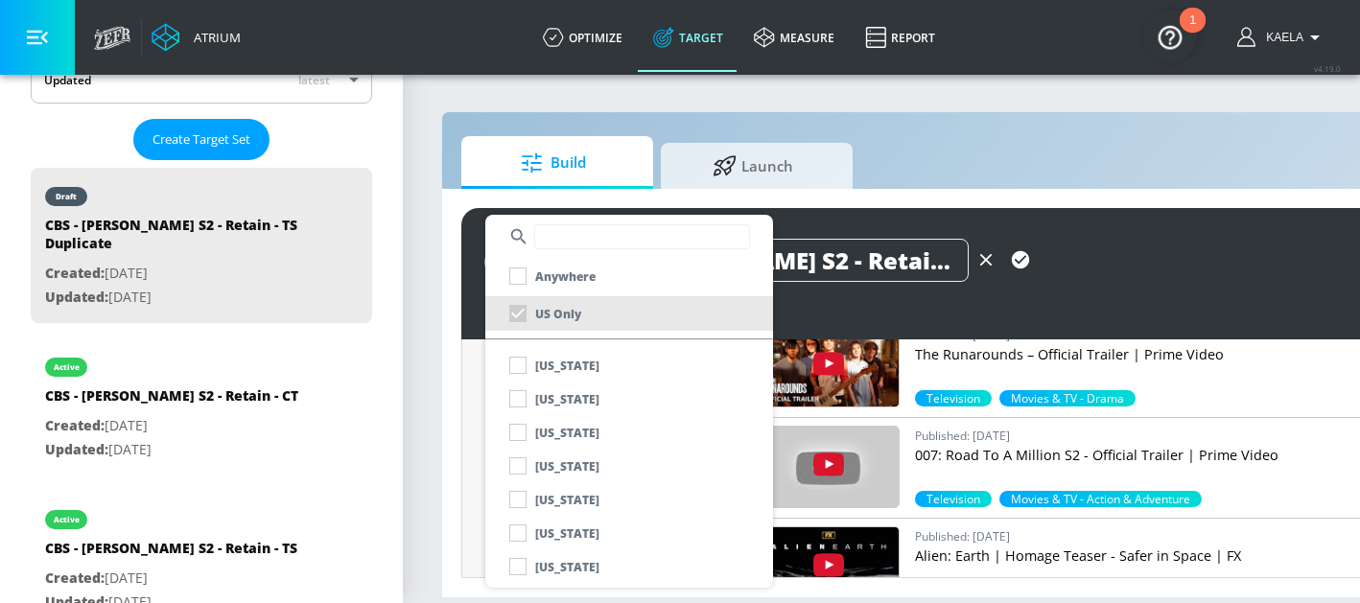
click at [899, 130] on div at bounding box center [680, 301] width 1360 height 603
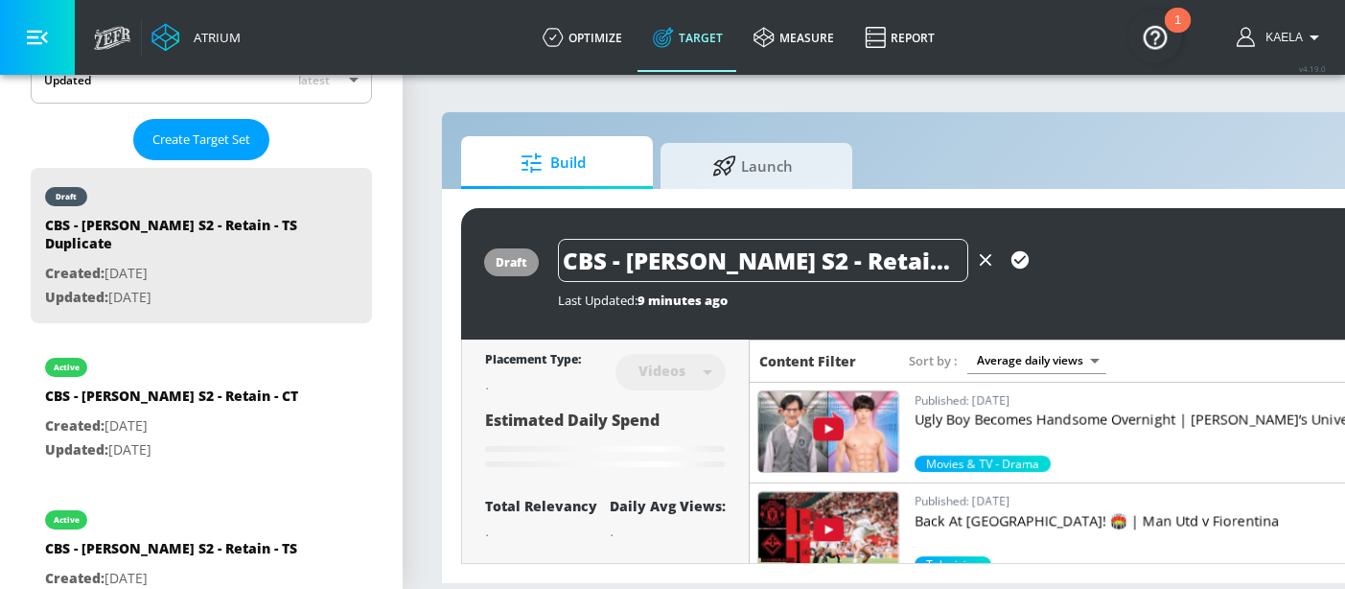
scroll to position [0, 284]
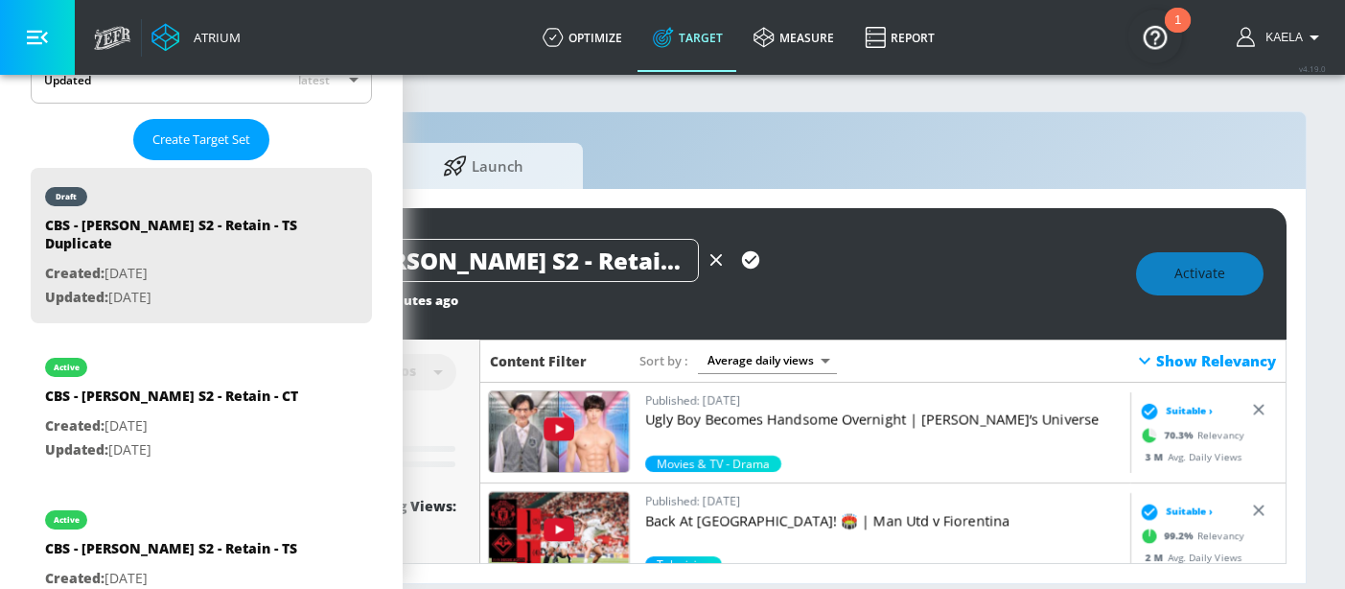
click at [1139, 358] on icon at bounding box center [1144, 360] width 23 height 23
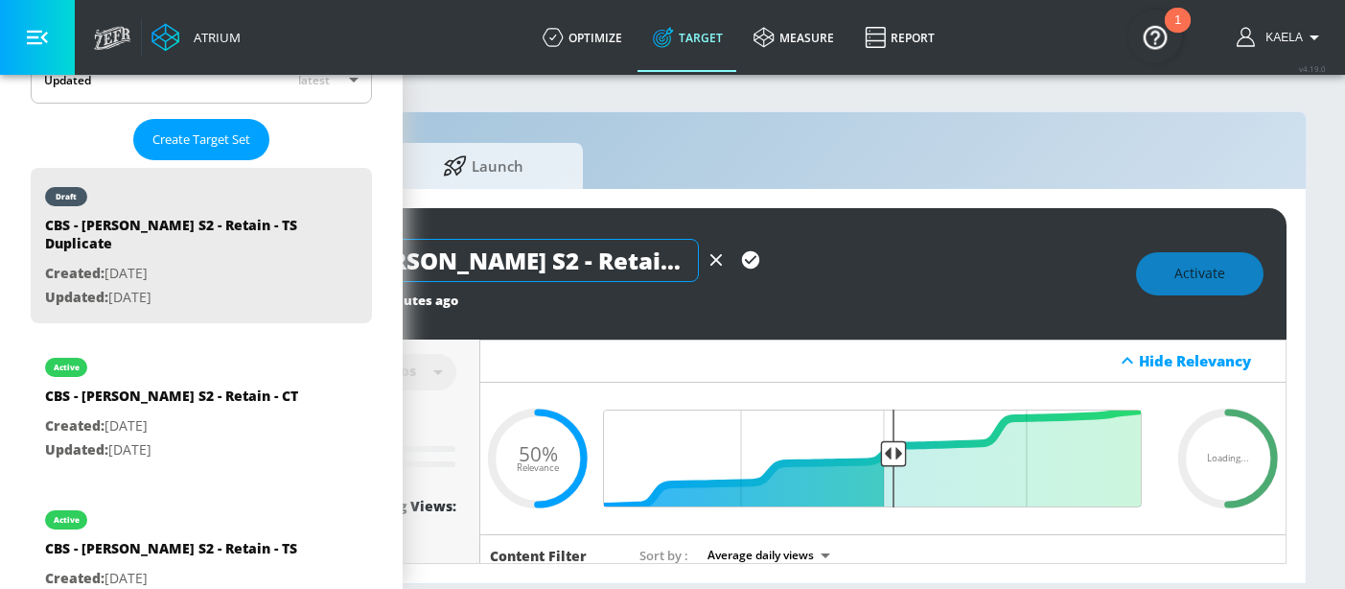
click at [544, 254] on input "CBS - [PERSON_NAME] S2 - Retain - TS" at bounding box center [494, 260] width 410 height 43
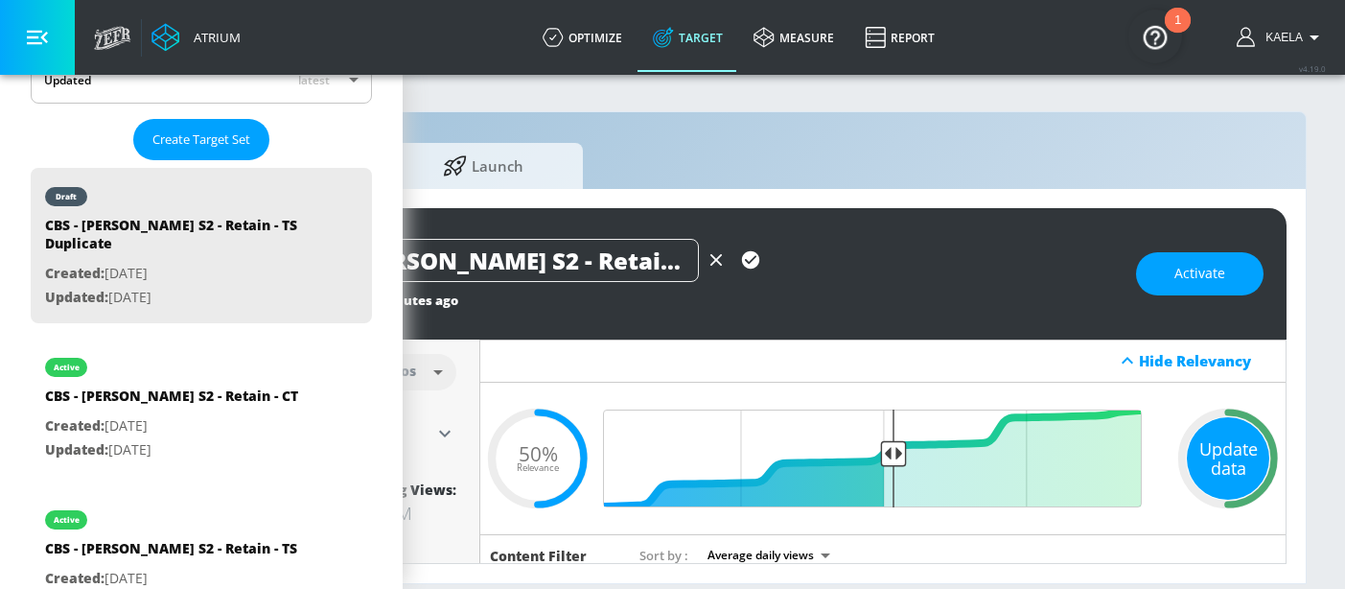
click at [1207, 461] on div "Update data" at bounding box center [1228, 458] width 82 height 82
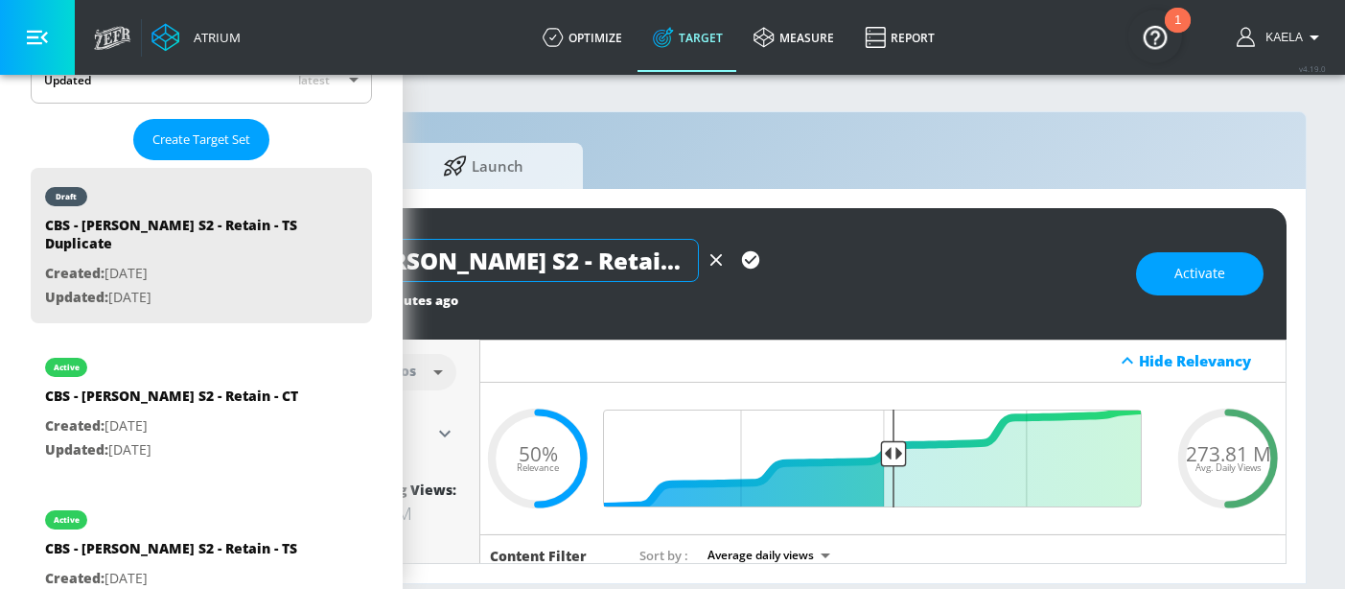
click at [512, 259] on input "CBS - [PERSON_NAME] S2 - Retain - TS" at bounding box center [494, 260] width 410 height 43
paste input "Grow"
click at [569, 261] on input "CBS - [PERSON_NAME] S2 - Grow - TS" at bounding box center [494, 260] width 410 height 43
click at [568, 261] on input "CBS - [PERSON_NAME] S2 - Grow - TS" at bounding box center [494, 260] width 410 height 43
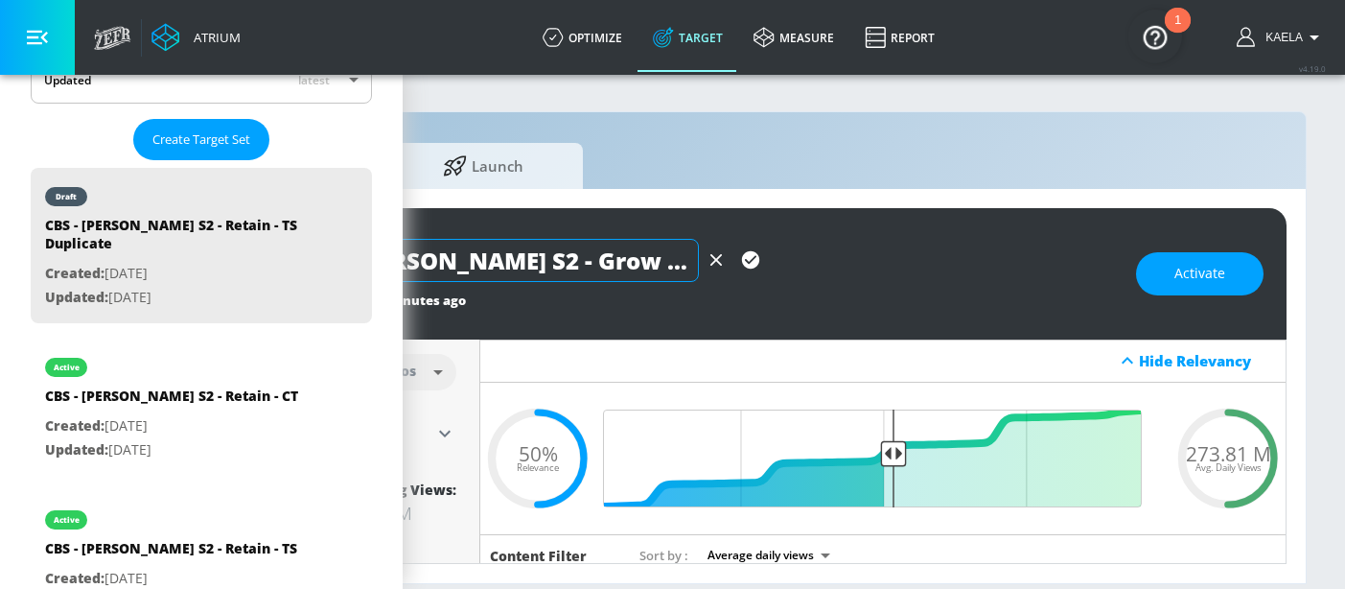
click at [568, 261] on input "CBS - [PERSON_NAME] S2 - Grow - TS" at bounding box center [494, 260] width 410 height 43
type input "CBS - [PERSON_NAME] S2 - Grow - TS"
click at [740, 260] on icon "button" at bounding box center [750, 259] width 21 height 21
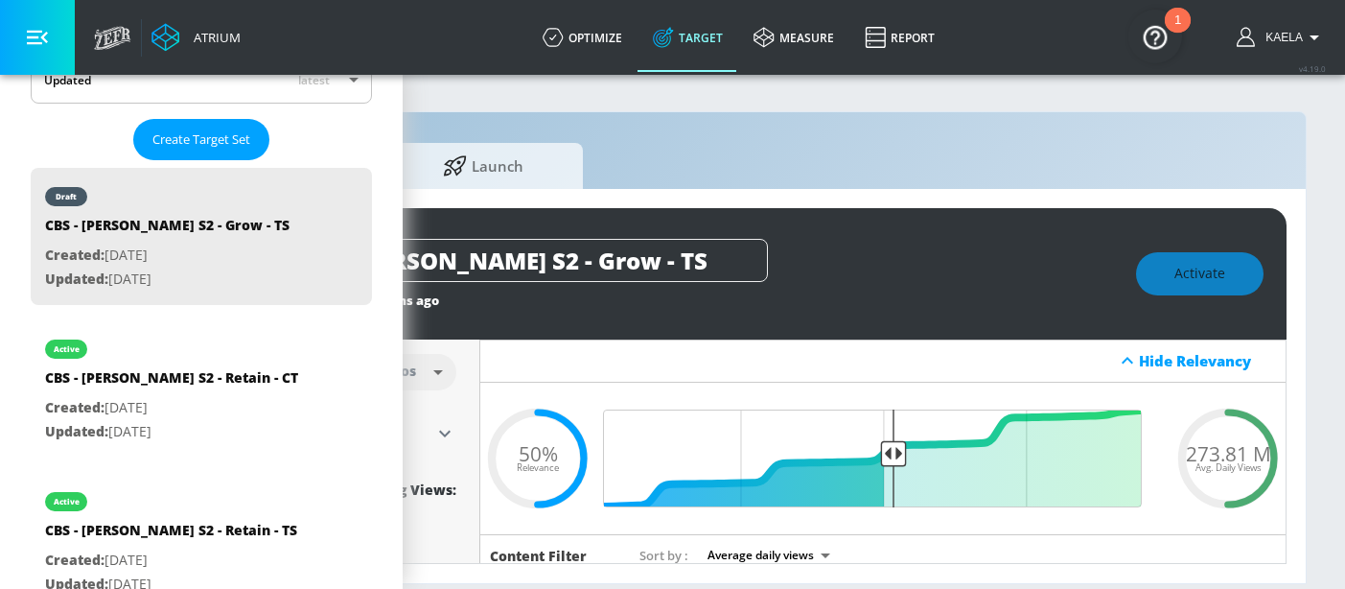
scroll to position [0, 268]
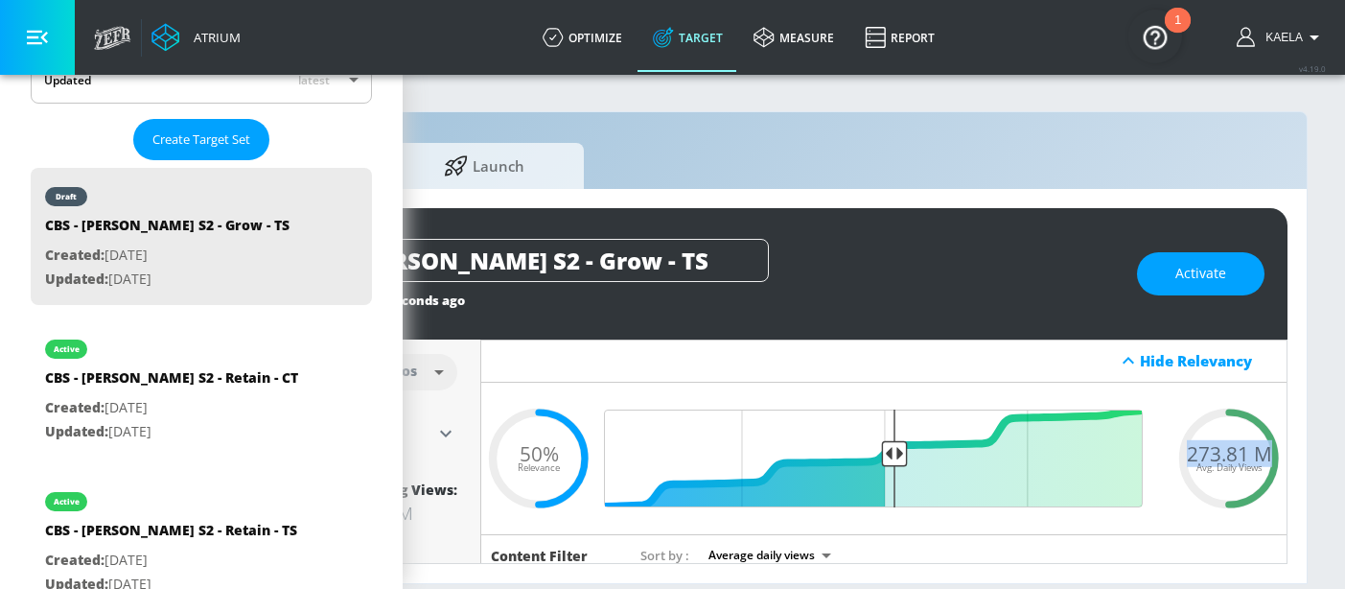
drag, startPoint x: 1188, startPoint y: 453, endPoint x: 1272, endPoint y: 453, distance: 84.4
click at [1272, 453] on div "273.81 M Avg. Daily Views" at bounding box center [1229, 457] width 115 height 29
copy span "273.81 M"
click at [1204, 272] on span "Activate" at bounding box center [1200, 274] width 51 height 24
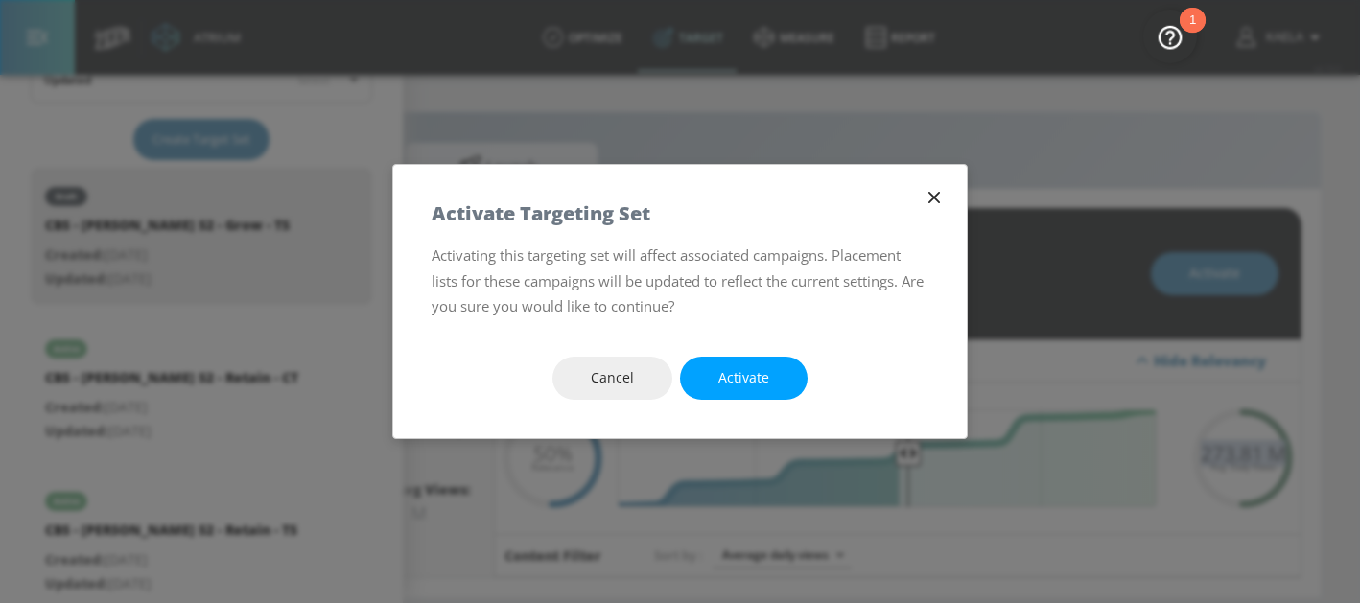
click at [740, 380] on span "Activate" at bounding box center [743, 378] width 51 height 24
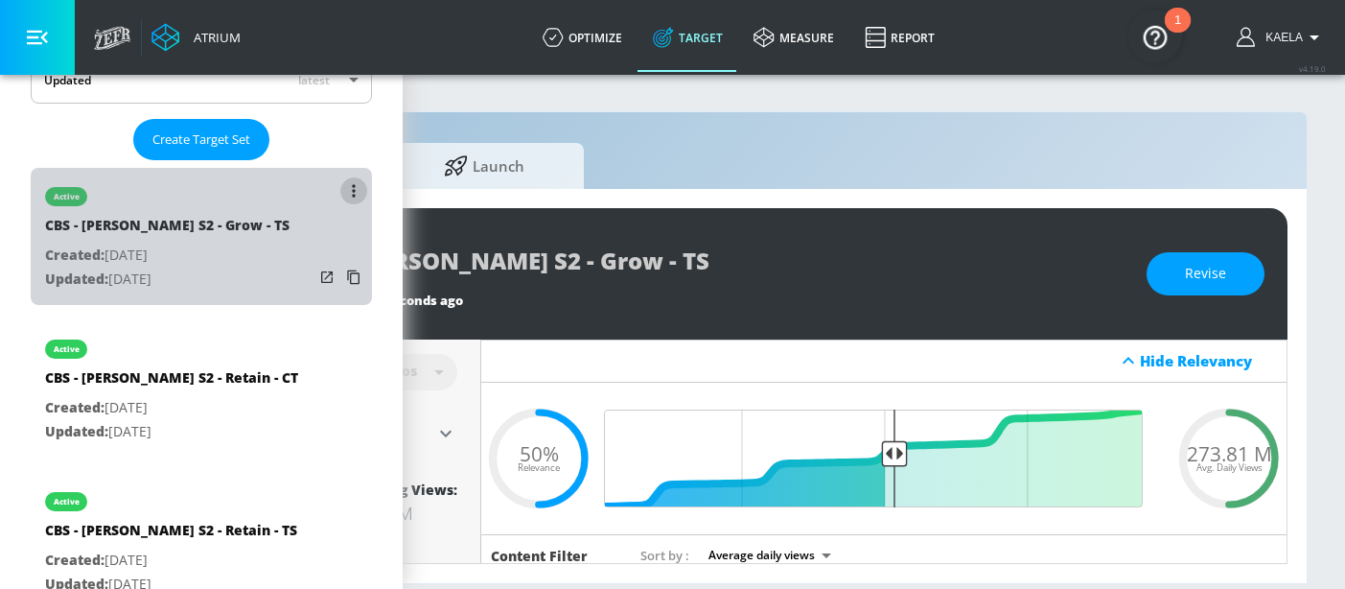
click at [340, 181] on button "list of Target Set" at bounding box center [353, 190] width 27 height 27
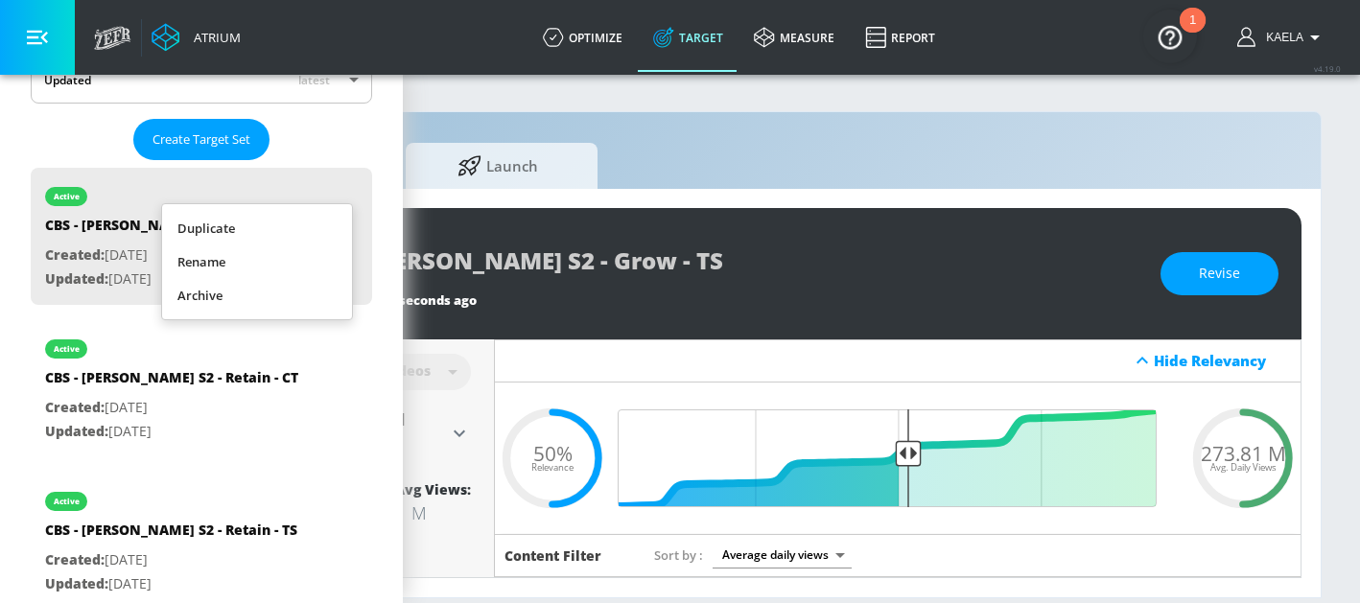
click at [241, 224] on li "Duplicate" at bounding box center [257, 229] width 190 height 34
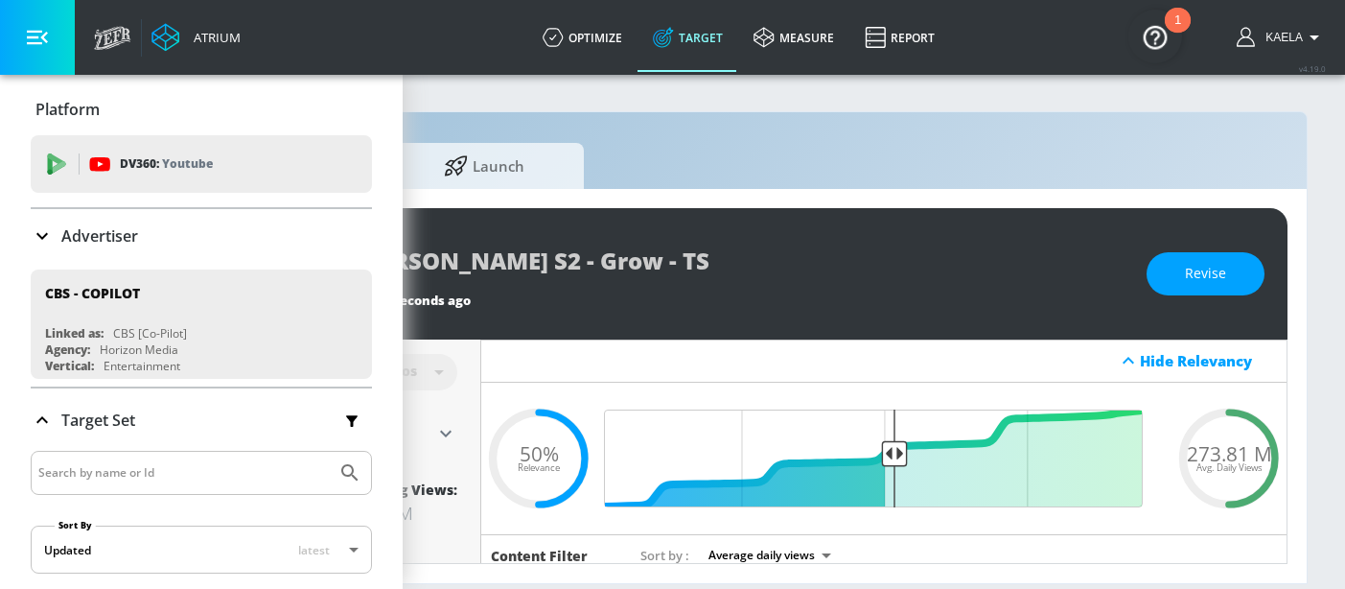
scroll to position [470, 0]
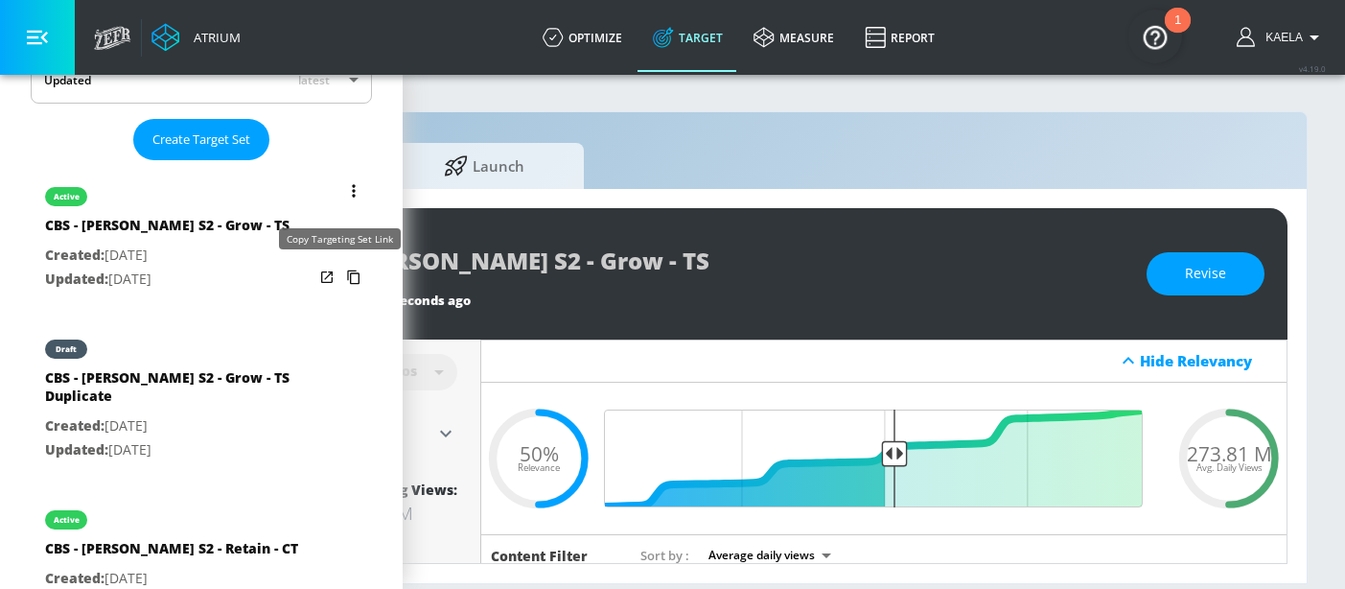
click at [340, 280] on icon "list of Target Set" at bounding box center [353, 277] width 31 height 31
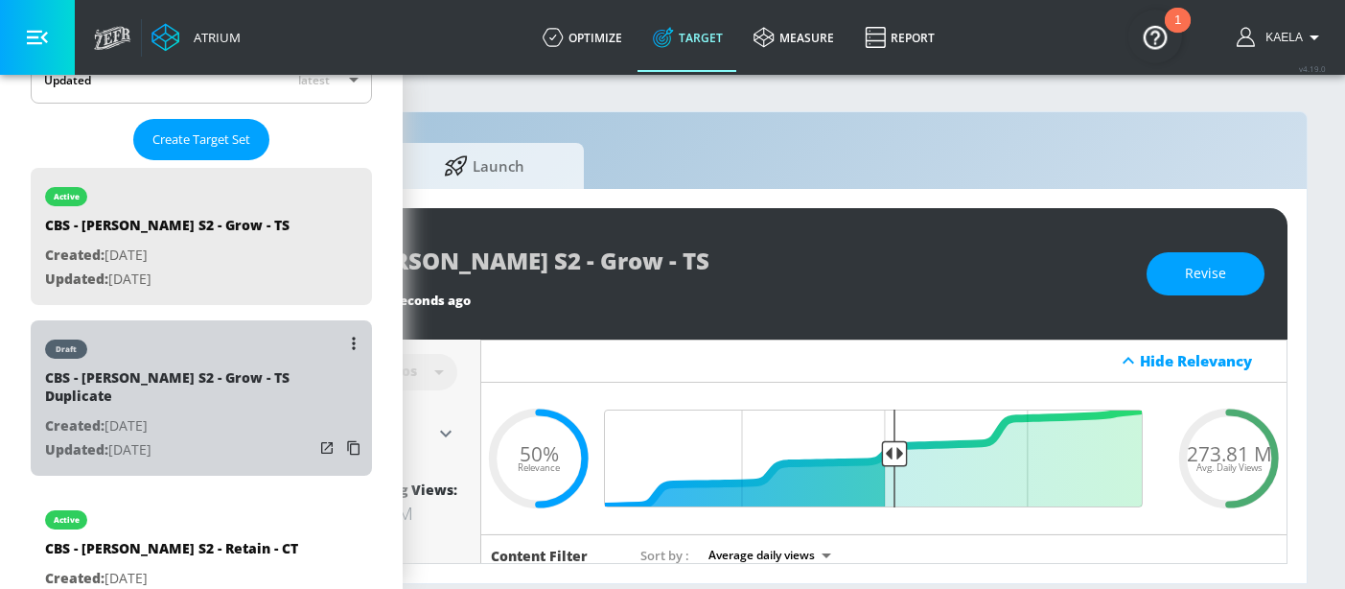
click at [238, 371] on div "CBS - [PERSON_NAME] S2 - Grow - TS Duplicate" at bounding box center [179, 391] width 268 height 46
type input "CBS - [PERSON_NAME] S2 - Grow - TS Duplicate"
type input "0.05"
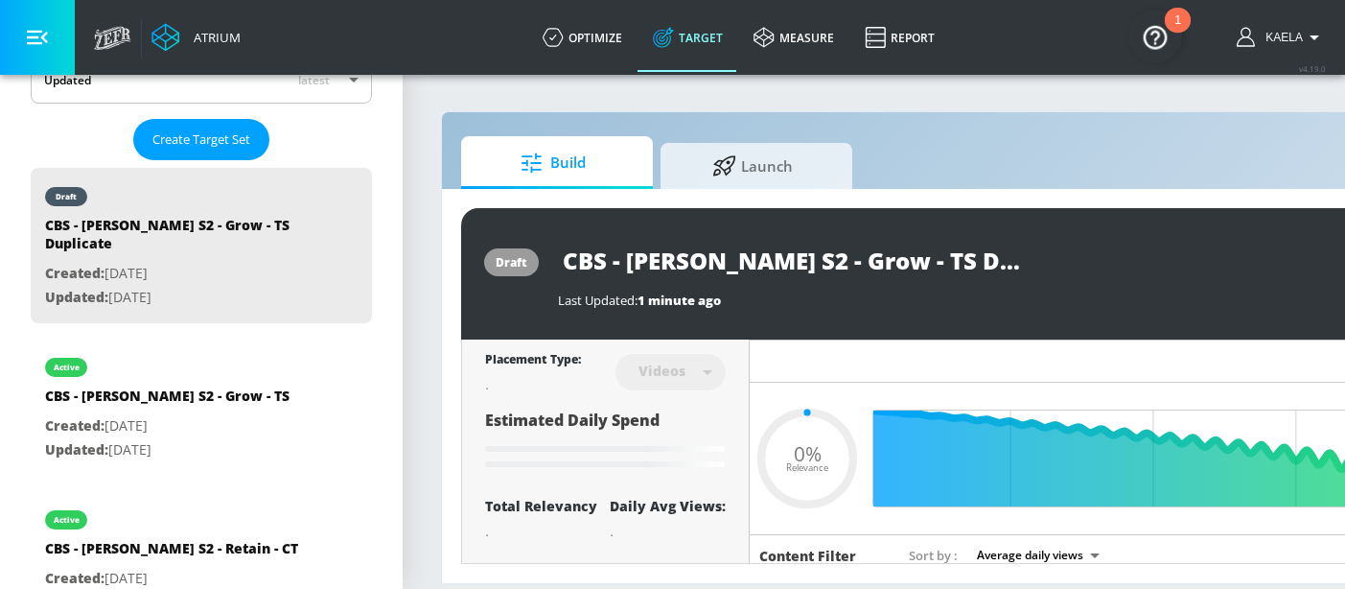
drag, startPoint x: 862, startPoint y: 262, endPoint x: 1129, endPoint y: 257, distance: 267.5
click at [1129, 257] on div "CBS - [PERSON_NAME] S2 - Grow - TS Duplicate" at bounding box center [972, 260] width 828 height 43
type input "CBS - [PERSON_NAME] S2 - Grow - C"
type input "0.05"
type input "CBS - [PERSON_NAME] S2 - Grow - CT"
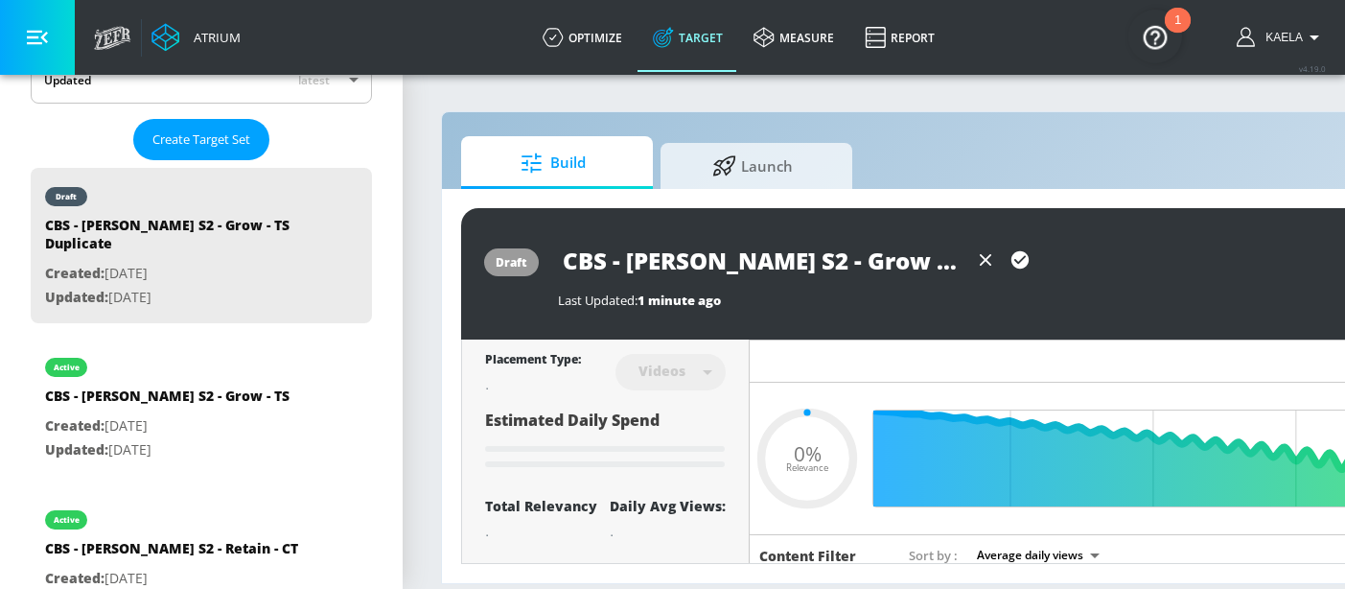
type input "0.05"
type input "CBS - [PERSON_NAME] S2 - Grow - CT"
click at [1021, 259] on icon "button" at bounding box center [1020, 259] width 21 height 21
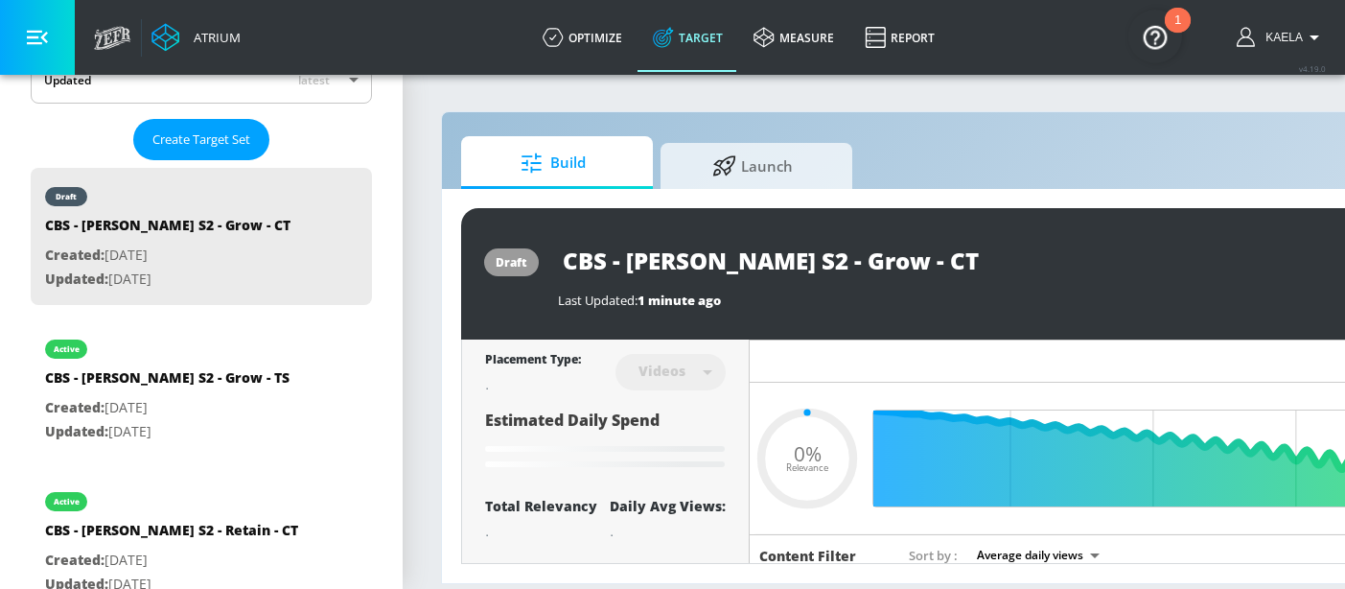
type input "0.05"
click at [873, 325] on div "draft CBS - [PERSON_NAME] S2 - Grow - CT Last Updated: 328 ms ago Activate" at bounding box center [1008, 273] width 1095 height 131
type input "CBS - [PERSON_NAME] S2 - Grow - TS Duplicate"
type input "0.5"
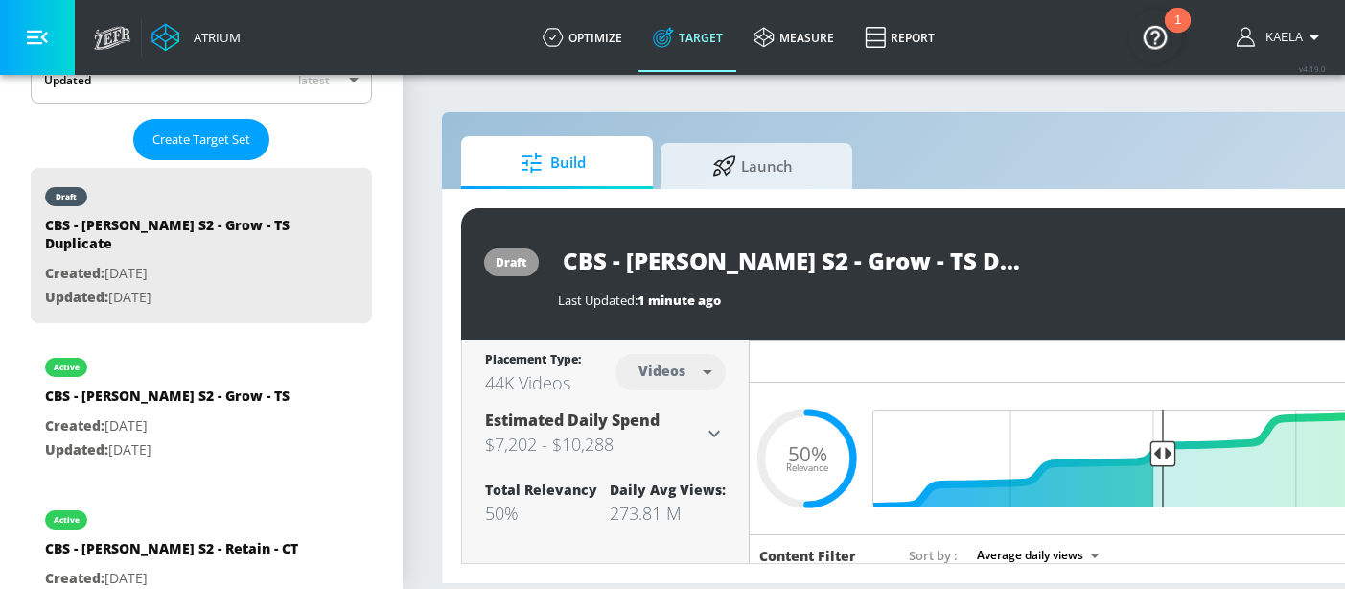
drag, startPoint x: 857, startPoint y: 258, endPoint x: 1036, endPoint y: 266, distance: 179.4
click at [1036, 266] on div "CBS - [PERSON_NAME] S2 - Grow - TS Duplicate" at bounding box center [972, 260] width 828 height 43
type input "CBS - [PERSON_NAME] S2 - Grow - CT"
click at [1016, 260] on icon "button" at bounding box center [1019, 259] width 17 height 17
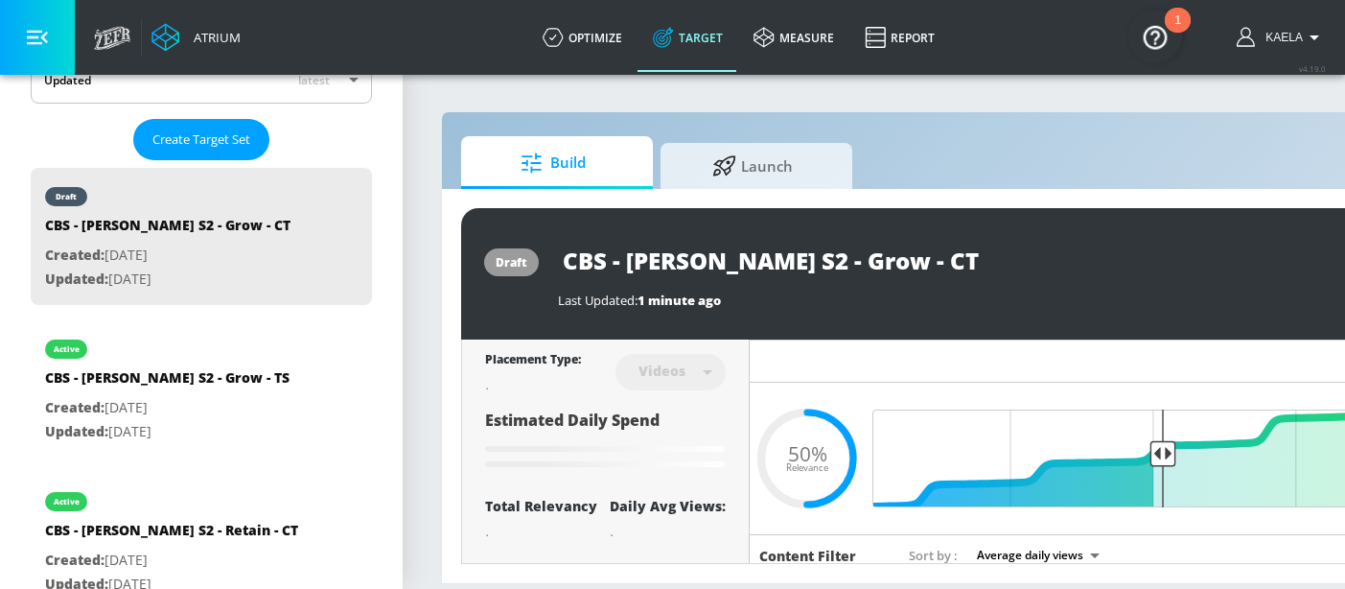
click at [852, 308] on div "draft CBS - [PERSON_NAME] S2 - Grow - CT Last Updated: 1 minute ago Activate" at bounding box center [1008, 273] width 1095 height 131
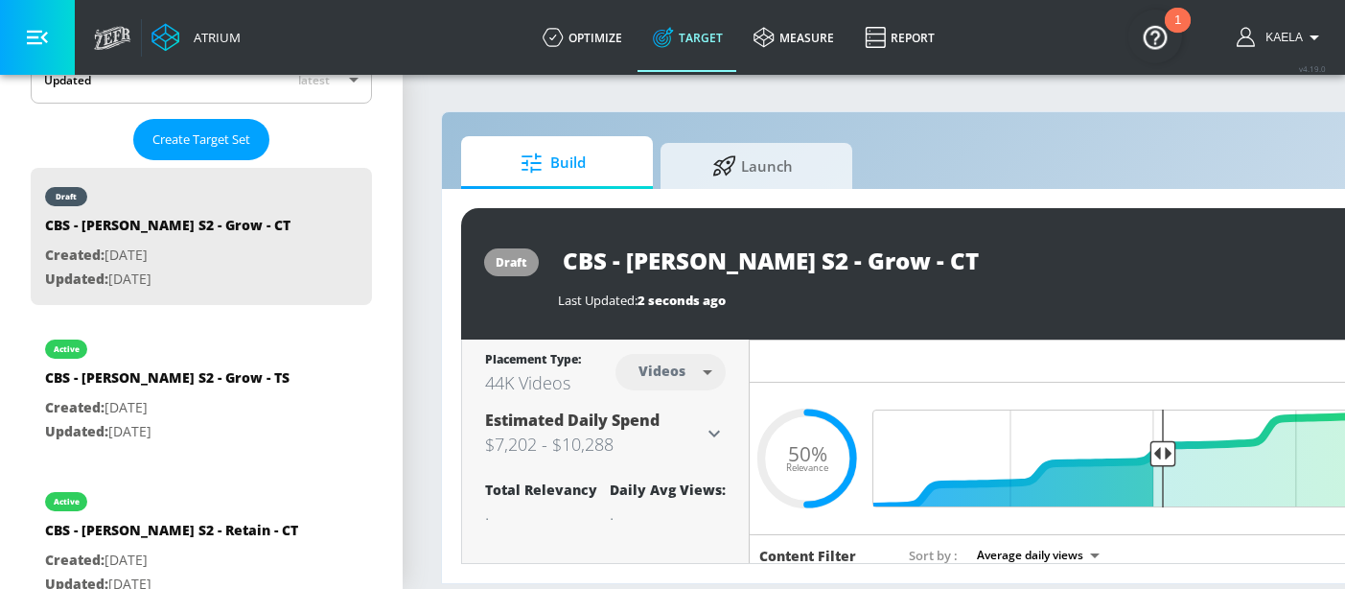
scroll to position [14, 0]
click at [687, 365] on body "Atrium optimize Target measure Report optimize Target measure Report v 4.19.0 K…" at bounding box center [672, 294] width 1345 height 589
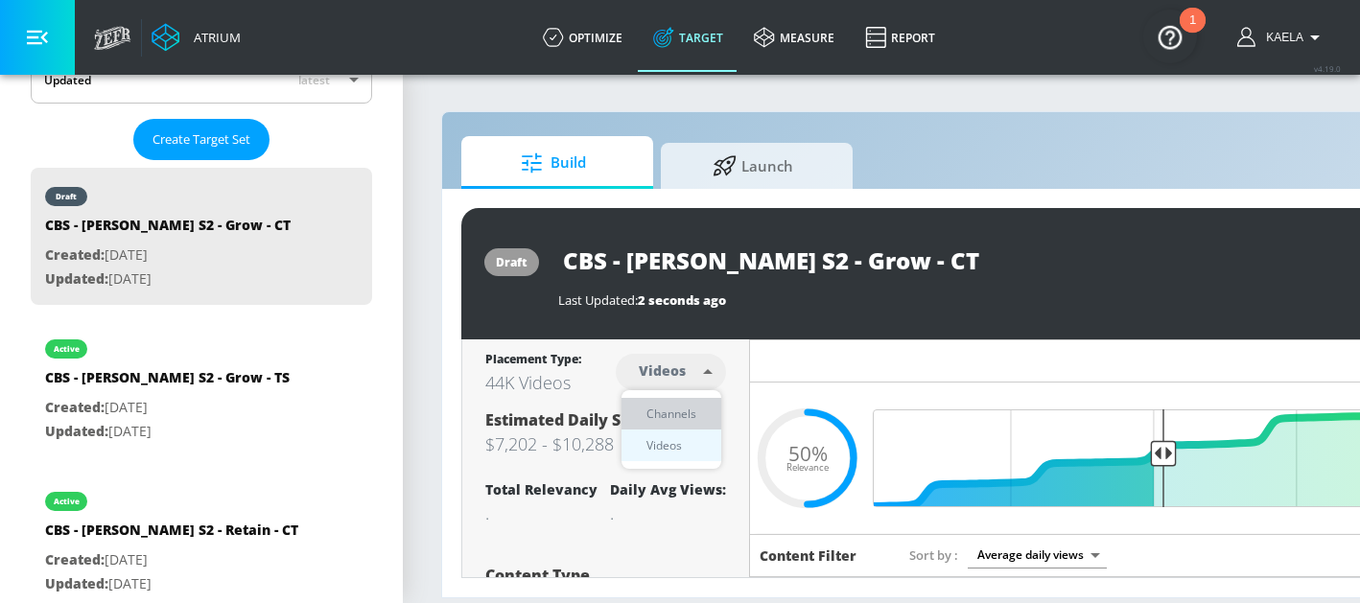
click at [667, 407] on div "Channels" at bounding box center [671, 414] width 69 height 20
type input "channels"
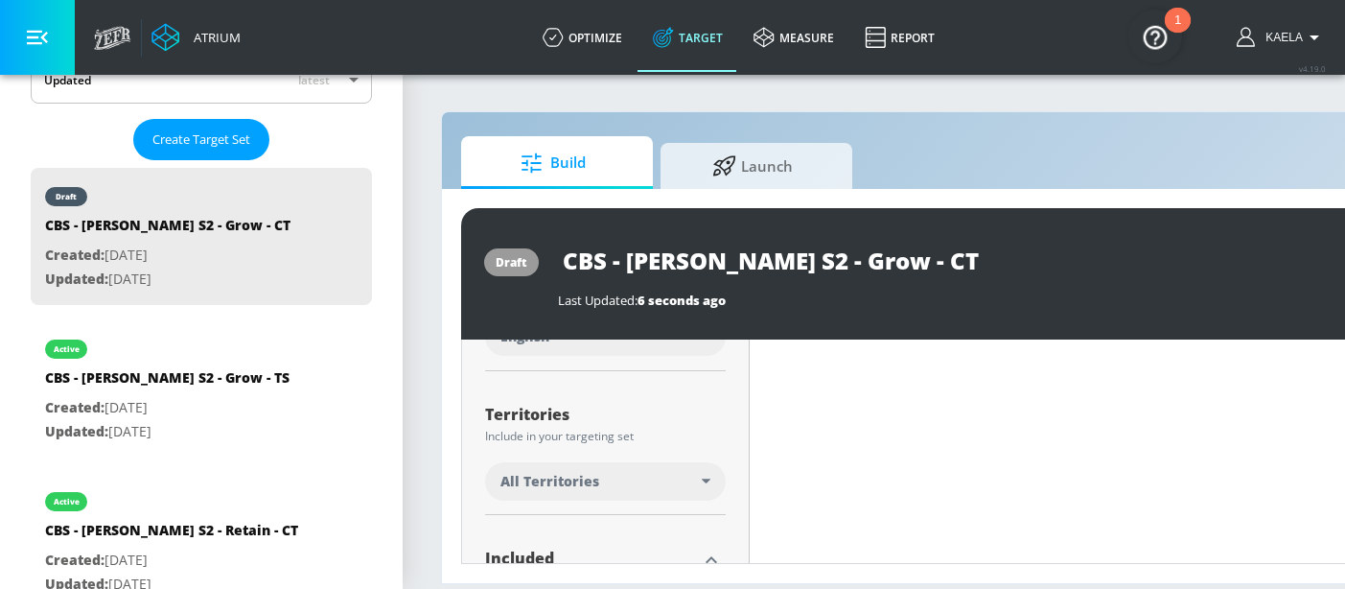
scroll to position [425, 0]
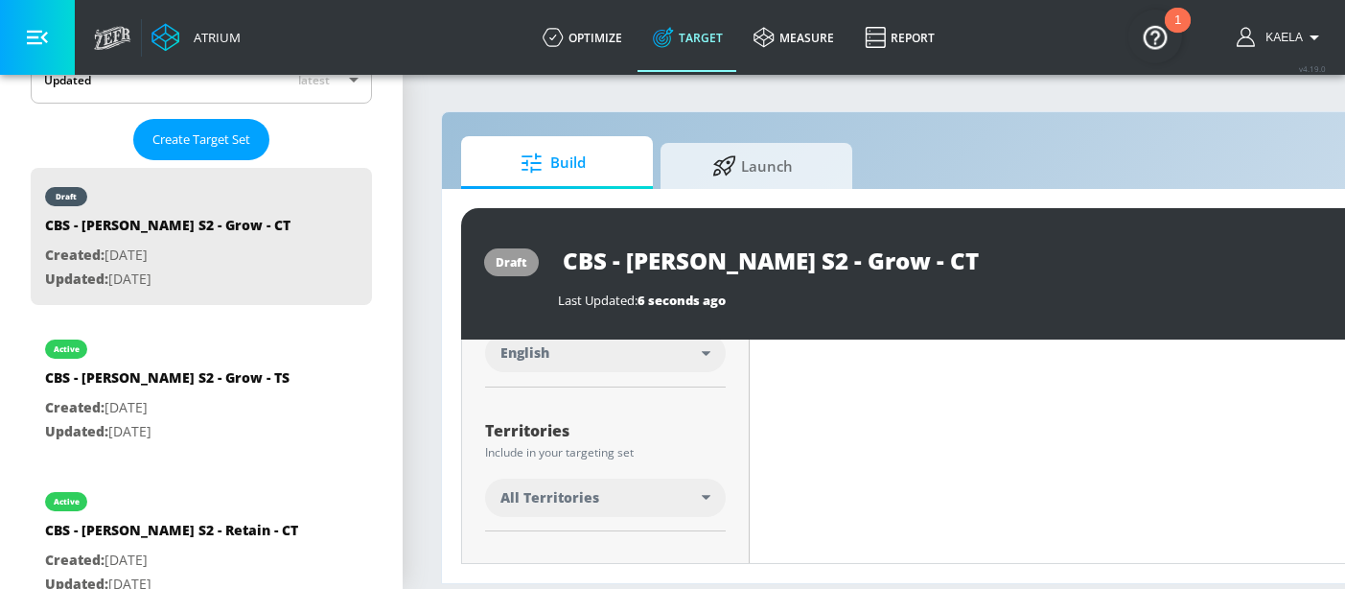
click at [716, 491] on div "All Territories" at bounding box center [605, 497] width 241 height 38
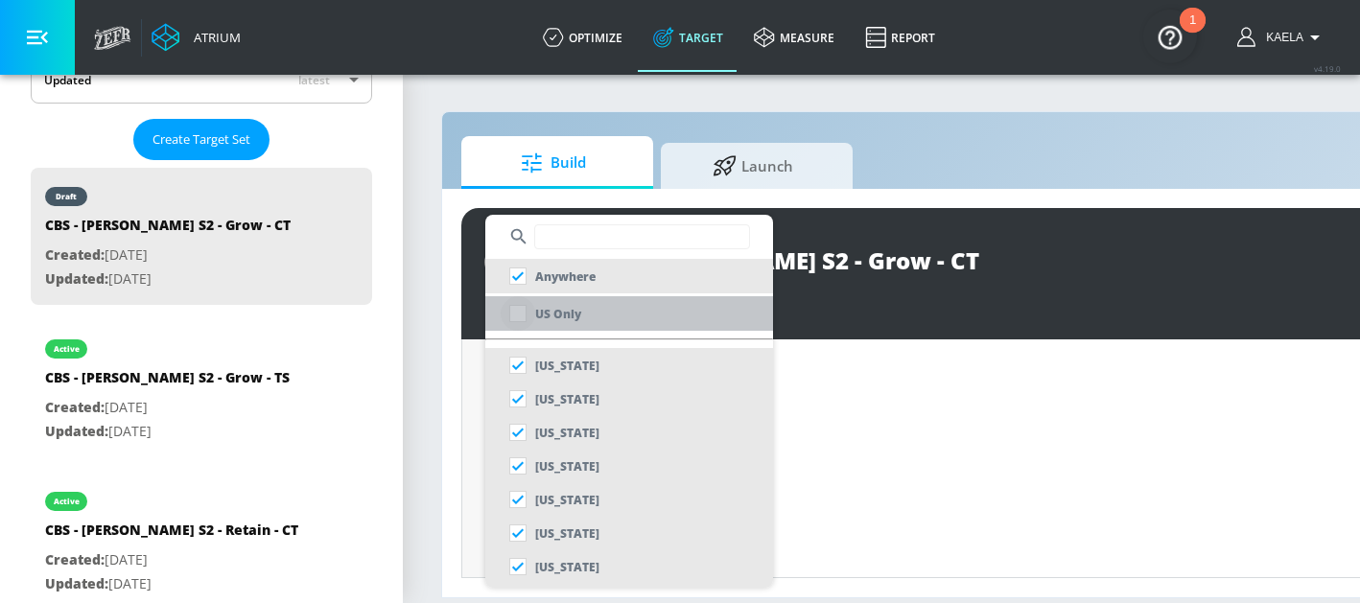
click at [515, 321] on input "checkbox" at bounding box center [517, 313] width 35 height 35
checkbox input "true"
checkbox input "false"
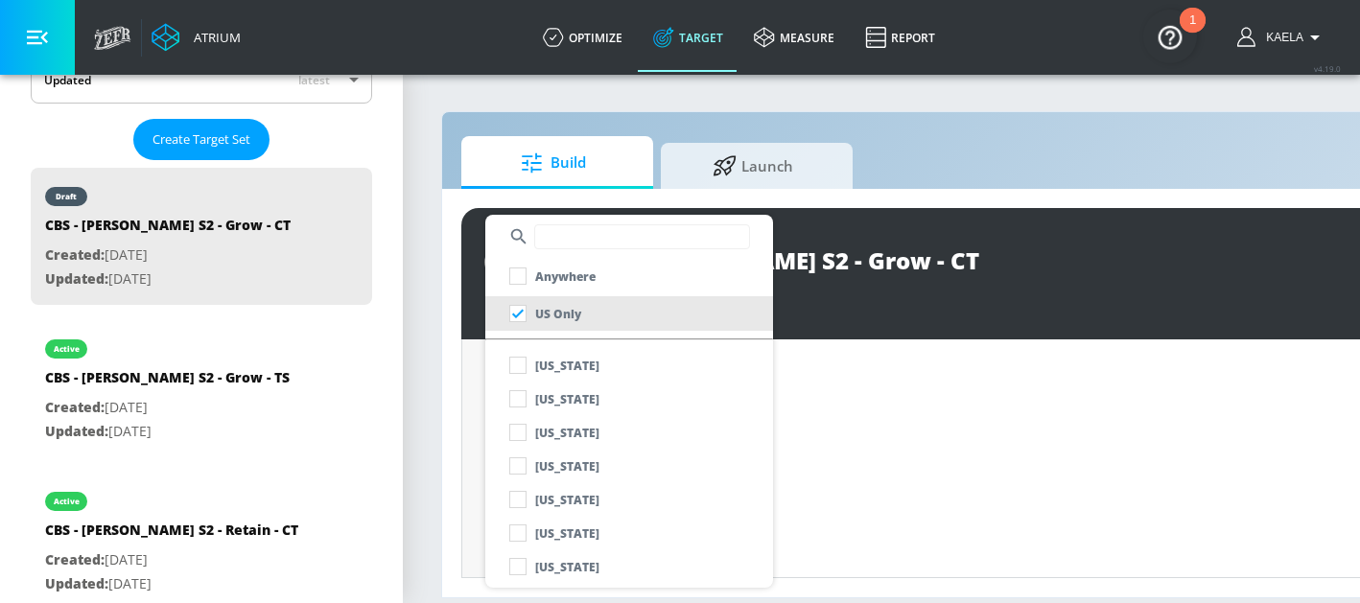
click at [841, 318] on div at bounding box center [680, 301] width 1360 height 603
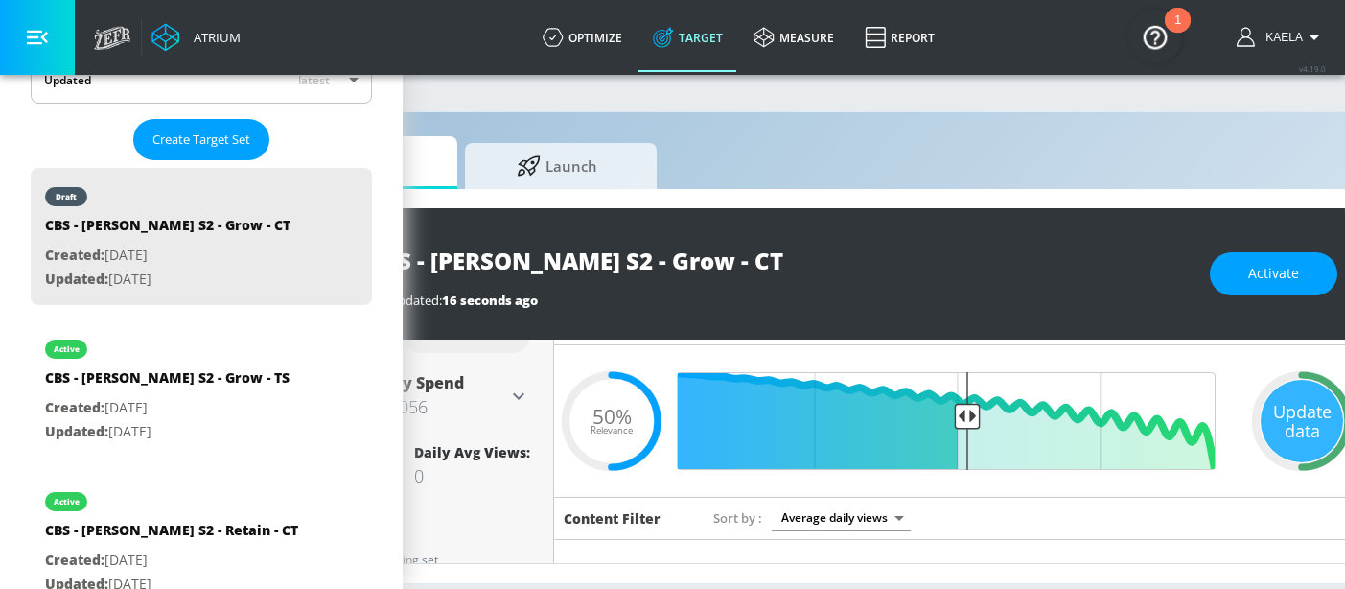
scroll to position [14, 239]
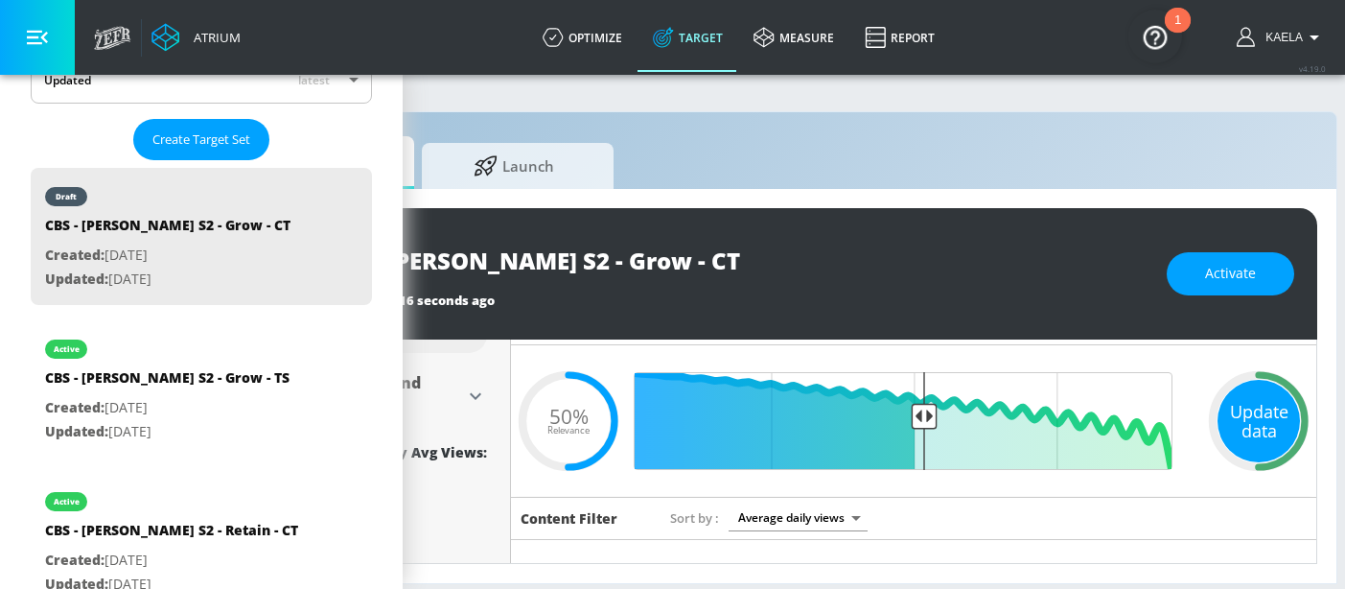
click at [1248, 417] on div "Update data" at bounding box center [1259, 421] width 82 height 82
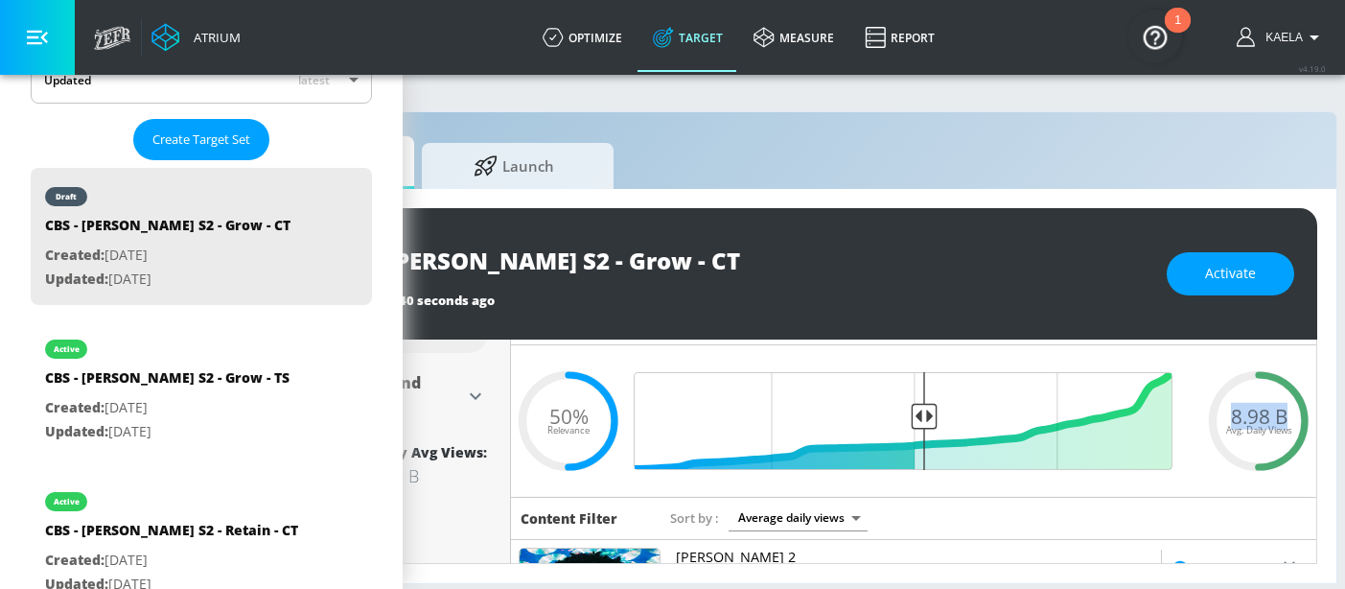
drag, startPoint x: 1230, startPoint y: 398, endPoint x: 1290, endPoint y: 397, distance: 59.4
click at [1290, 406] on div "8.98 B Avg. Daily Views" at bounding box center [1258, 420] width 115 height 29
copy span "8.98 B"
click at [1256, 266] on span "Activate" at bounding box center [1230, 274] width 51 height 24
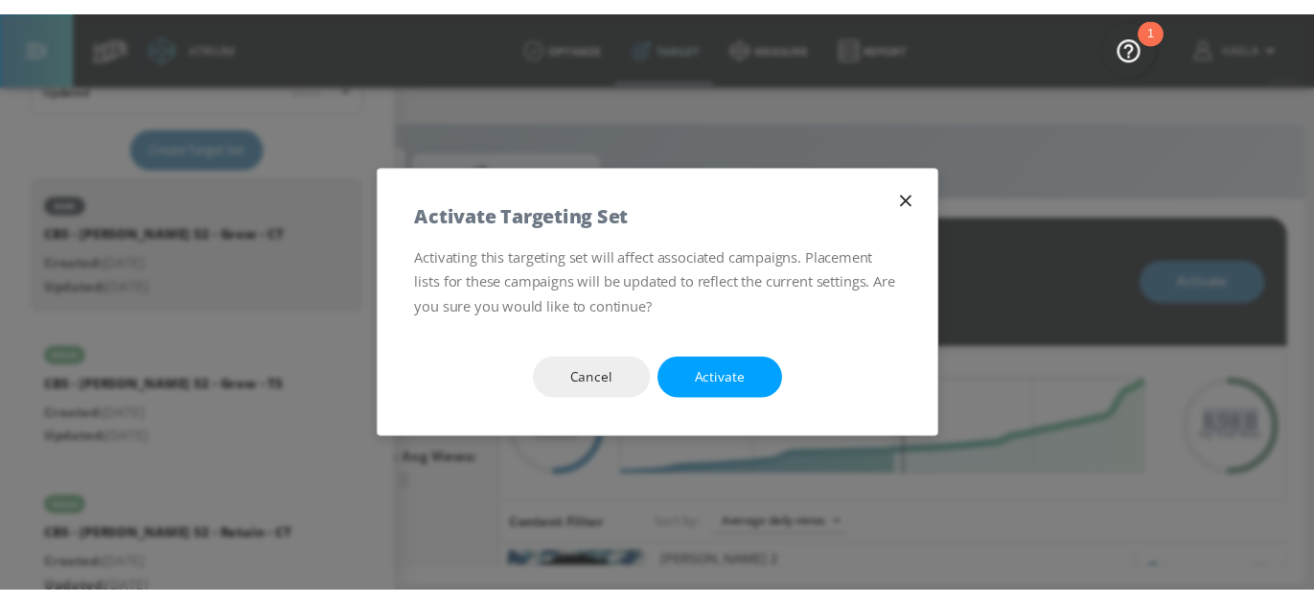
scroll to position [0, 239]
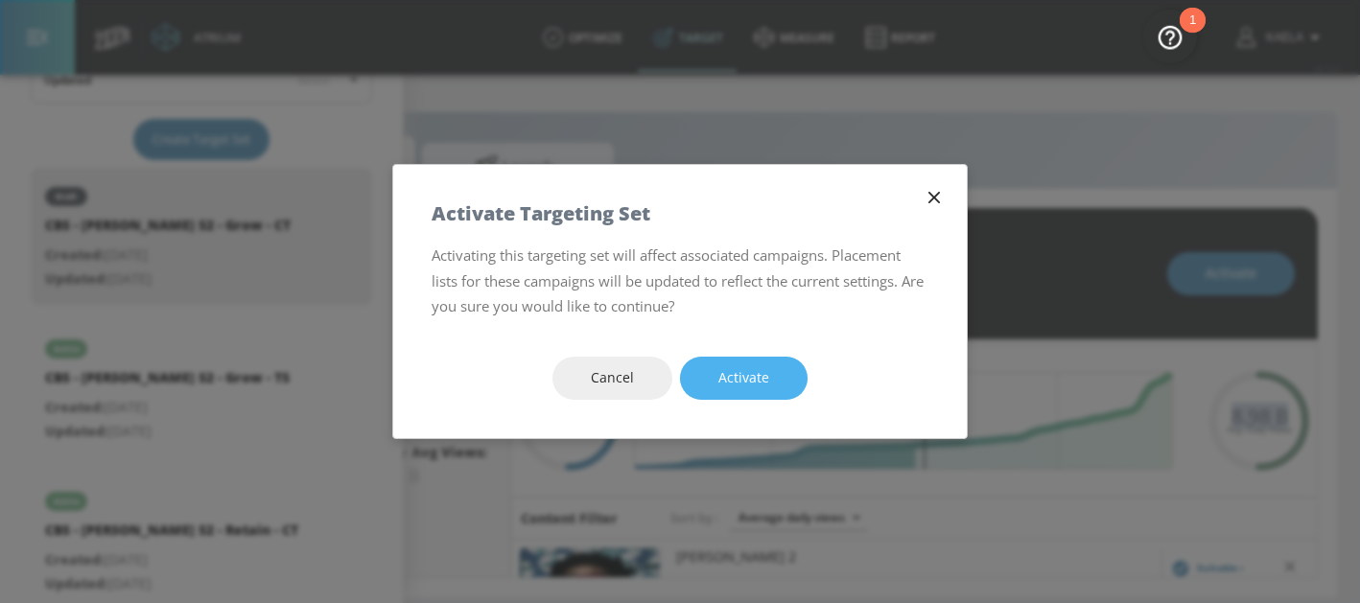
click at [712, 394] on button "Activate" at bounding box center [744, 378] width 128 height 43
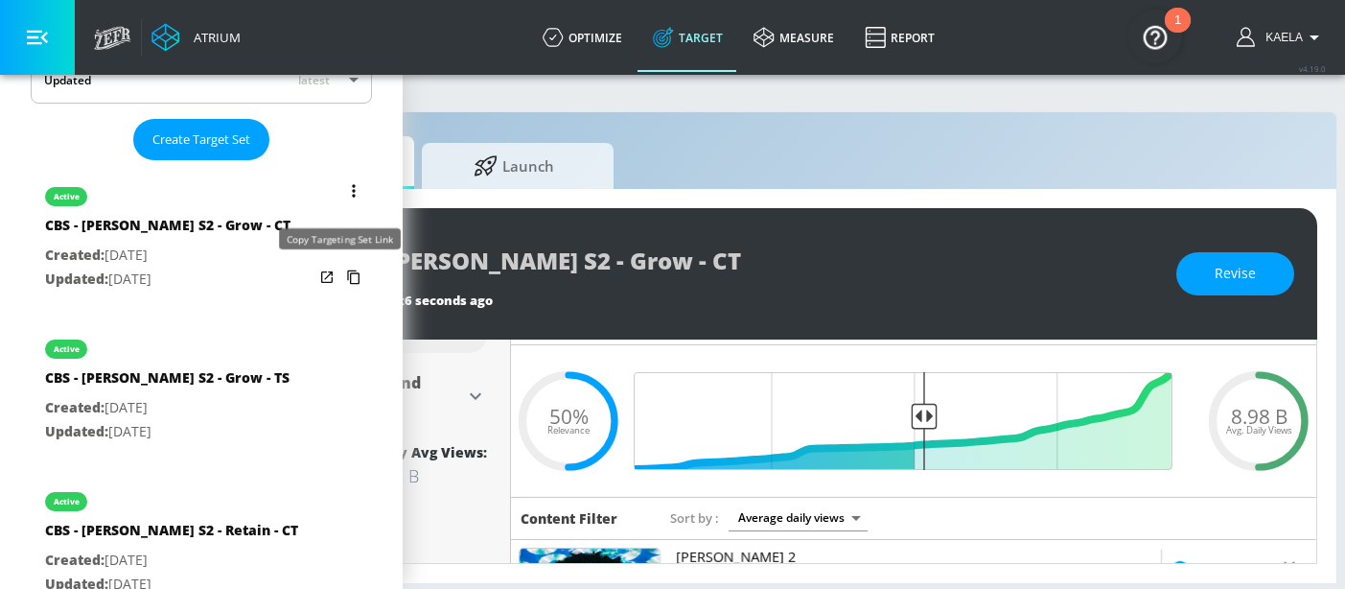
click at [338, 276] on icon "list of Target Set" at bounding box center [353, 277] width 31 height 31
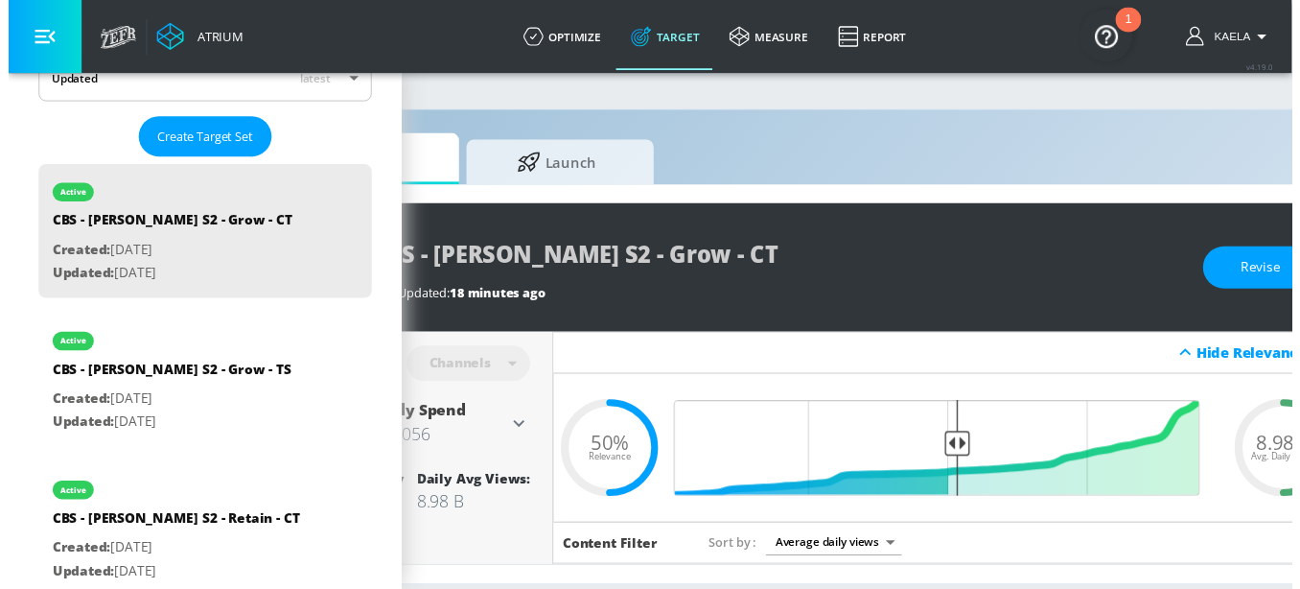
scroll to position [0, 233]
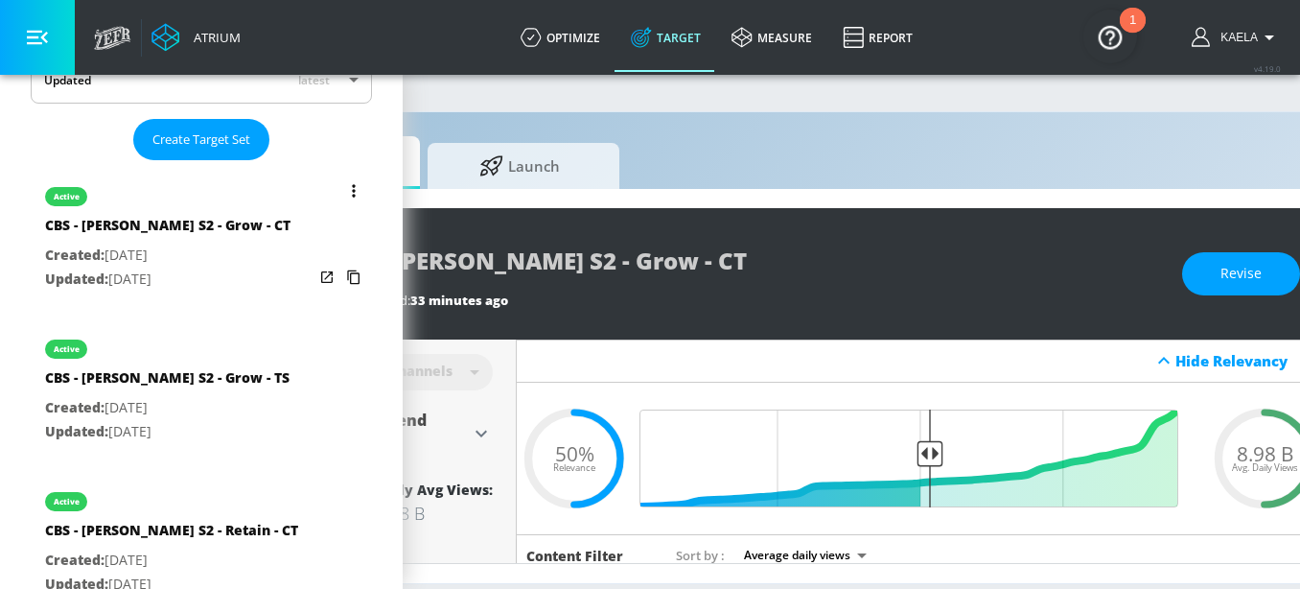
click at [340, 193] on button "list of Target Set" at bounding box center [353, 190] width 27 height 27
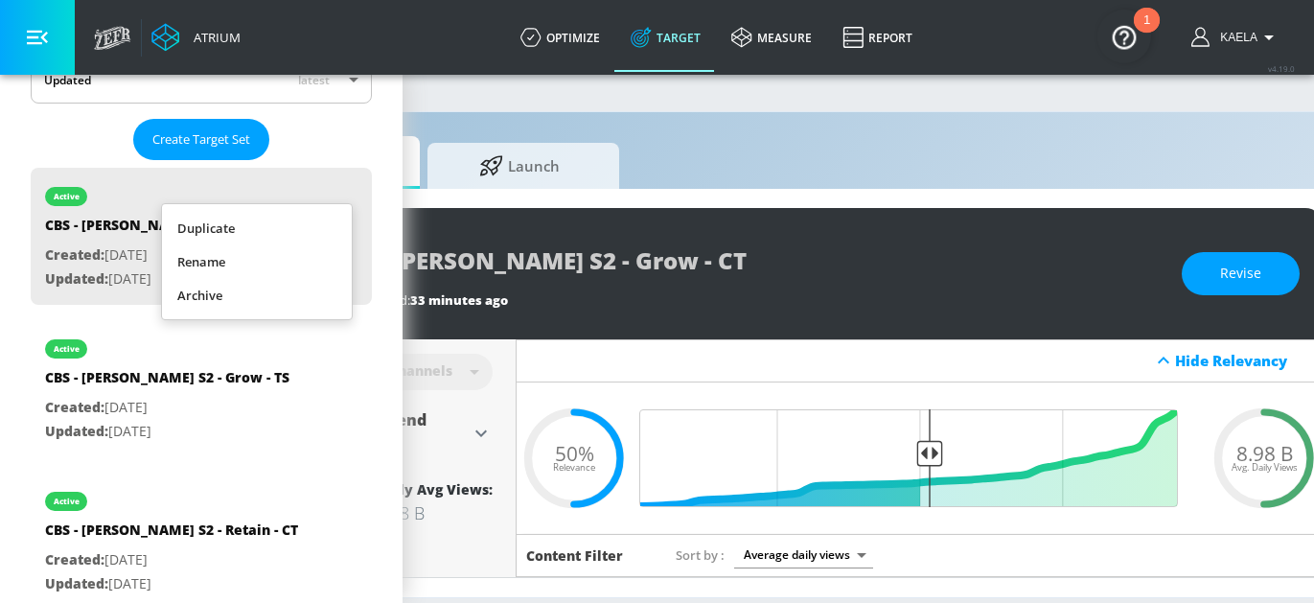
click at [275, 221] on li "Duplicate" at bounding box center [257, 229] width 190 height 34
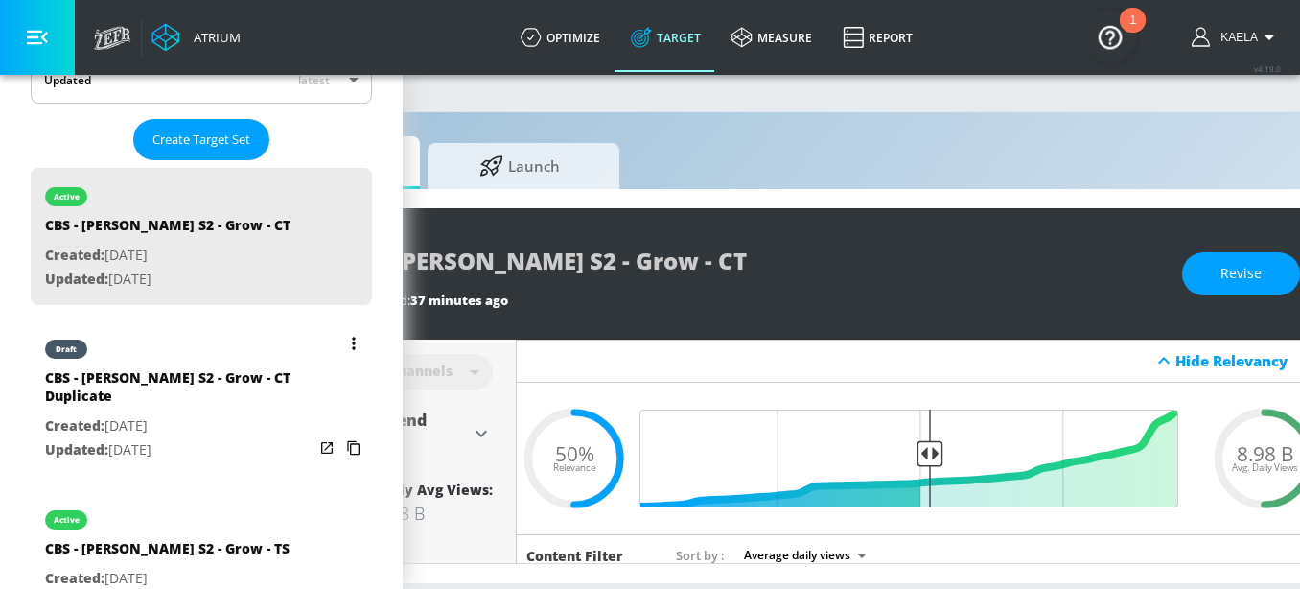
click at [114, 414] on p "Created: [DATE]" at bounding box center [179, 426] width 268 height 24
type input "CBS - [PERSON_NAME] S2 - Grow - CT Duplicate"
type input "0.05"
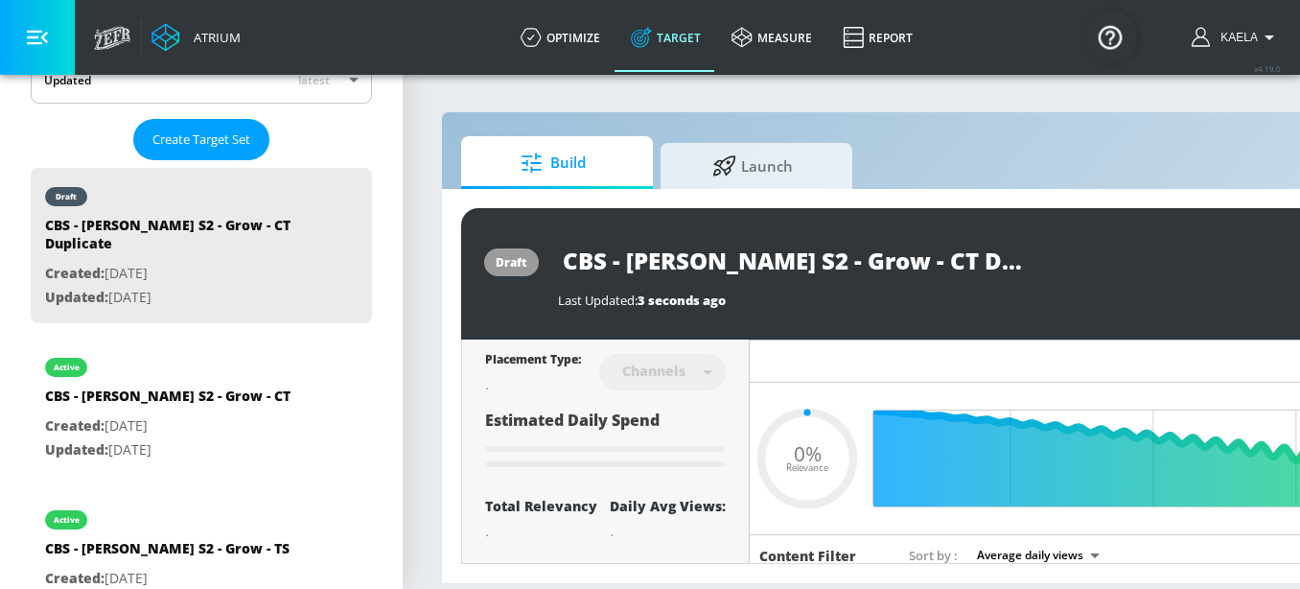
click at [805, 255] on input "CBS - [PERSON_NAME] S2 - Grow - CT Duplicate" at bounding box center [797, 260] width 479 height 43
type input "CBS - [PERSON_NAME] S2 - A - CT Duplicate"
type input "0.05"
type input "CBS - [PERSON_NAME] S2 - At - CT Duplicate"
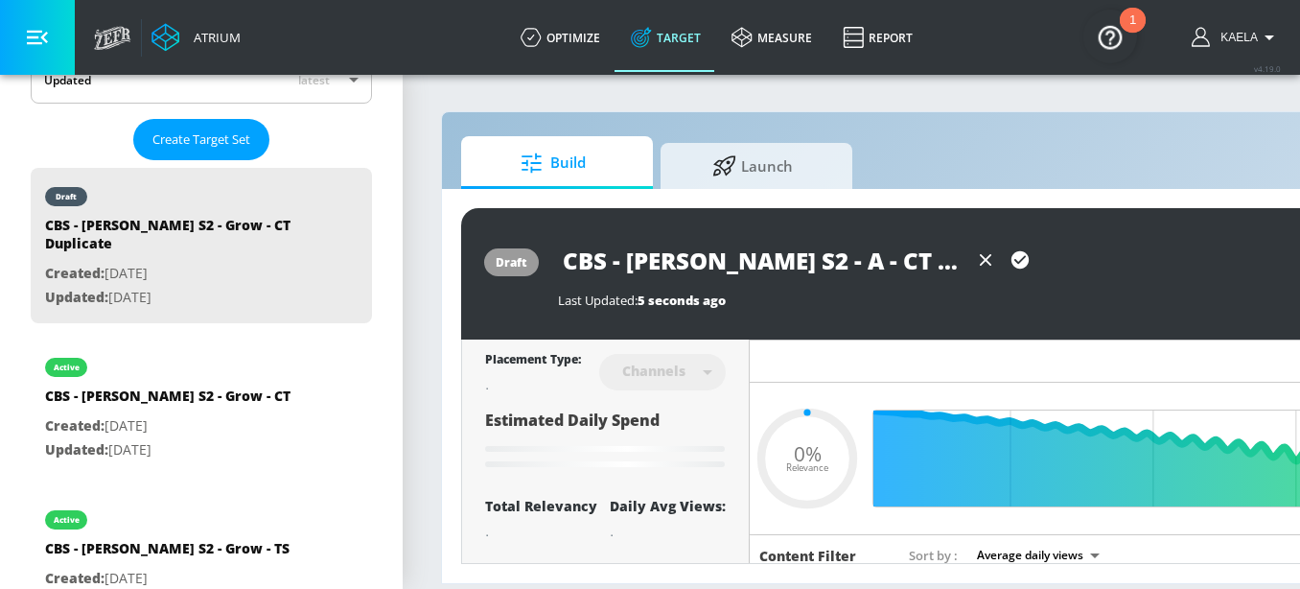
type input "0.05"
type input "CBS - [PERSON_NAME] S2 - Att - CT Duplicate"
type input "0.05"
type input "CBS - [PERSON_NAME] S2 - Attr - CT Duplicate"
type input "0.05"
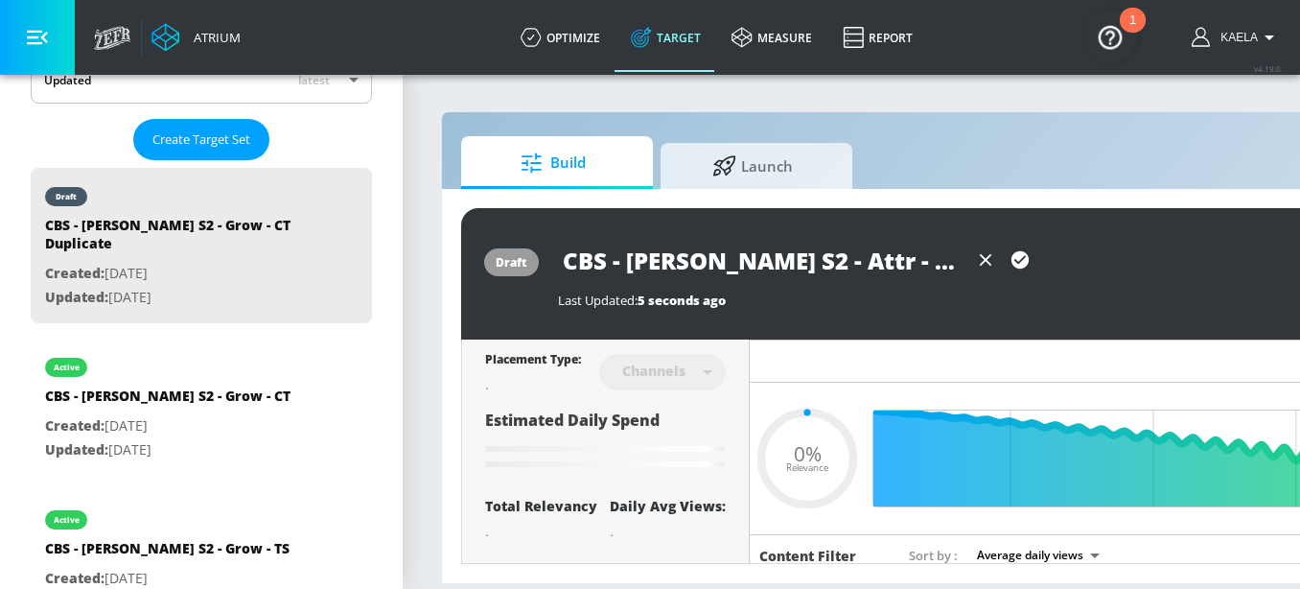
type input "CBS - [PERSON_NAME] S2 - Attra - CT Duplicate"
type input "0.05"
type input "CBS - [PERSON_NAME] S2 - Attrac - CT Duplicate"
type input "0.05"
type input "CBS - [PERSON_NAME] S2 - Attract - CT Duplicate"
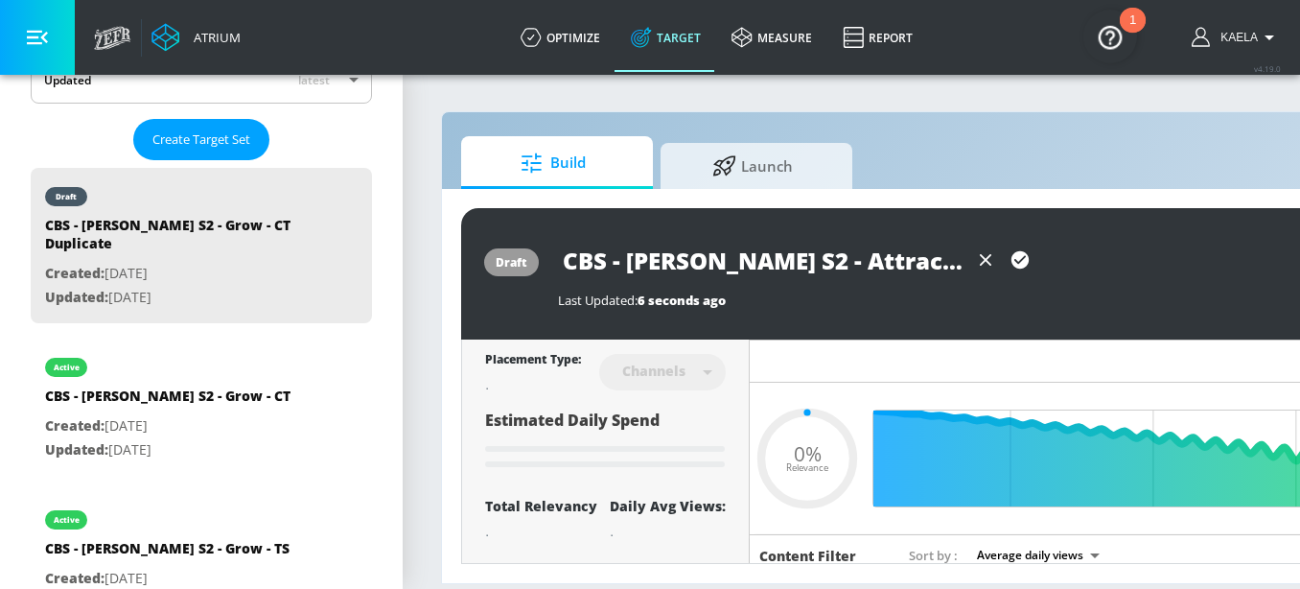
type input "0.05"
drag, startPoint x: 905, startPoint y: 259, endPoint x: 1068, endPoint y: 259, distance: 163.0
click at [1068, 259] on div "CBS - [PERSON_NAME] S2 - Attract - CT Duplicate" at bounding box center [972, 260] width 828 height 43
type input "CBS - [PERSON_NAME] S2 - Attract - CT"
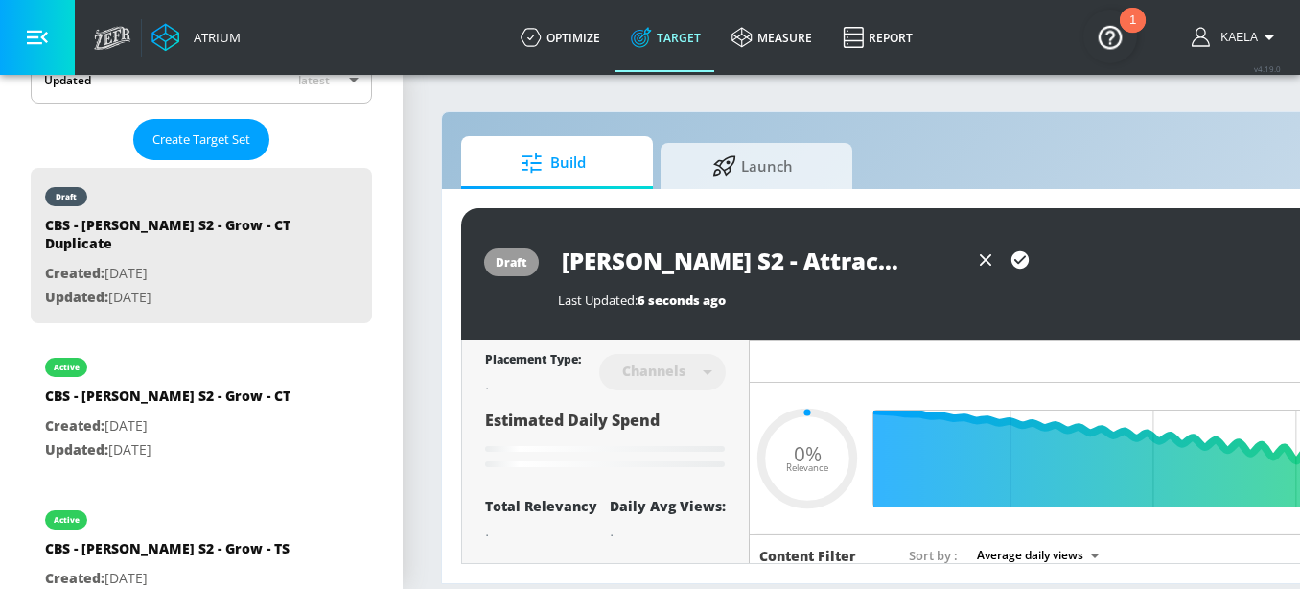
type input "0.05"
type input "CBS - [PERSON_NAME] S2 - Attract - CT"
click at [1028, 259] on icon "button" at bounding box center [1019, 259] width 17 height 17
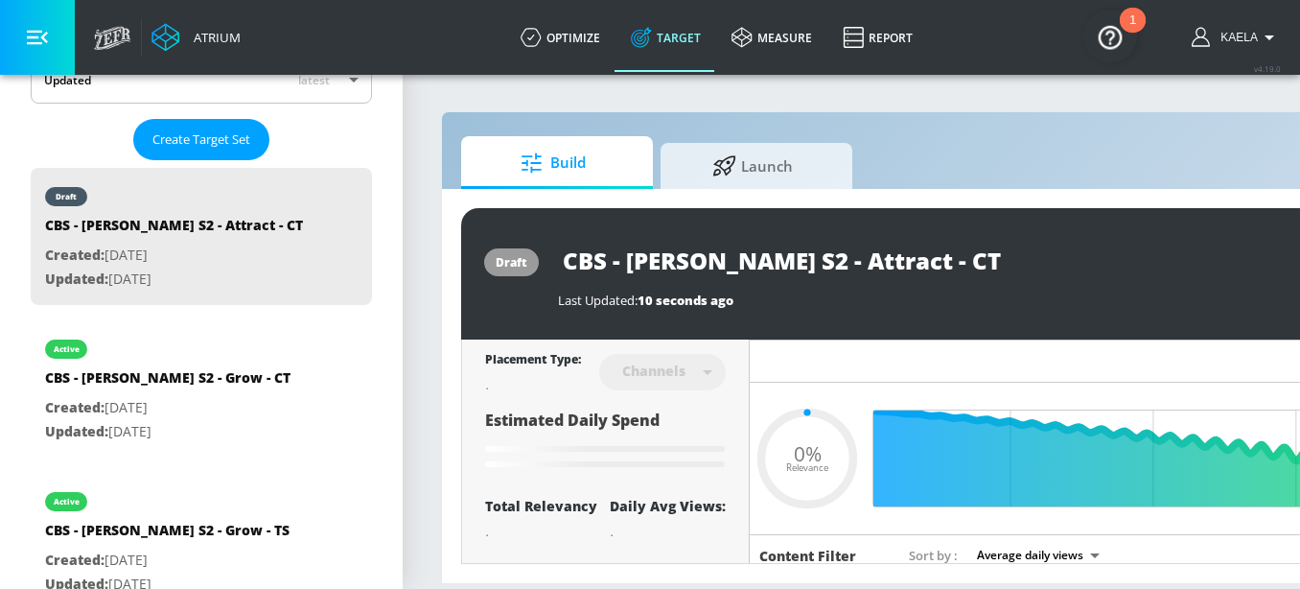
type input "0.05"
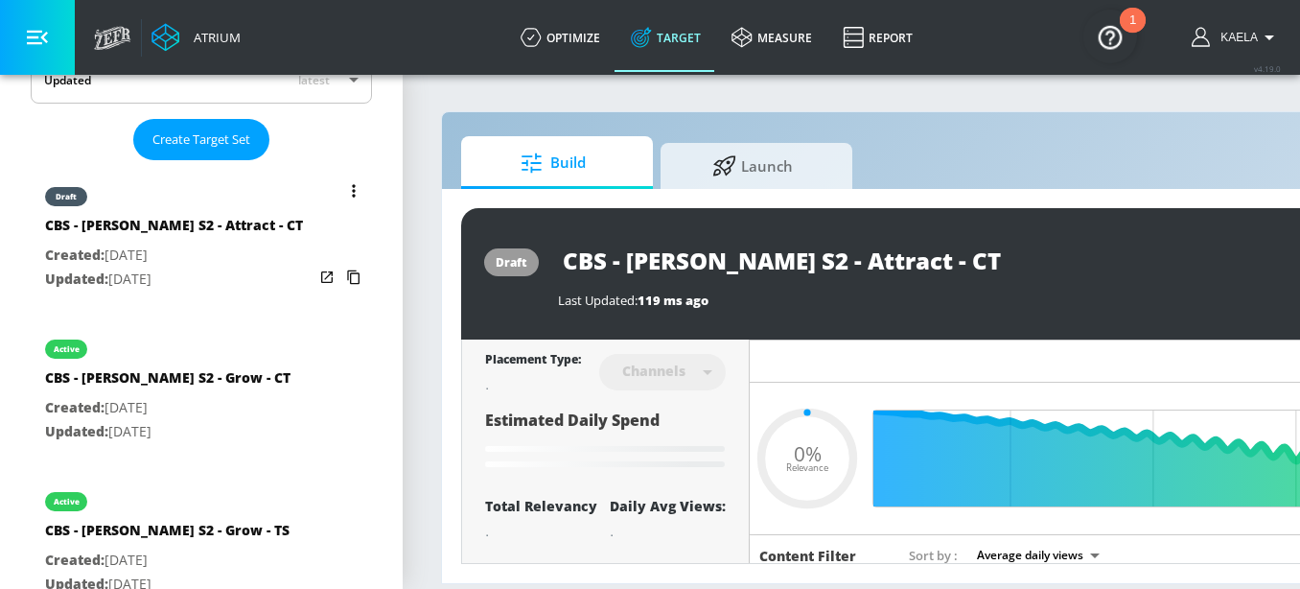
type input "CBS - [PERSON_NAME] S2 - Grow - CT Duplicate"
type input "0.5"
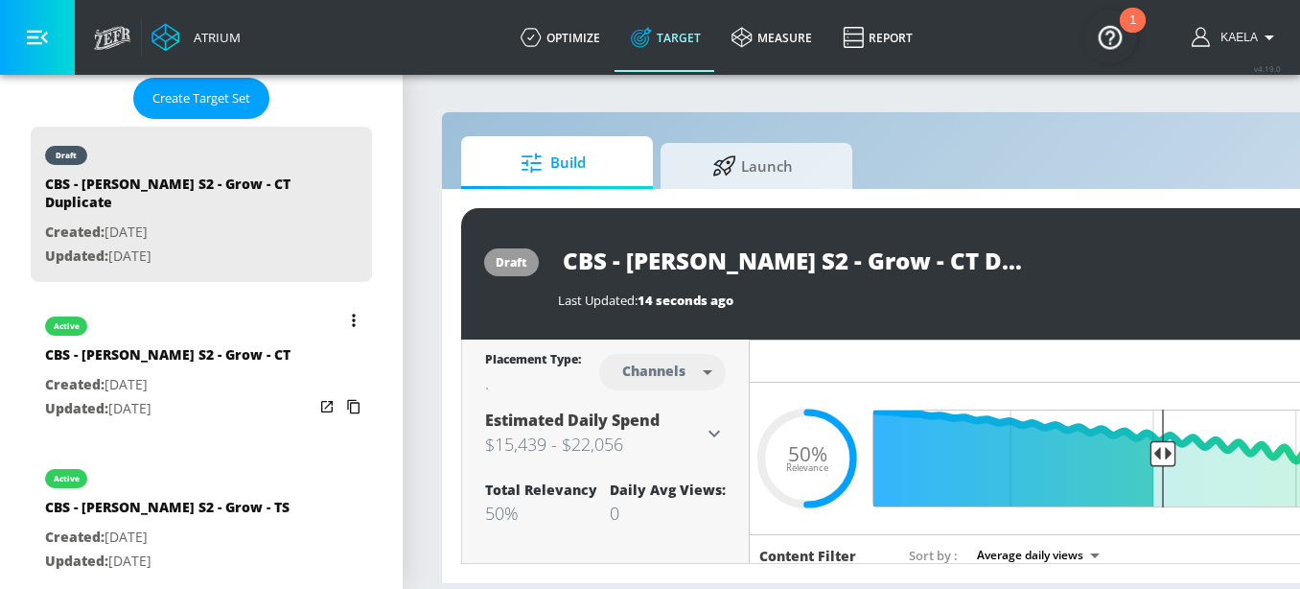
scroll to position [516, 0]
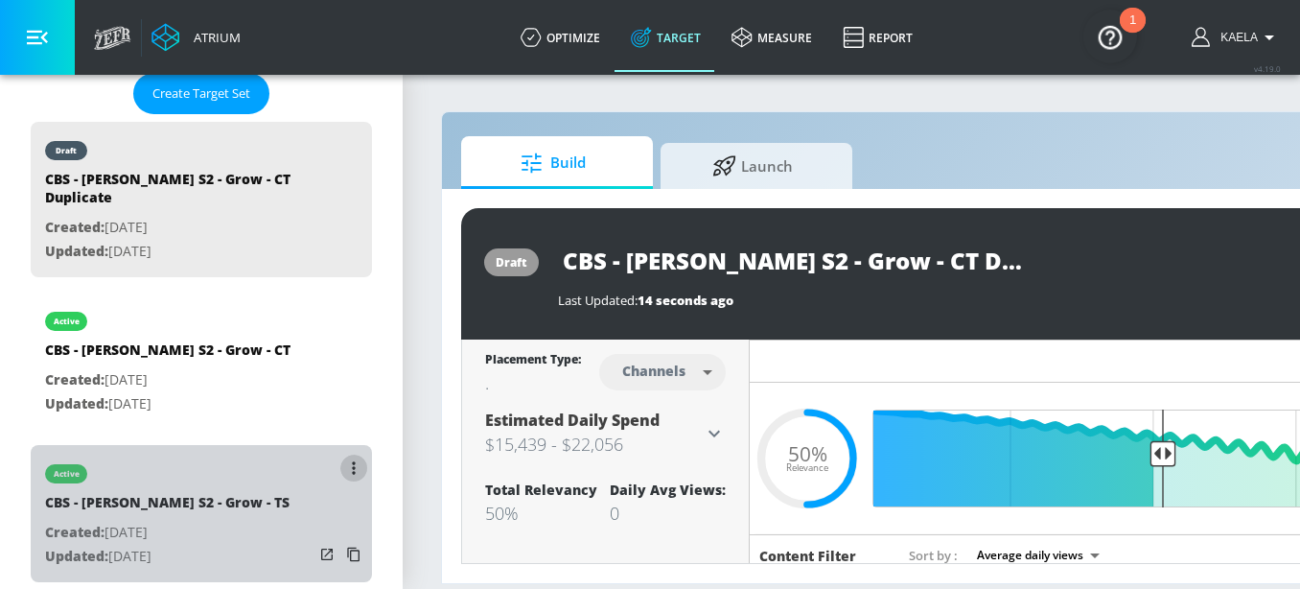
click at [343, 465] on button "list of Target Set" at bounding box center [353, 467] width 27 height 27
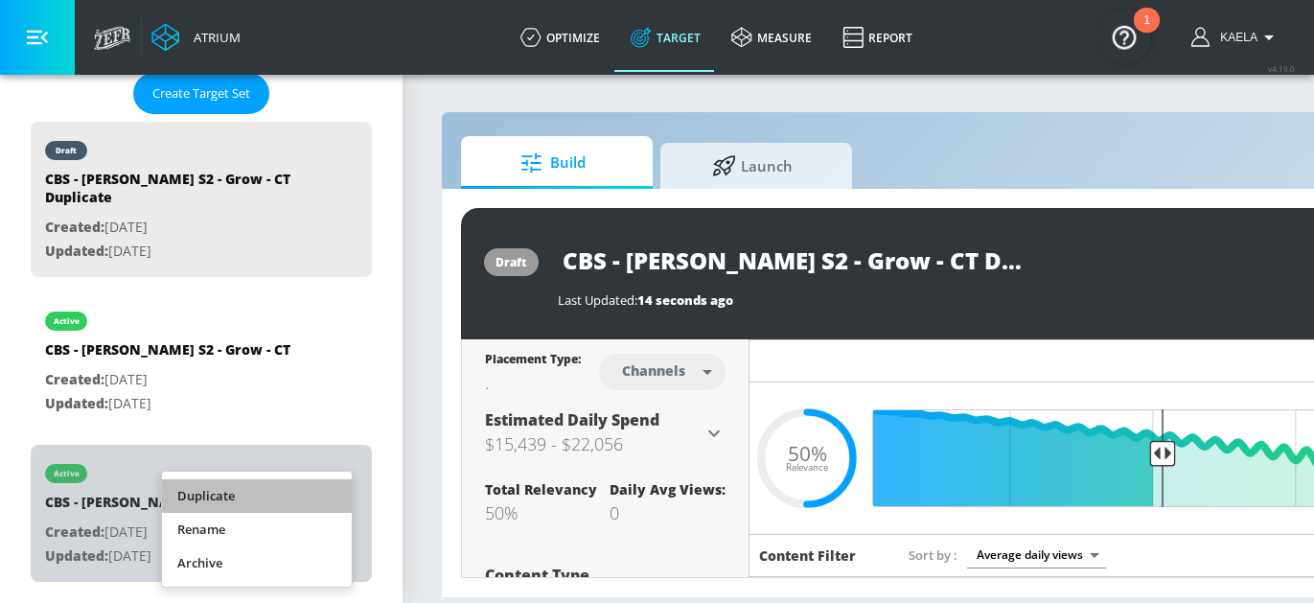
click at [212, 486] on li "Duplicate" at bounding box center [257, 496] width 190 height 34
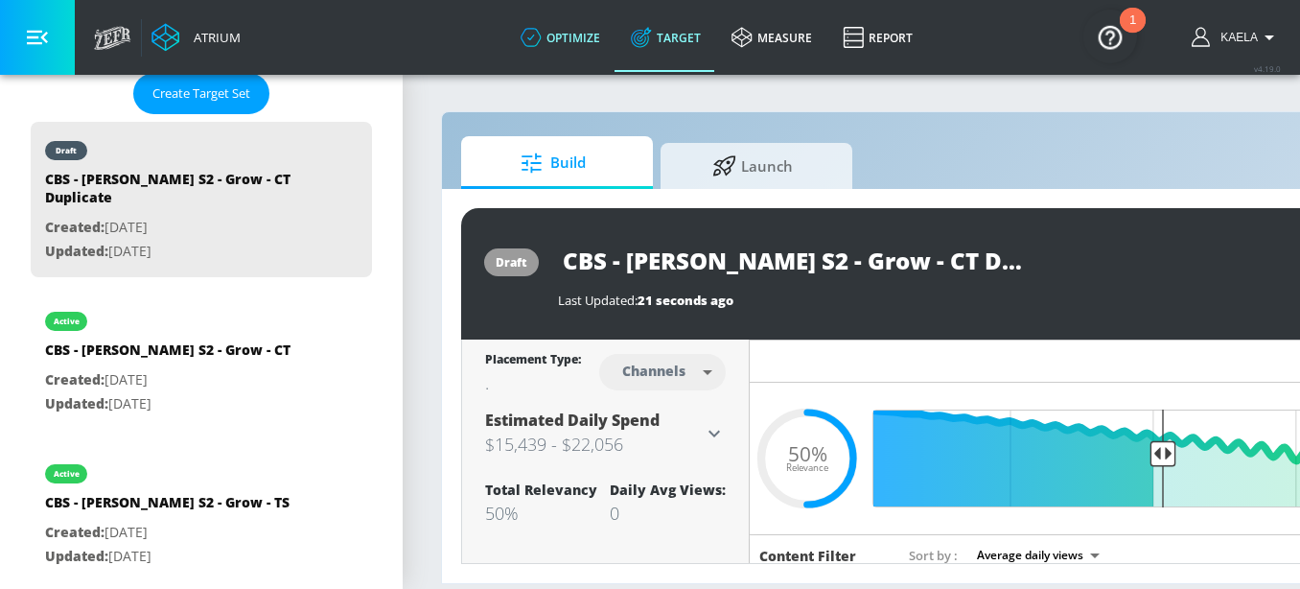
type input "CBS - [PERSON_NAME] S2 - Attract - CT"
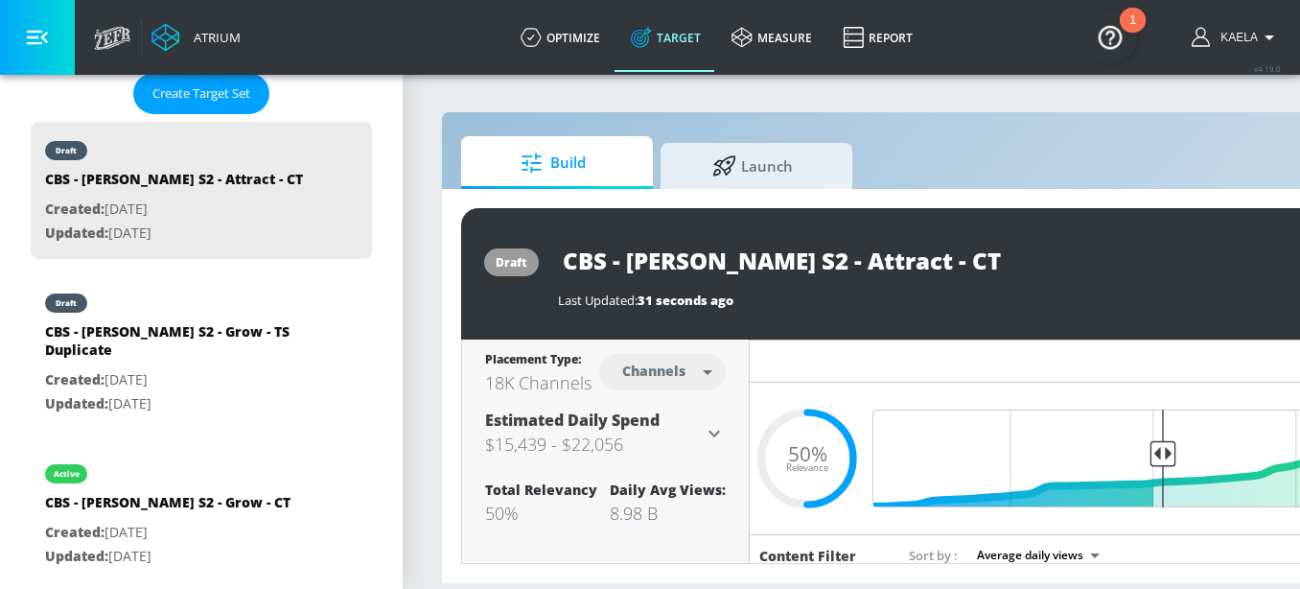
click at [807, 266] on input "CBS - [PERSON_NAME] S2 - Attract - CT" at bounding box center [797, 260] width 479 height 43
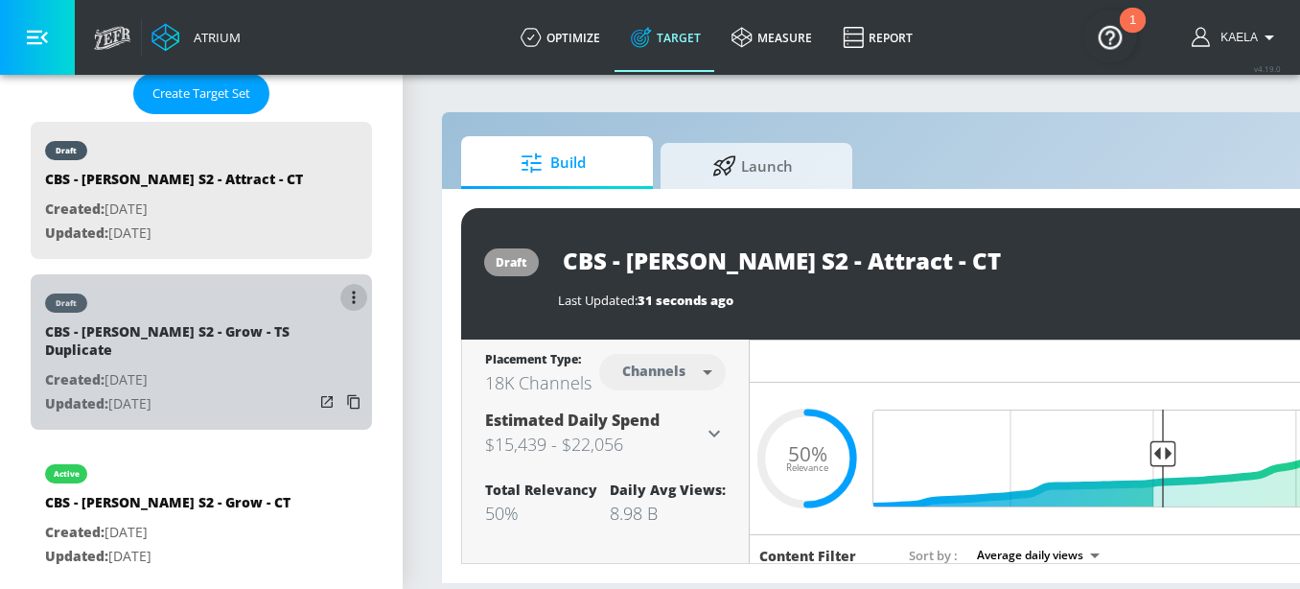
click at [340, 292] on button "list of Target Set" at bounding box center [353, 297] width 27 height 27
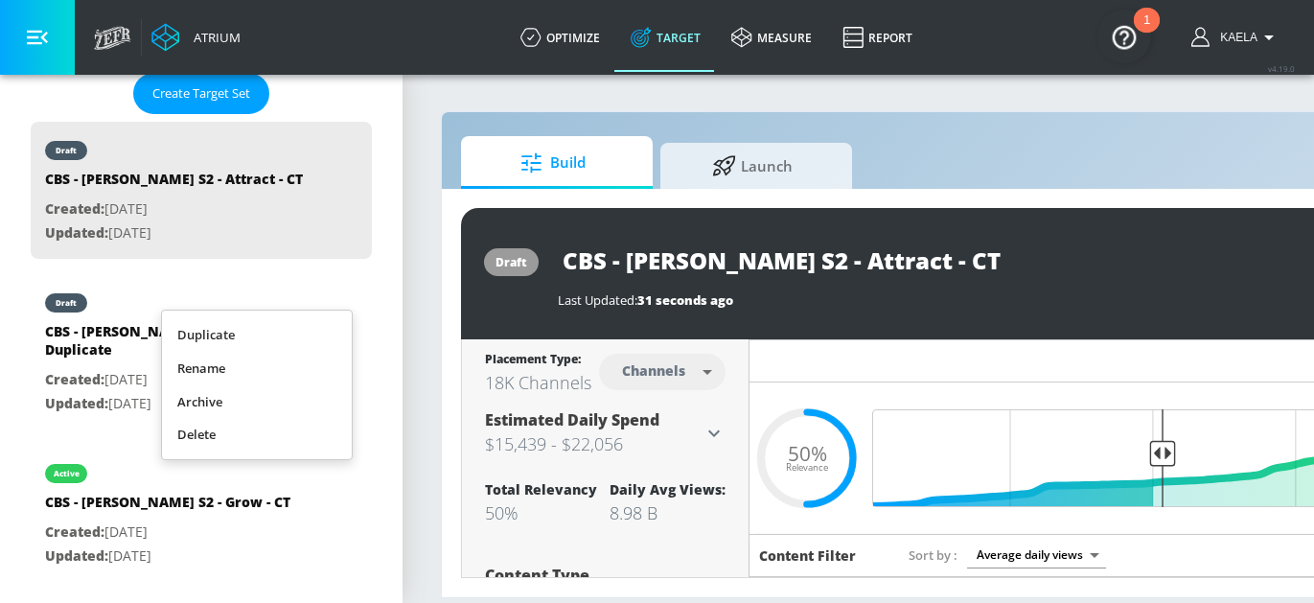
click at [230, 372] on li "Rename" at bounding box center [257, 369] width 190 height 34
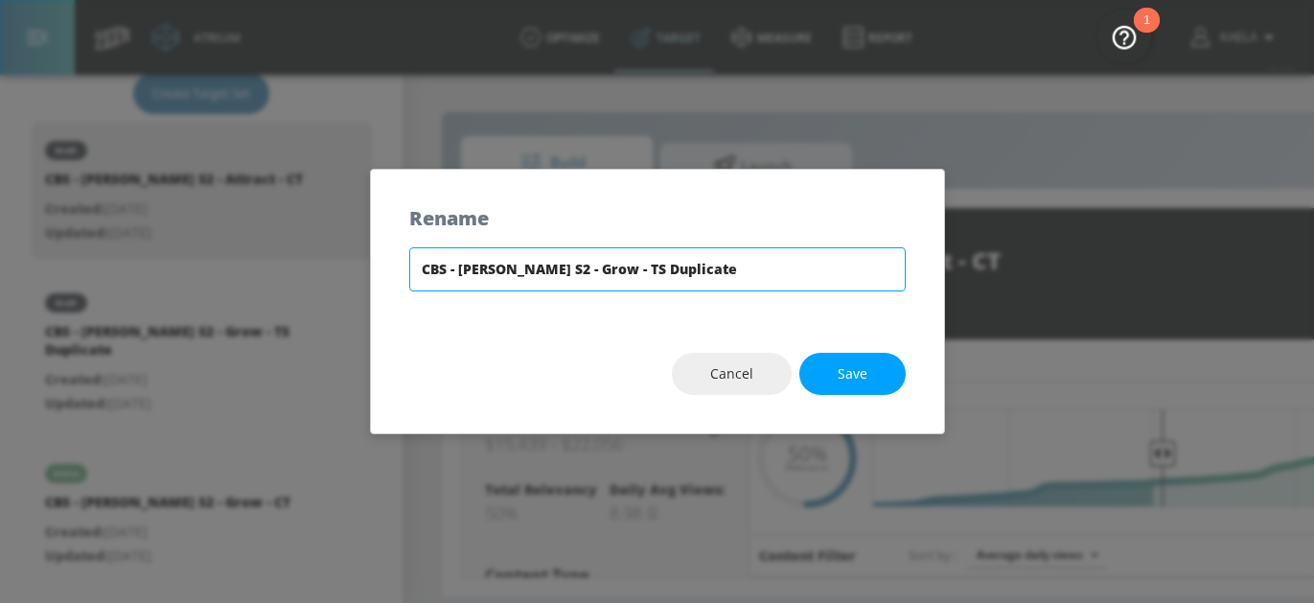
click at [561, 267] on input "CBS - [PERSON_NAME] S2 - Grow - TS Duplicate" at bounding box center [657, 269] width 497 height 44
drag, startPoint x: 622, startPoint y: 268, endPoint x: 838, endPoint y: 267, distance: 215.7
click at [838, 267] on input "CBS - [PERSON_NAME] S2 - Attract - TS Duplicate" at bounding box center [657, 269] width 497 height 44
type input "CBS - [PERSON_NAME] S2 - Attract - TS"
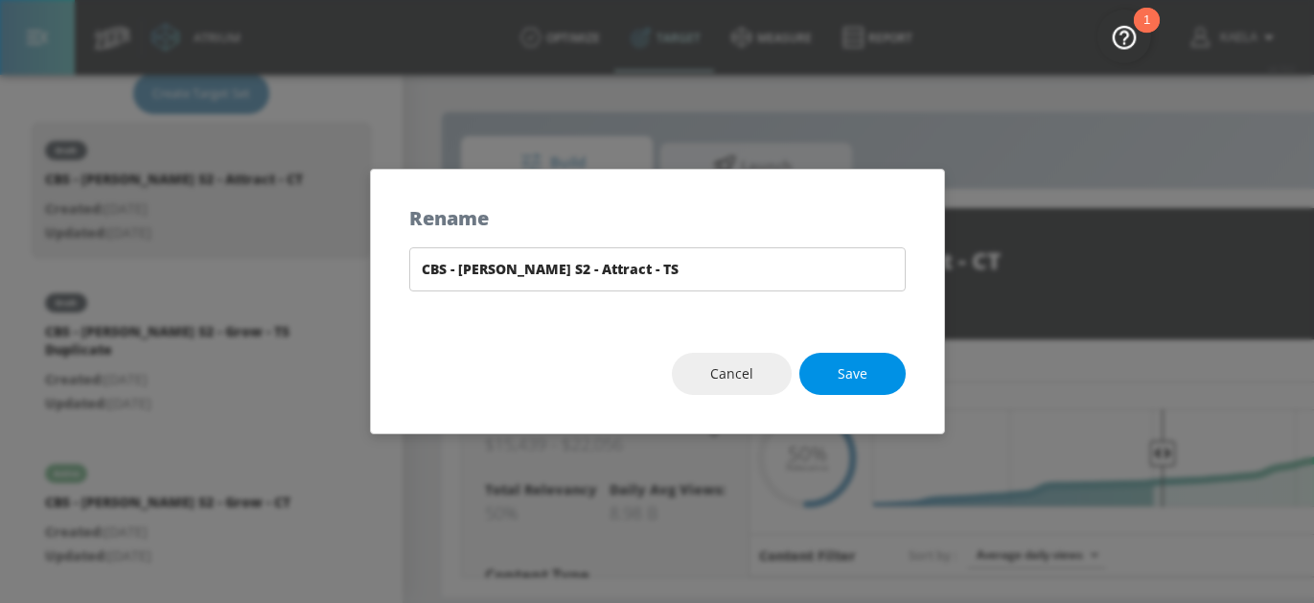
click at [857, 374] on span "Save" at bounding box center [853, 374] width 30 height 24
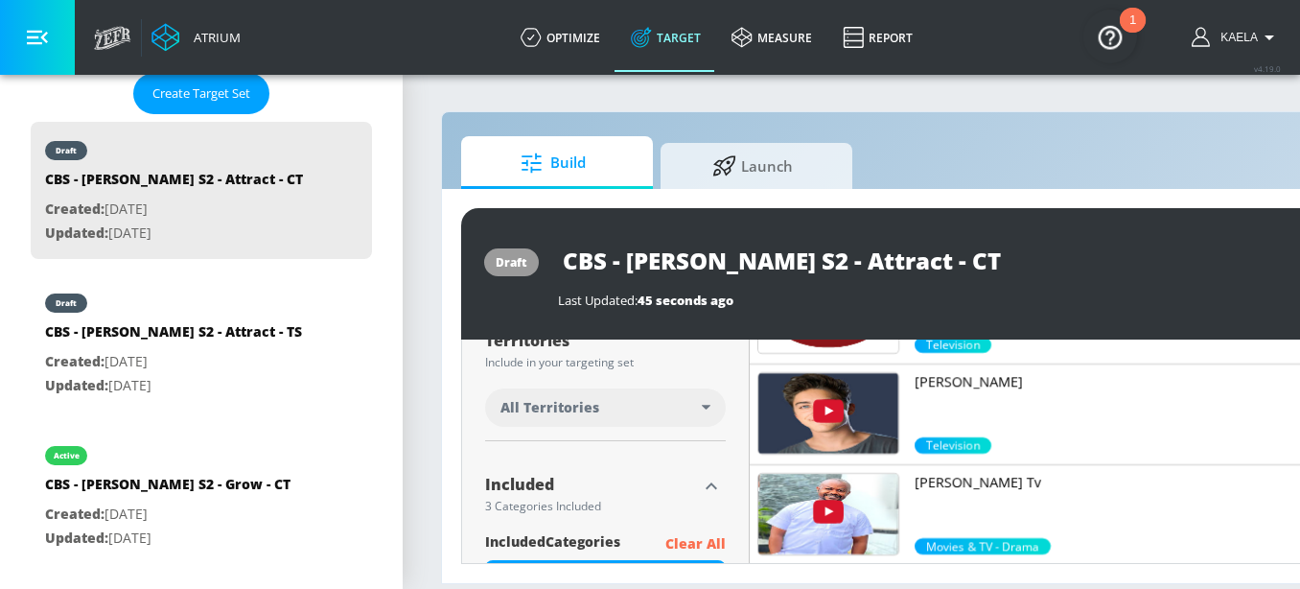
scroll to position [562, 0]
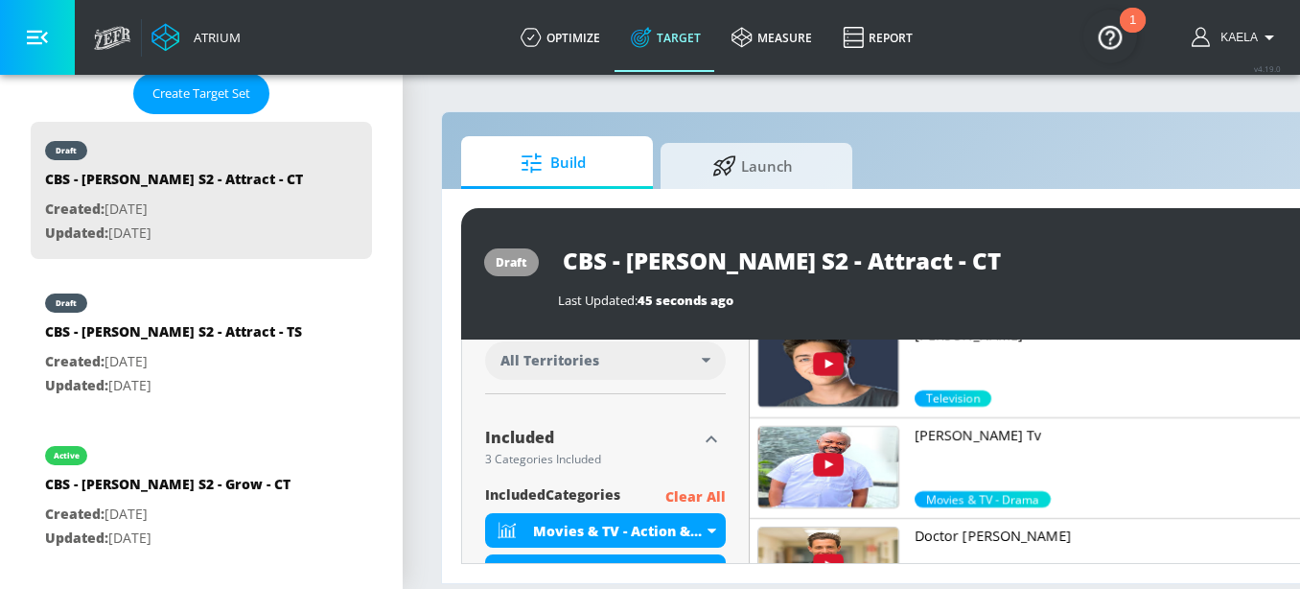
click at [579, 363] on span "All Territories" at bounding box center [549, 360] width 99 height 19
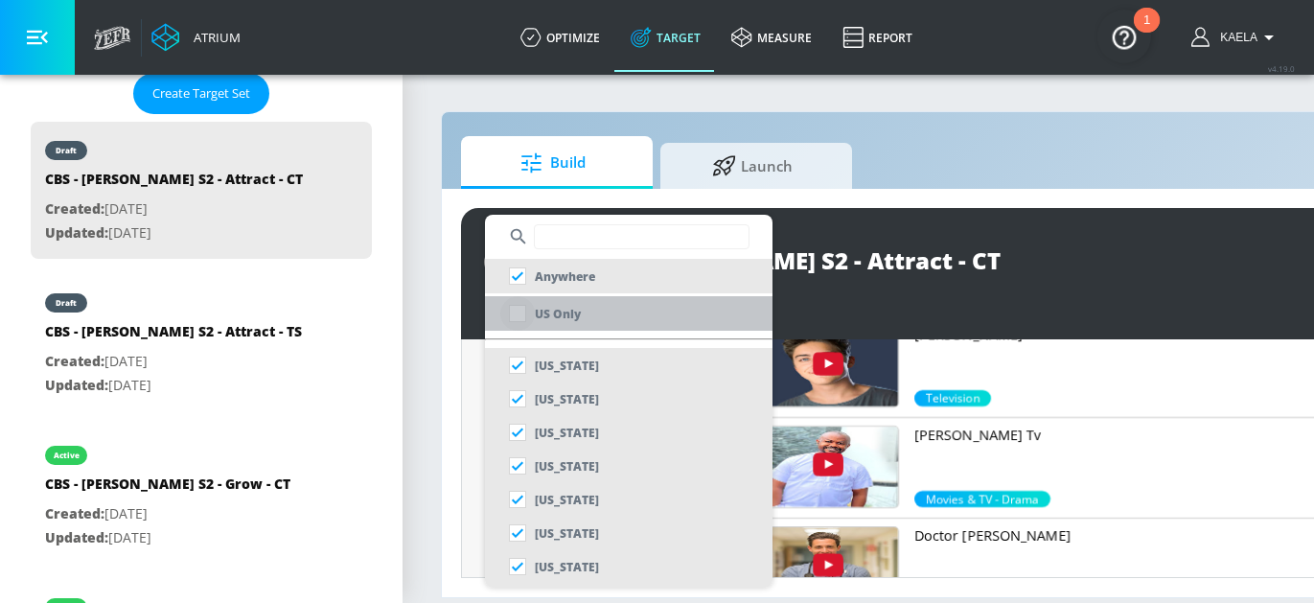
click at [512, 306] on input "checkbox" at bounding box center [517, 313] width 35 height 35
checkbox input "true"
checkbox input "false"
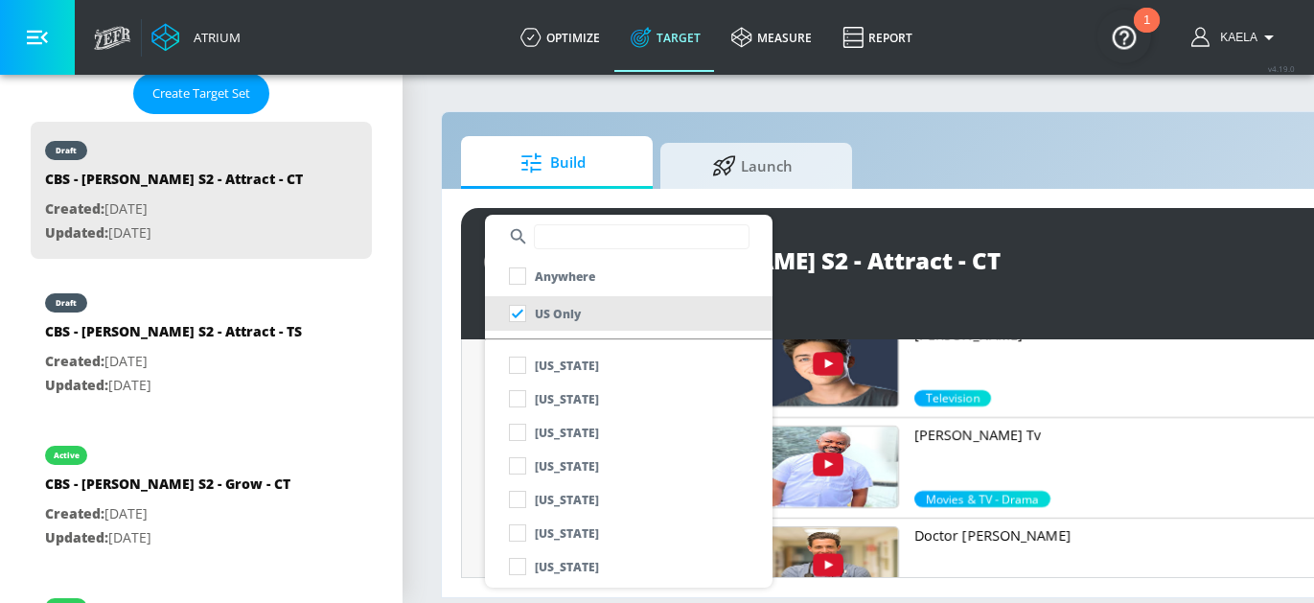
click at [983, 266] on div at bounding box center [657, 301] width 1314 height 603
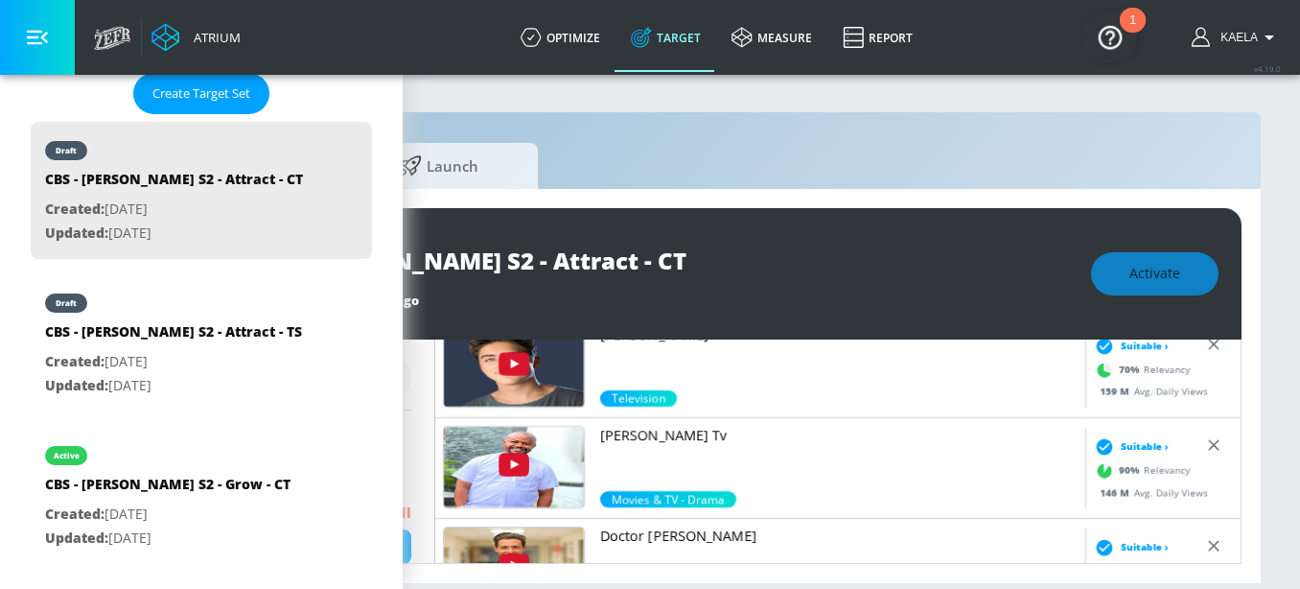
scroll to position [577, 0]
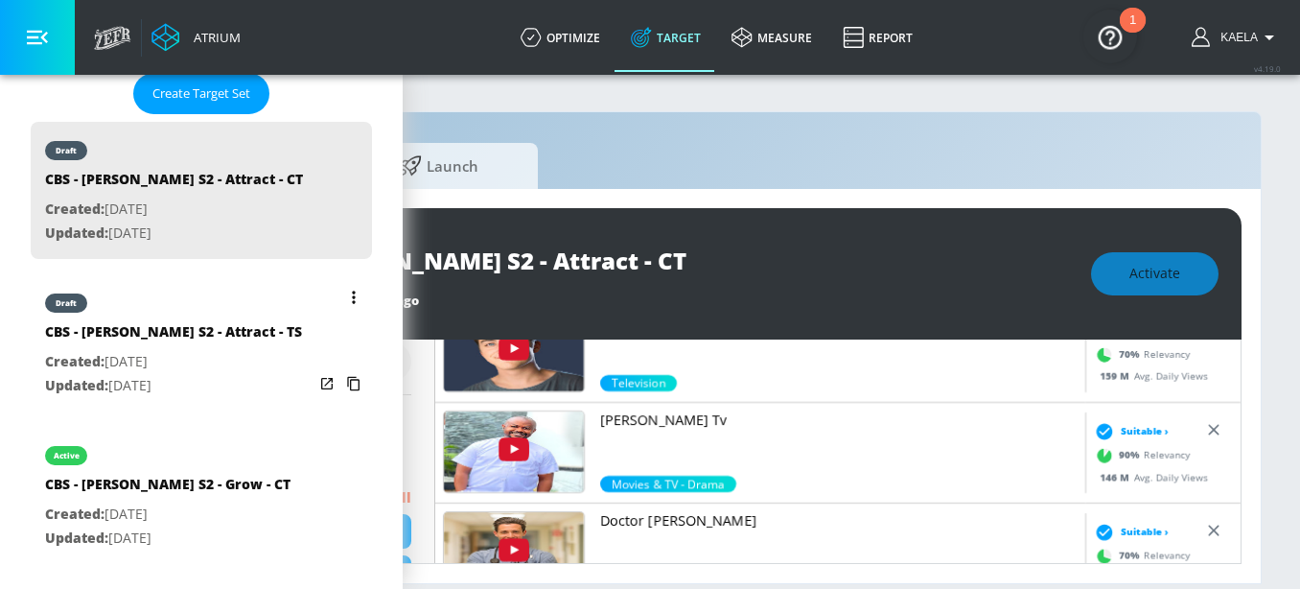
click at [198, 336] on div "CBS - [PERSON_NAME] S2 - Attract - TS" at bounding box center [173, 336] width 257 height 28
type input "CBS - [PERSON_NAME] S2 - Attract - TS"
type input "videos"
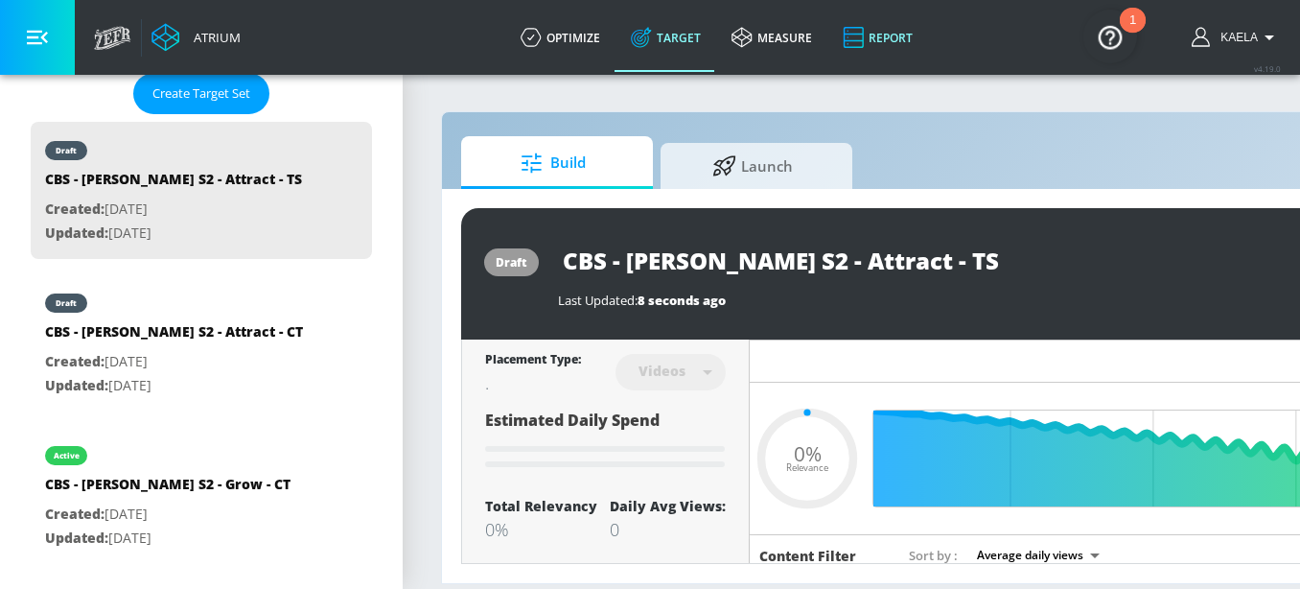
type input "0.5"
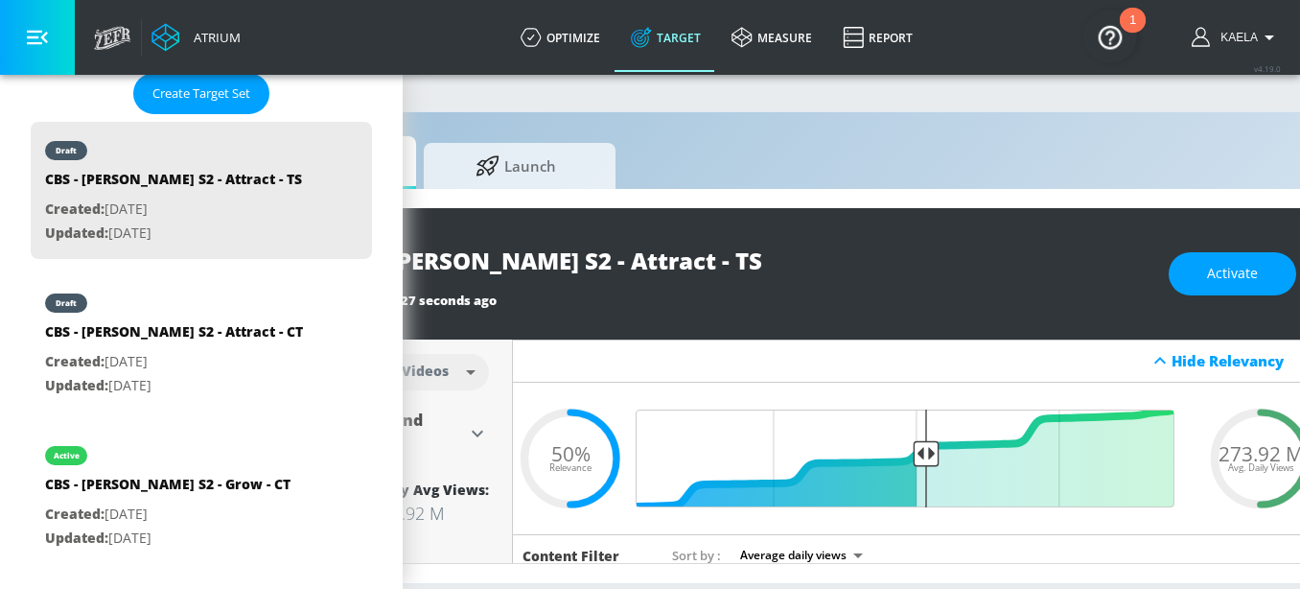
scroll to position [14, 329]
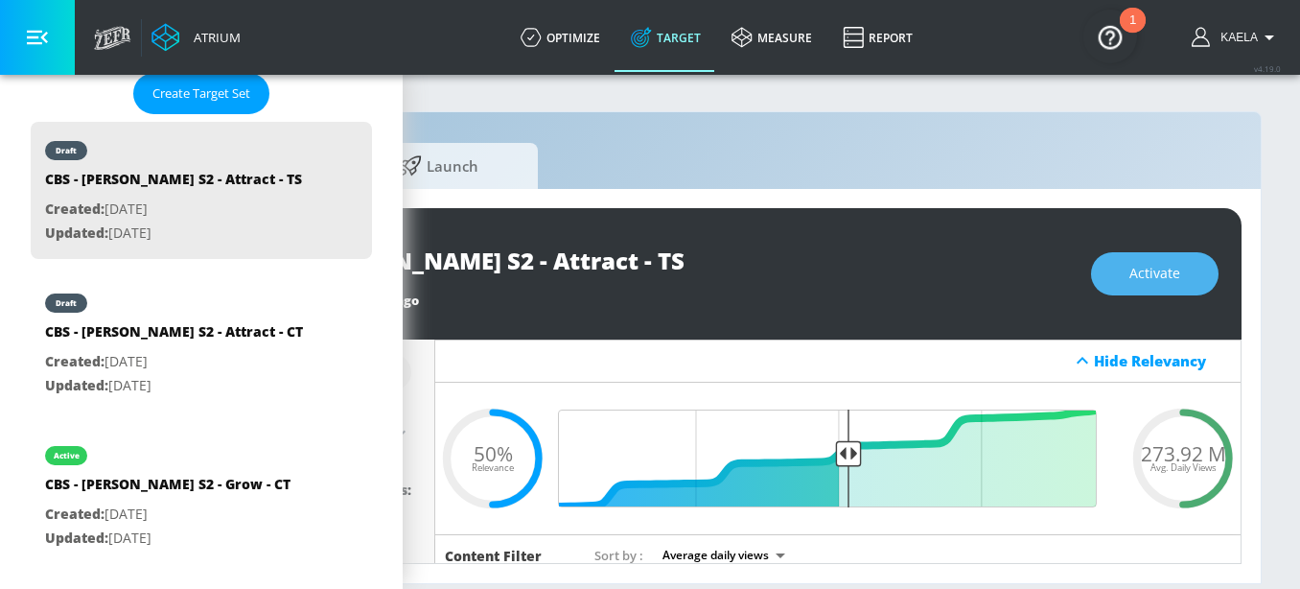
click at [1128, 263] on button "Activate" at bounding box center [1155, 273] width 128 height 43
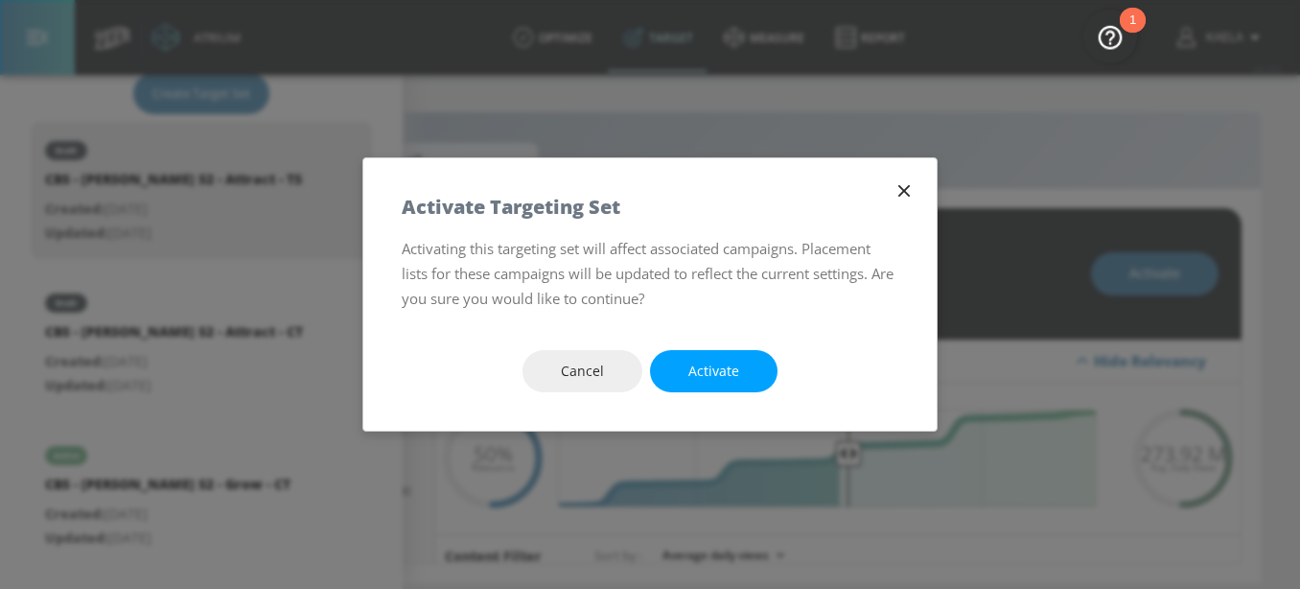
scroll to position [0, 314]
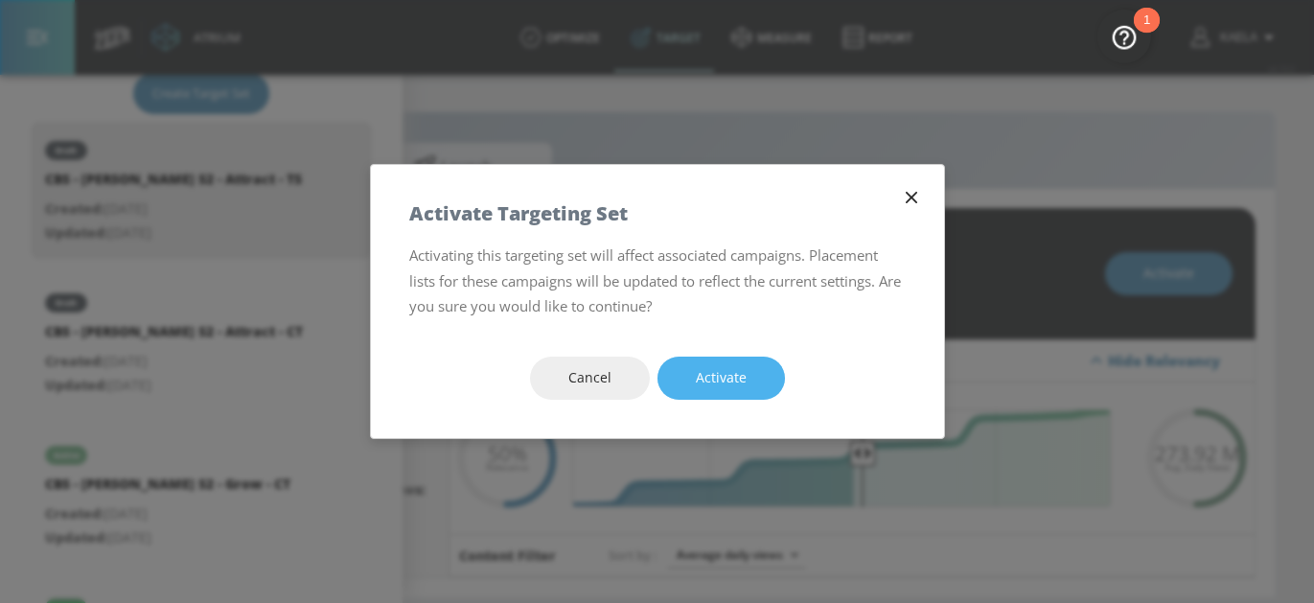
click at [727, 391] on button "Activate" at bounding box center [722, 378] width 128 height 43
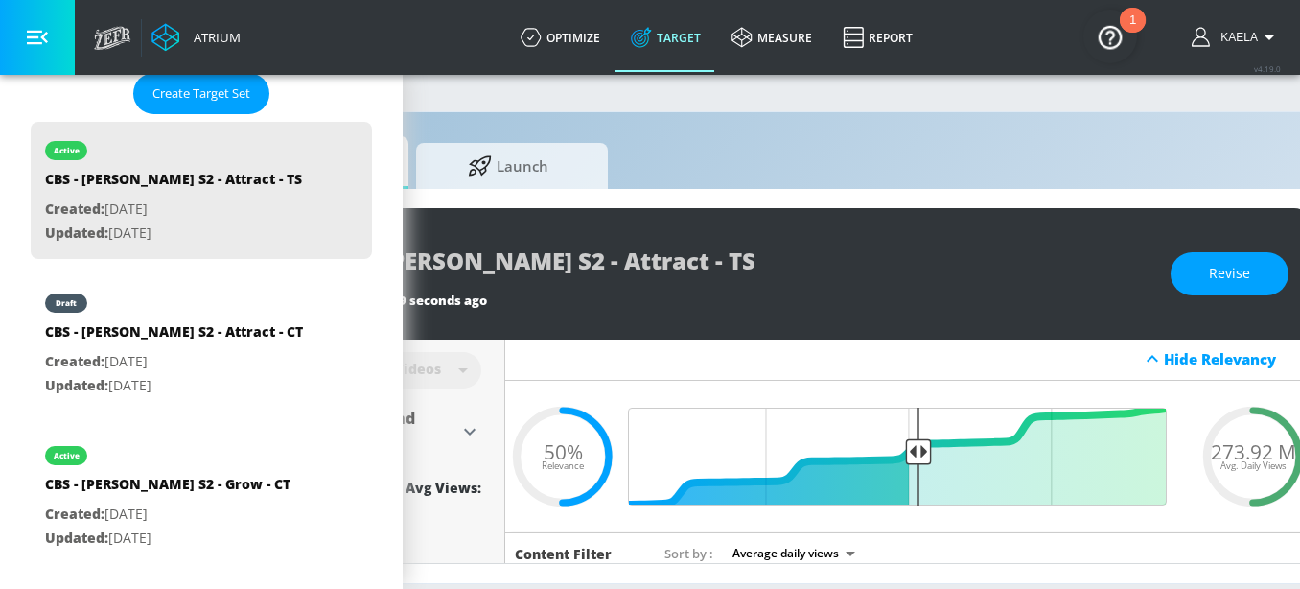
scroll to position [0, 224]
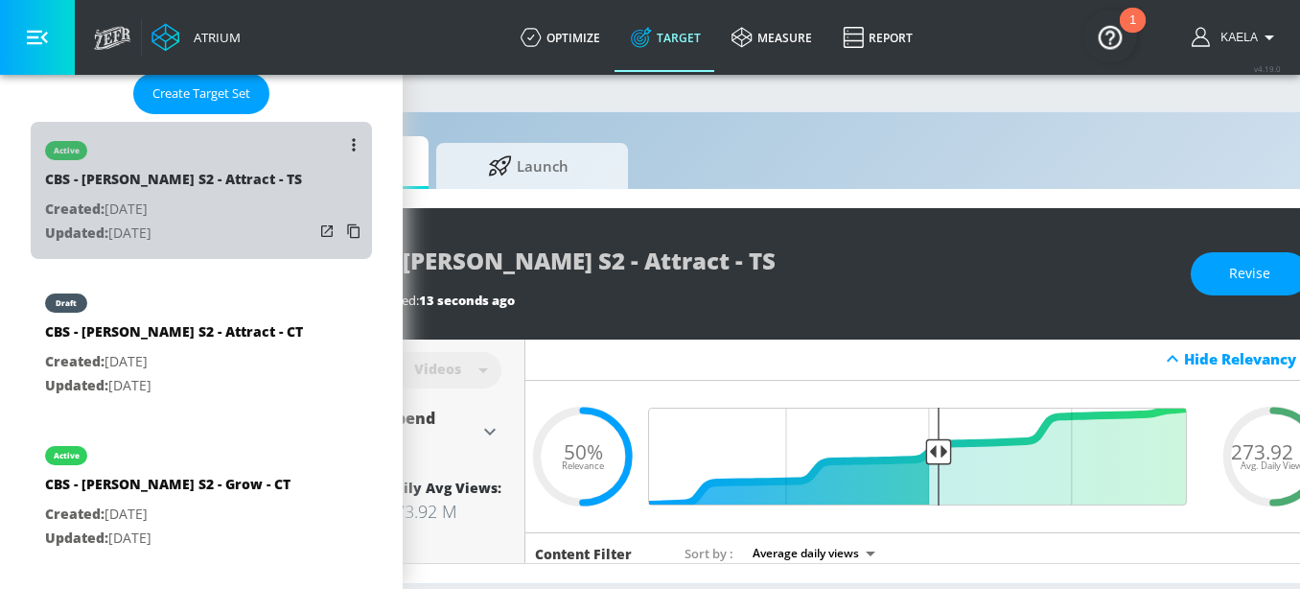
click at [221, 177] on div "CBS - [PERSON_NAME] S2 - Attract - TS" at bounding box center [173, 184] width 257 height 28
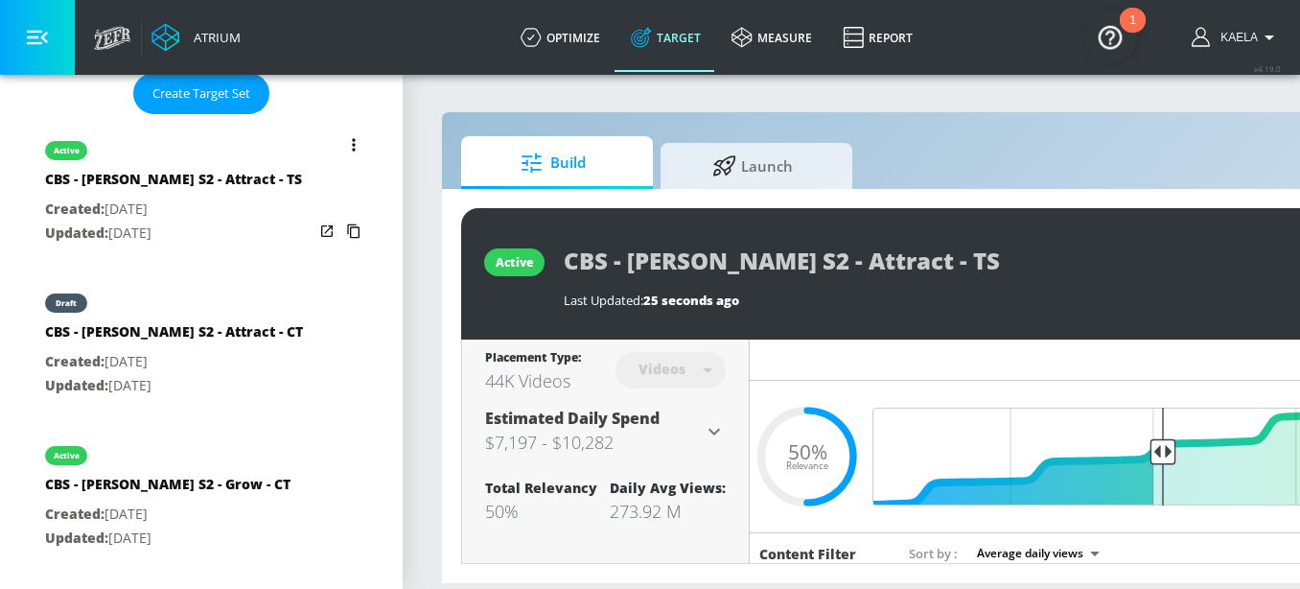
click at [338, 237] on icon "list of Target Set" at bounding box center [353, 231] width 31 height 31
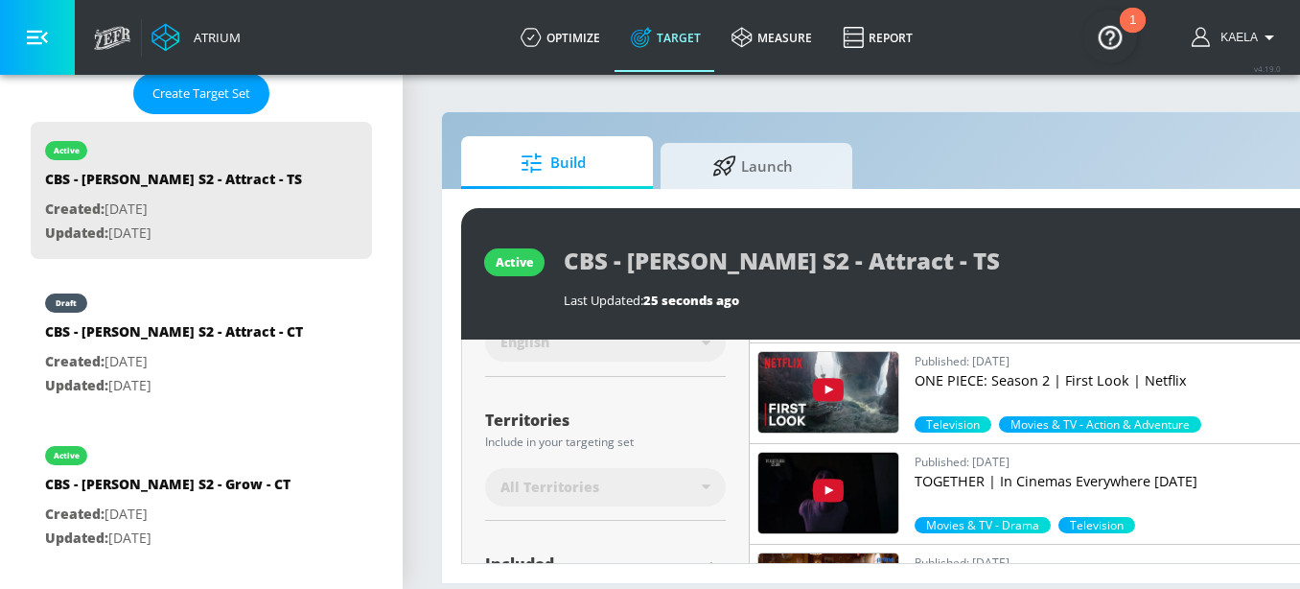
scroll to position [462, 0]
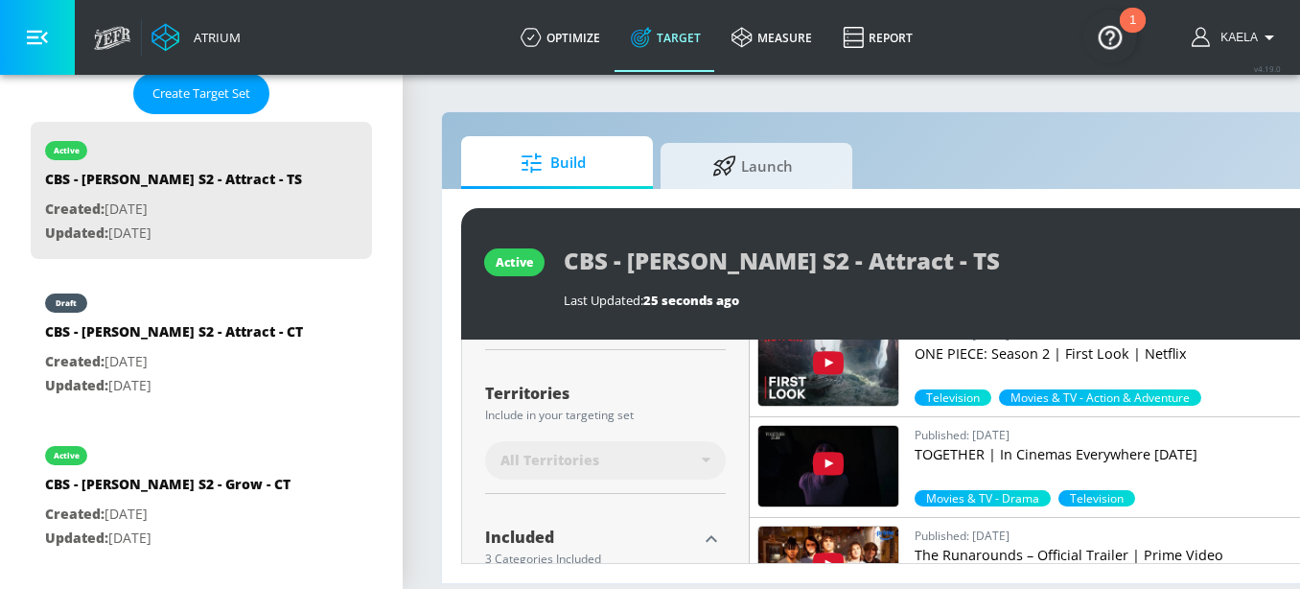
click at [530, 467] on span "All Territories" at bounding box center [549, 460] width 99 height 19
click at [601, 461] on div "All Territories" at bounding box center [600, 460] width 201 height 19
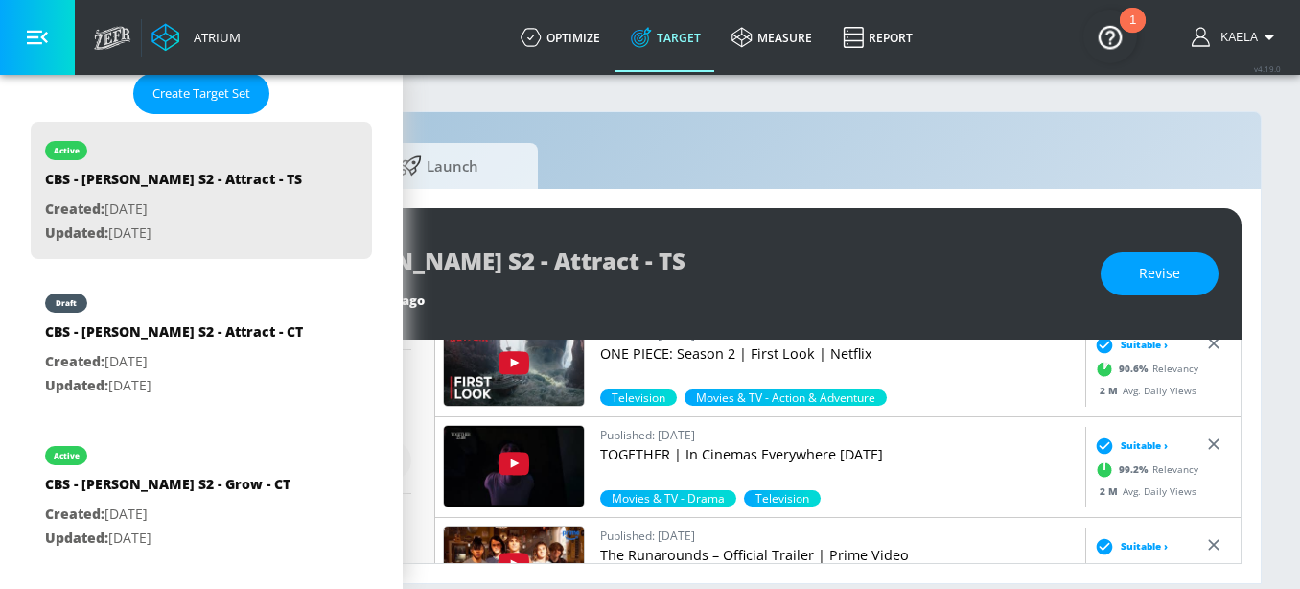
drag, startPoint x: 1130, startPoint y: 260, endPoint x: 819, endPoint y: 335, distance: 320.4
click at [1130, 260] on button "Revise" at bounding box center [1160, 273] width 118 height 43
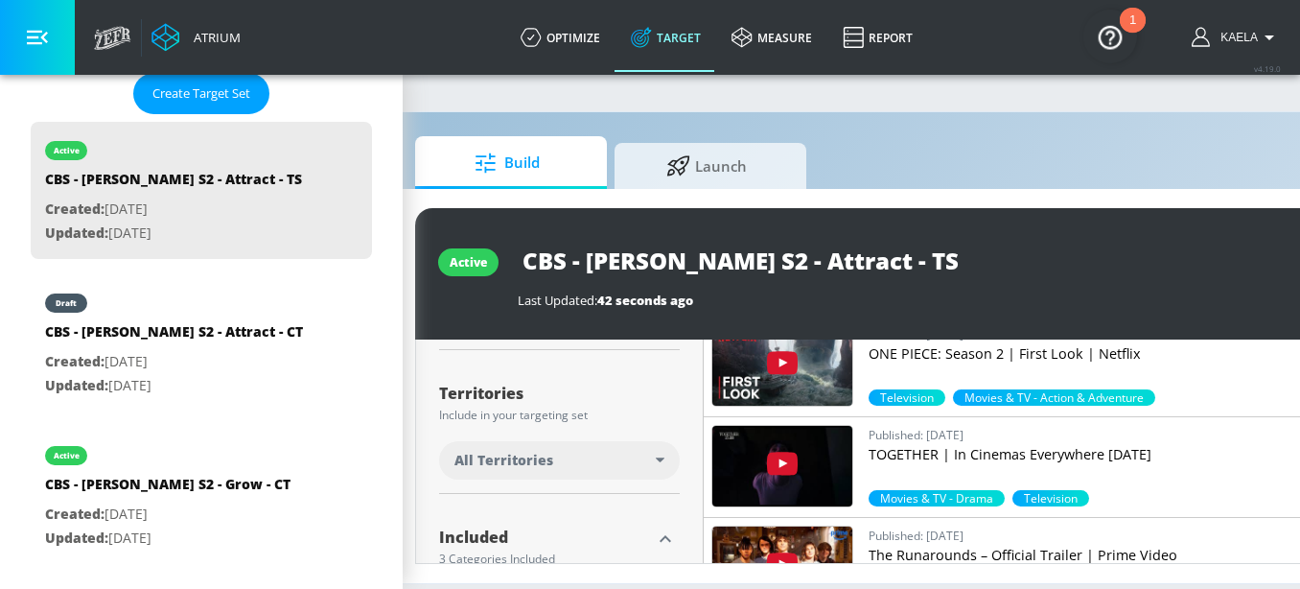
scroll to position [0, 0]
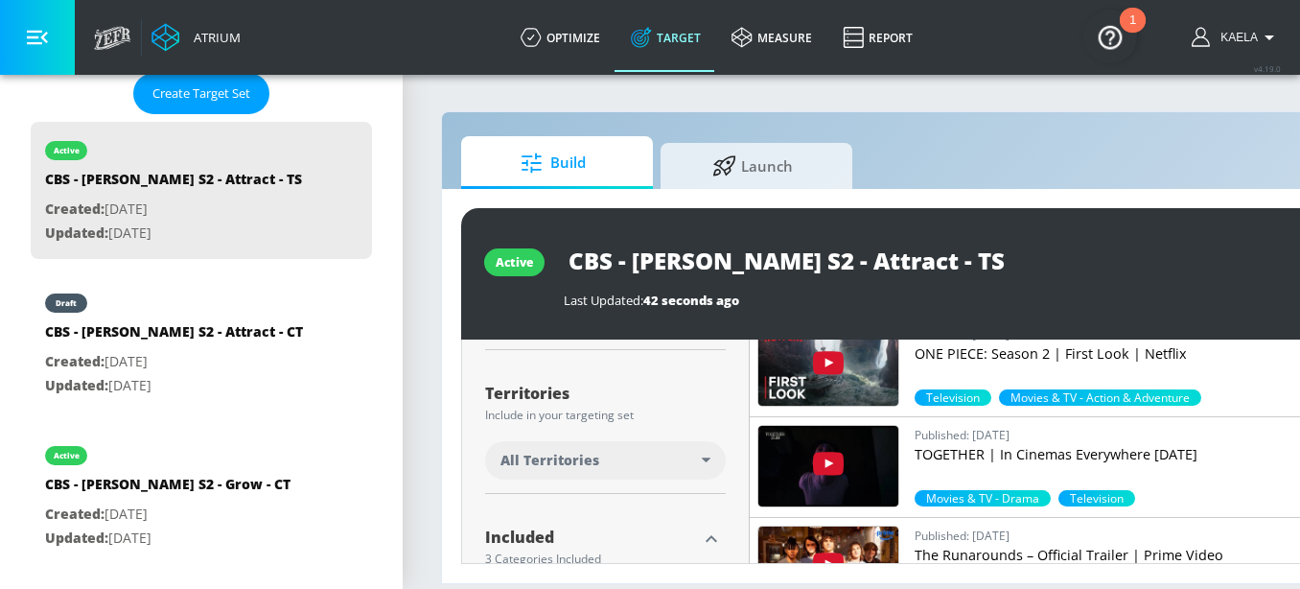
click at [664, 455] on div "All Territories" at bounding box center [600, 460] width 201 height 19
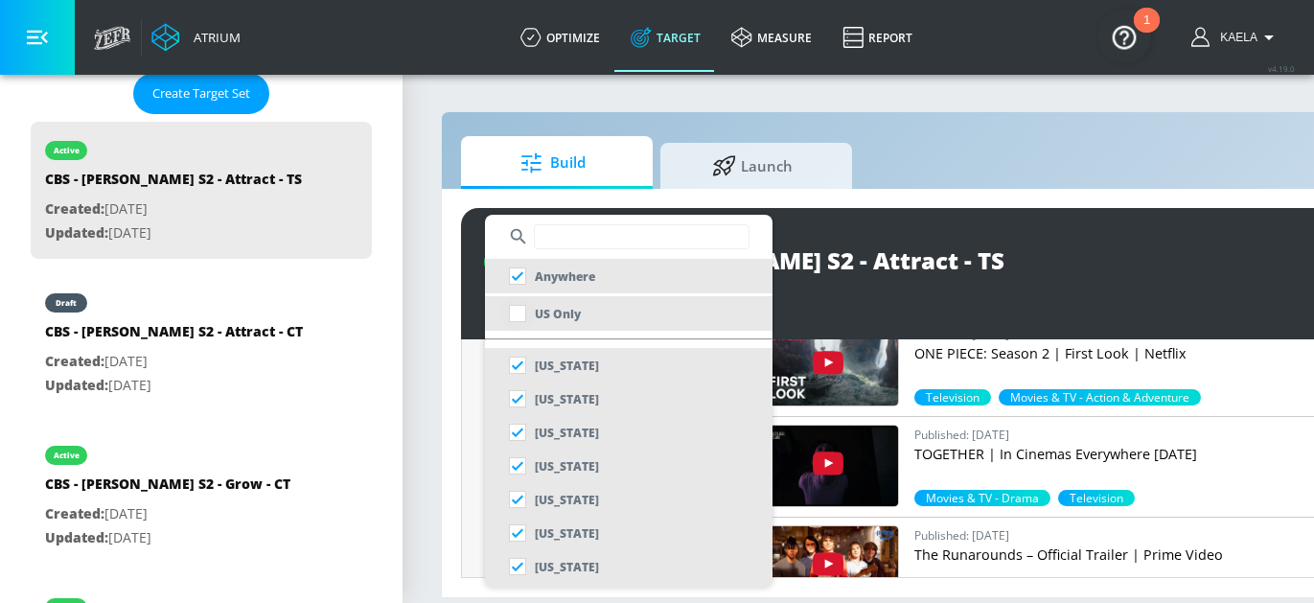
click at [517, 320] on input "checkbox" at bounding box center [517, 313] width 35 height 35
checkbox input "true"
checkbox input "false"
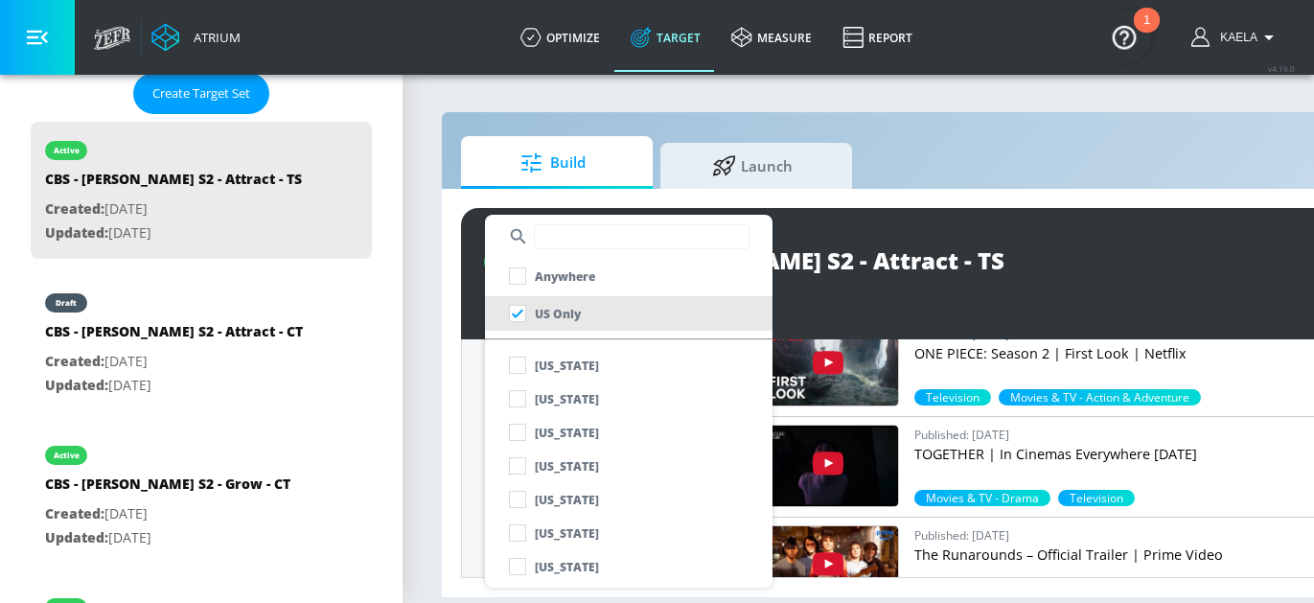
click at [903, 325] on div at bounding box center [657, 301] width 1314 height 603
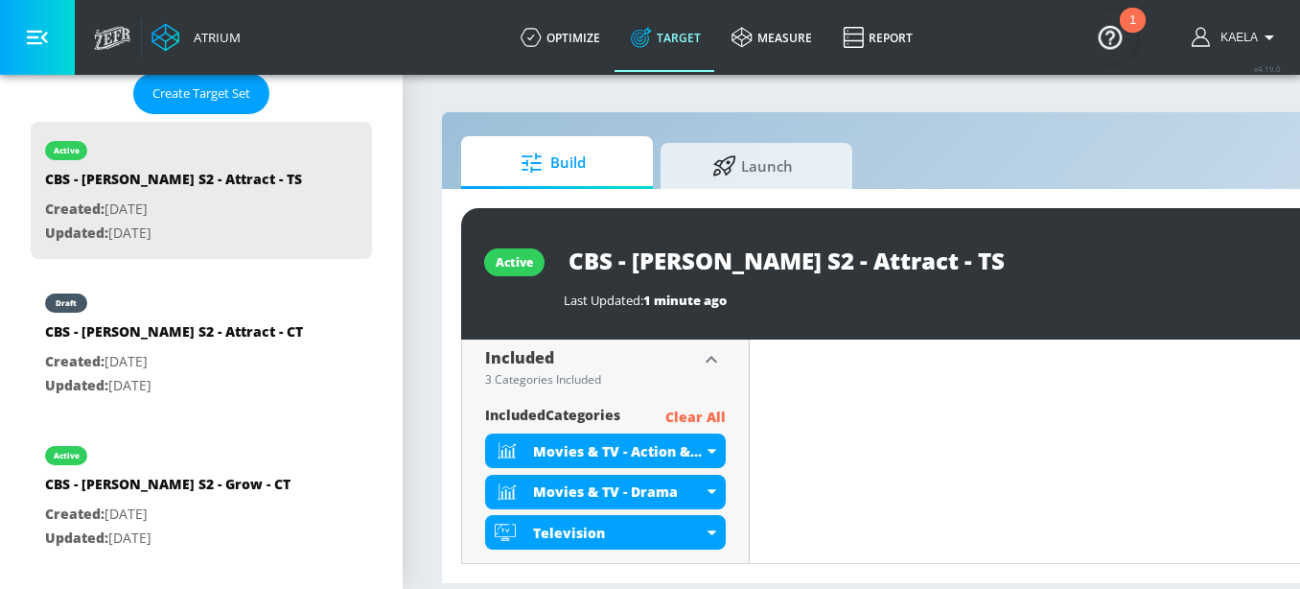
scroll to position [696, 0]
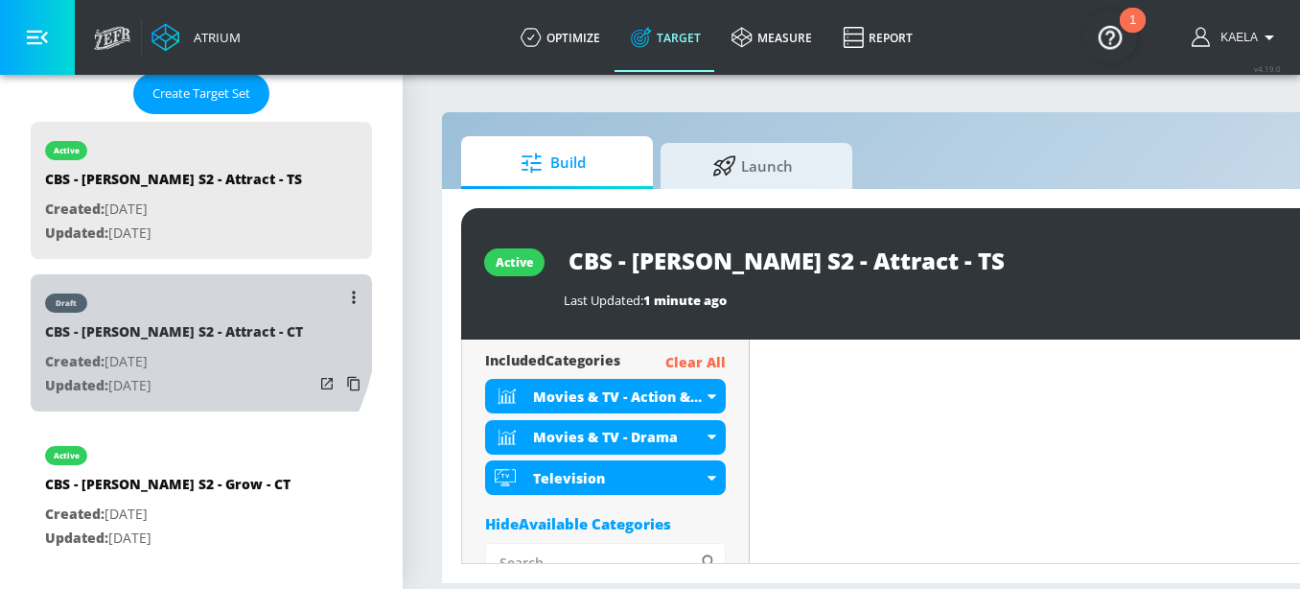
click at [172, 325] on div "CBS - [PERSON_NAME] S2 - Attract - CT" at bounding box center [174, 336] width 258 height 28
type input "CBS - [PERSON_NAME] S2 - Attract - CT"
type input "channels"
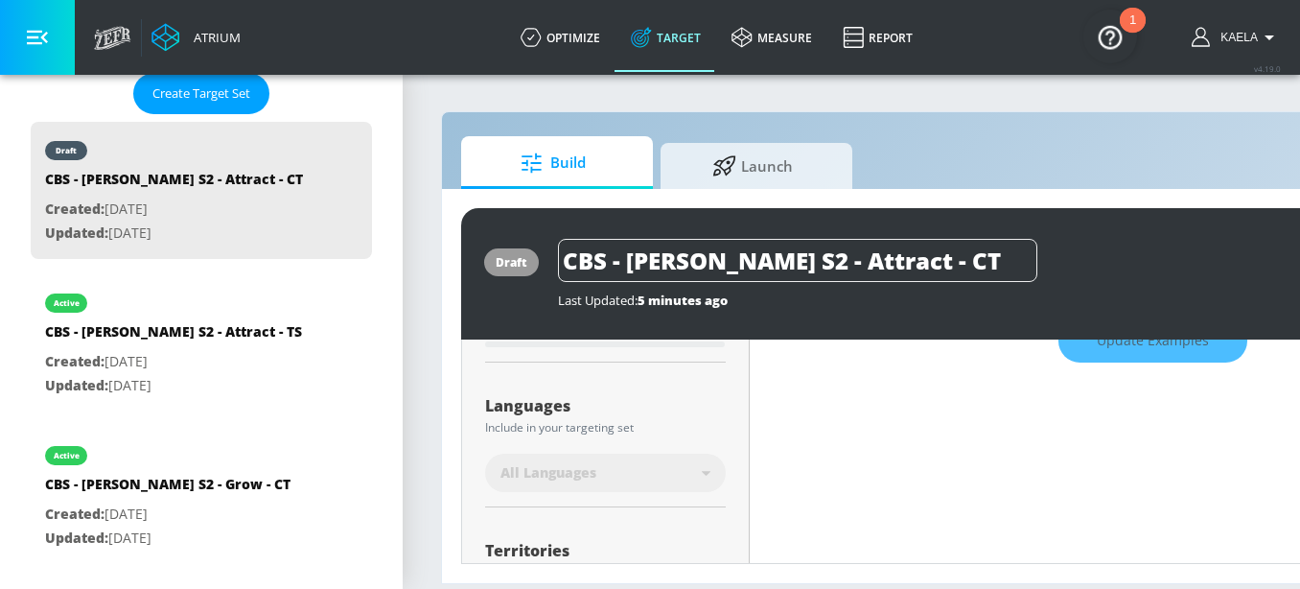
scroll to position [364, 0]
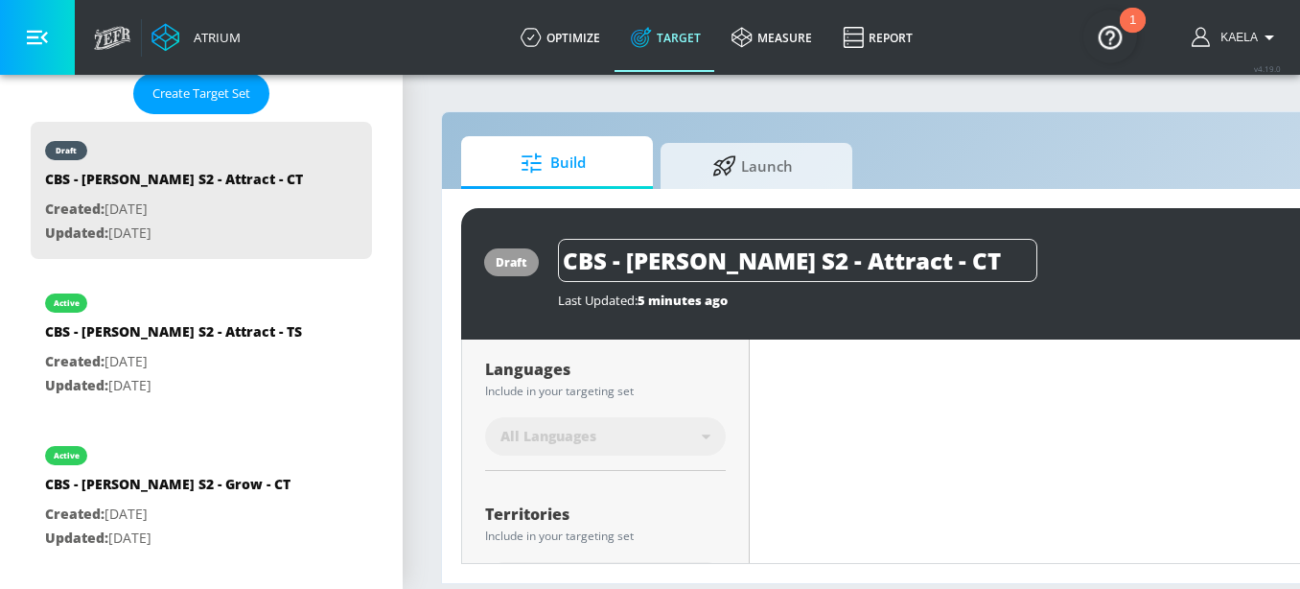
type input "0.5"
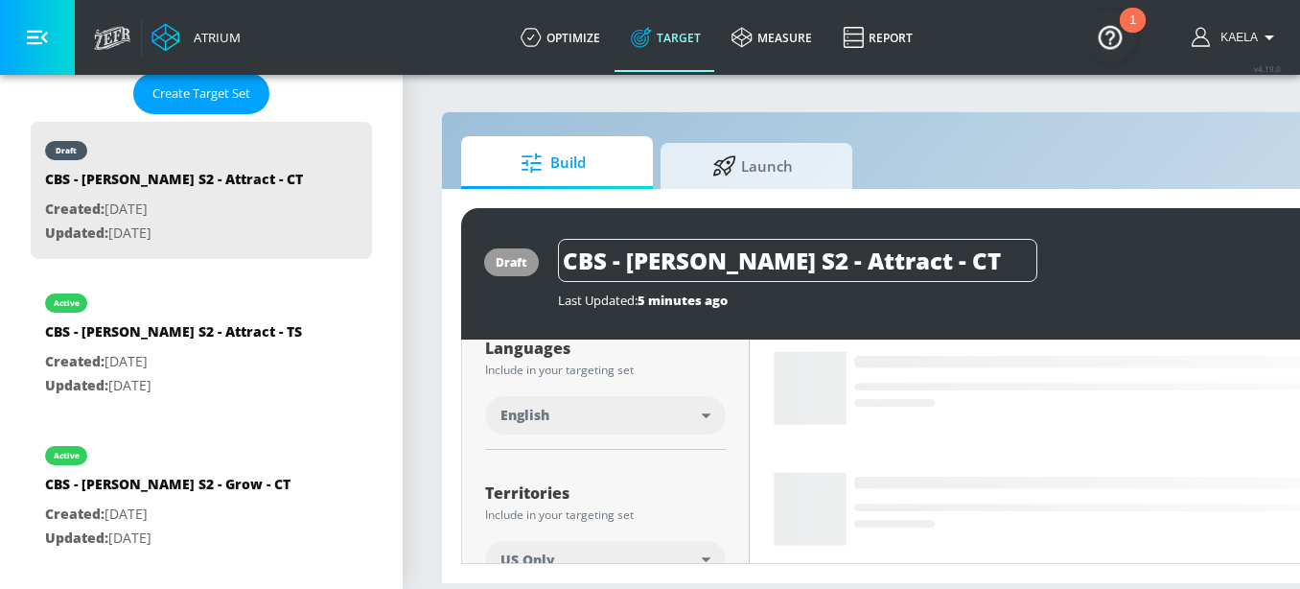
scroll to position [365, 0]
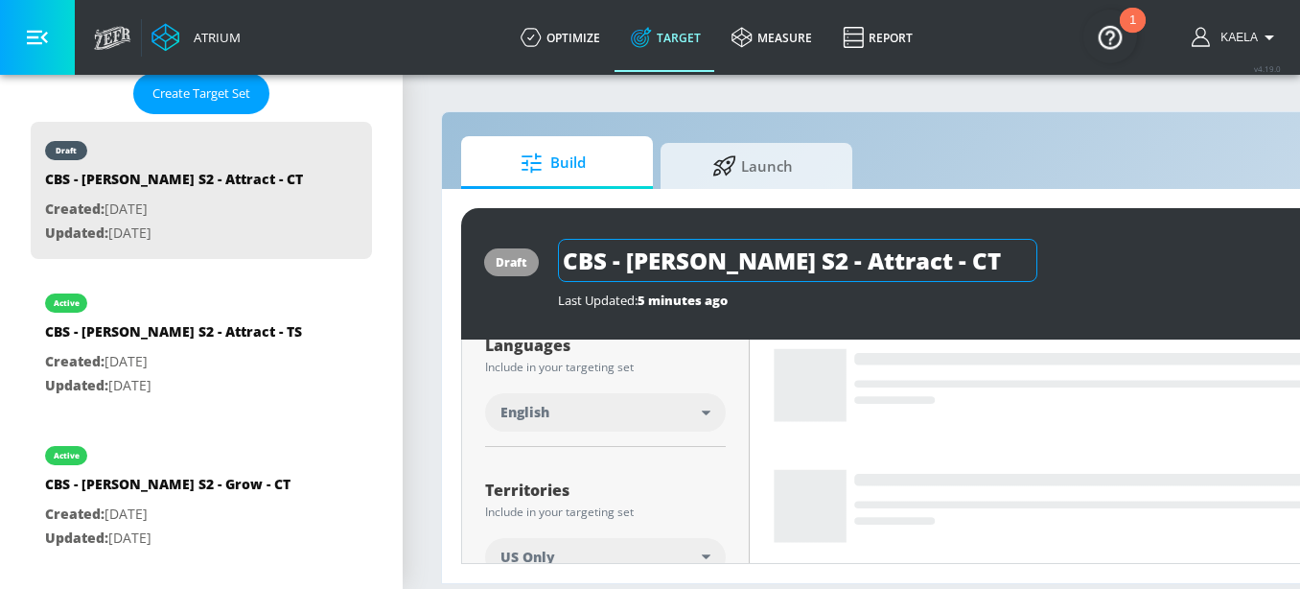
click at [720, 272] on input "CBS - [PERSON_NAME] S2 - Attract - CT" at bounding box center [797, 260] width 479 height 43
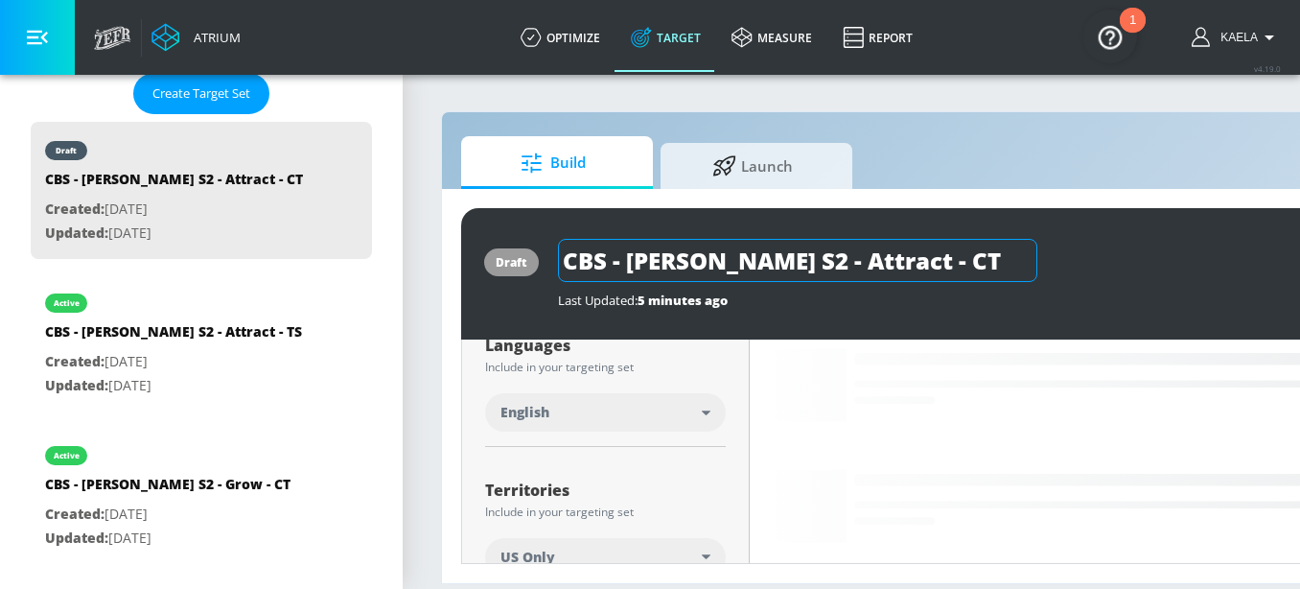
click at [720, 272] on input "CBS - [PERSON_NAME] S2 - Attract - CT" at bounding box center [797, 260] width 479 height 43
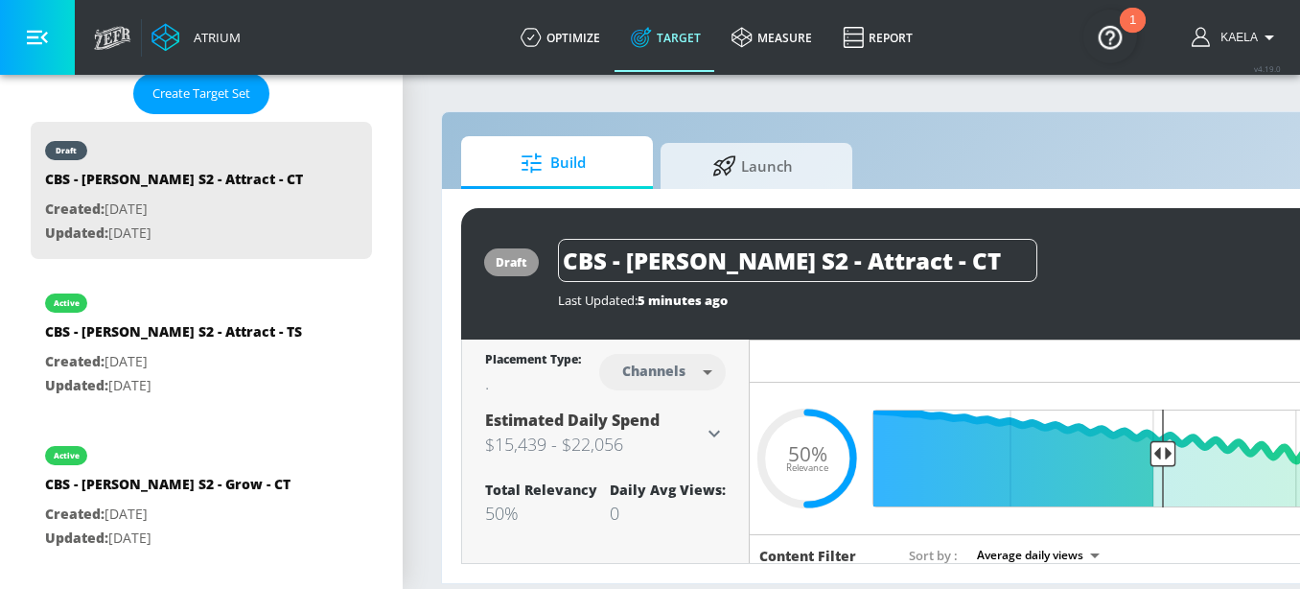
scroll to position [0, 329]
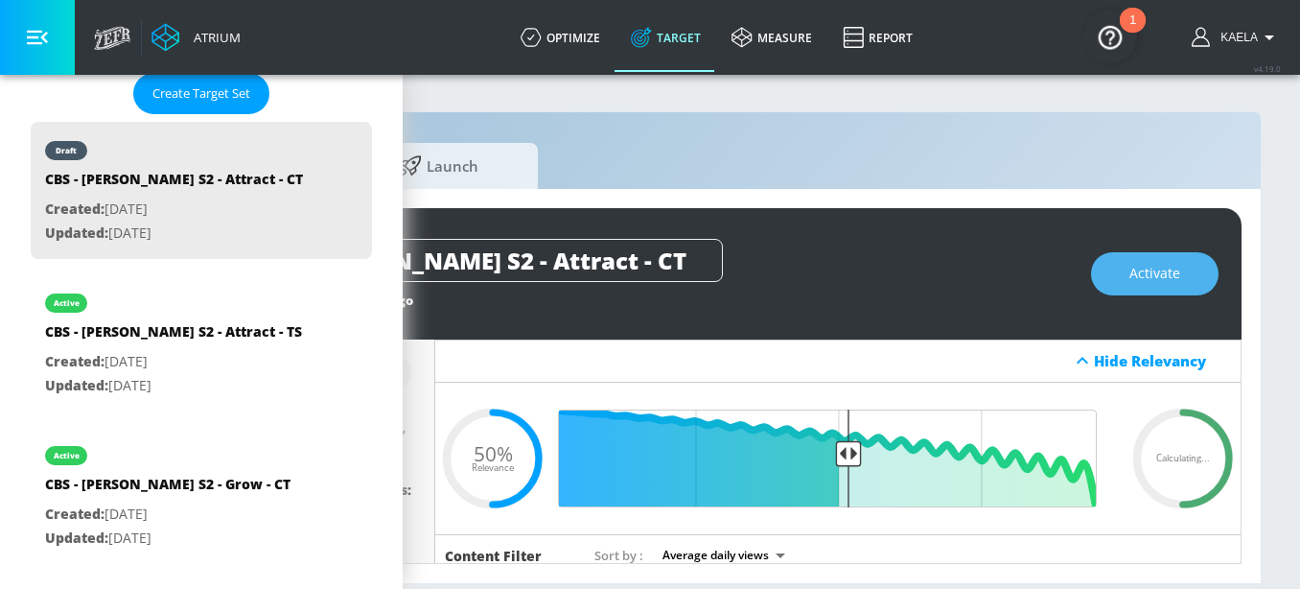
click at [1126, 285] on button "Activate" at bounding box center [1155, 273] width 128 height 43
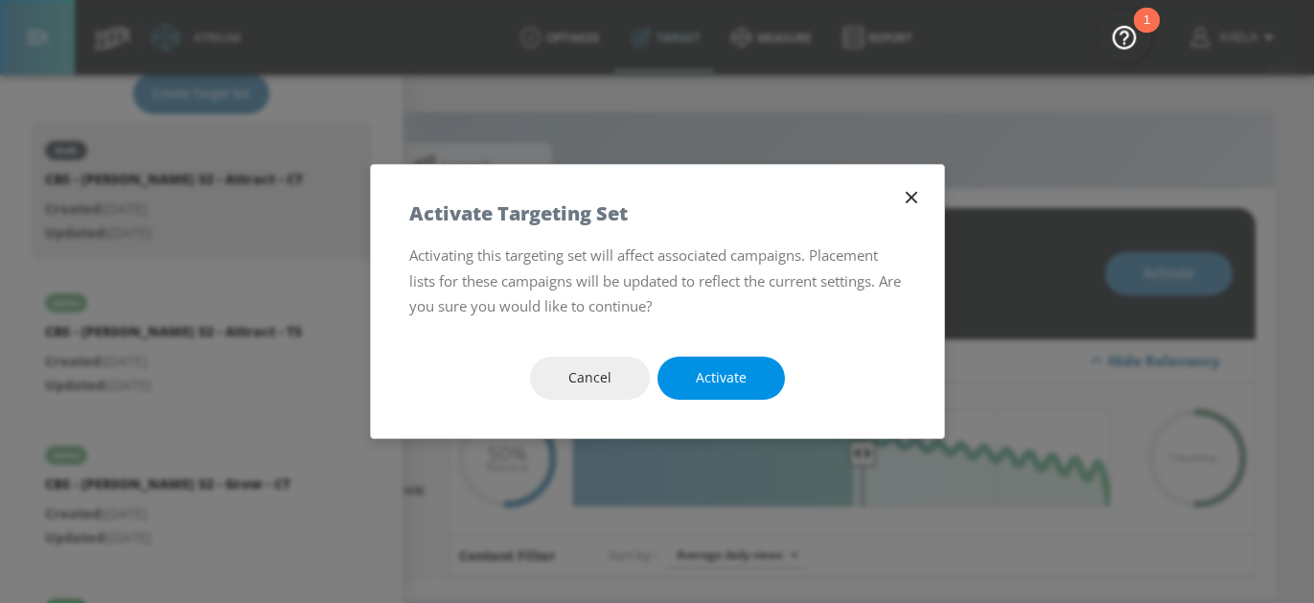
click at [730, 376] on span "Activate" at bounding box center [721, 378] width 51 height 24
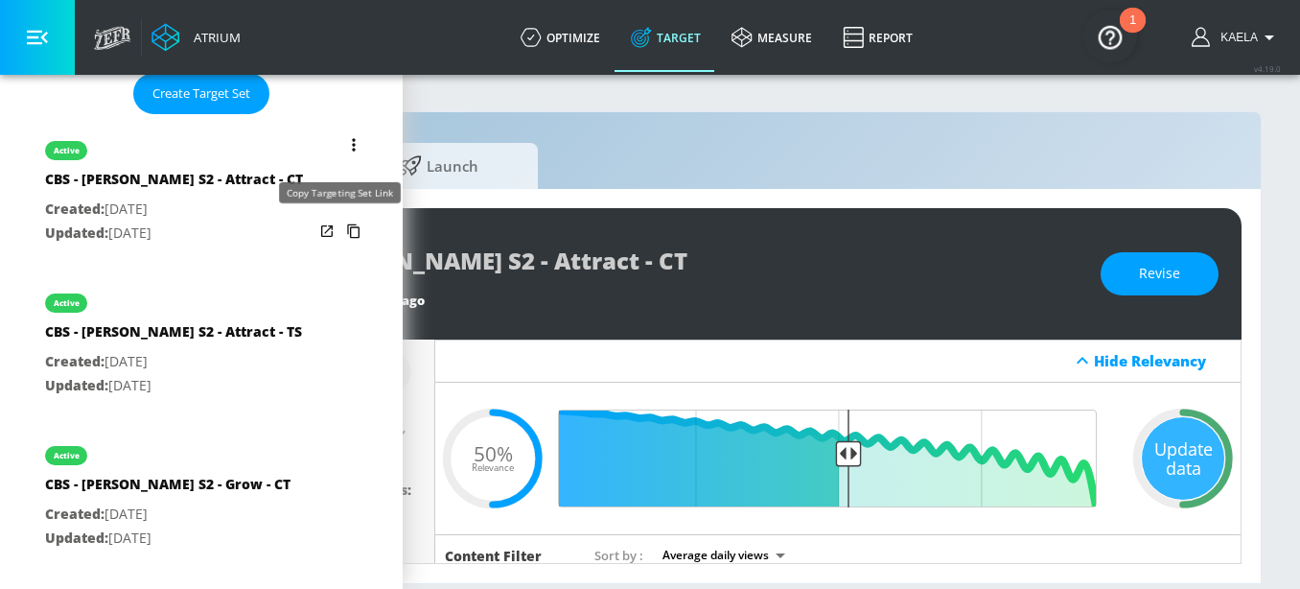
click at [347, 229] on icon "list of Target Set" at bounding box center [353, 231] width 12 height 14
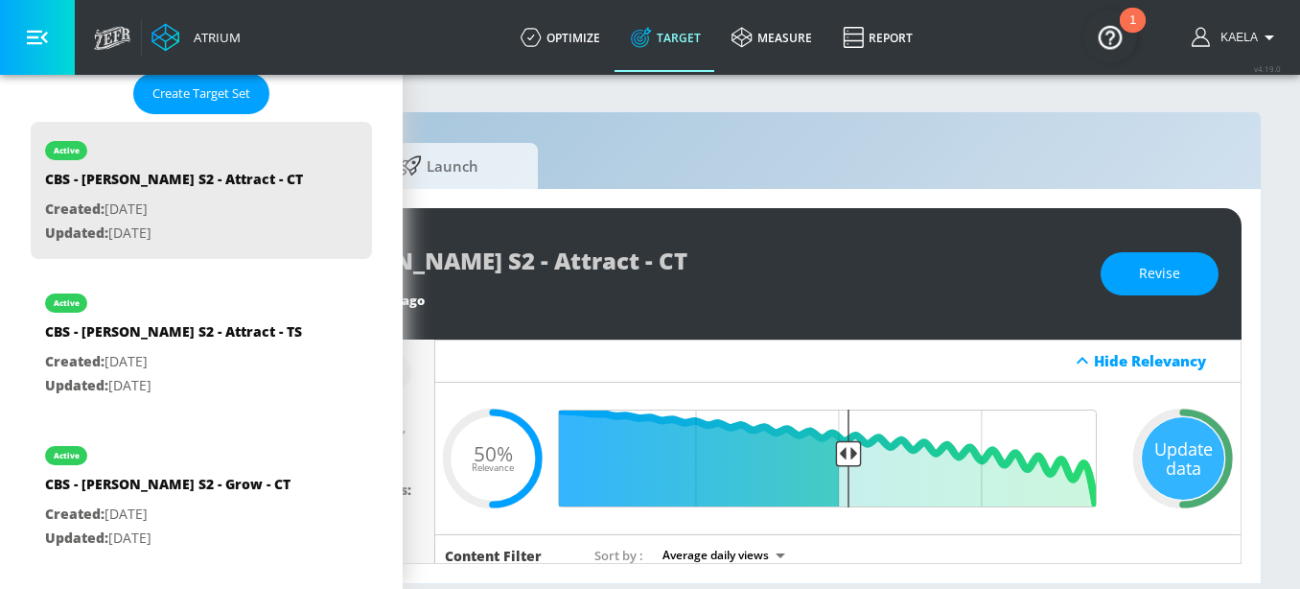
click at [197, 336] on div "CBS - [PERSON_NAME] S2 - Attract - TS" at bounding box center [173, 336] width 257 height 28
type input "CBS - [PERSON_NAME] S2 - Attract - TS"
type input "videos"
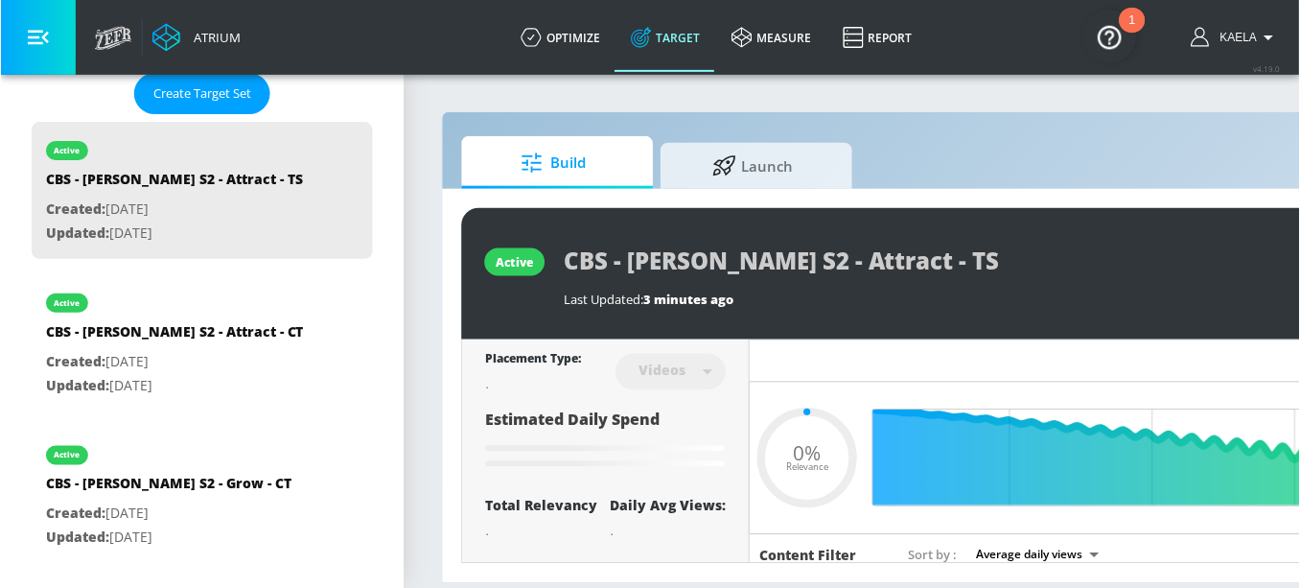
scroll to position [4, 0]
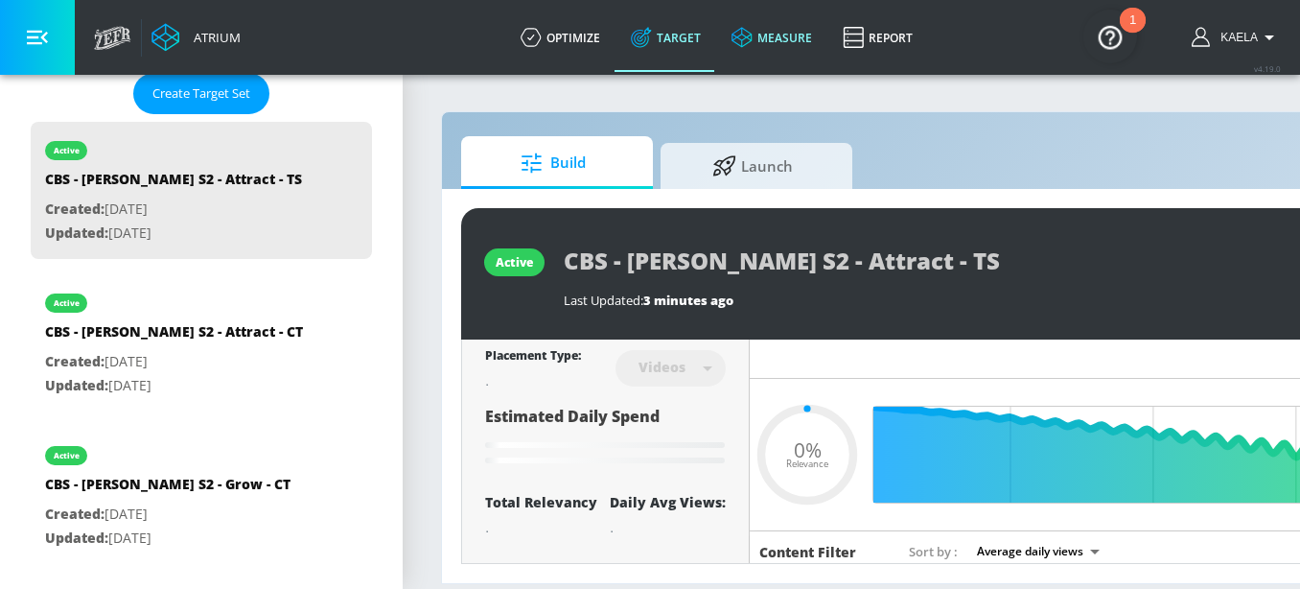
type input "0.5"
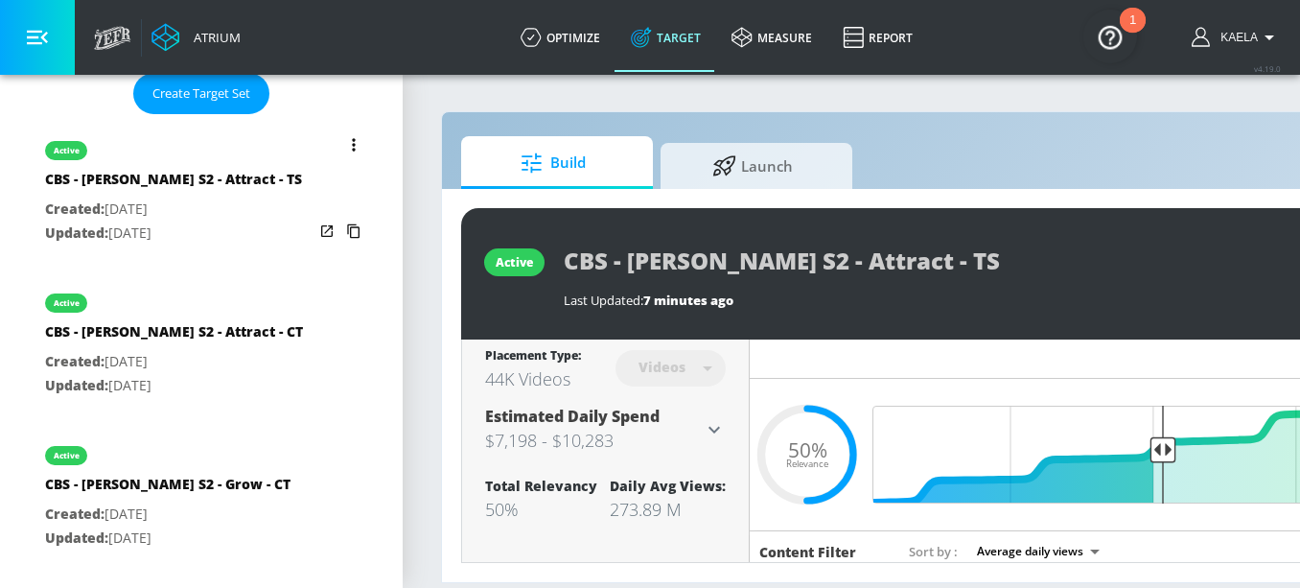
click at [352, 138] on icon "list of Target Set" at bounding box center [353, 144] width 3 height 12
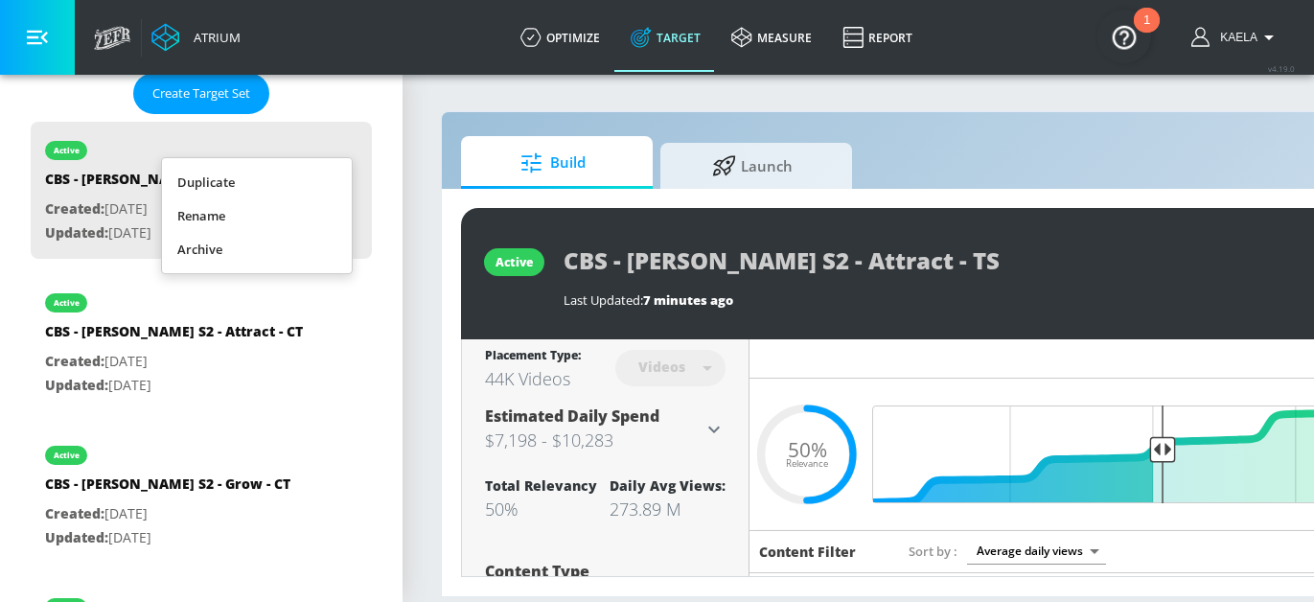
click at [258, 182] on li "Duplicate" at bounding box center [257, 183] width 190 height 34
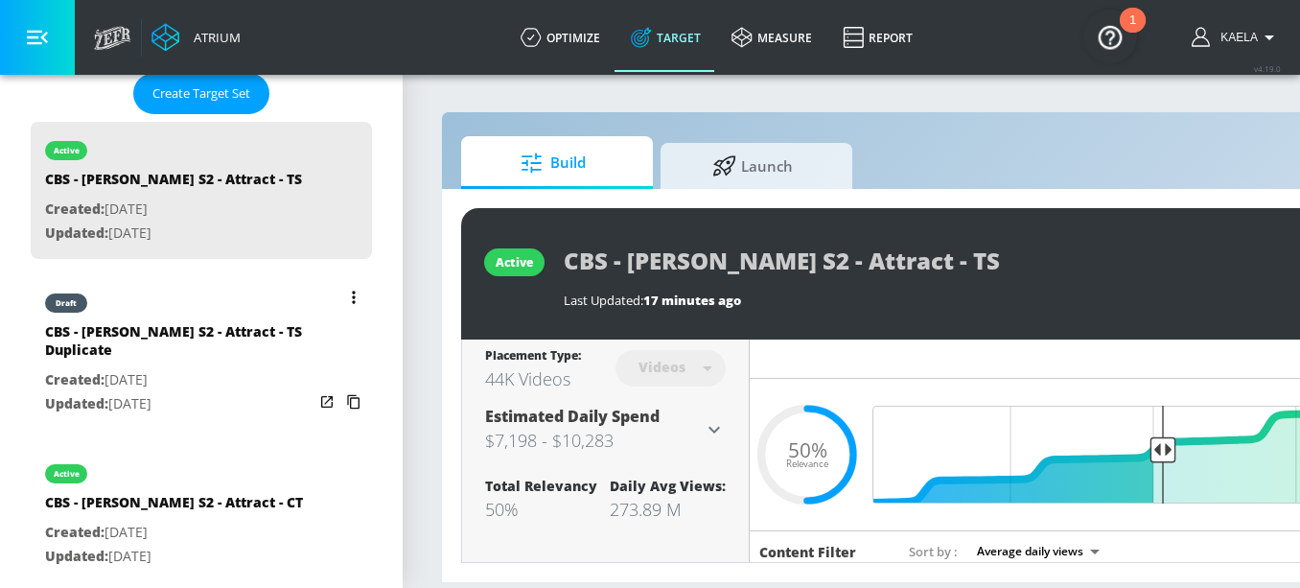
click at [174, 407] on p "Updated: [DATE]" at bounding box center [179, 404] width 268 height 24
type input "CBS - [PERSON_NAME] S2 - Attract - TS Duplicate"
type input "0.05"
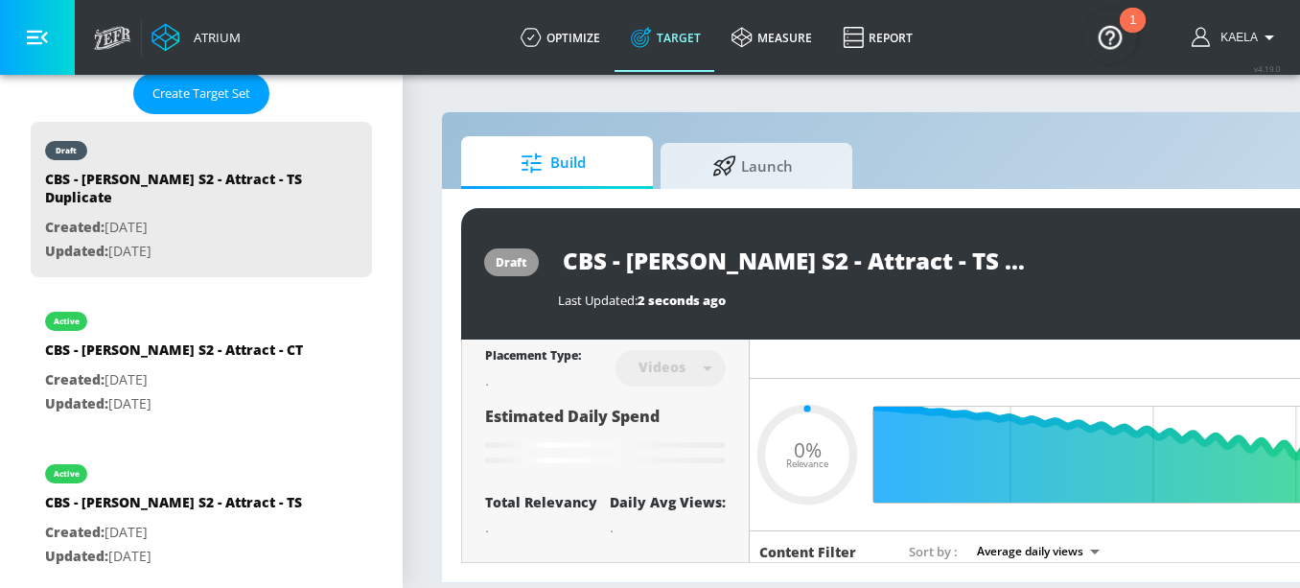
drag, startPoint x: 627, startPoint y: 261, endPoint x: 748, endPoint y: 262, distance: 120.8
click at [748, 262] on input "CBS - [PERSON_NAME] S2 - Attract - TS Duplicate" at bounding box center [797, 260] width 479 height 43
type input "CBS - N - Attract - TS Duplicate"
type input "0.05"
type input "CBS - NC - Attract - TS Duplicate"
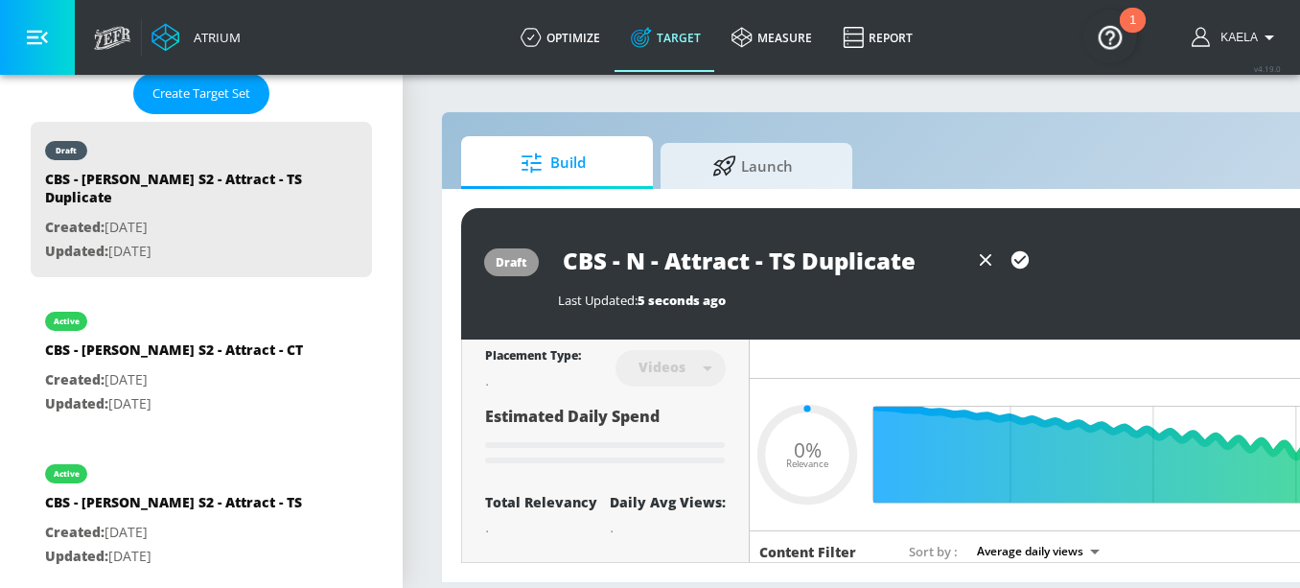
type input "0.05"
type input "CBS - NCI - Attract - TS Duplicate"
type input "0.05"
type input "CBS - NCIS - Attract - TS Duplicate"
type input "0.05"
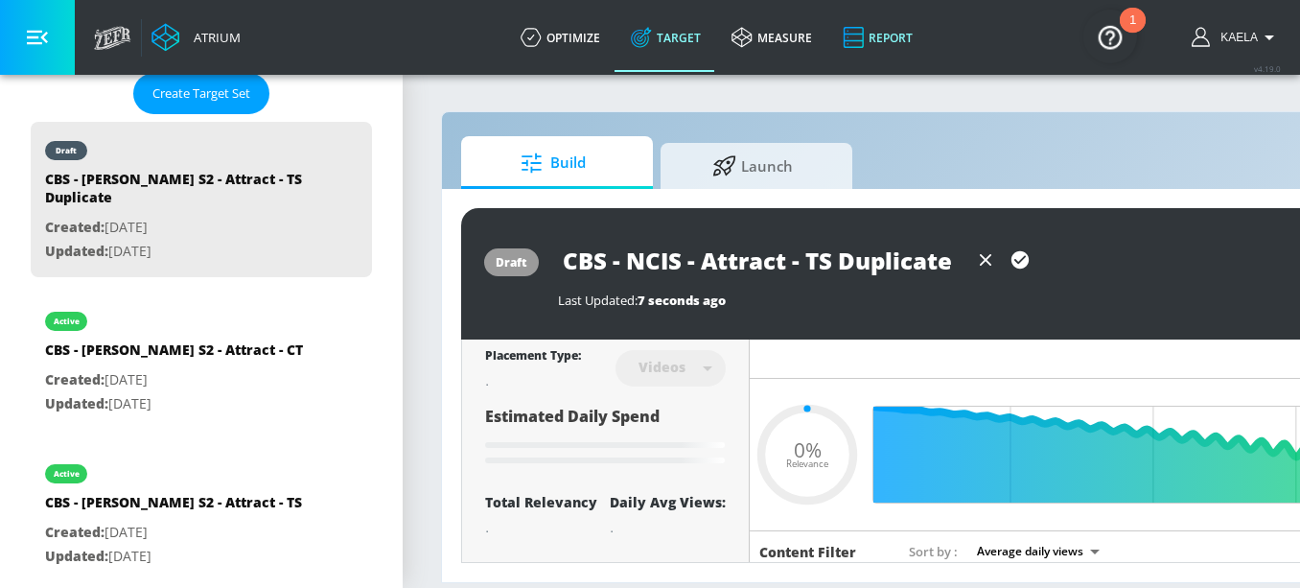
type input "CBS - NCIS - Attract - TS Duplicate"
click at [744, 265] on input "CBS - NCIS - Attract - TS Duplicate" at bounding box center [763, 260] width 410 height 43
type input "0.5"
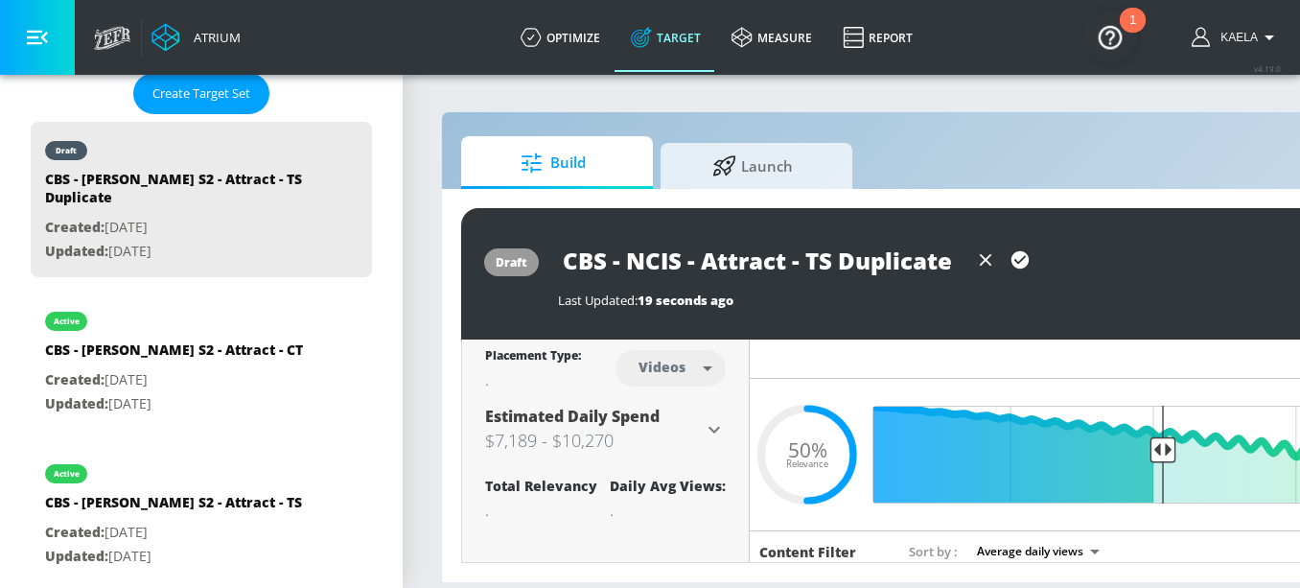
paste input "Longtime and New Fans"
click at [805, 256] on input "CBS - NCIS - Longtime and New Fans - TS Duplicate" at bounding box center [763, 260] width 410 height 43
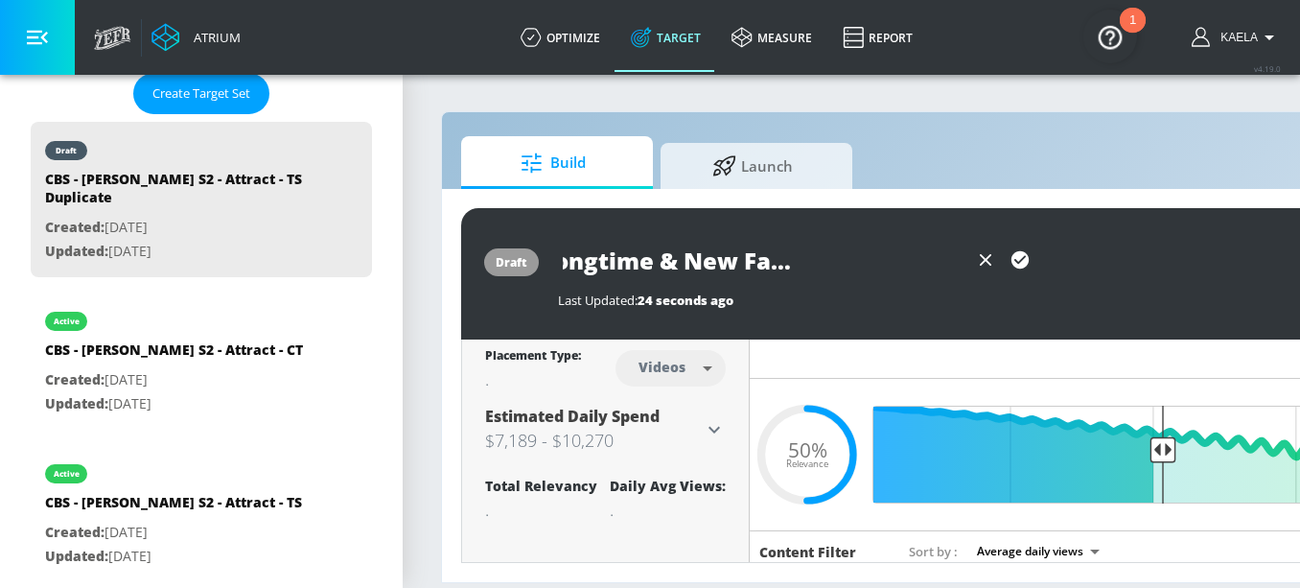
drag, startPoint x: 947, startPoint y: 261, endPoint x: 1007, endPoint y: 258, distance: 59.5
click at [1007, 258] on div "CBS - NCIS - Longtime & New Fans - TS Duplicate" at bounding box center [797, 260] width 479 height 43
click at [884, 262] on input "CBS - NCIS - Longtime & New Fans - TS Duplicate" at bounding box center [763, 260] width 410 height 43
drag, startPoint x: 847, startPoint y: 265, endPoint x: 945, endPoint y: 265, distance: 98.8
click at [945, 265] on input "CBS - NCIS - Longtime & New Fans - TS Duplicate" at bounding box center [763, 260] width 410 height 43
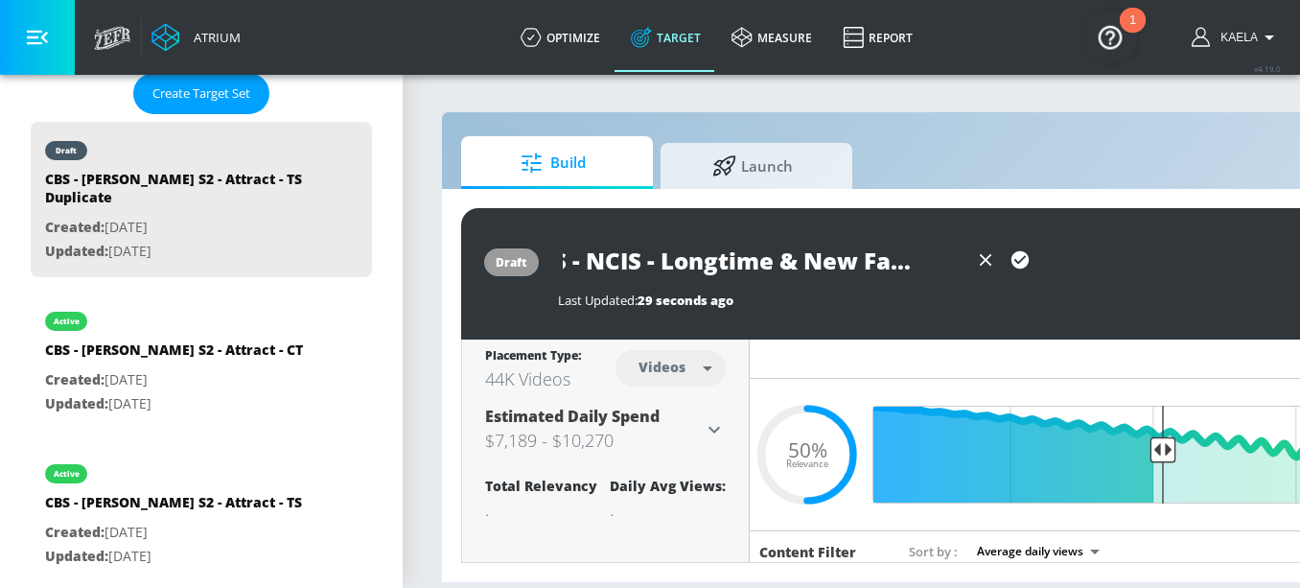
scroll to position [0, 40]
type input "CBS - NCIS - Longtime & New Fans - TS"
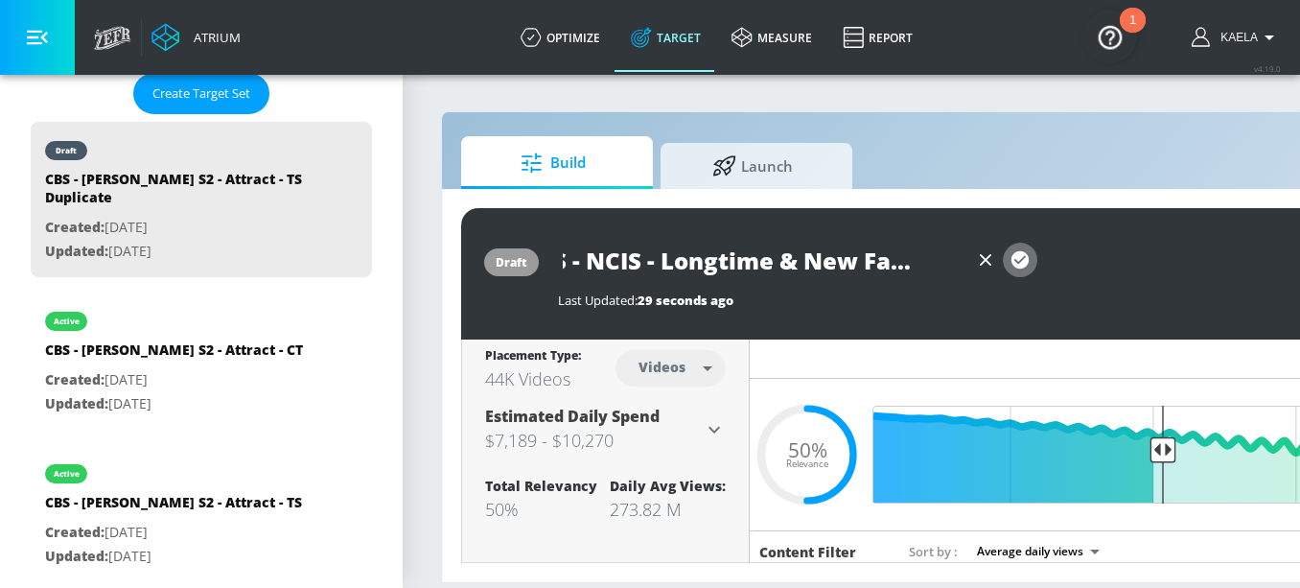
click at [1020, 257] on icon "button" at bounding box center [1019, 259] width 17 height 17
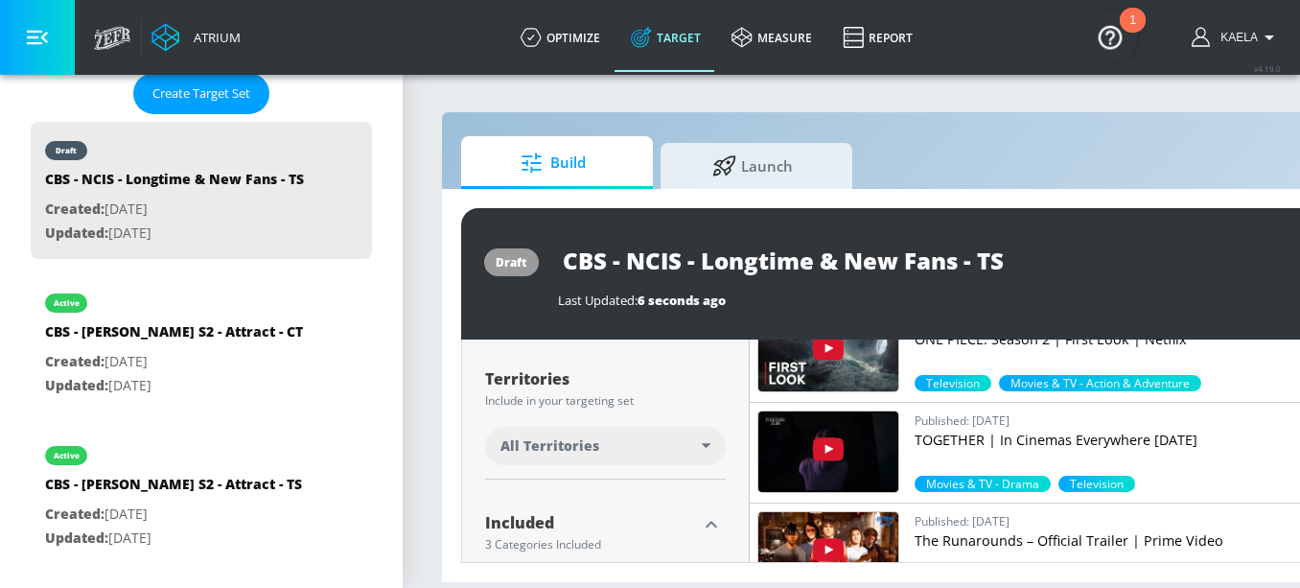
scroll to position [482, 0]
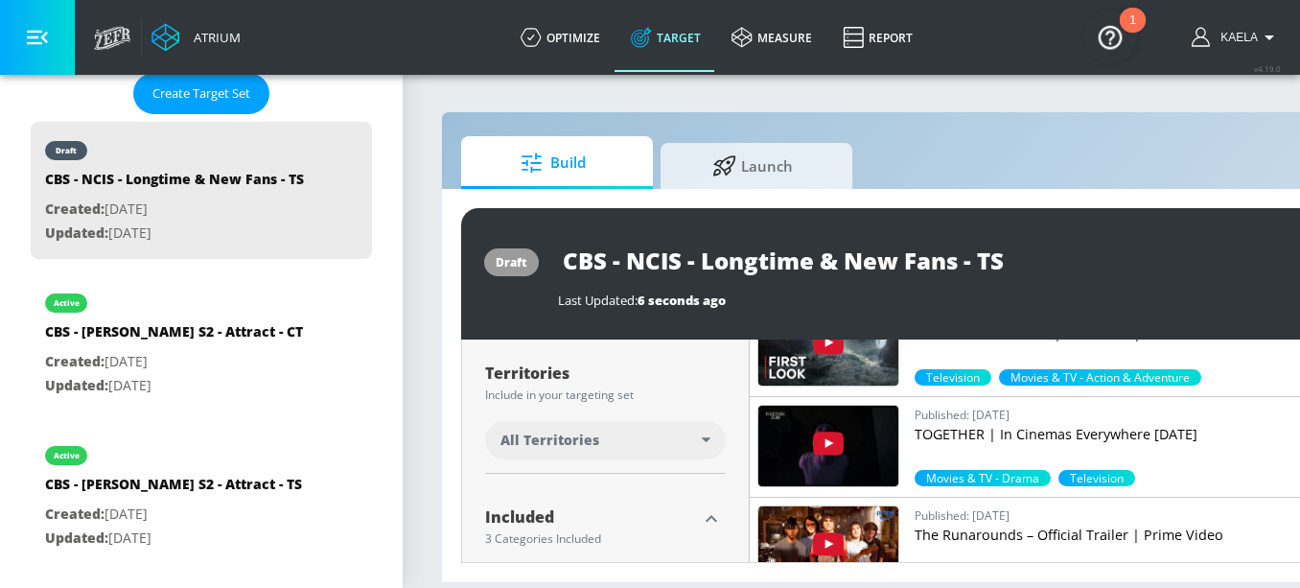
click at [595, 441] on span "All Territories" at bounding box center [549, 439] width 99 height 19
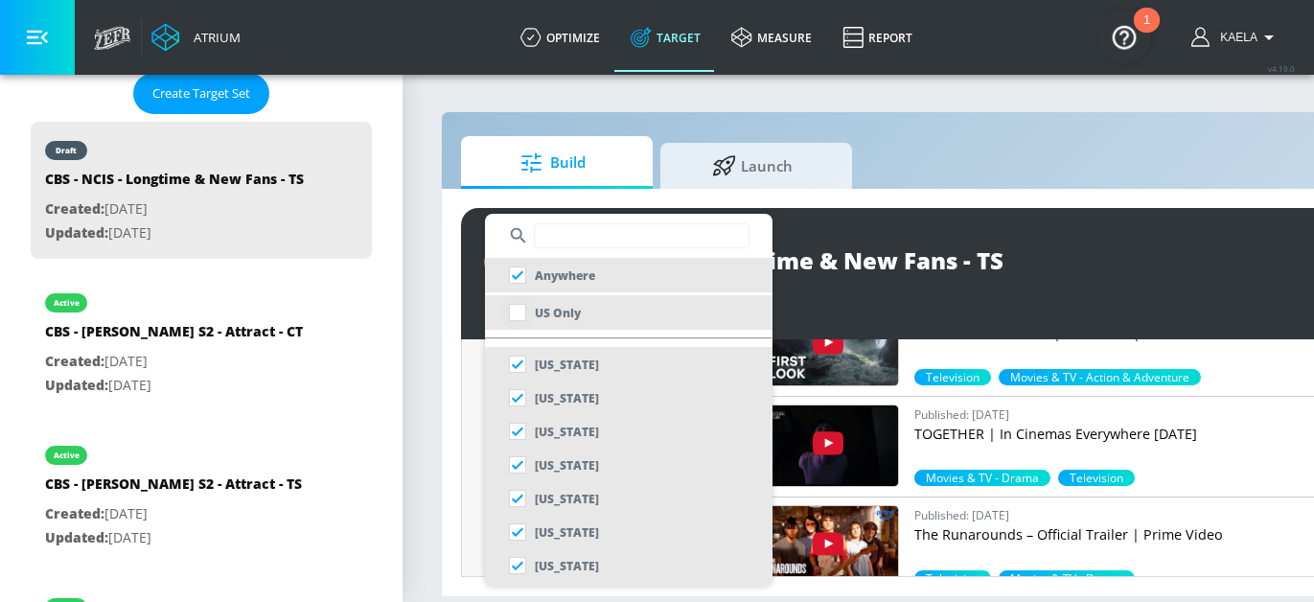
click at [522, 312] on input "checkbox" at bounding box center [517, 312] width 35 height 35
checkbox input "true"
checkbox input "false"
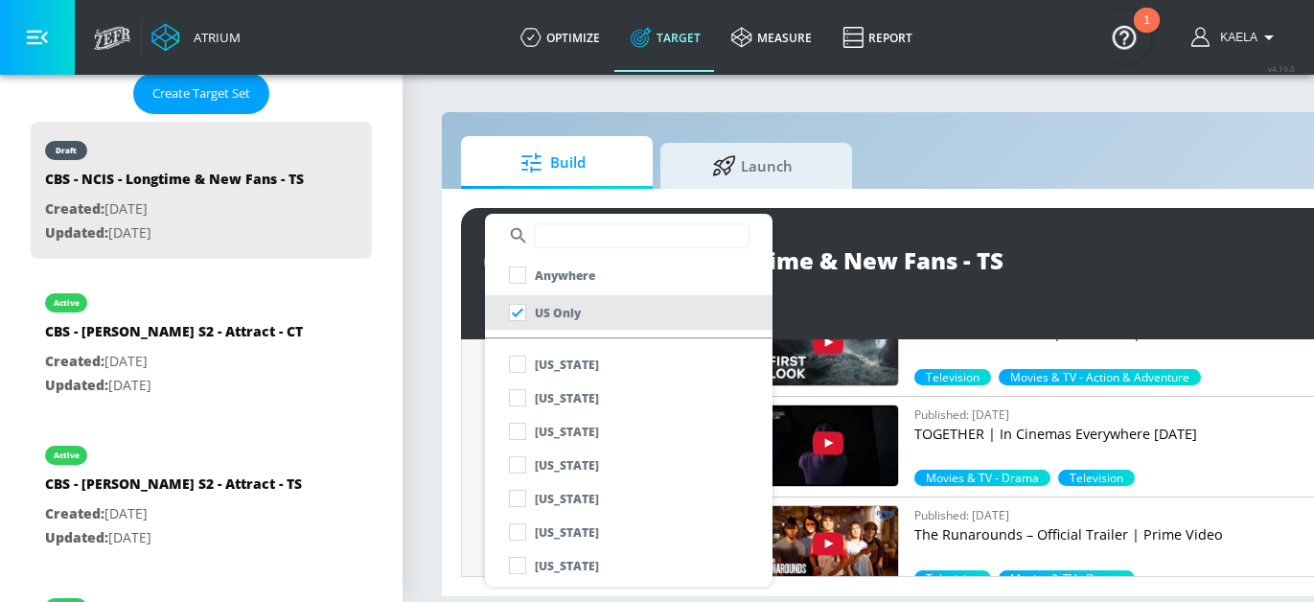
click at [461, 447] on div at bounding box center [657, 301] width 1314 height 602
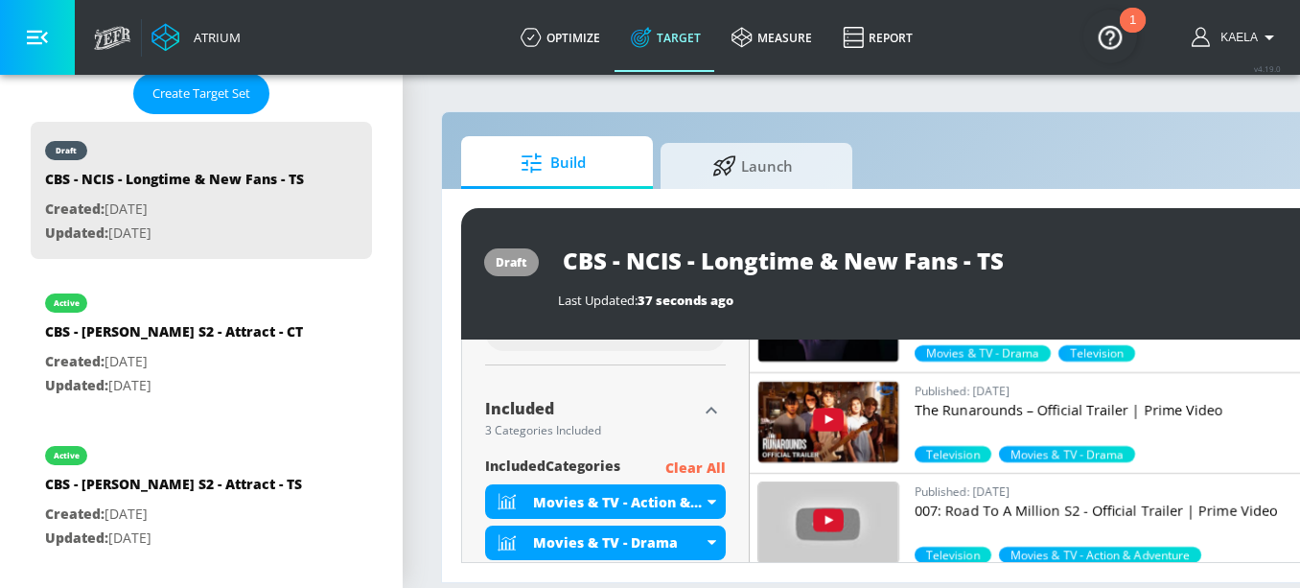
scroll to position [638, 0]
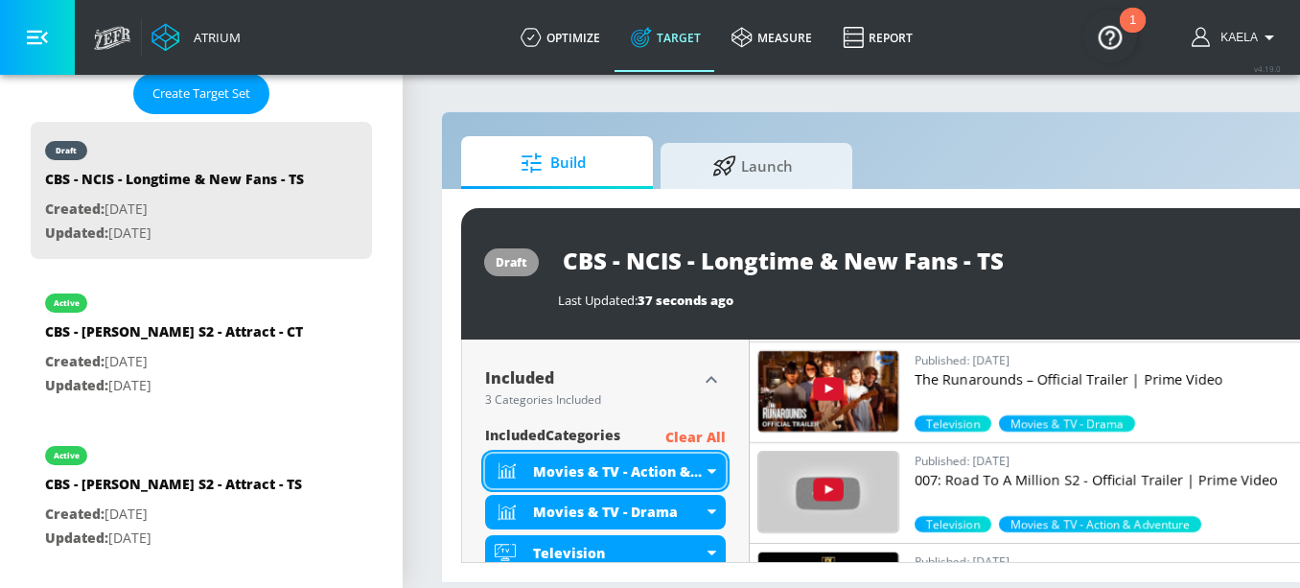
click at [711, 471] on icon at bounding box center [712, 471] width 9 height 5
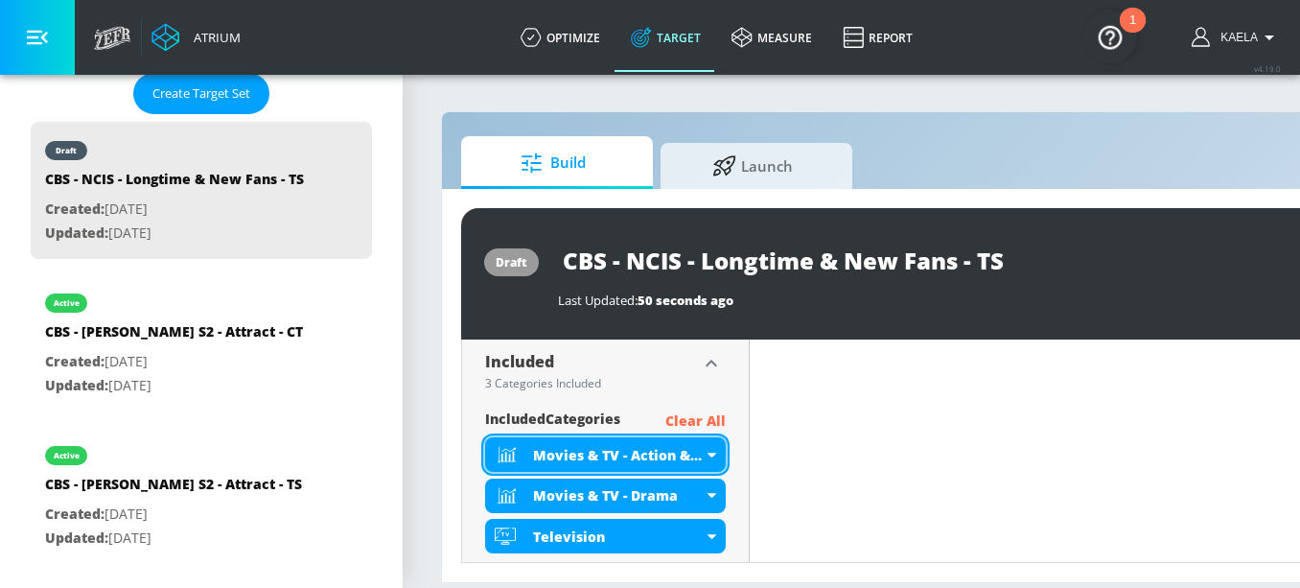
scroll to position [621, 0]
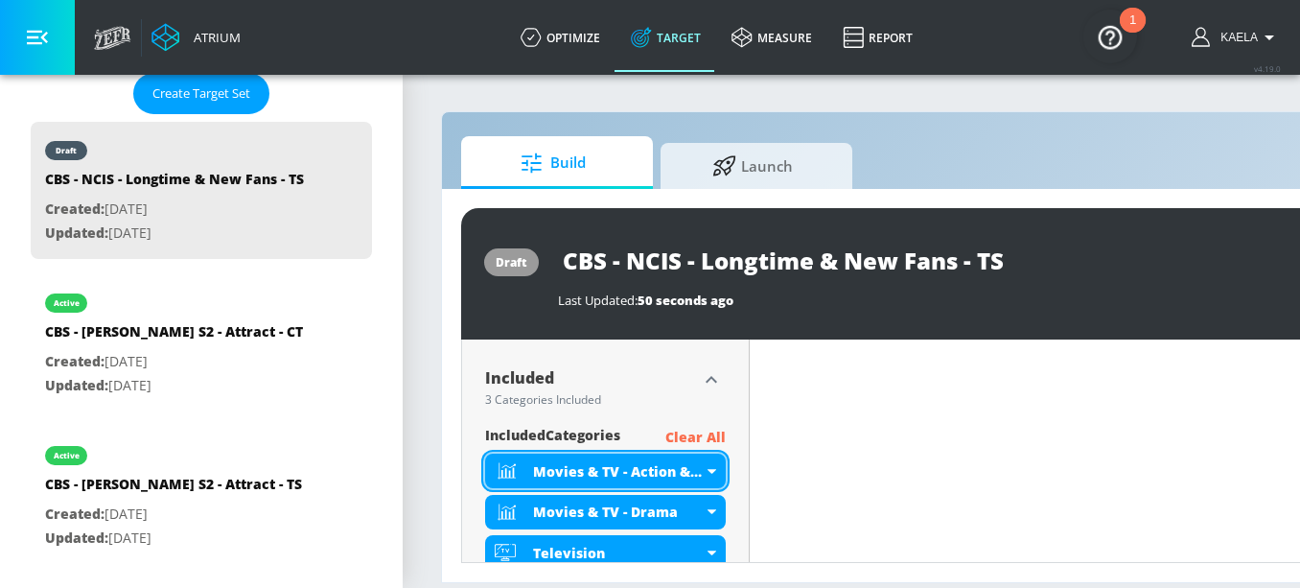
click at [711, 471] on icon at bounding box center [712, 471] width 9 height 5
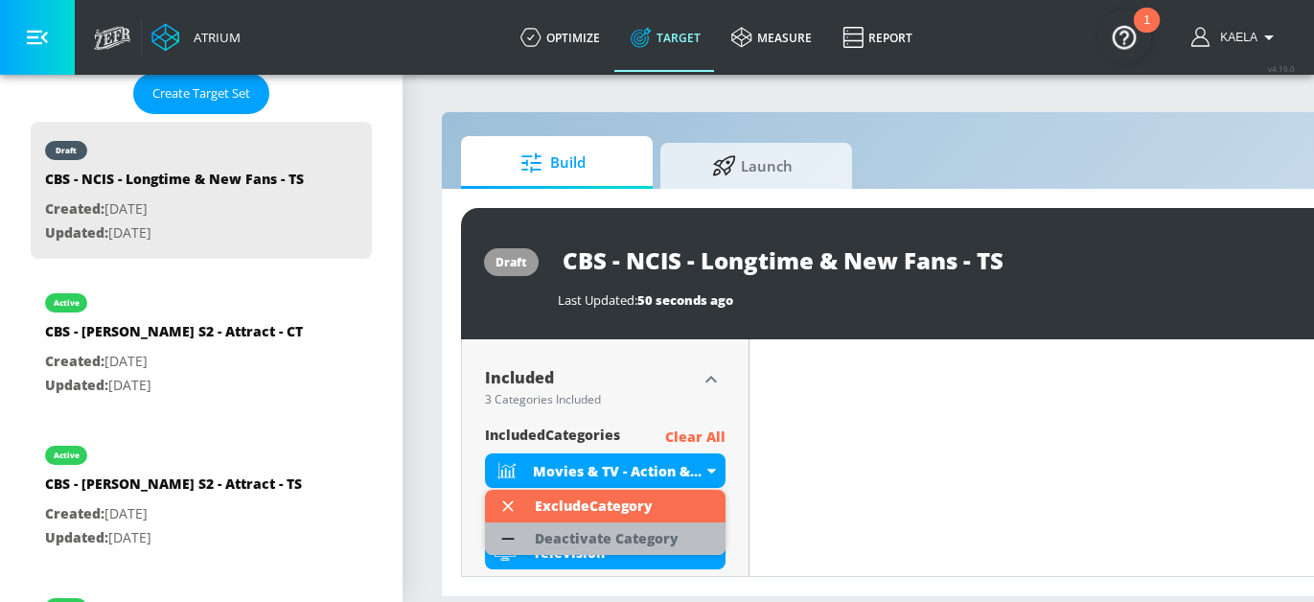
click at [577, 541] on div "Deactivate Category" at bounding box center [607, 538] width 144 height 13
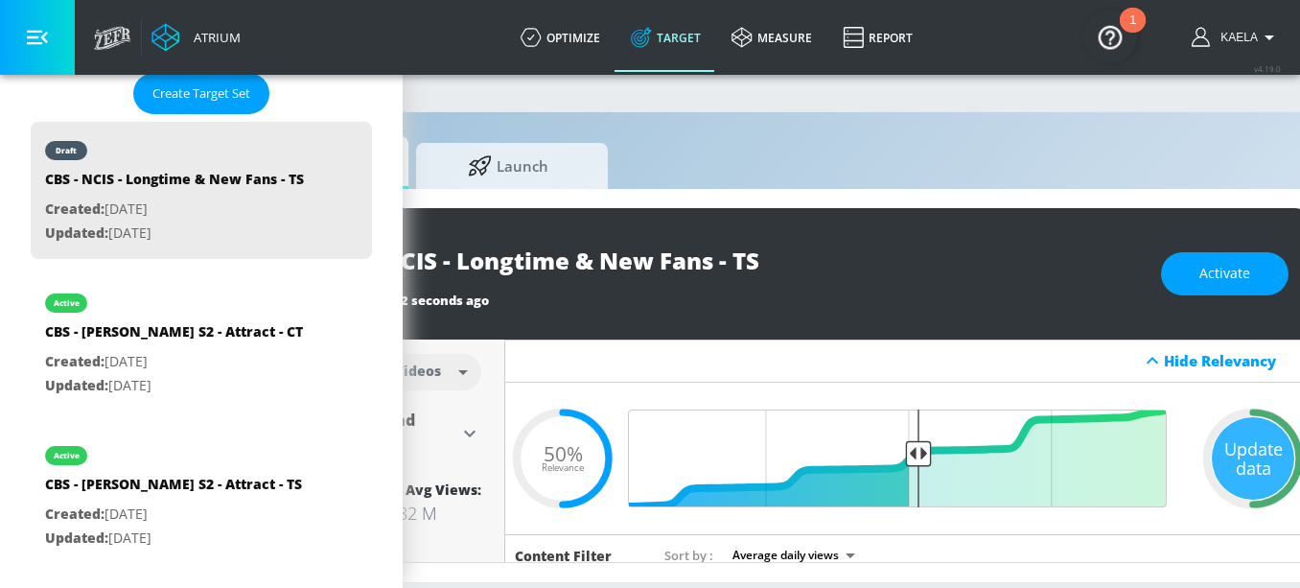
scroll to position [0, 329]
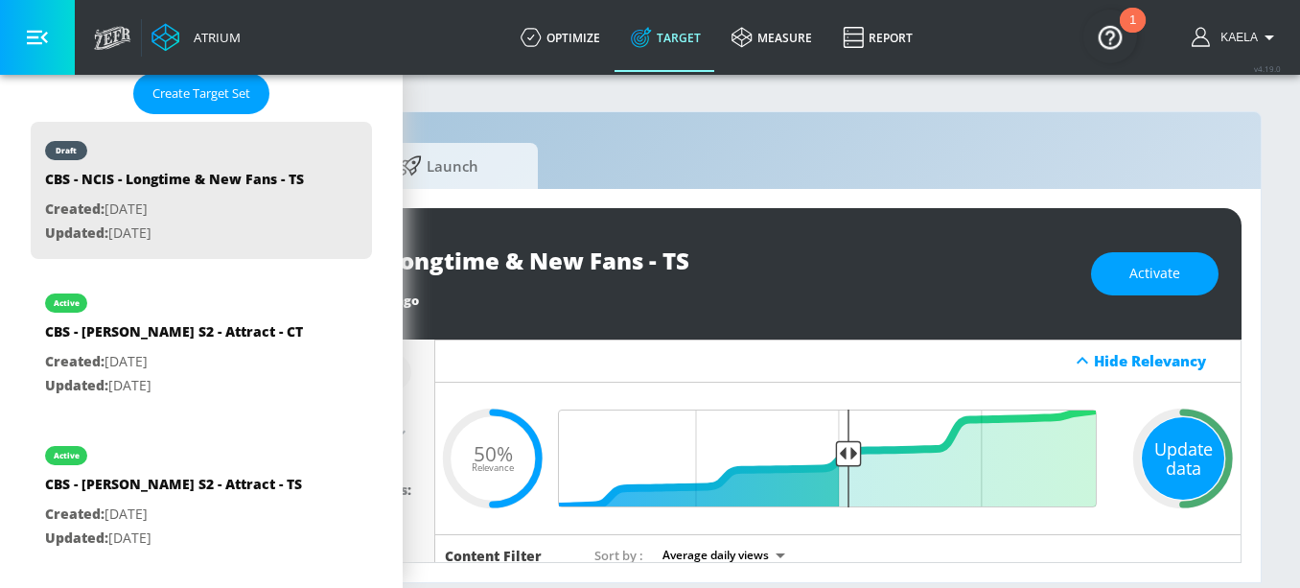
click at [1162, 459] on div "Update data" at bounding box center [1183, 458] width 82 height 82
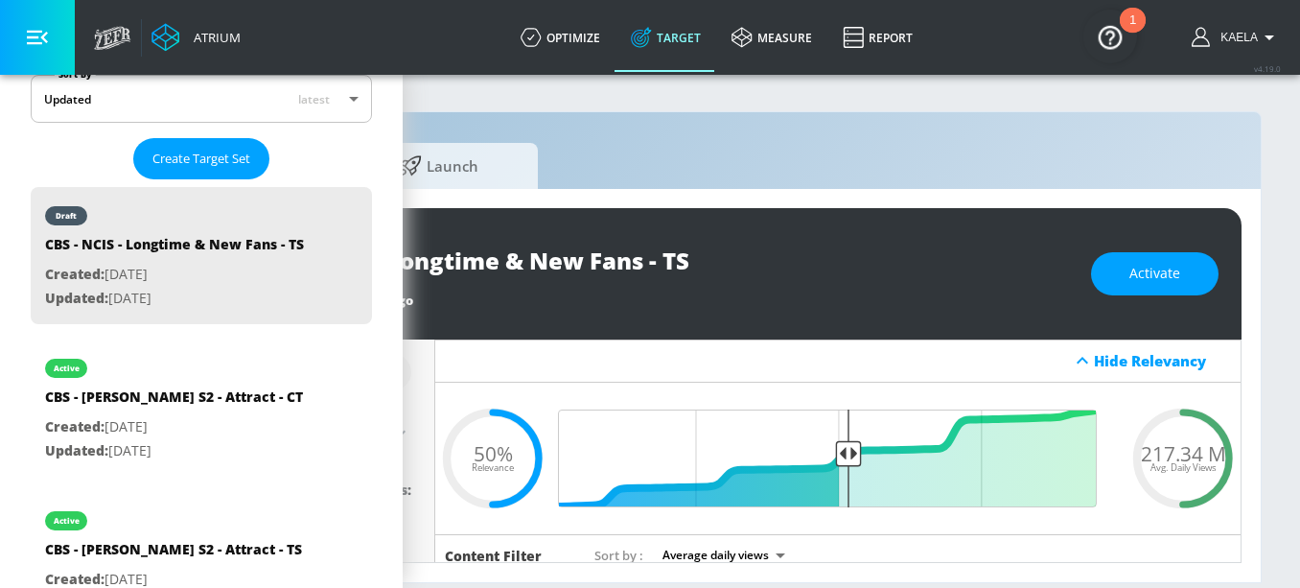
click at [1160, 450] on span "217.34 M" at bounding box center [1183, 453] width 85 height 20
copy span "217.34 M"
click at [1151, 276] on span "Activate" at bounding box center [1154, 274] width 51 height 24
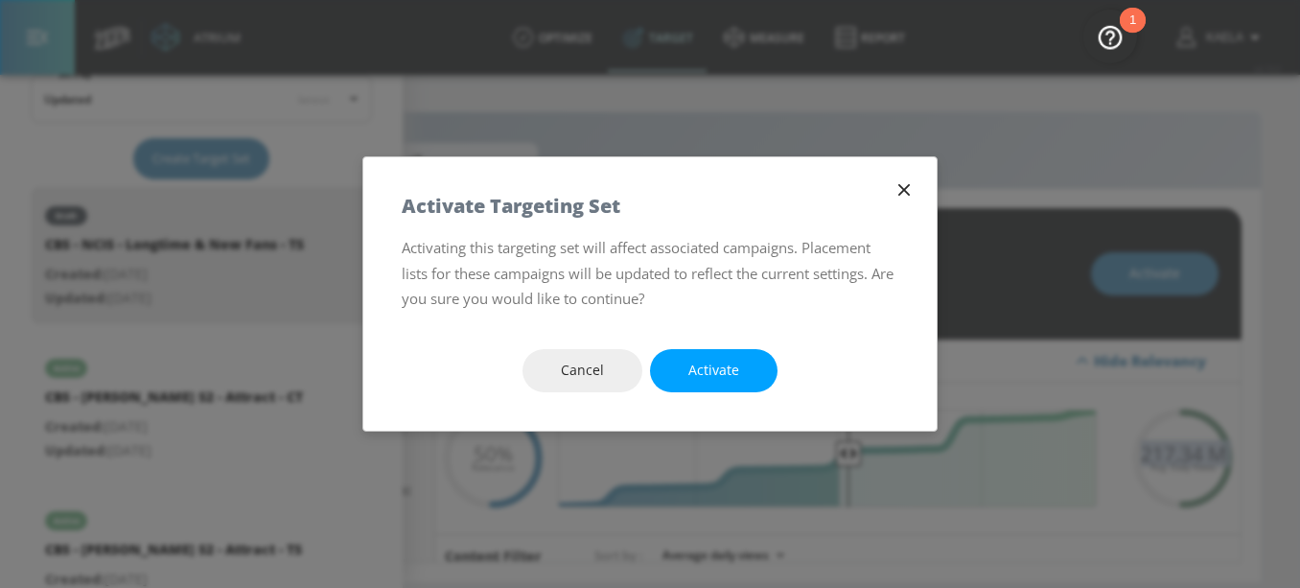
scroll to position [0, 314]
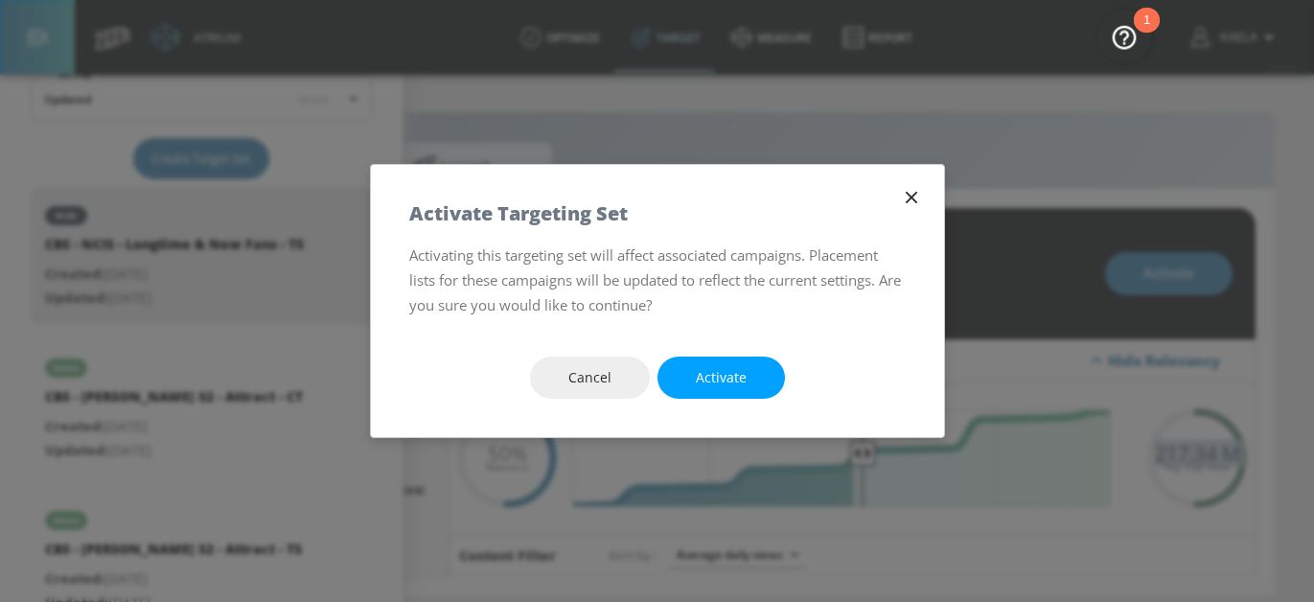
click at [709, 386] on span "Activate" at bounding box center [721, 378] width 51 height 24
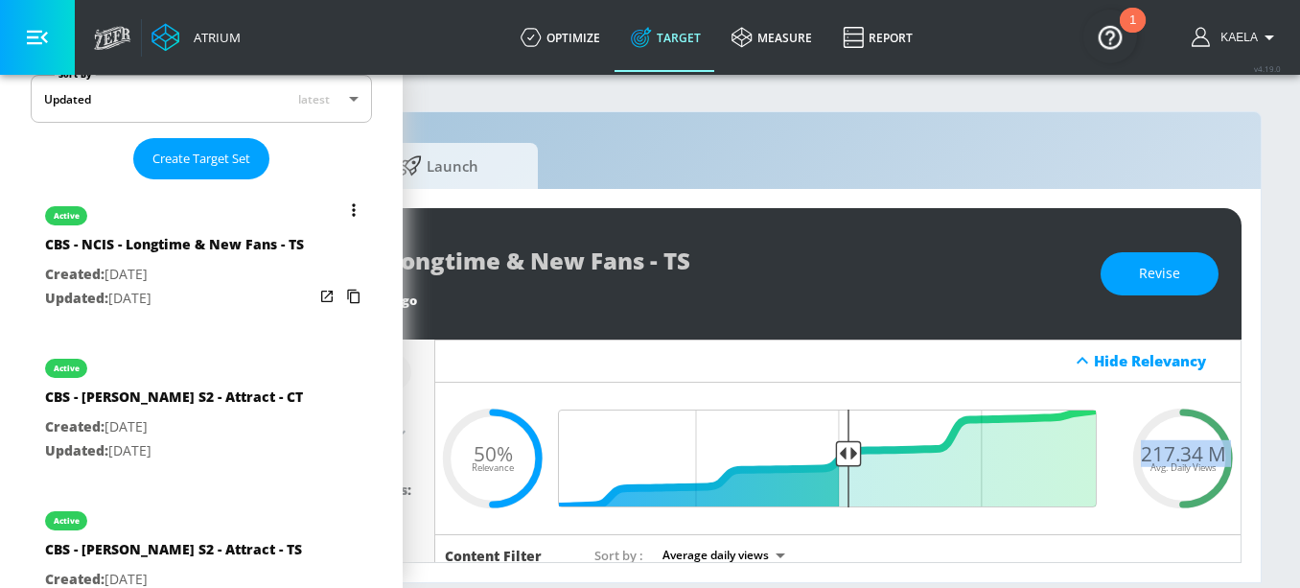
click at [345, 219] on button "list of Target Set" at bounding box center [353, 210] width 27 height 27
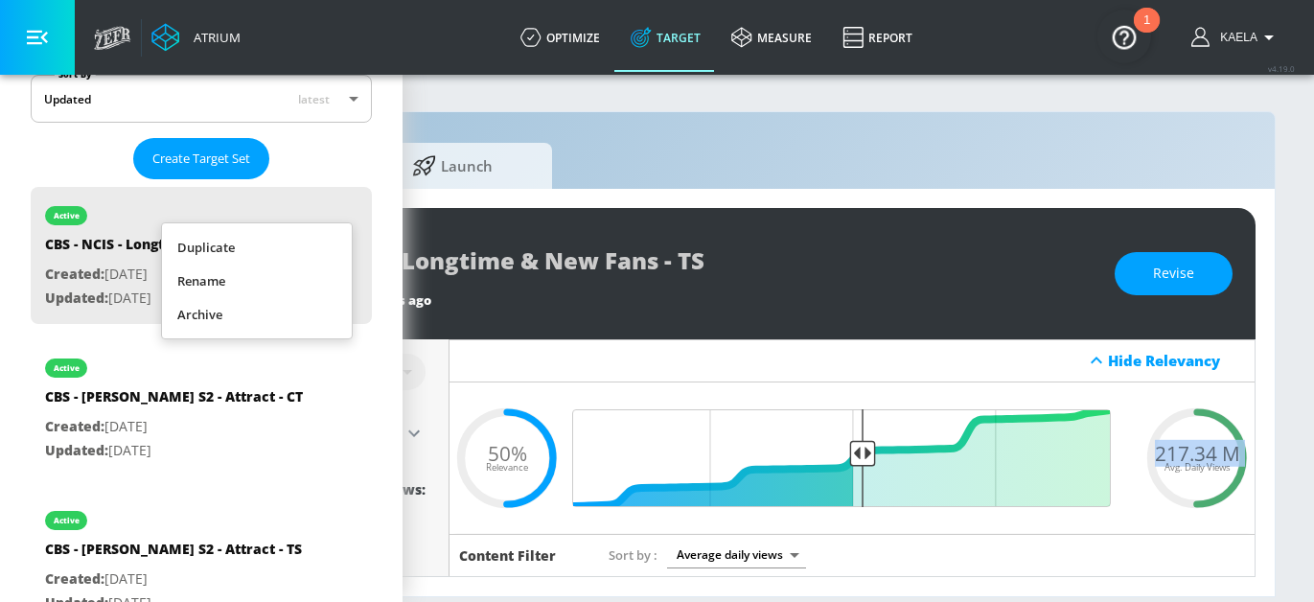
click at [249, 244] on li "Duplicate" at bounding box center [257, 248] width 190 height 34
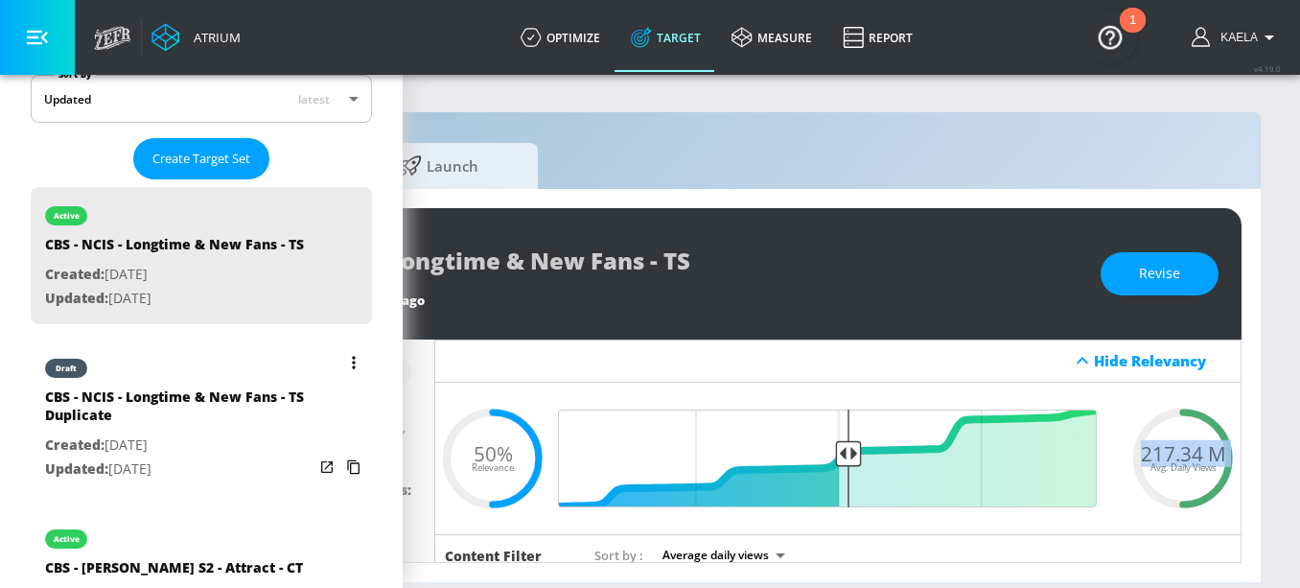
click at [173, 433] on div "CBS - NCIS - Longtime & New Fans - TS Duplicate" at bounding box center [179, 410] width 268 height 46
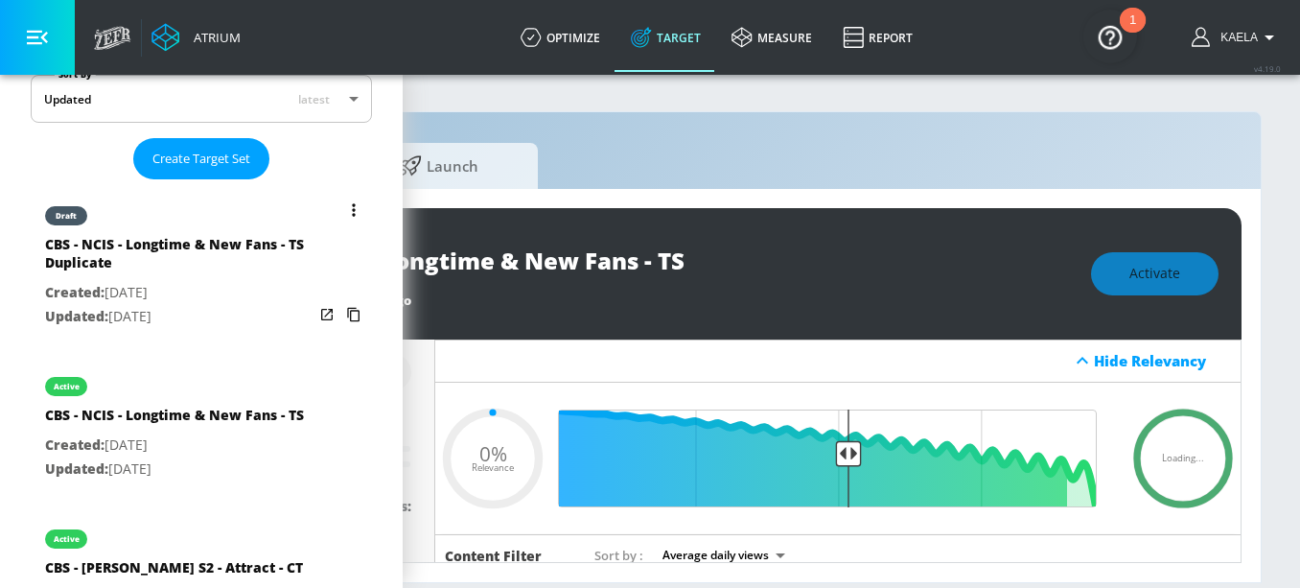
type input "CBS - NCIS - Longtime & New Fans - TS Duplicate"
type input "0.05"
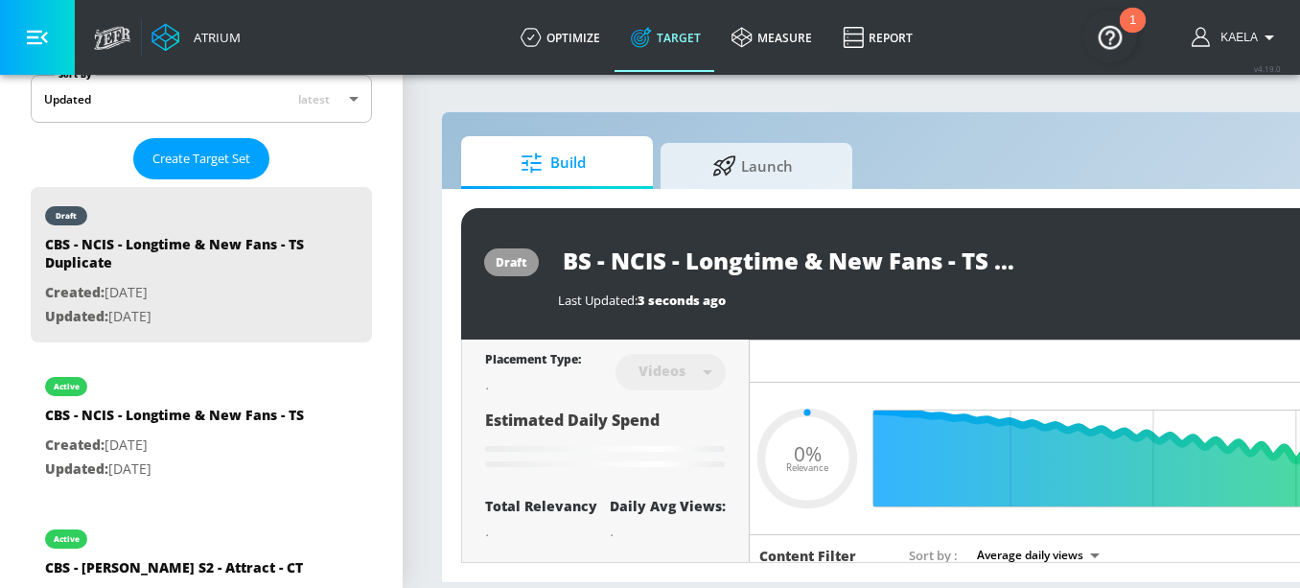
scroll to position [0, 91]
drag, startPoint x: 850, startPoint y: 265, endPoint x: 1051, endPoint y: 260, distance: 200.4
click at [1051, 260] on div "CBS - NCIS - Longtime & New Fans - TS Duplicate" at bounding box center [972, 260] width 828 height 43
click at [907, 257] on input "CBS - NCIS - Longtime & New Fans - TS Duplicate" at bounding box center [797, 260] width 479 height 43
drag, startPoint x: 894, startPoint y: 257, endPoint x: 1070, endPoint y: 260, distance: 176.4
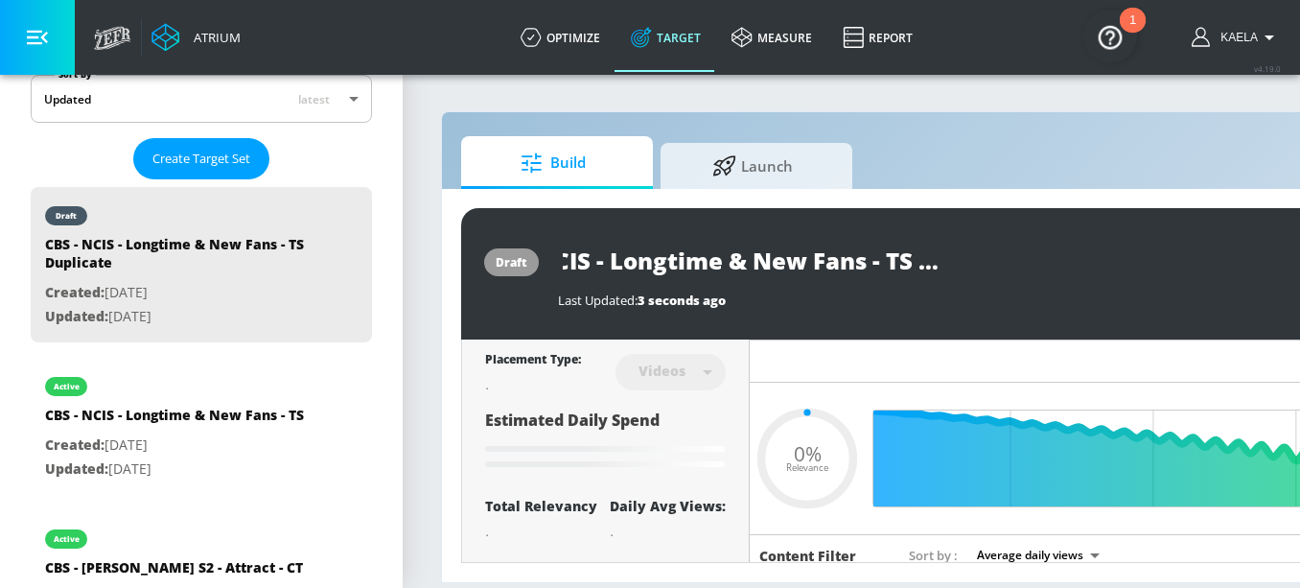
click at [1070, 260] on div "CBS - NCIS - Longtime & New Fans - TS Duplicate" at bounding box center [972, 260] width 828 height 43
type input "CBS - NCIS - Longtime & New Fans - T"
type input "0.05"
type input "CBS - NCIS - Longtime & New Fans -"
type input "0.5"
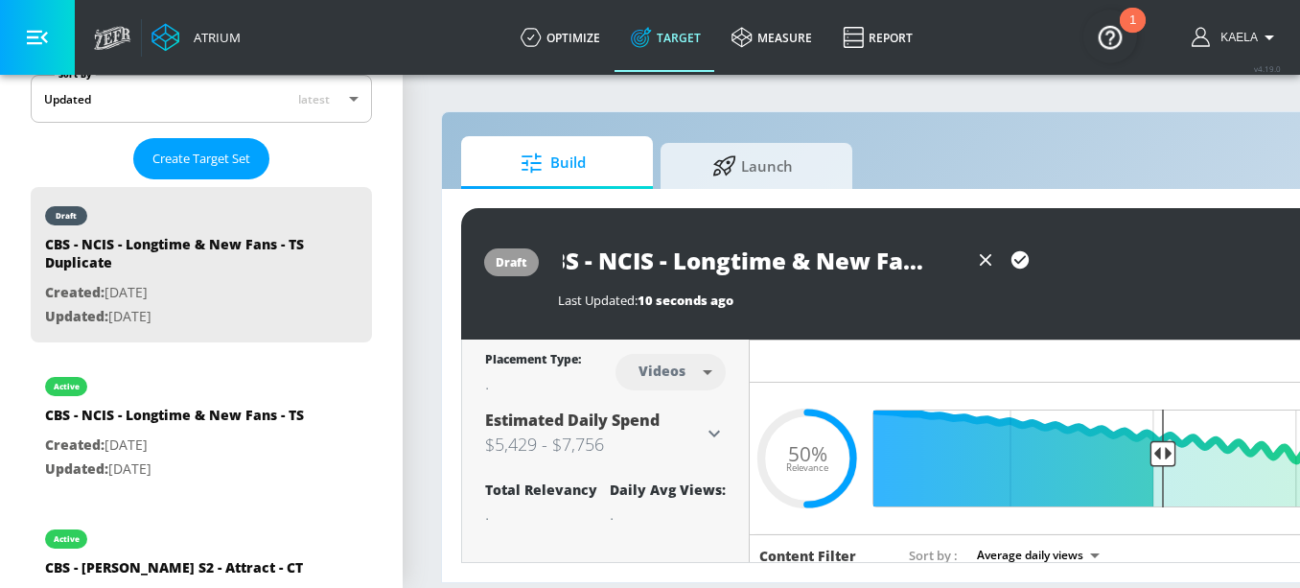
scroll to position [0, 41]
type input "CBS - NCIS - Longtime & New Fans - CT"
click at [1023, 258] on icon "button" at bounding box center [1020, 259] width 21 height 21
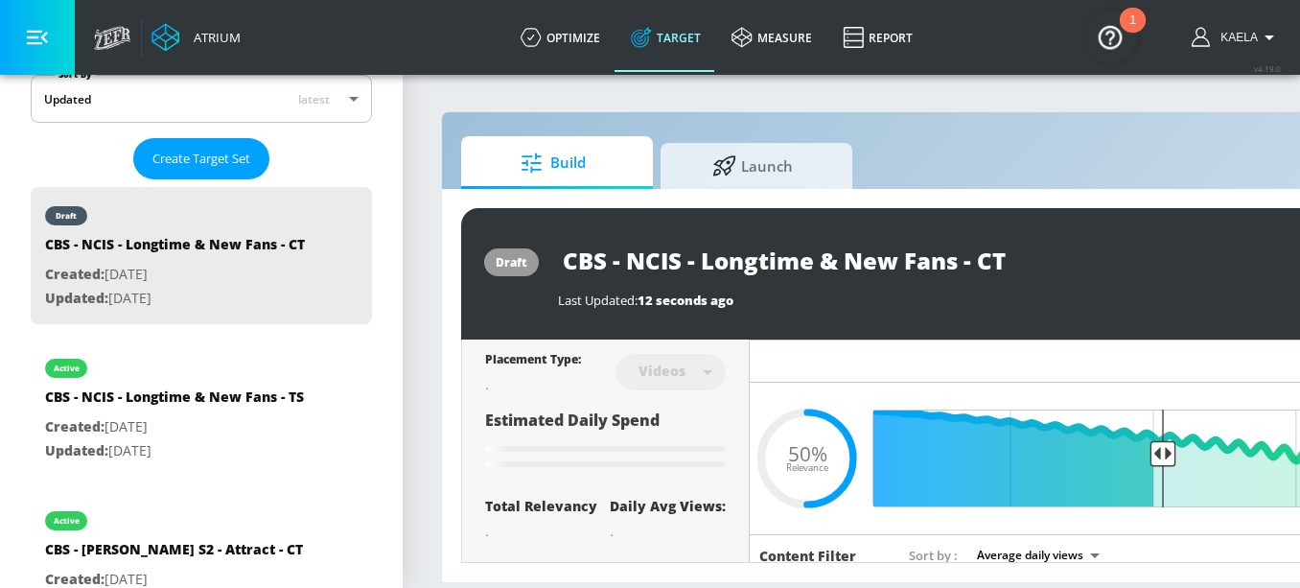
scroll to position [0, 0]
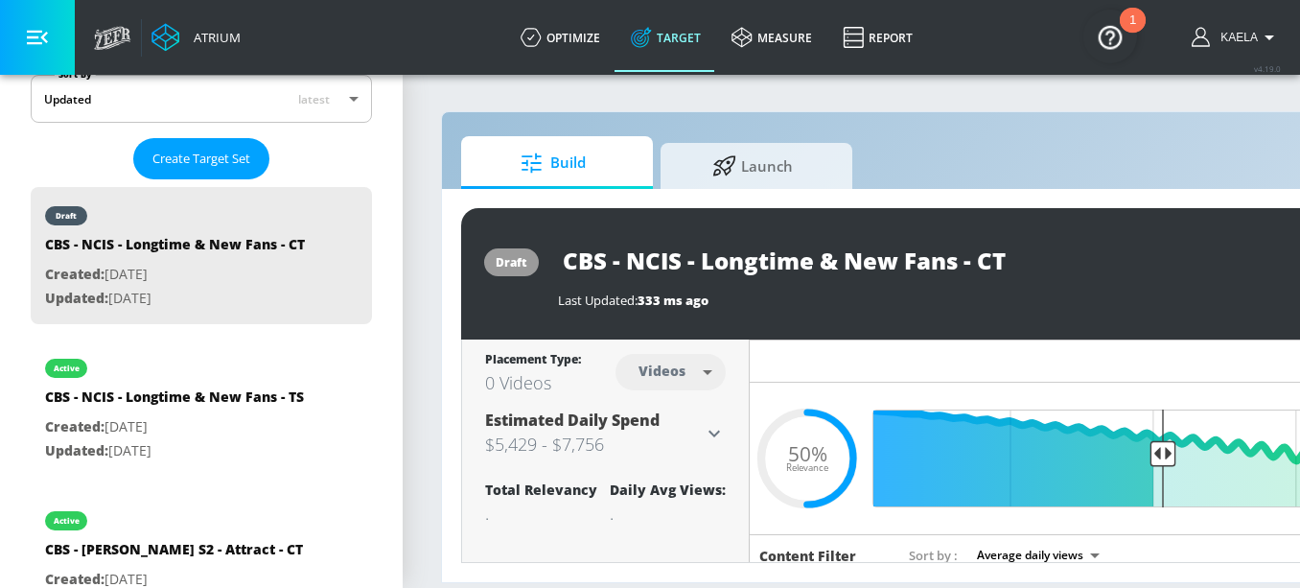
click at [686, 259] on input "CBS - NCIS - Longtime & New Fans - CT" at bounding box center [797, 260] width 479 height 43
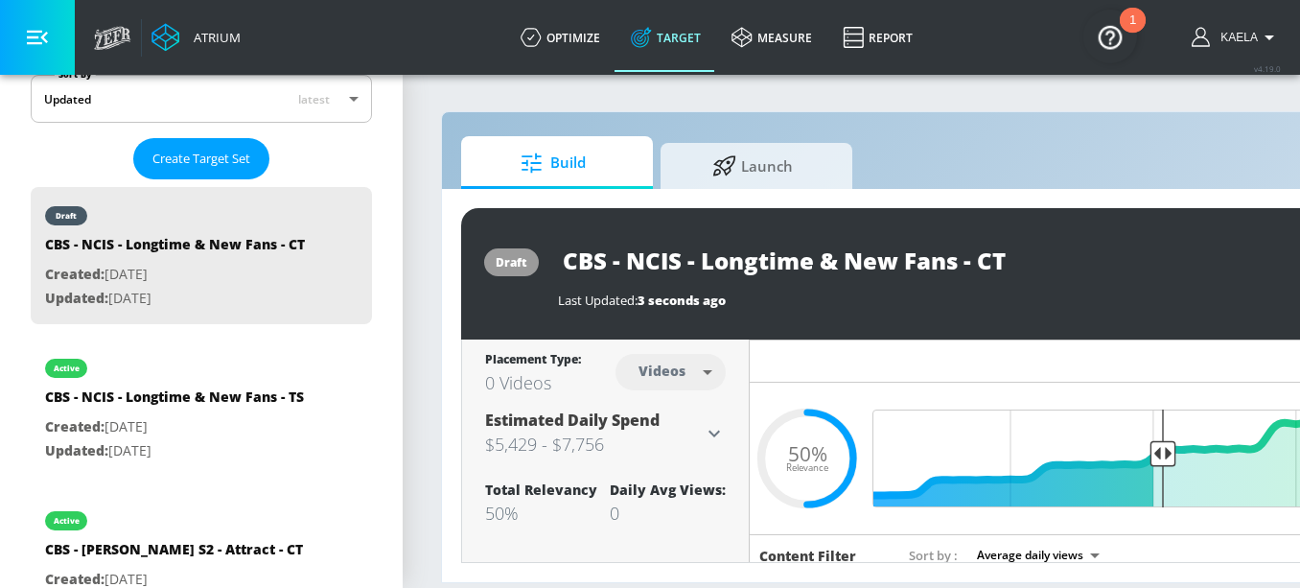
click at [1124, 274] on div "CBS - NCIS - Longtime & New Fans - CT" at bounding box center [972, 260] width 828 height 43
click at [672, 369] on body "Atrium optimize Target measure Report optimize Target measure Report v 4.19.0 K…" at bounding box center [650, 294] width 1300 height 588
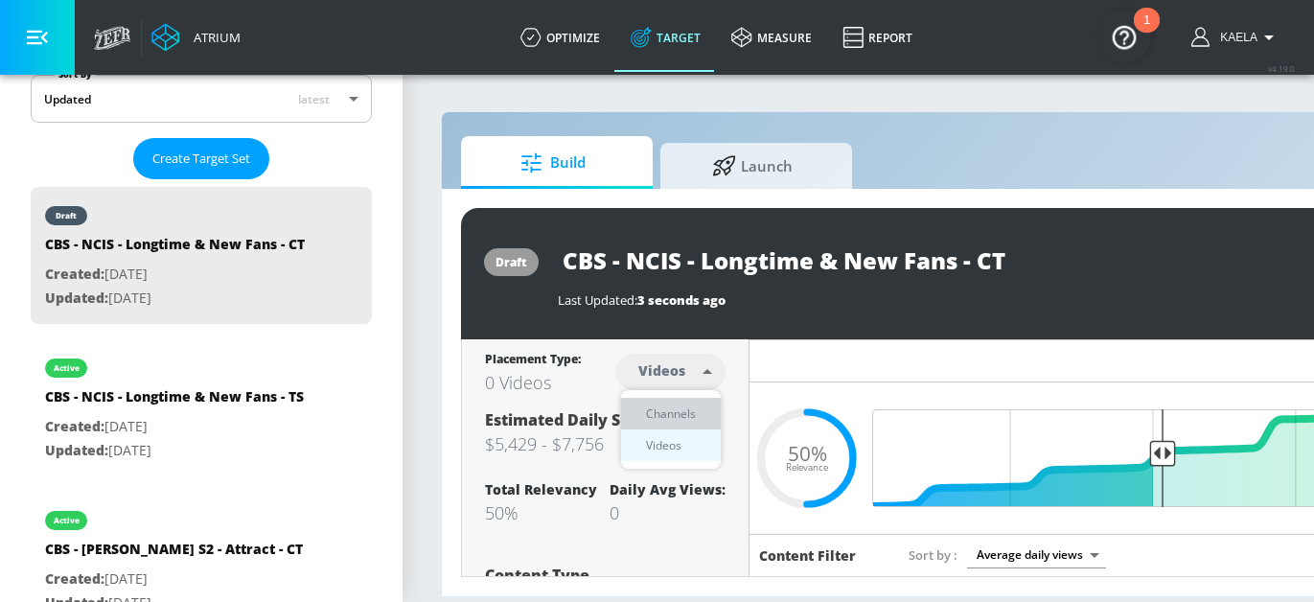
click at [667, 407] on div "Channels" at bounding box center [671, 414] width 69 height 20
type input "channels"
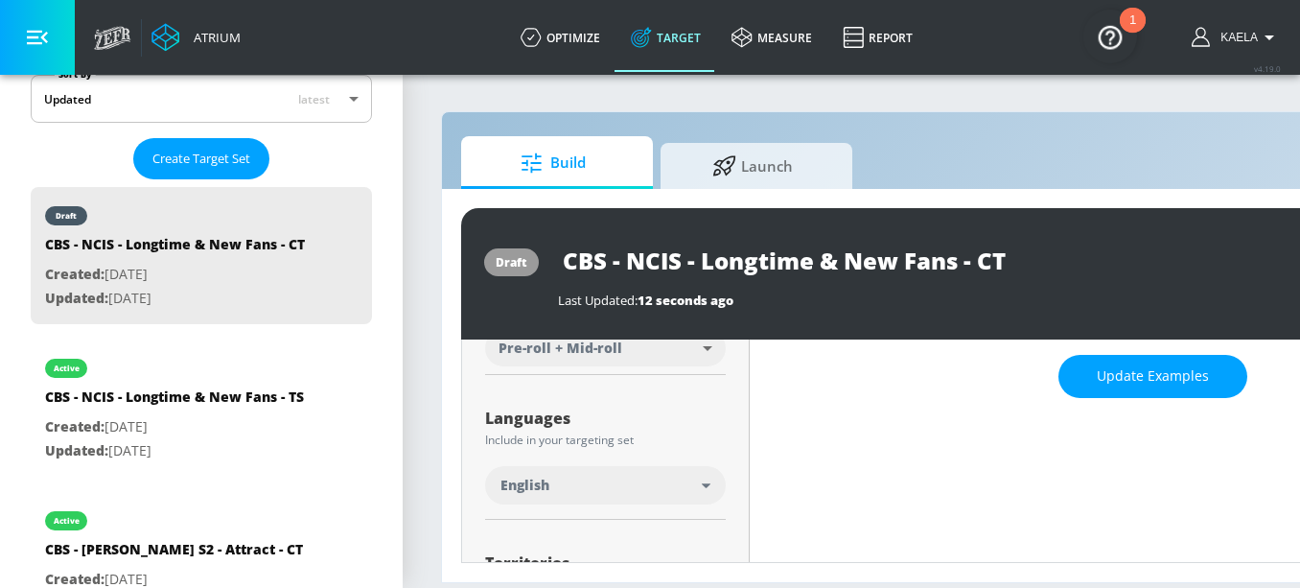
scroll to position [390, 0]
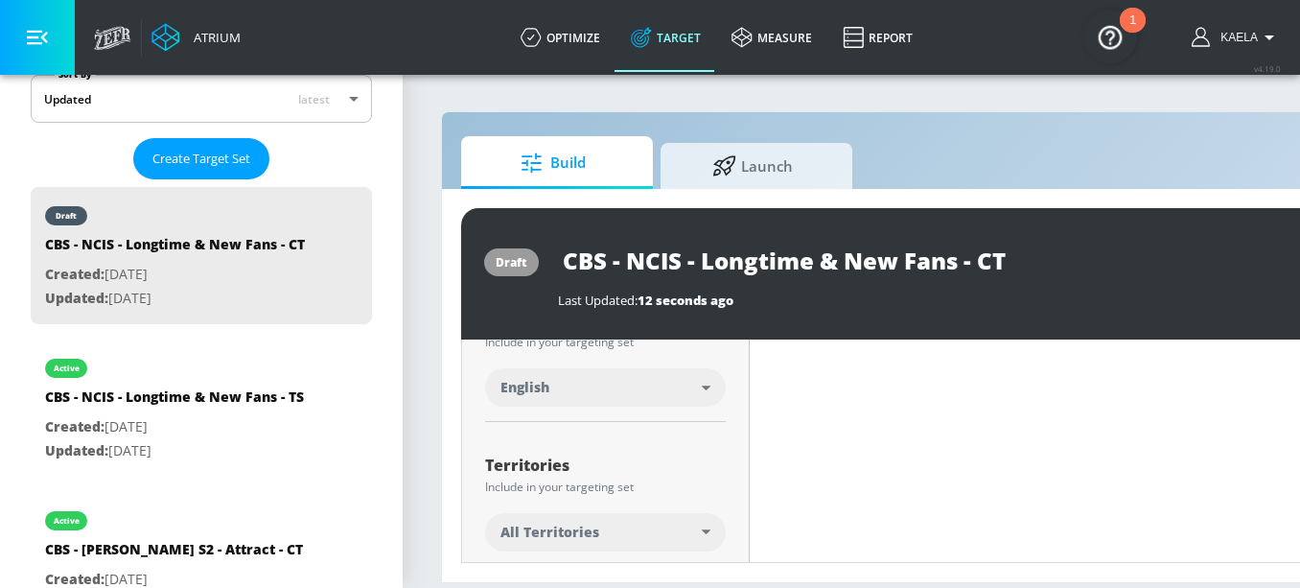
click at [562, 536] on span "All Territories" at bounding box center [549, 532] width 99 height 19
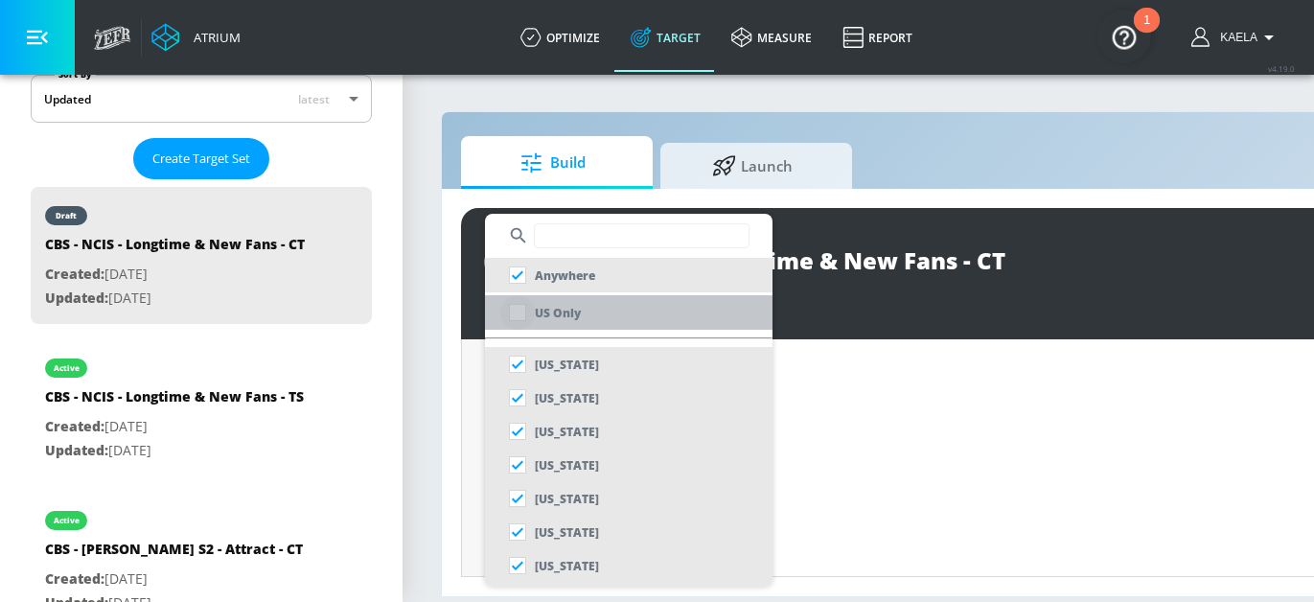
click at [510, 312] on input "checkbox" at bounding box center [517, 312] width 35 height 35
checkbox input "true"
checkbox input "false"
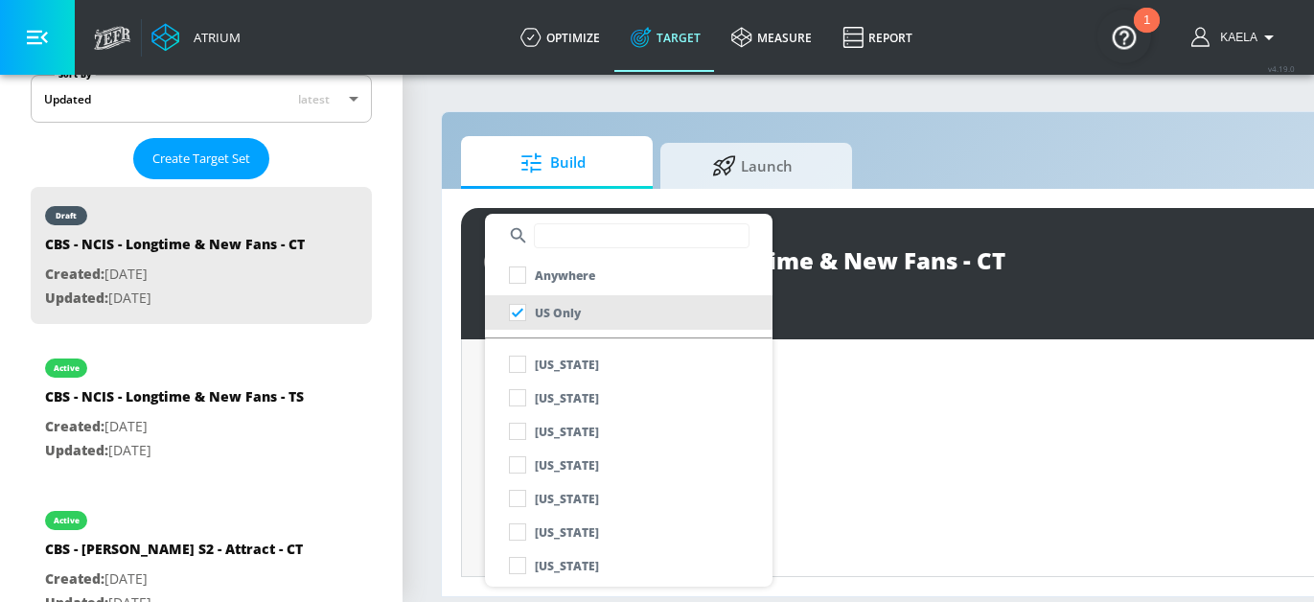
click at [851, 308] on div at bounding box center [657, 301] width 1314 height 602
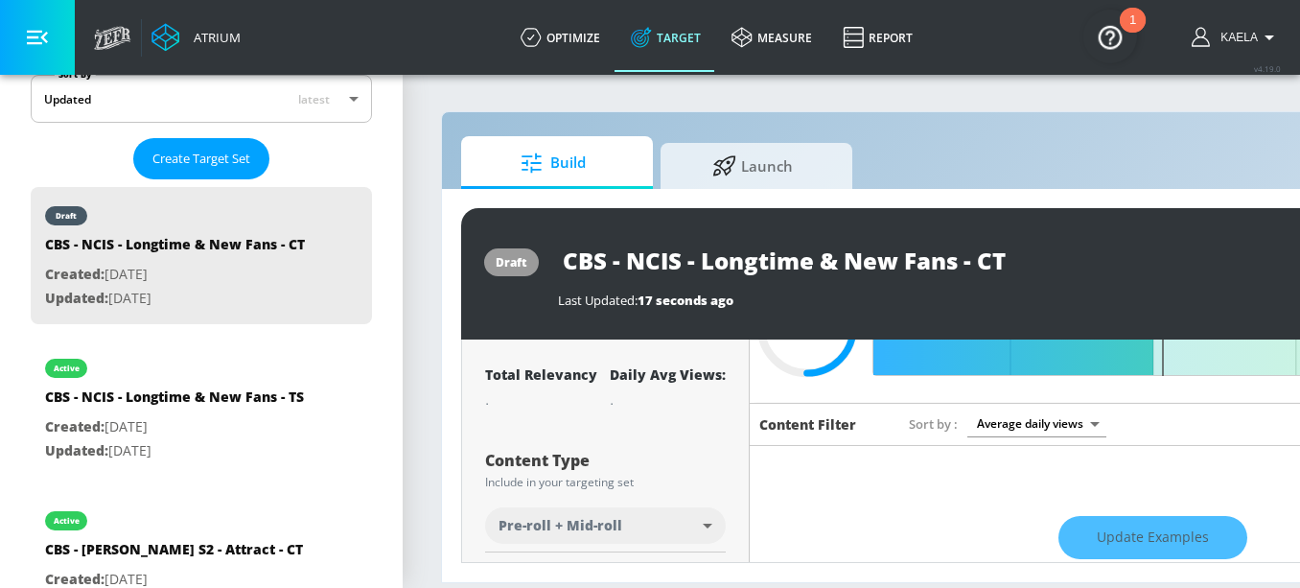
scroll to position [82, 0]
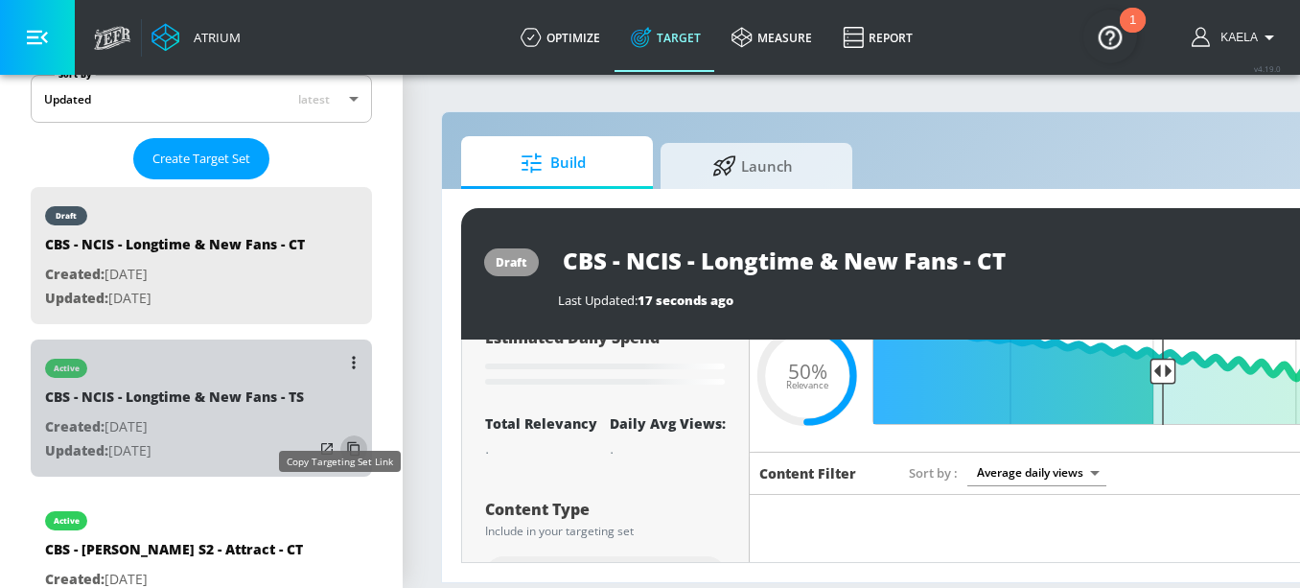
click at [338, 464] on icon "list of Target Set" at bounding box center [353, 448] width 31 height 31
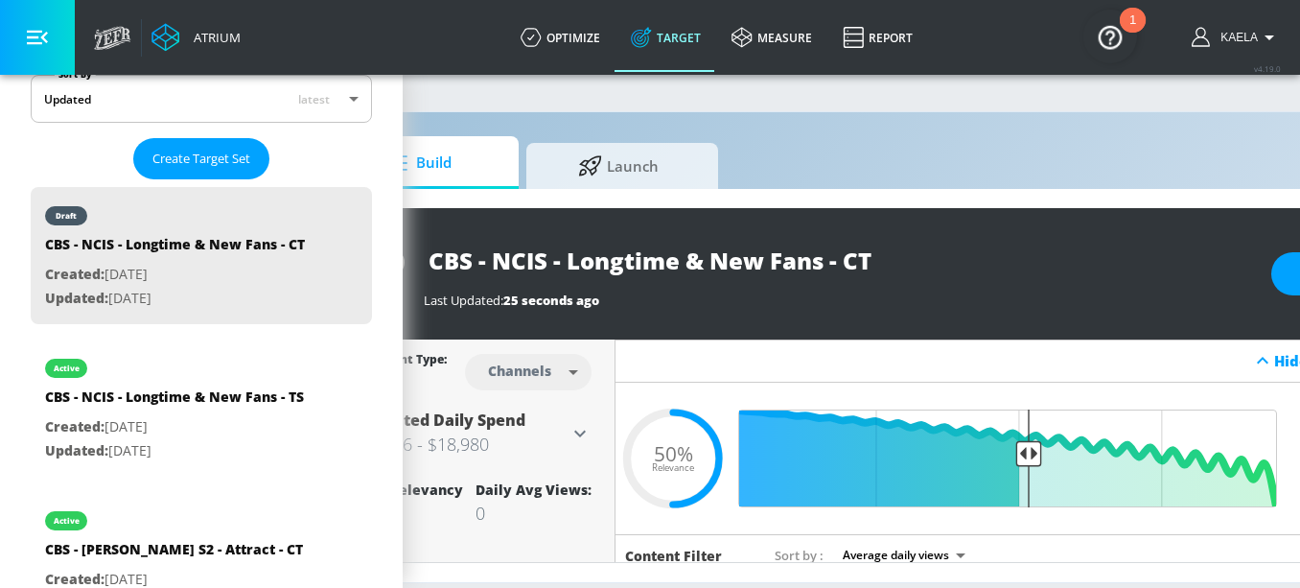
scroll to position [14, 329]
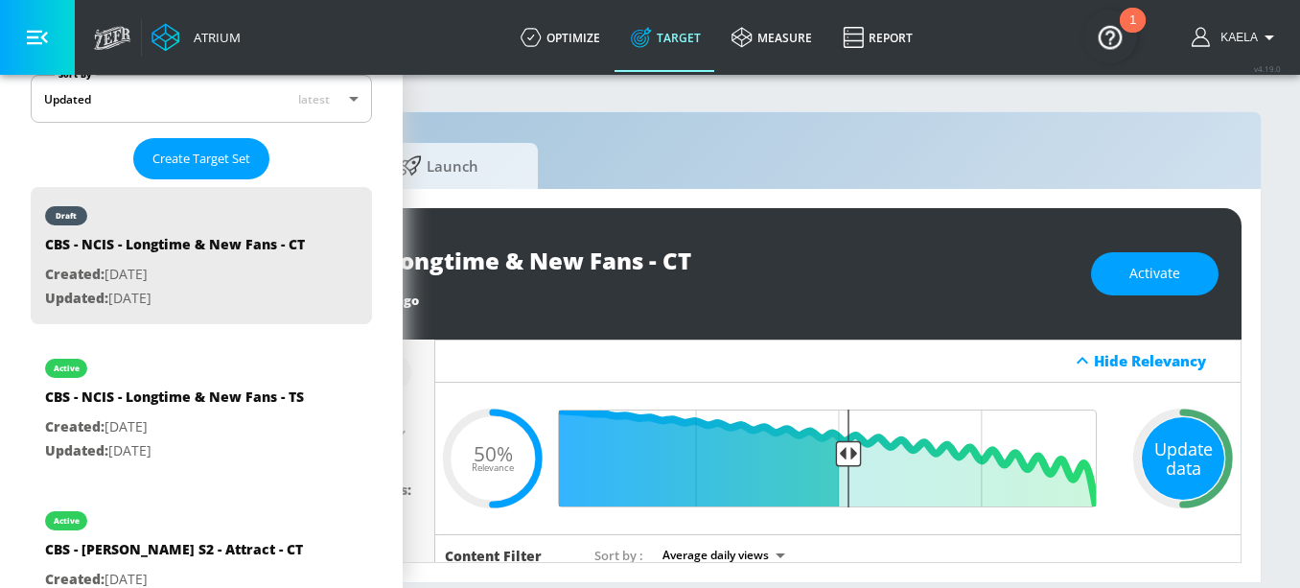
click at [1181, 450] on div "Update data" at bounding box center [1183, 458] width 82 height 82
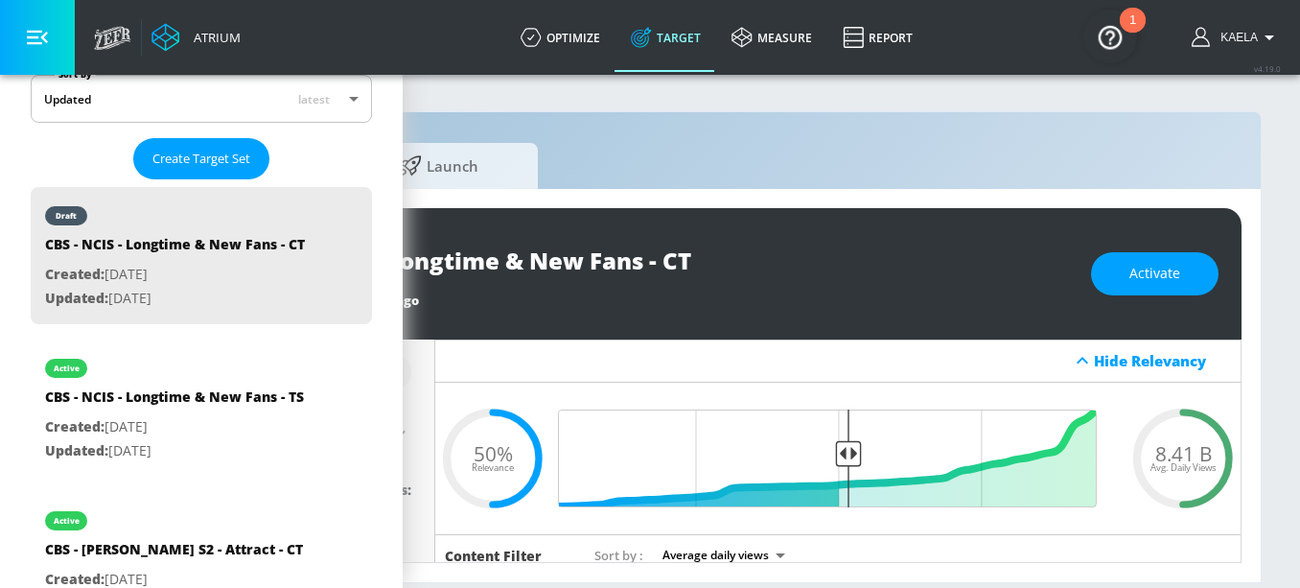
click at [1170, 443] on span "8.41 B" at bounding box center [1183, 453] width 57 height 20
copy span "8.41"
click at [1162, 267] on span "Activate" at bounding box center [1154, 274] width 51 height 24
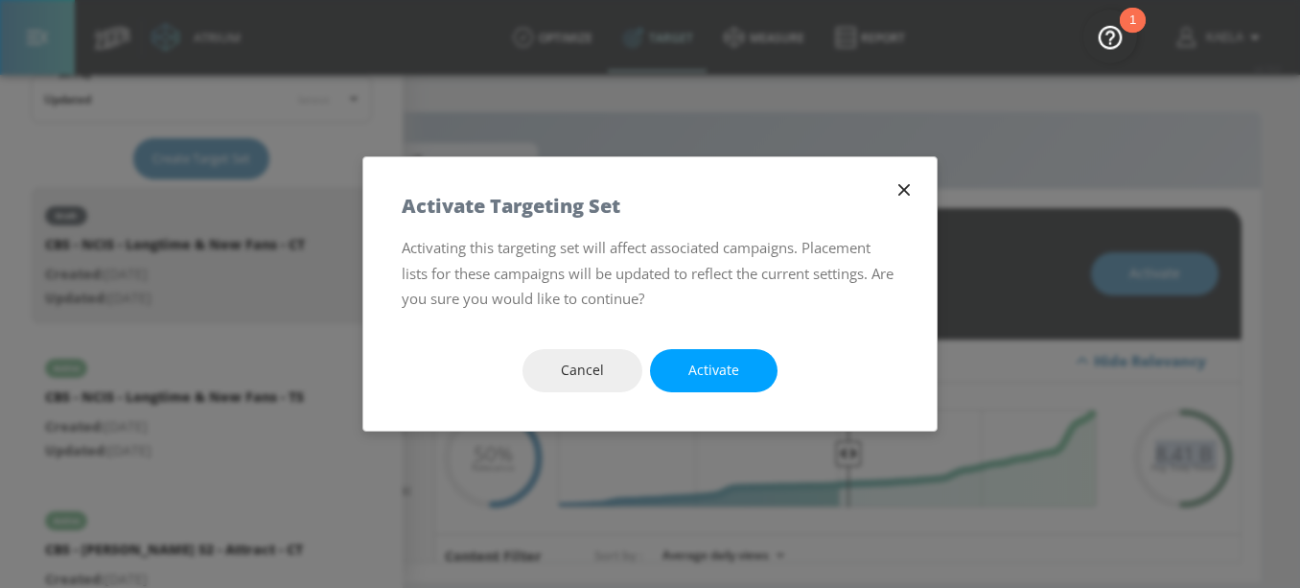
scroll to position [0, 314]
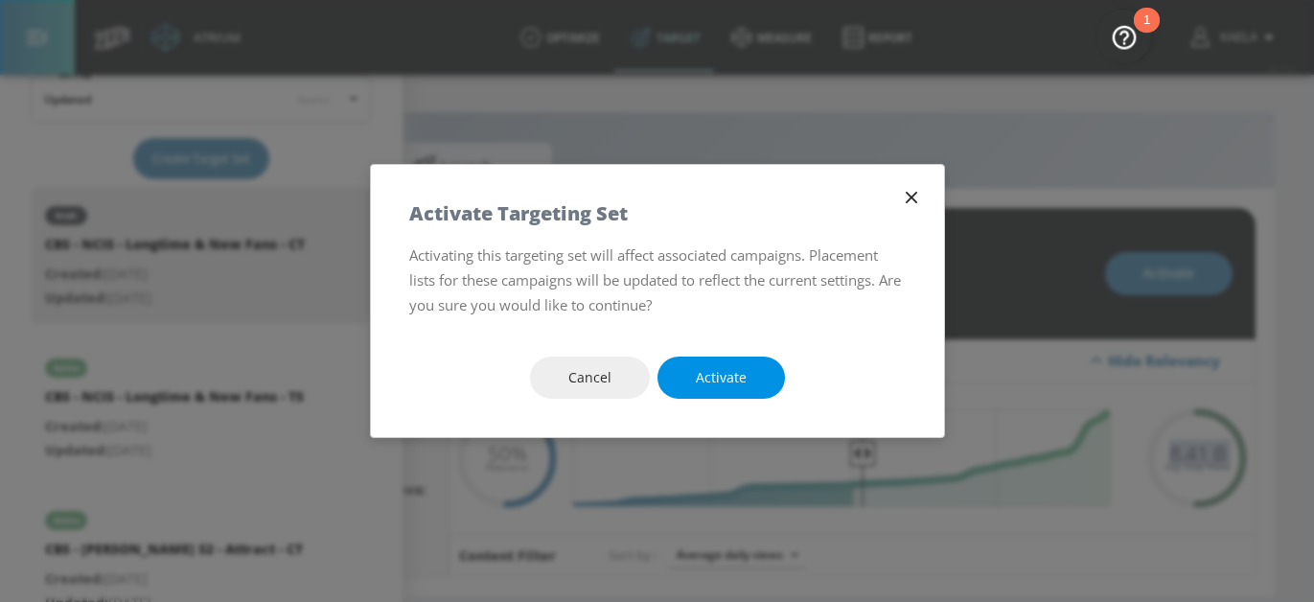
click at [737, 372] on span "Activate" at bounding box center [721, 378] width 51 height 24
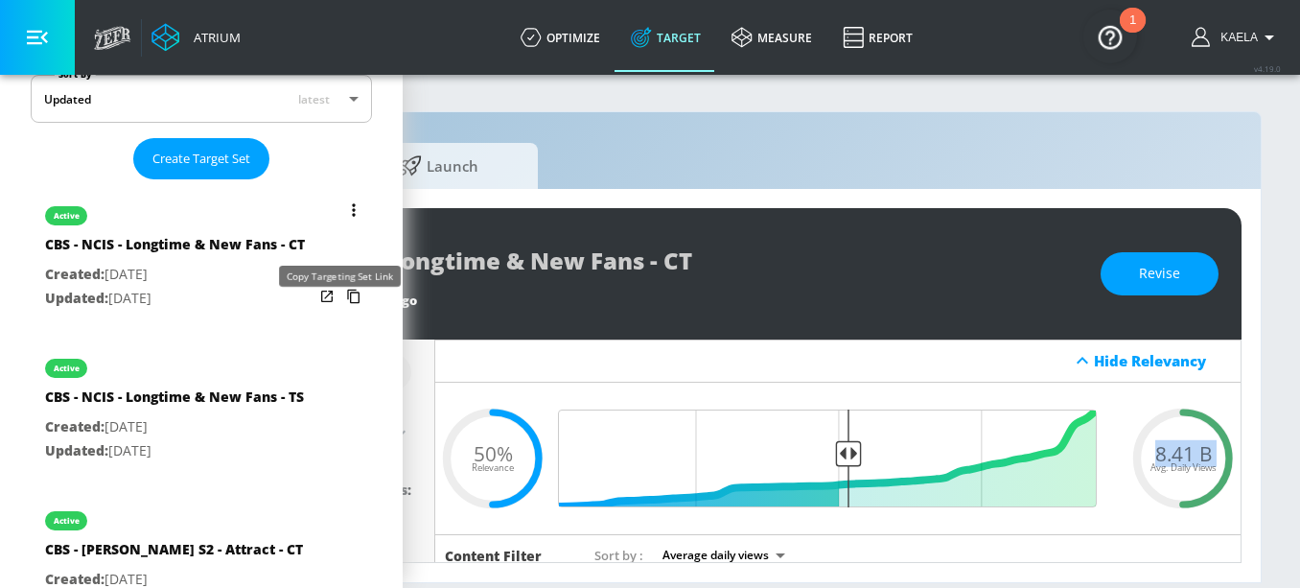
click at [347, 304] on icon "list of Target Set" at bounding box center [353, 297] width 12 height 14
